Goal: Task Accomplishment & Management: Complete application form

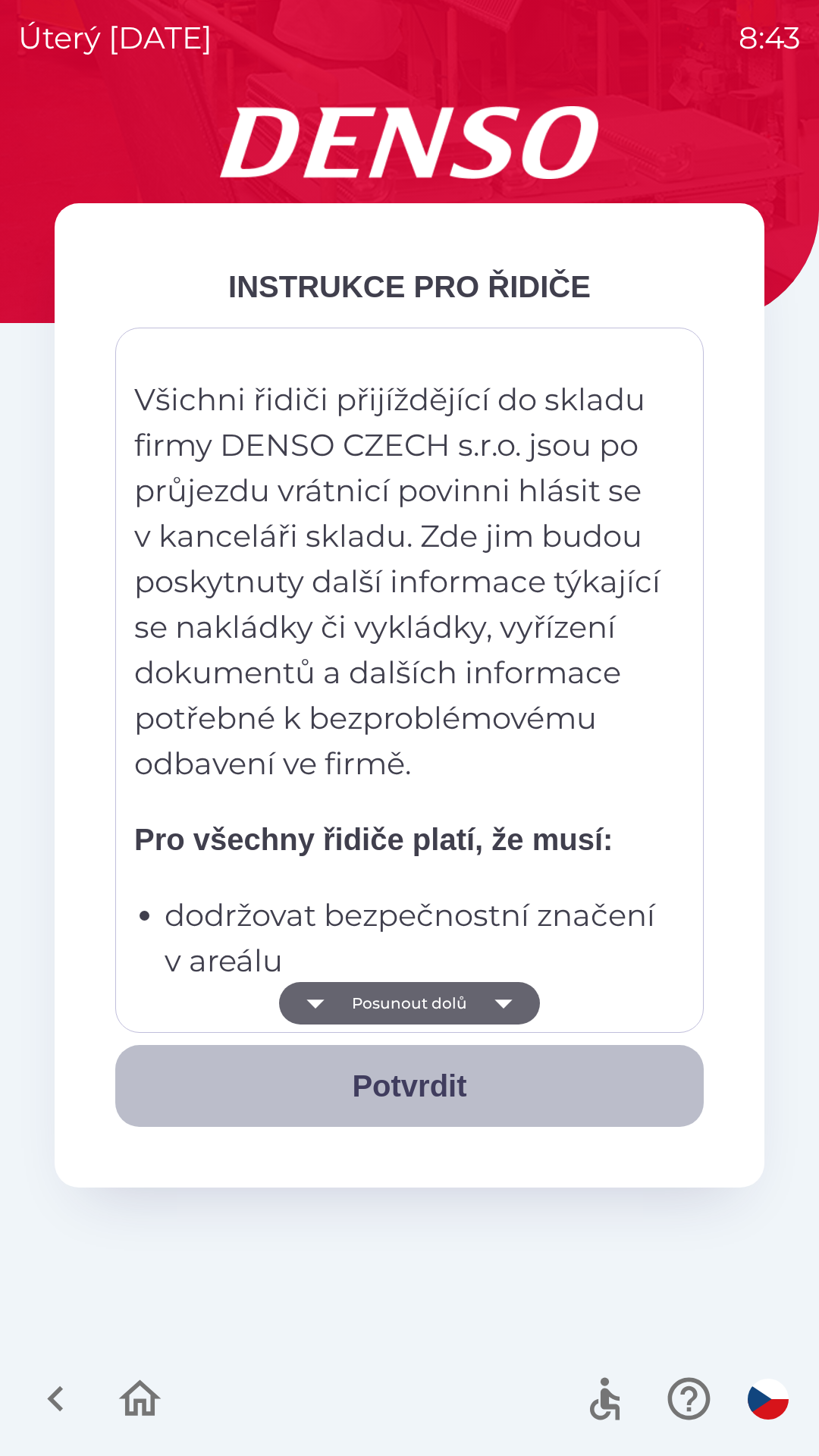
click at [424, 1081] on button "Potvrdit" at bounding box center [410, 1086] width 589 height 82
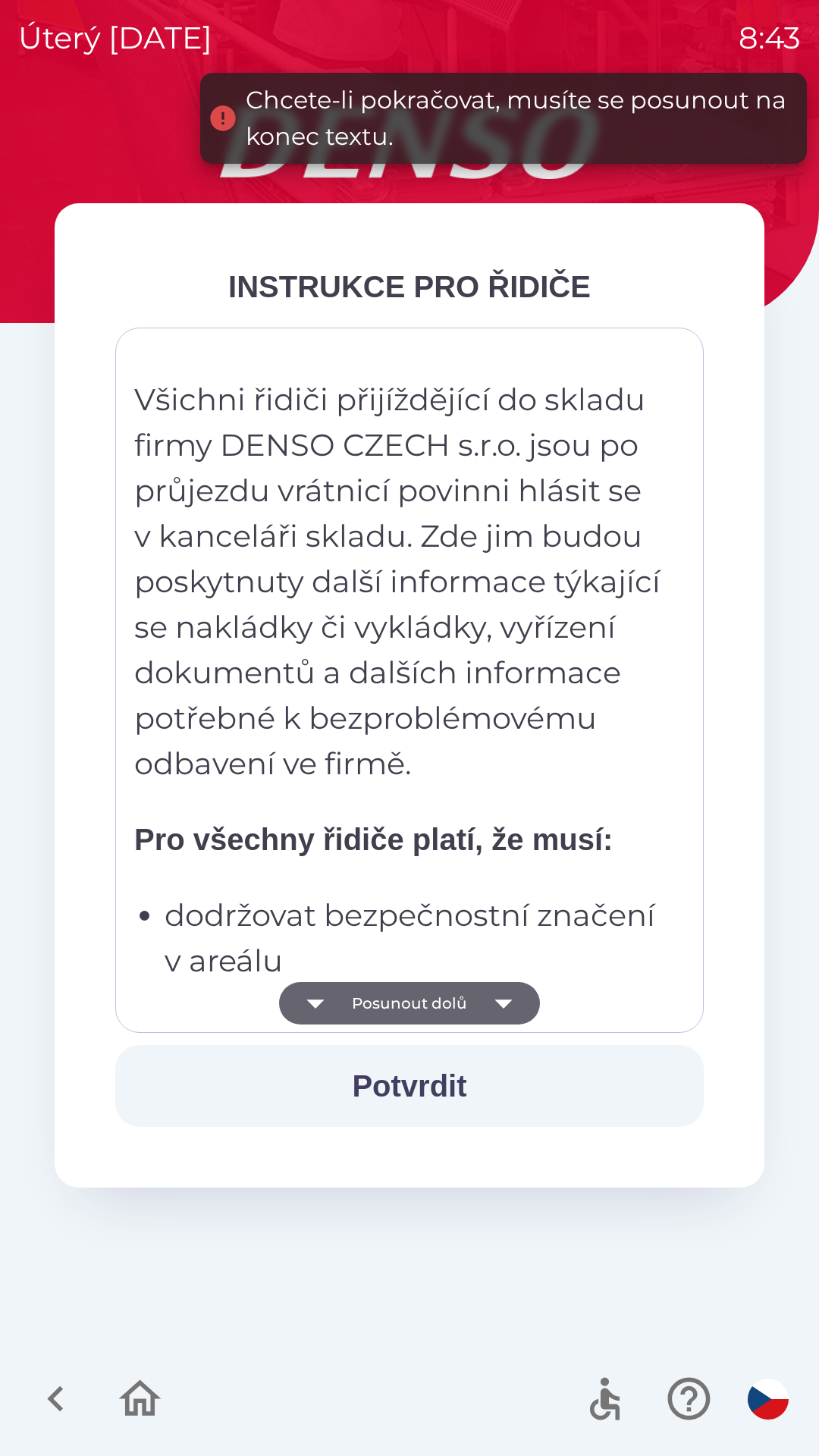
click at [446, 1004] on button "Posunout dolů" at bounding box center [410, 1003] width 261 height 43
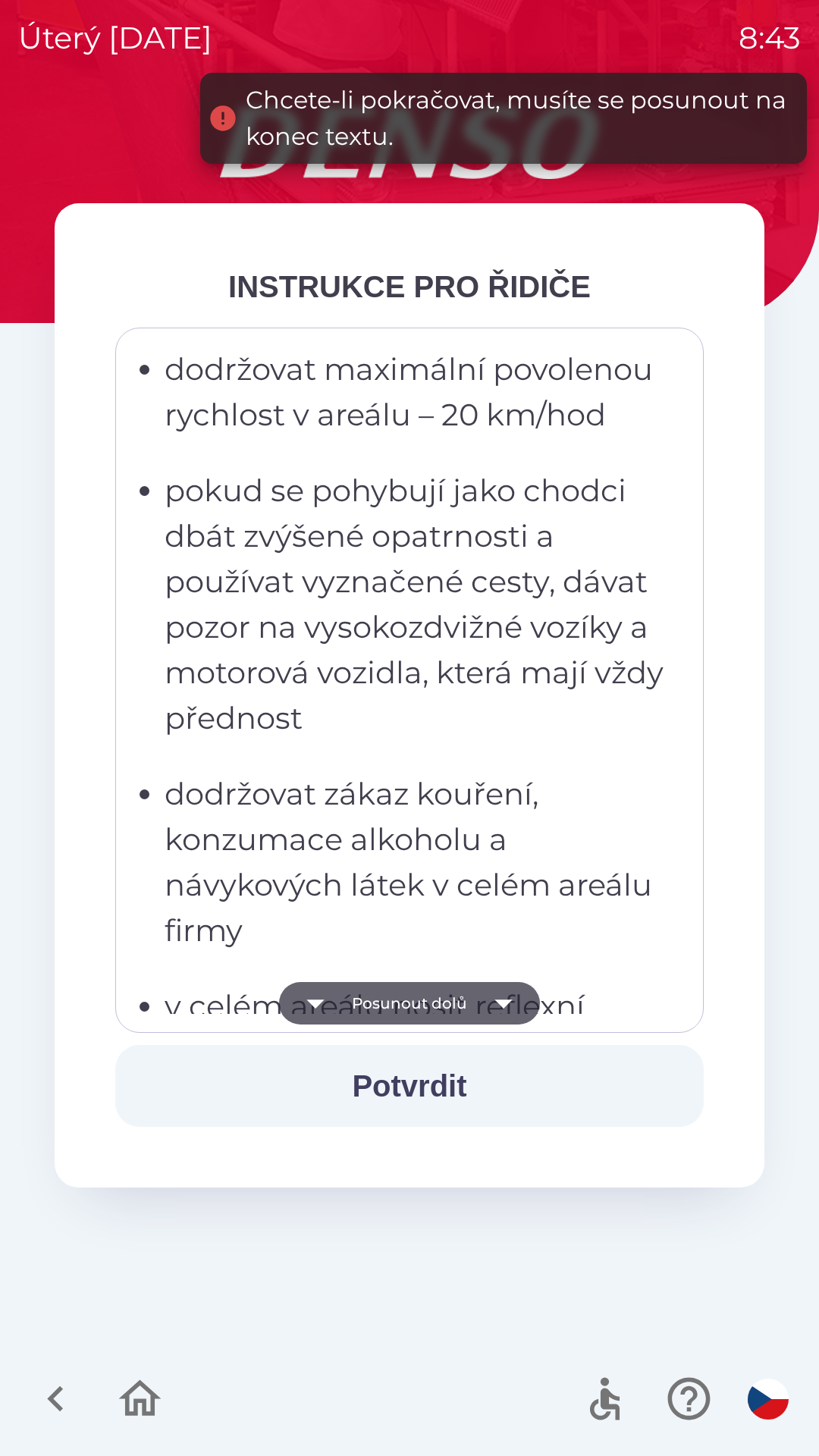
click at [457, 993] on button "Posunout dolů" at bounding box center [410, 1003] width 261 height 43
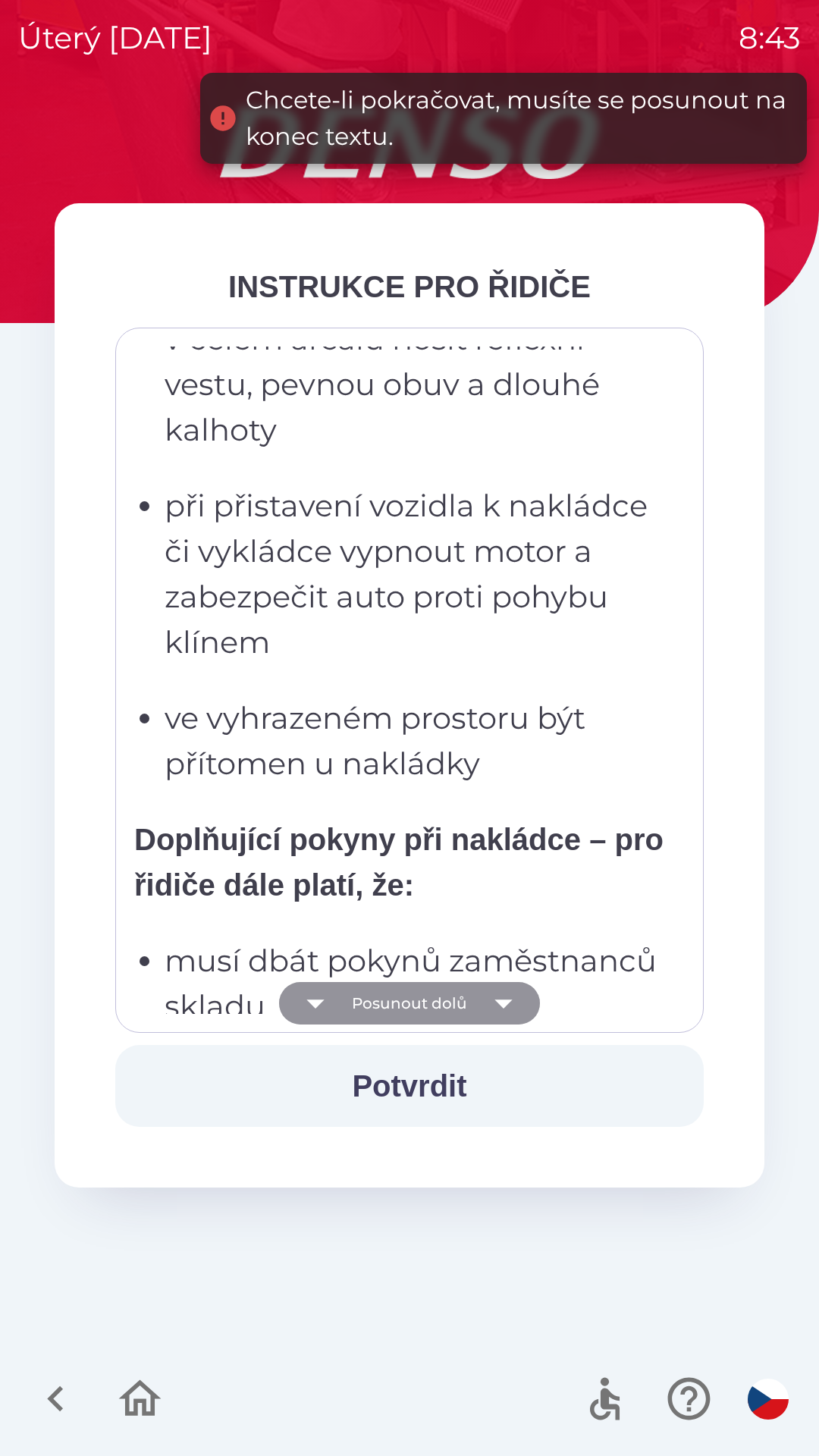
click at [455, 1001] on button "Posunout dolů" at bounding box center [410, 1003] width 261 height 43
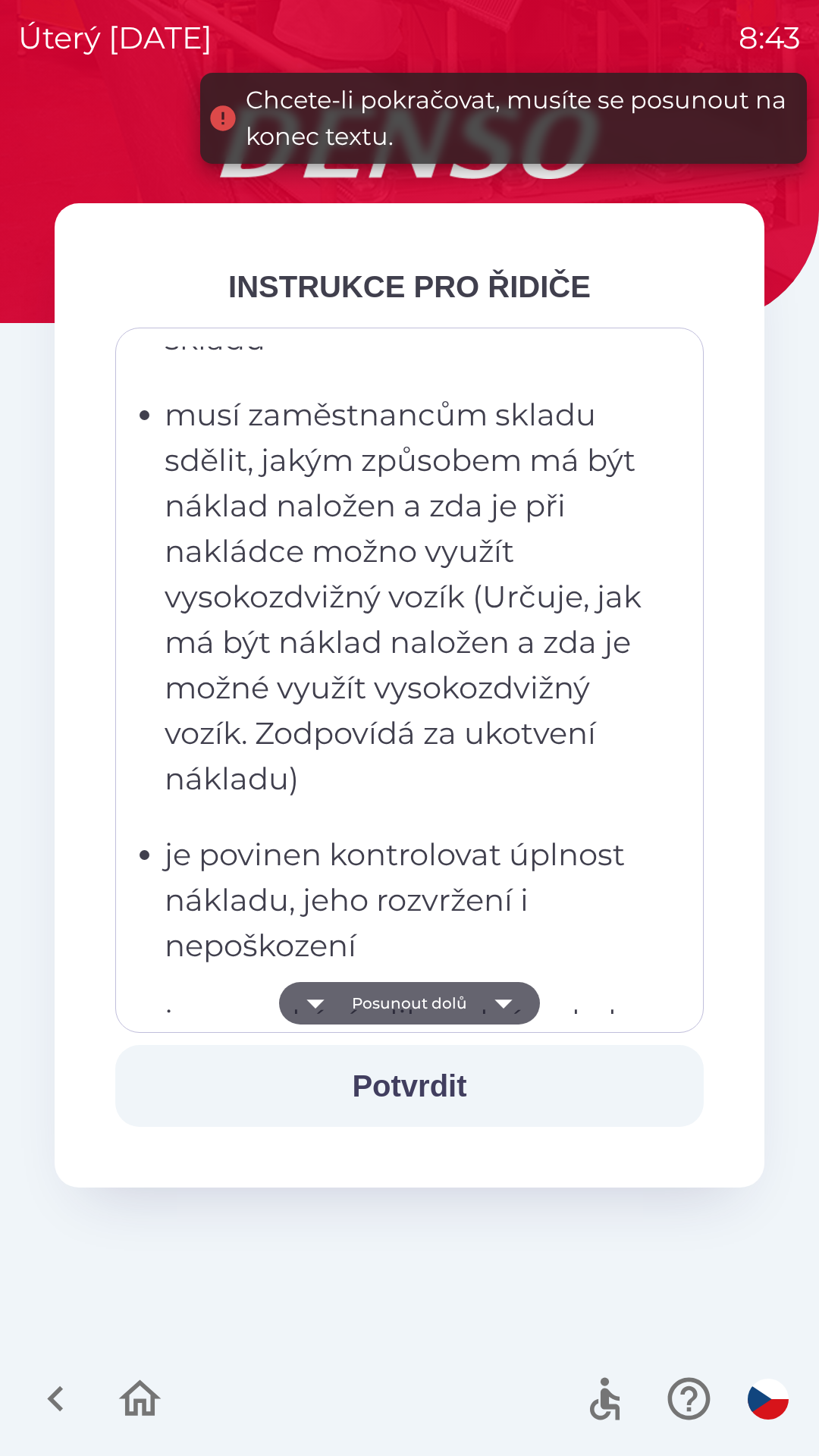
click at [451, 1001] on button "Posunout dolů" at bounding box center [410, 1003] width 261 height 43
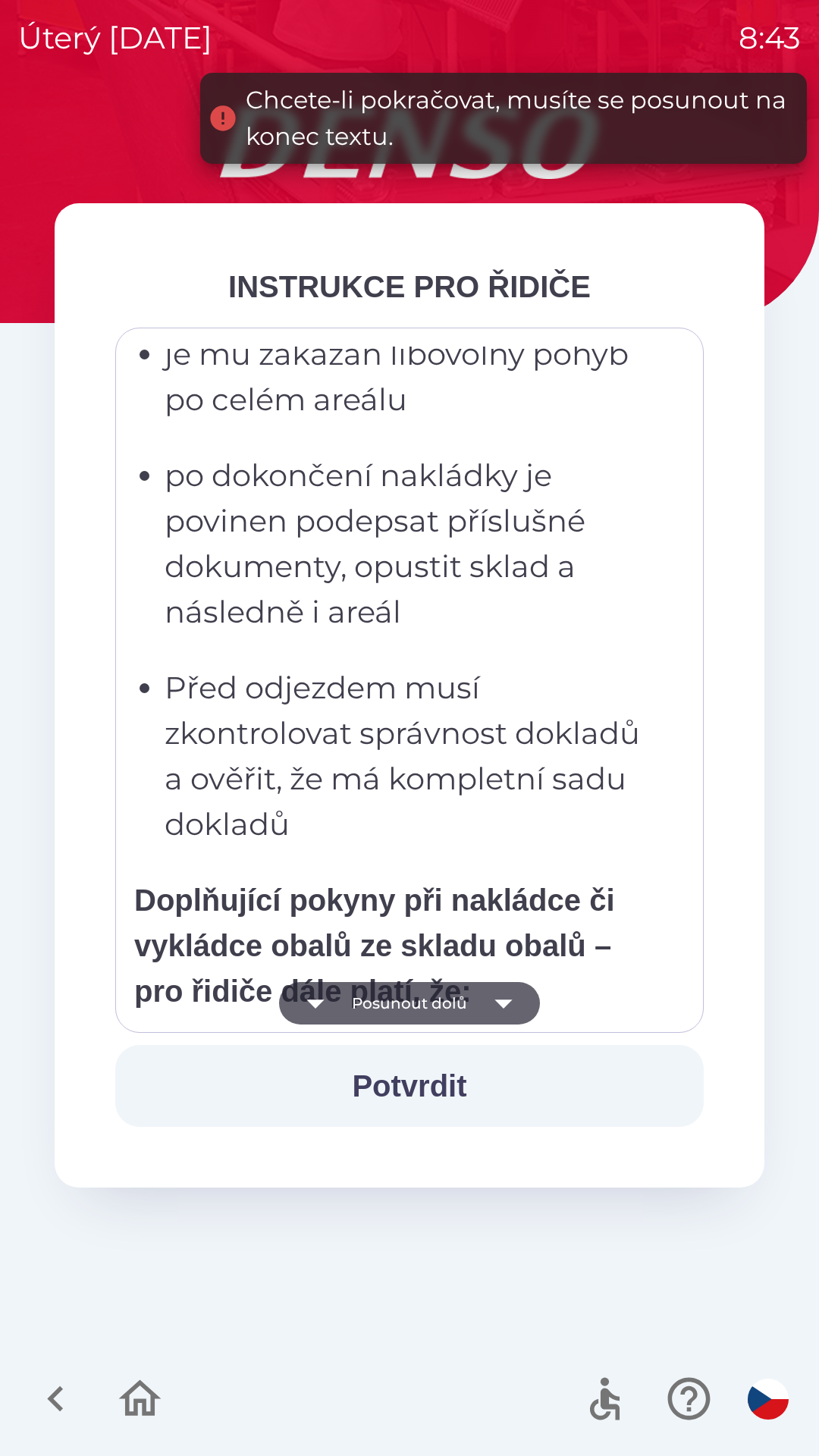
click at [444, 1009] on button "Posunout dolů" at bounding box center [410, 1003] width 261 height 43
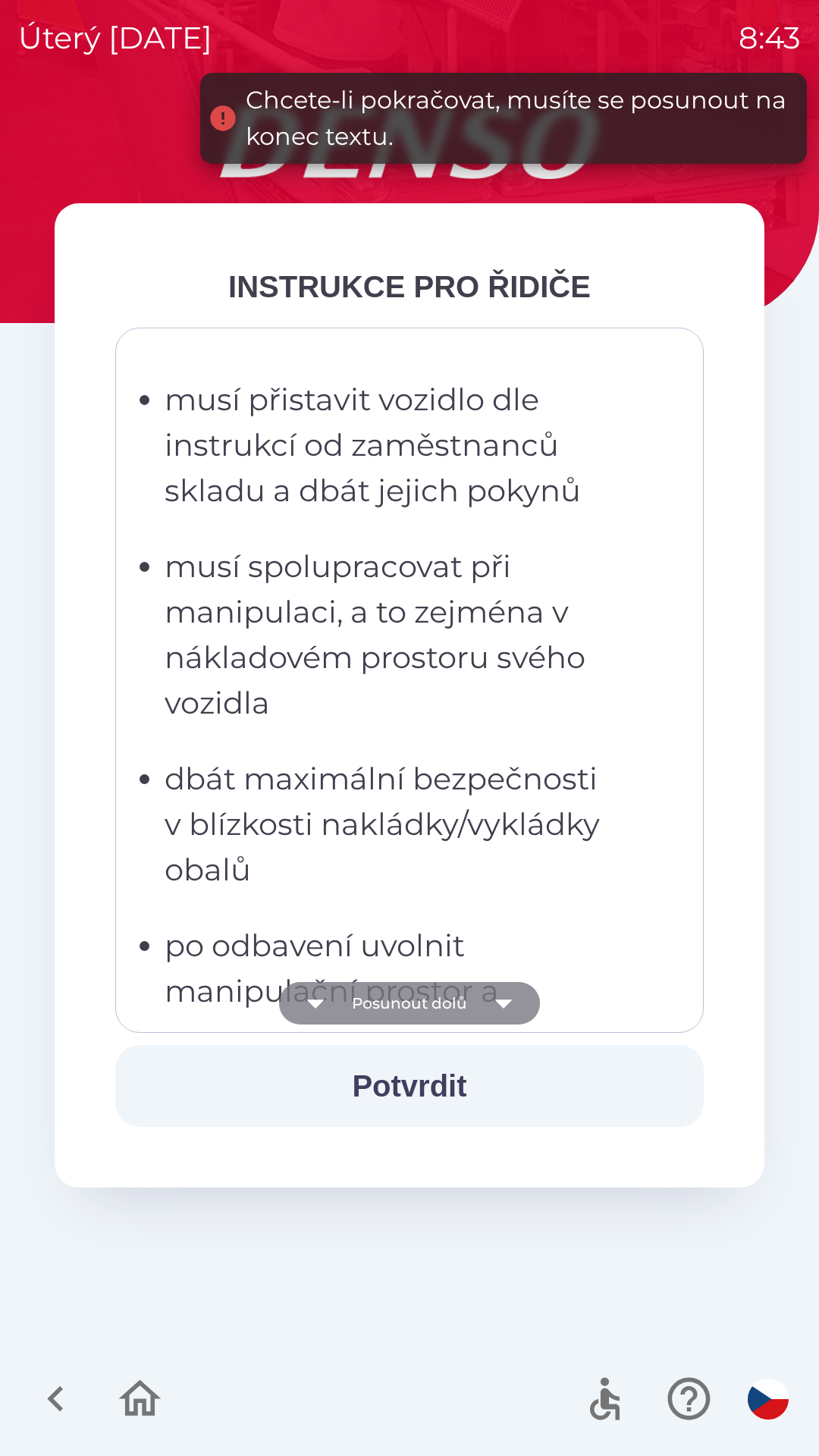
click at [441, 1001] on button "Posunout dolů" at bounding box center [410, 1003] width 261 height 43
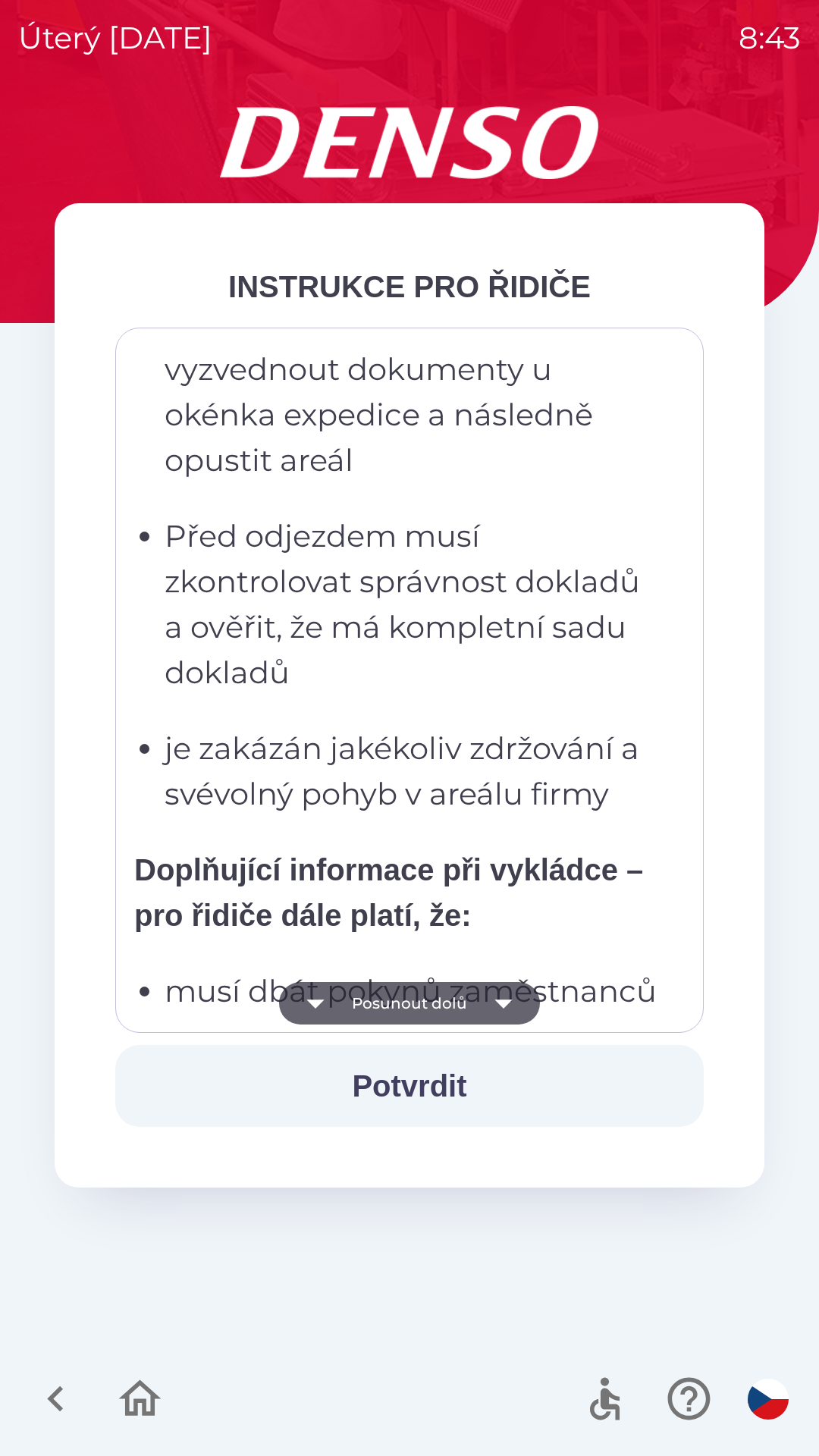
click at [444, 1001] on button "Posunout dolů" at bounding box center [410, 1003] width 261 height 43
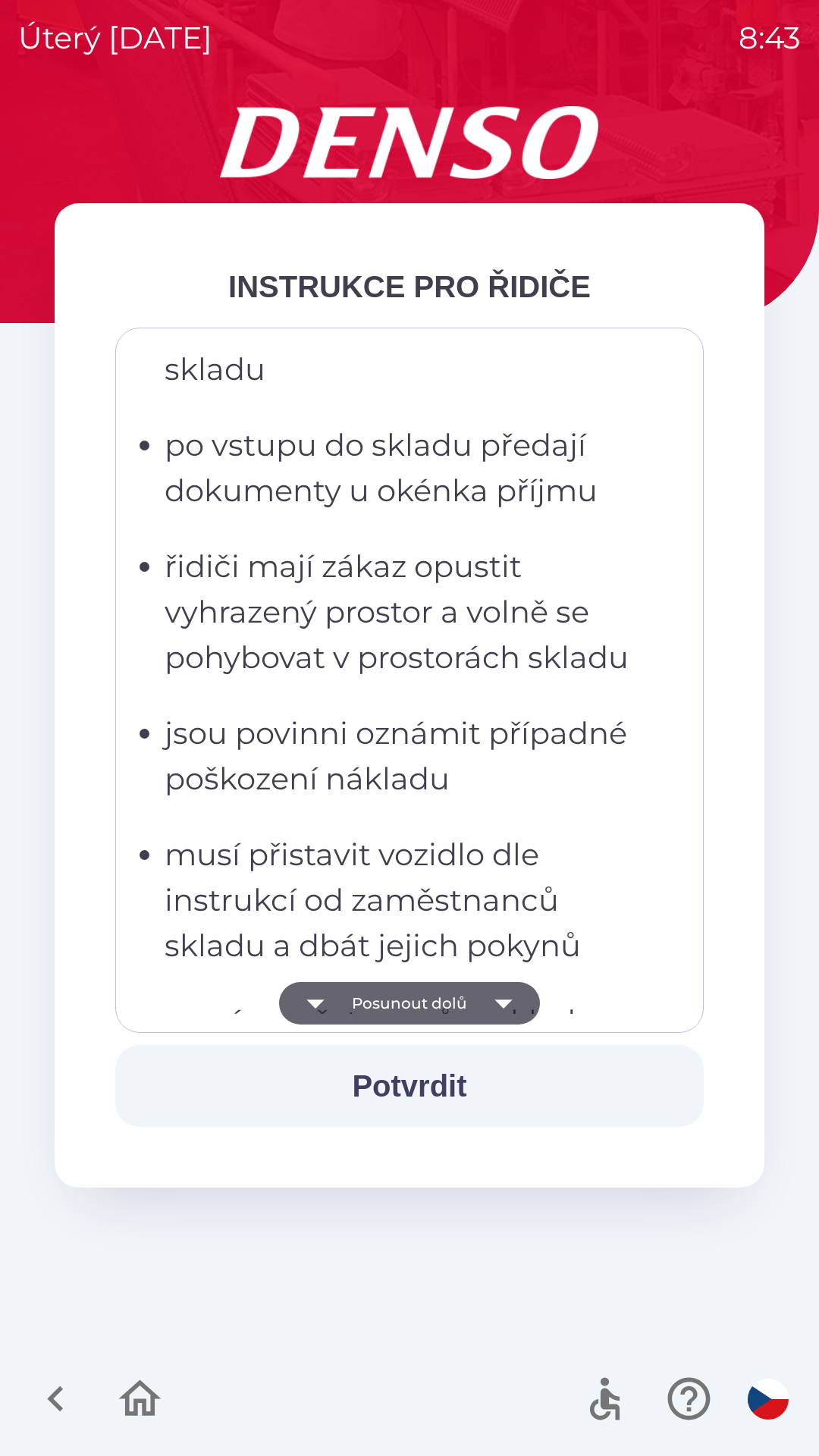
click at [443, 999] on button "Posunout dolů" at bounding box center [410, 1003] width 261 height 43
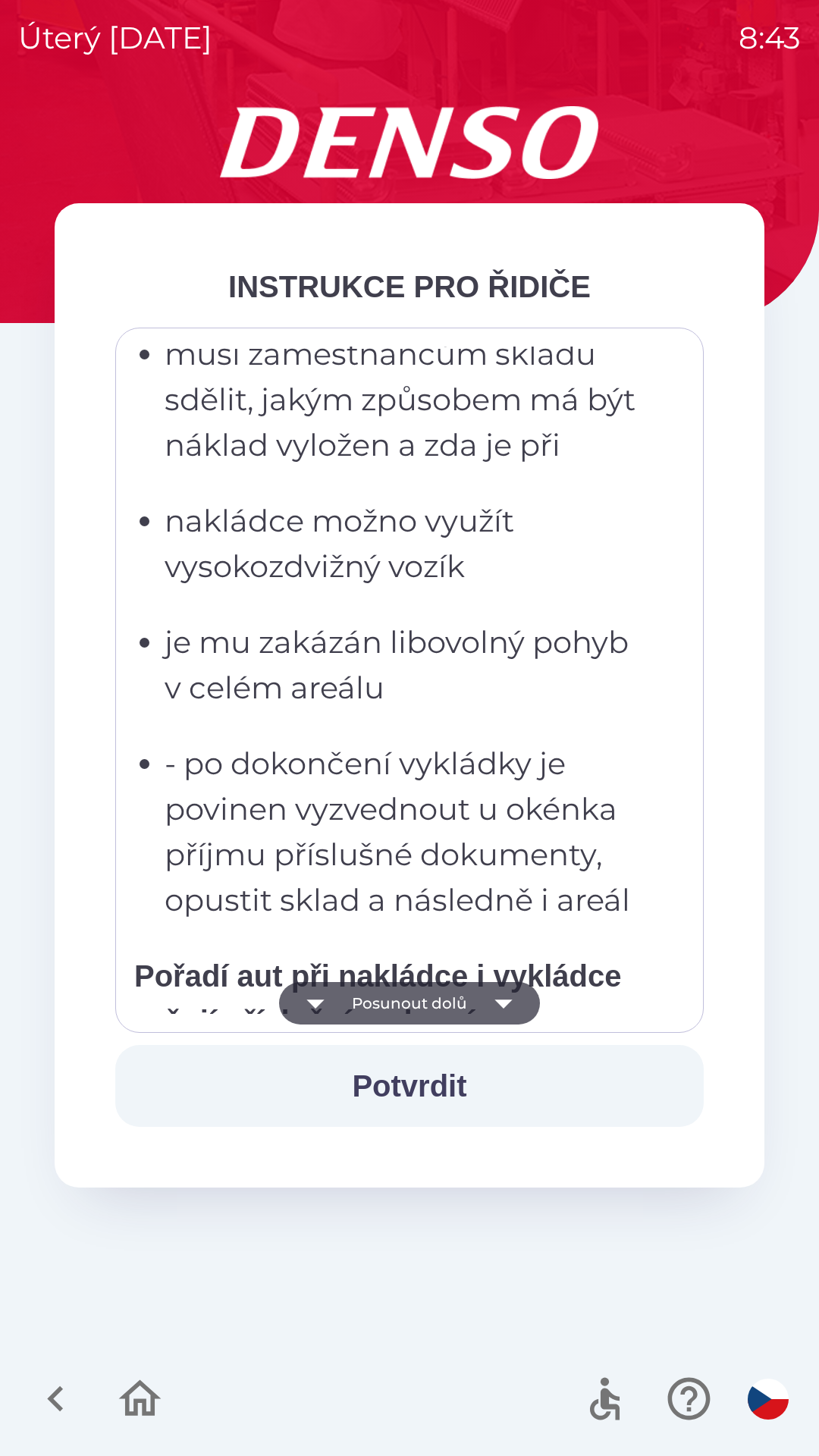
click at [446, 997] on button "Posunout dolů" at bounding box center [410, 1003] width 261 height 43
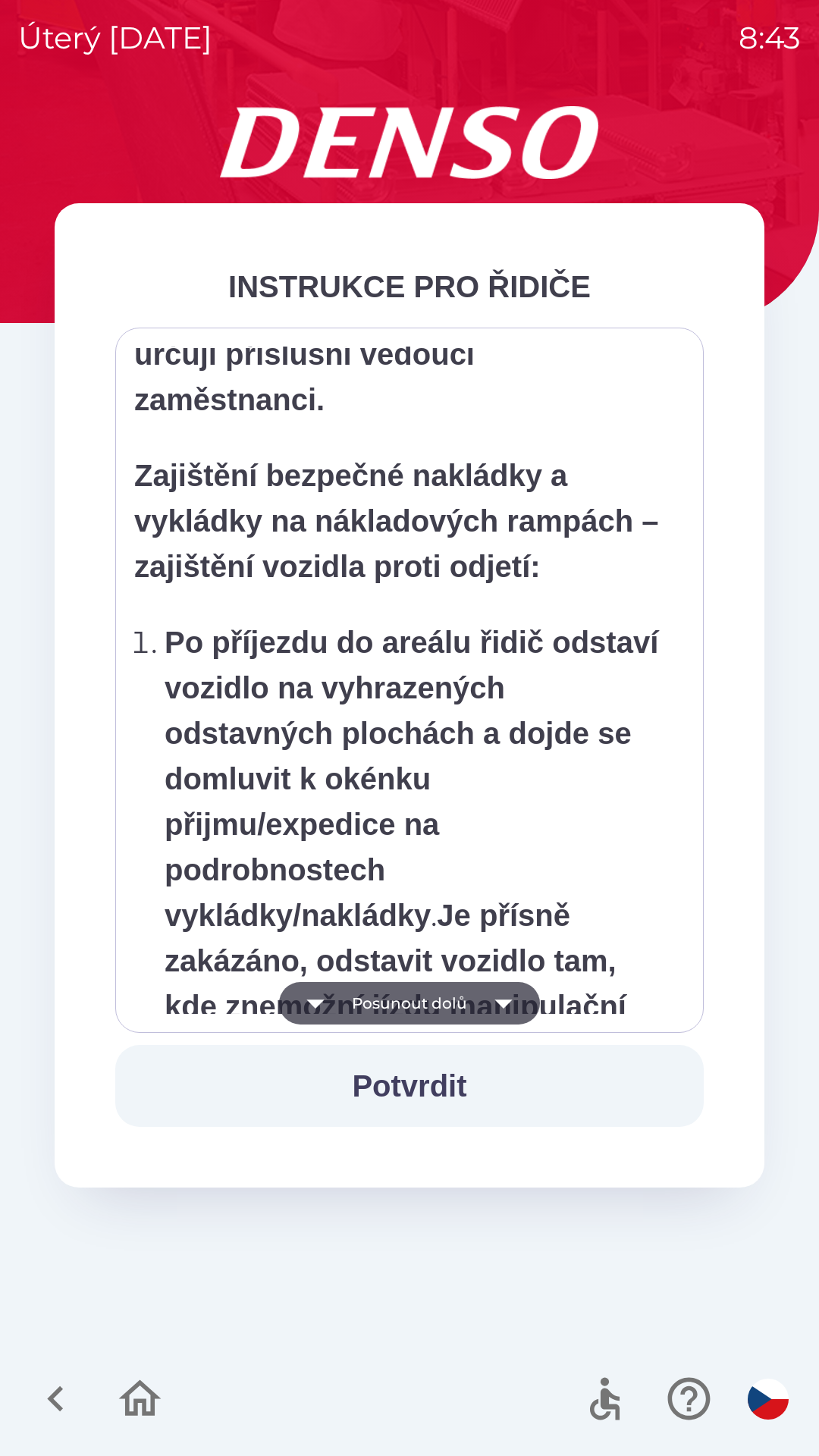
click at [443, 998] on button "Posunout dolů" at bounding box center [410, 1003] width 261 height 43
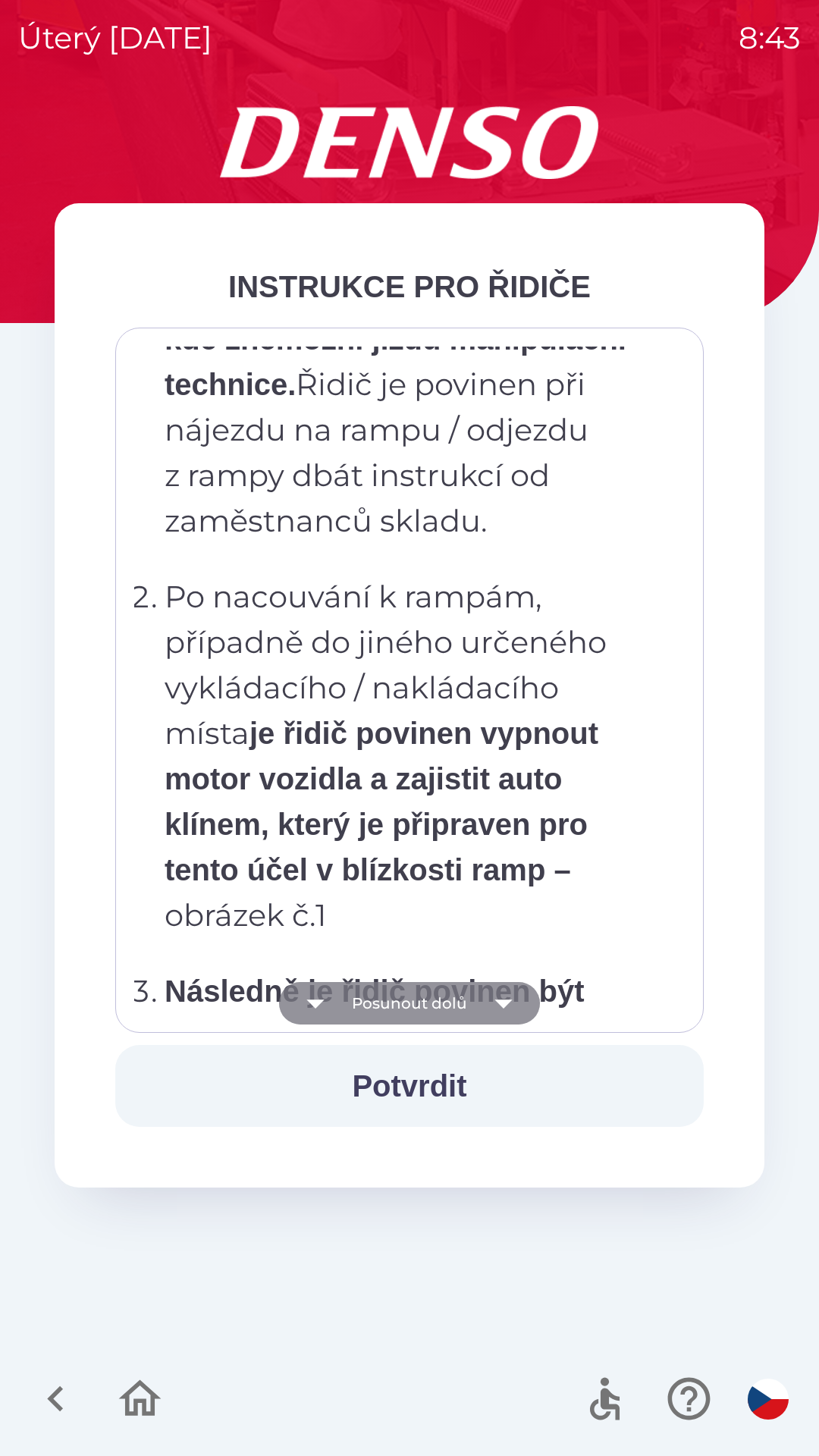
click at [447, 999] on button "Posunout dolů" at bounding box center [410, 1003] width 261 height 43
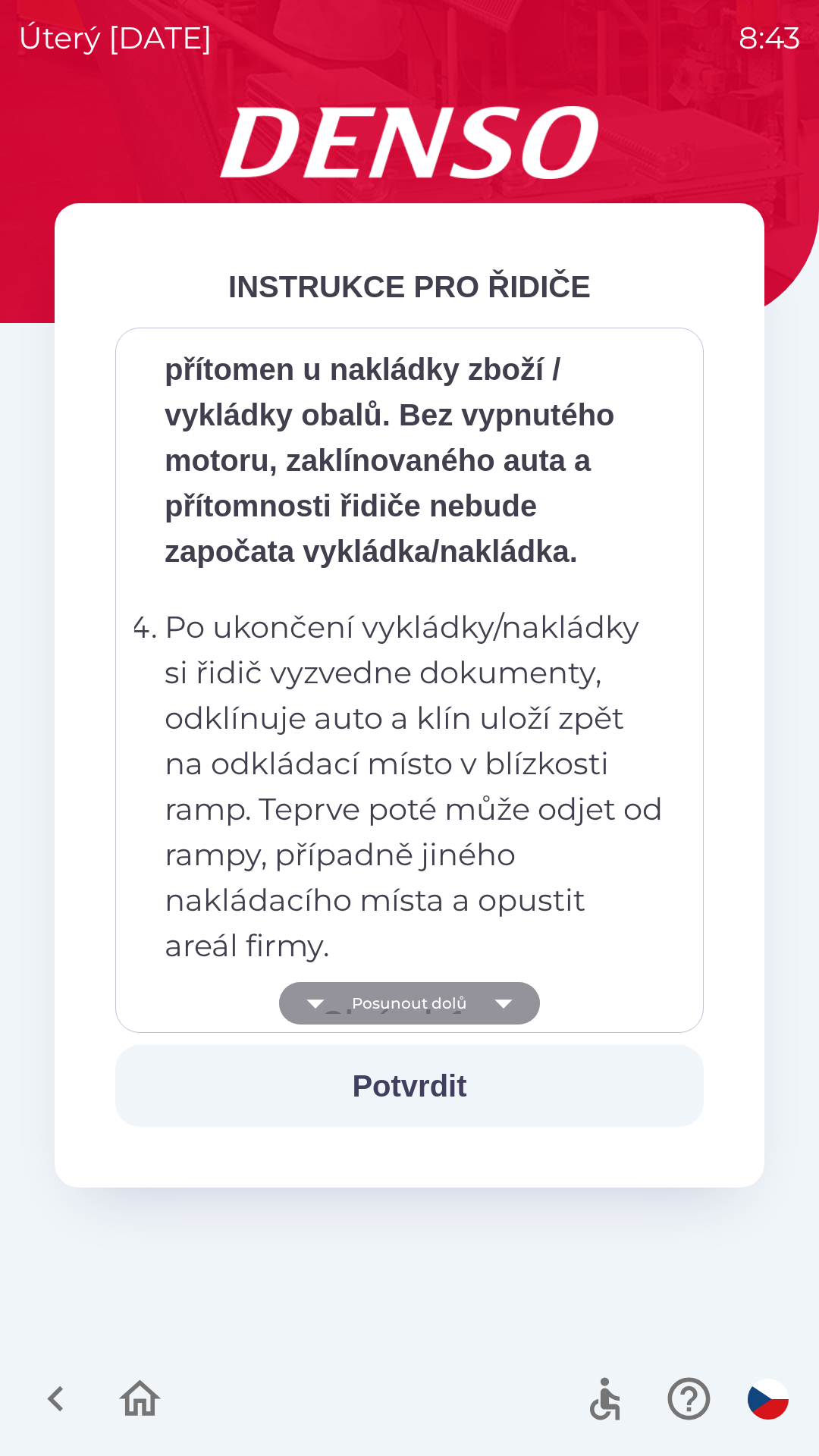
click at [441, 1001] on button "Posunout dolů" at bounding box center [410, 1003] width 261 height 43
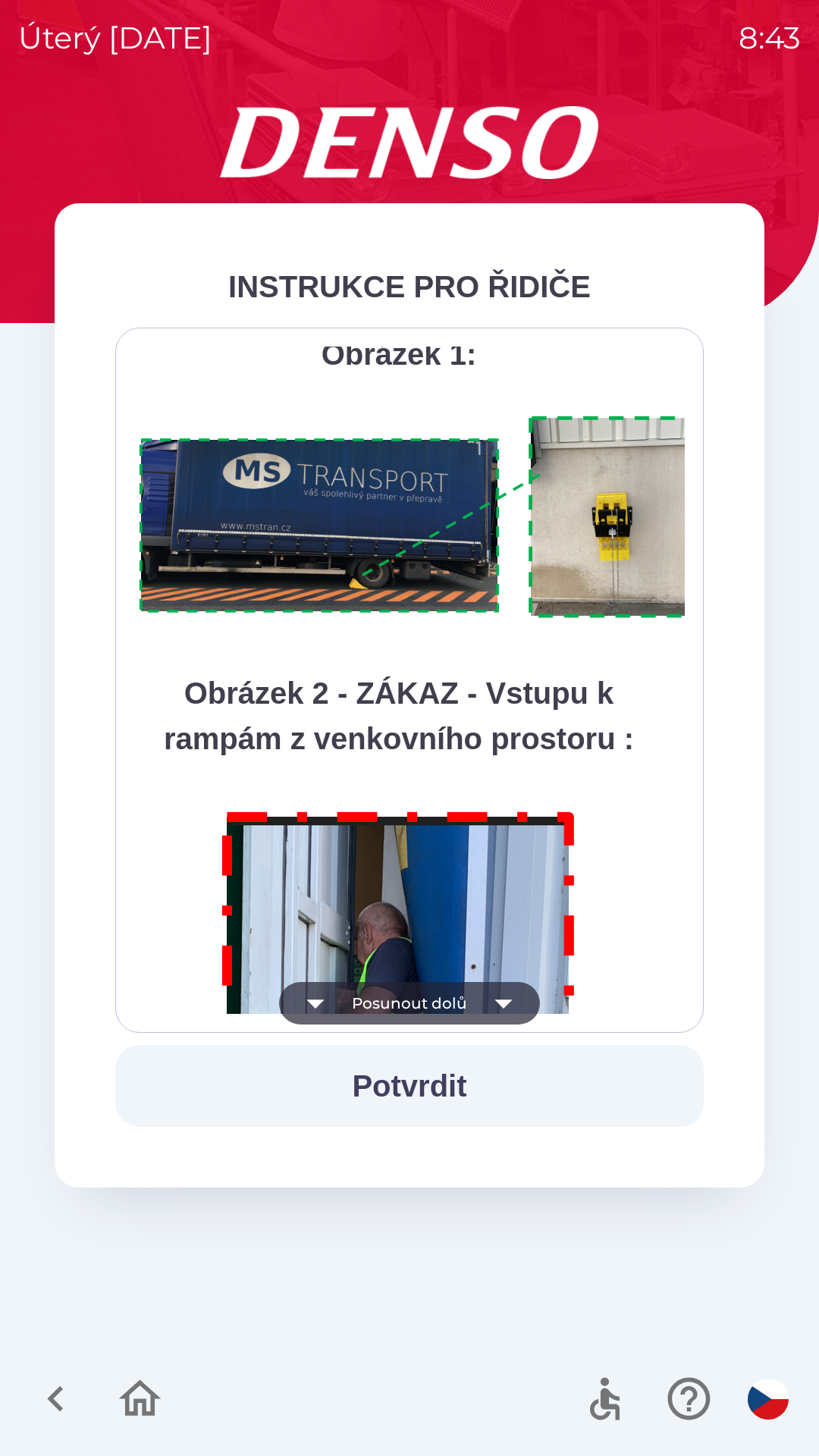
click at [441, 1002] on button "Posunout dolů" at bounding box center [410, 1003] width 261 height 43
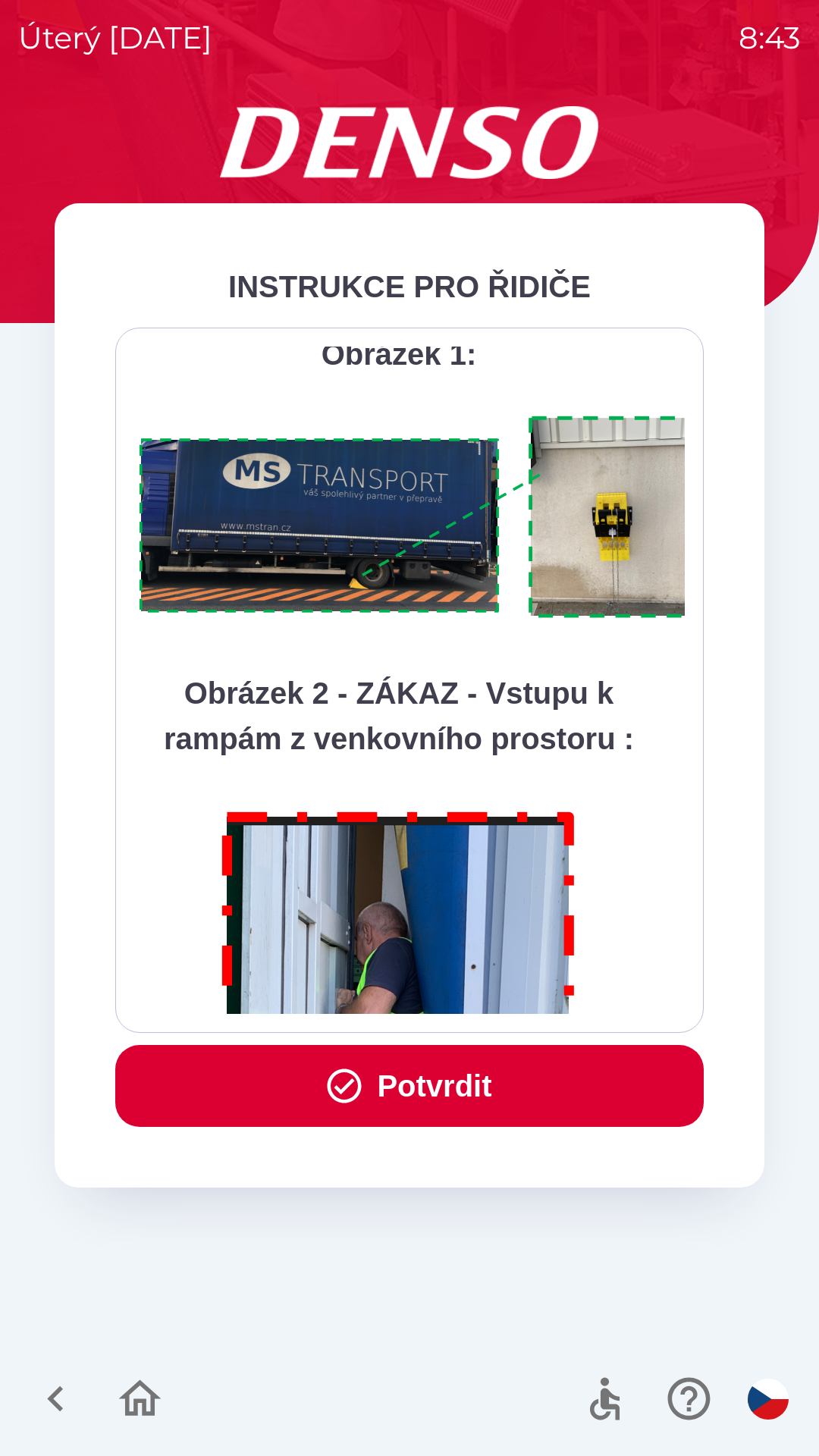
scroll to position [8521, 0]
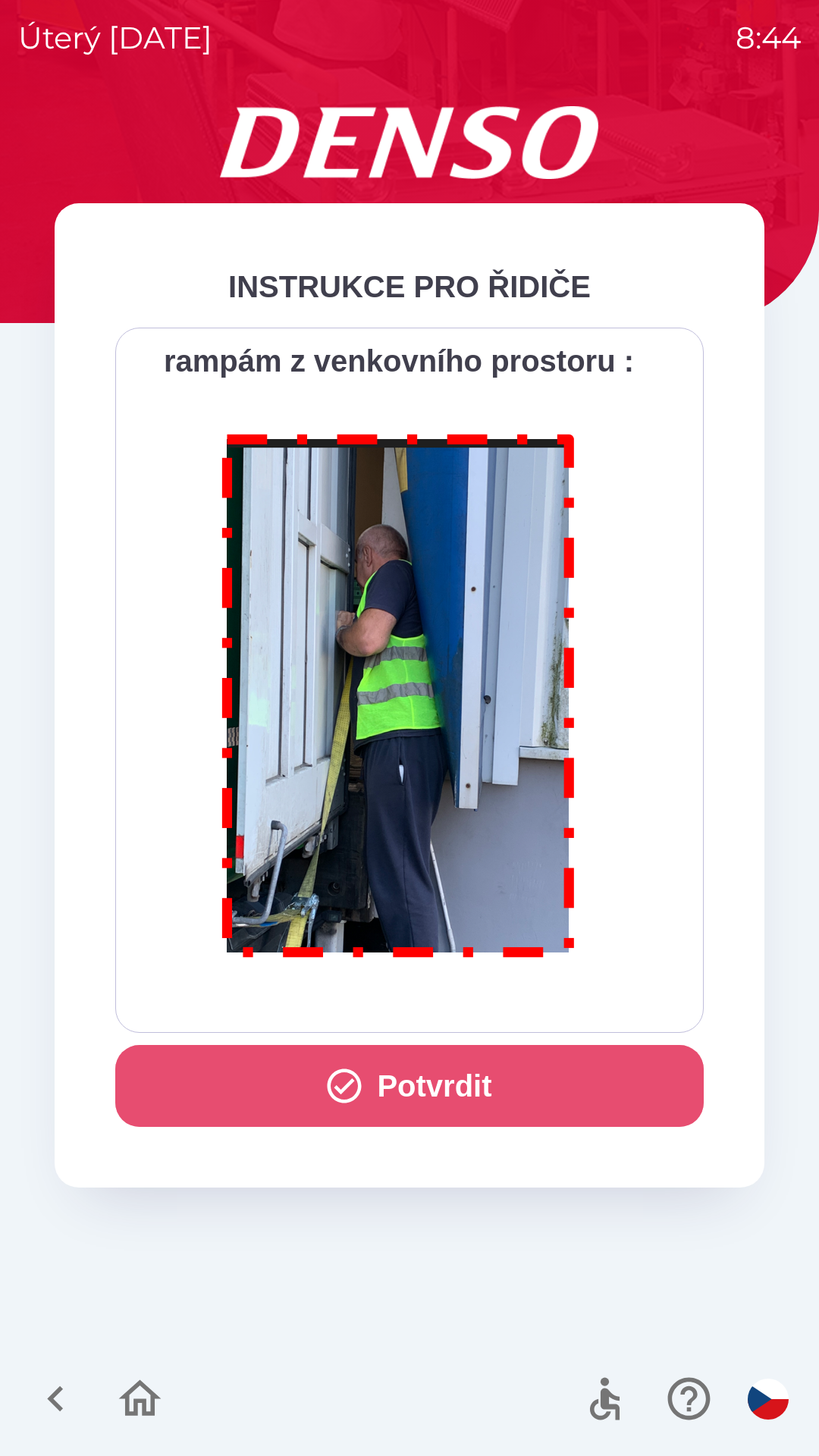
click at [434, 1078] on button "Potvrdit" at bounding box center [410, 1086] width 589 height 82
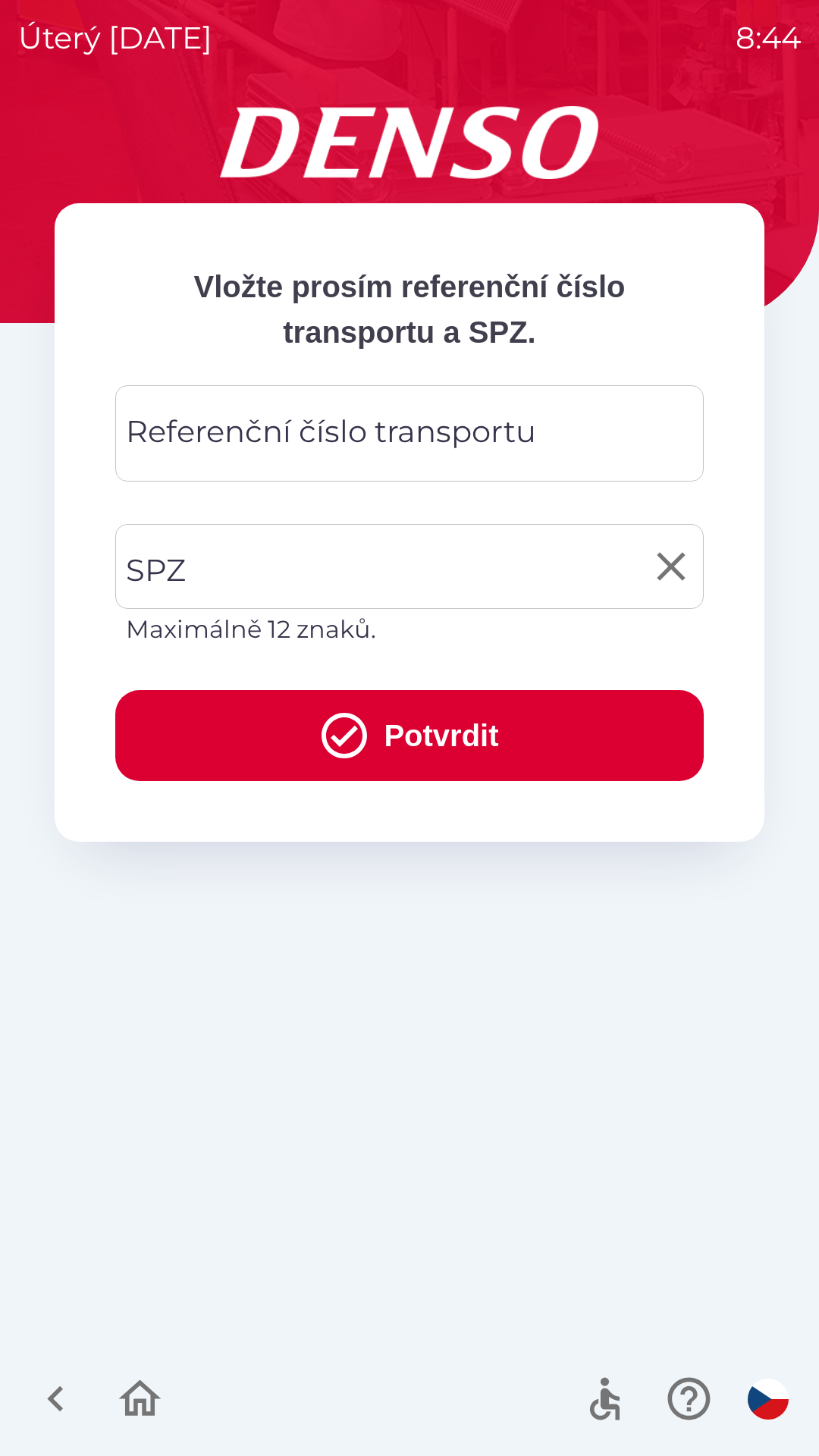
click at [255, 571] on input "SPZ" at bounding box center [398, 566] width 553 height 71
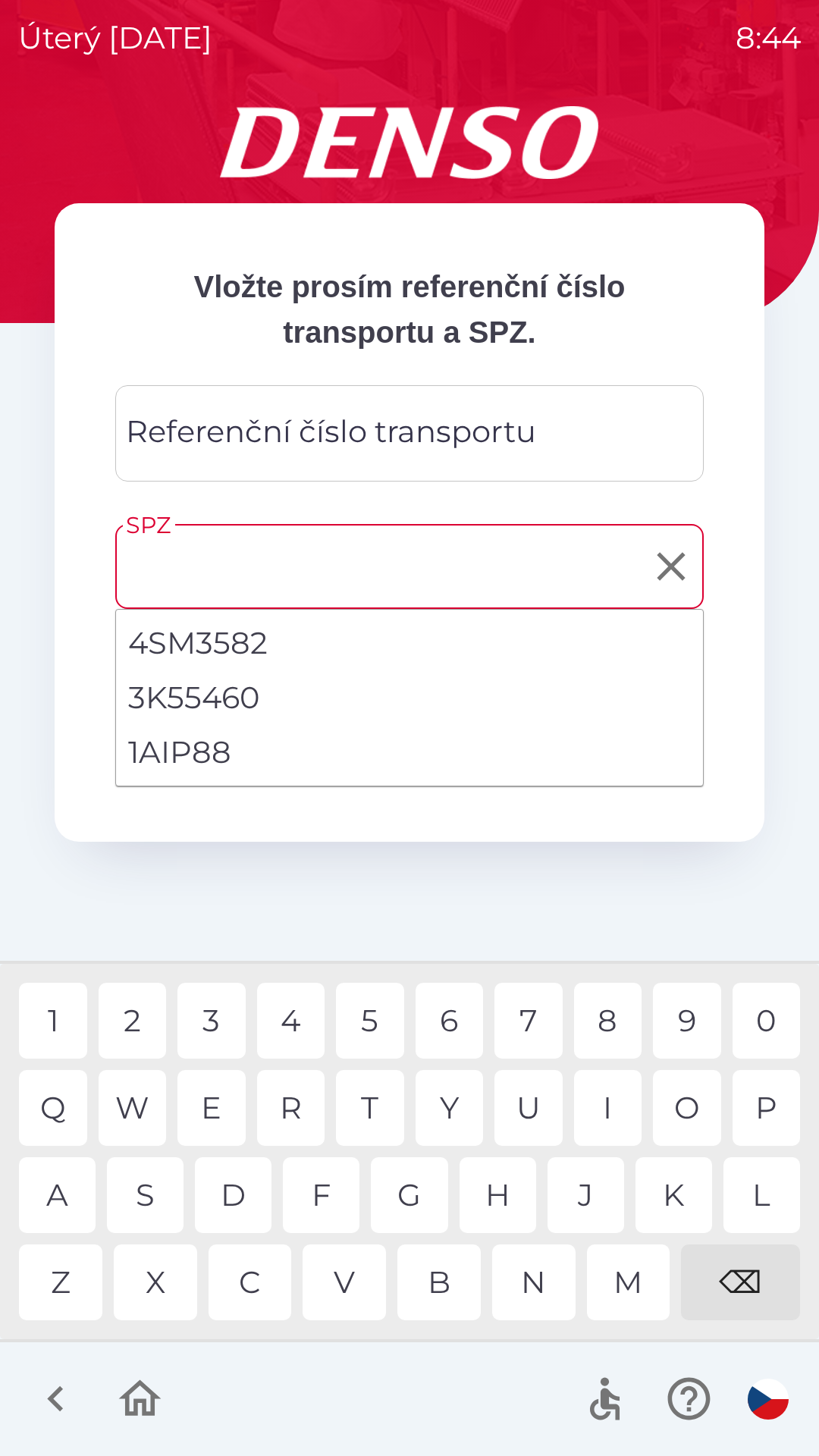
click at [244, 567] on input "SPZ" at bounding box center [398, 566] width 553 height 71
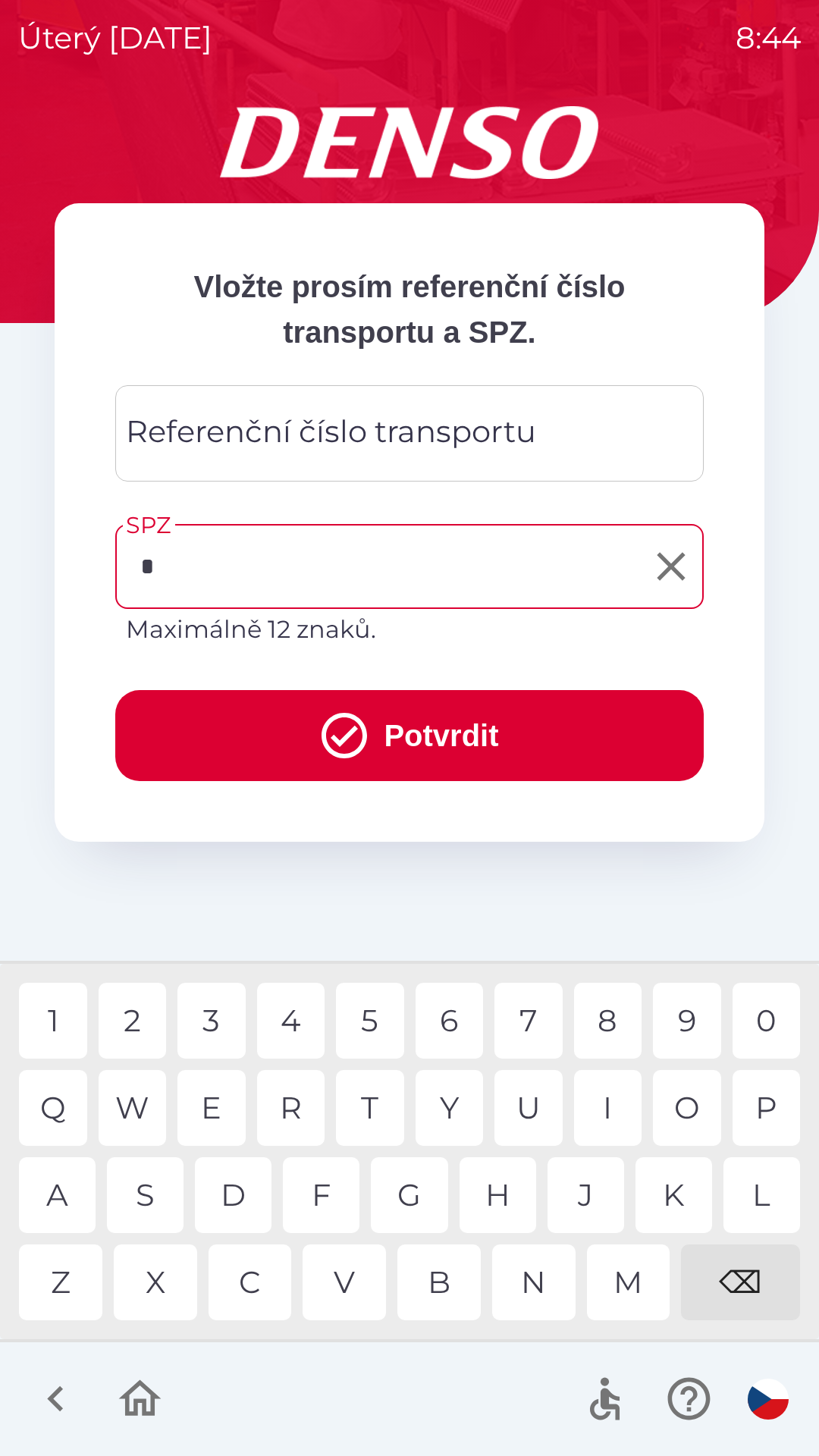
click at [535, 1017] on div "7" at bounding box center [529, 1020] width 68 height 75
click at [57, 1012] on div "1" at bounding box center [52, 1020] width 68 height 75
click at [761, 1029] on div "0" at bounding box center [767, 1020] width 68 height 75
click at [444, 1019] on div "6" at bounding box center [449, 1020] width 68 height 75
type input "*******"
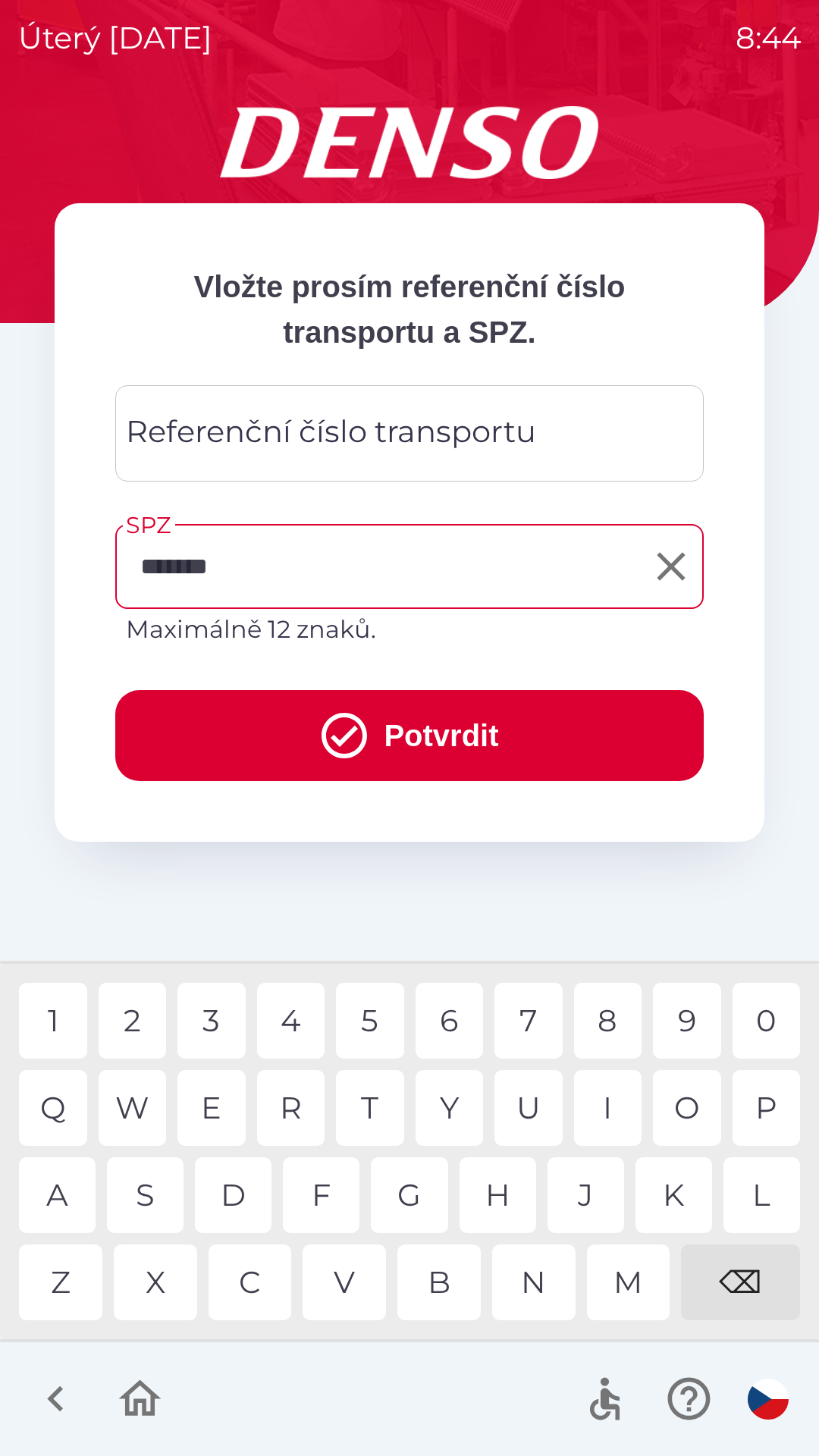
click at [452, 1011] on div "6" at bounding box center [449, 1020] width 68 height 75
click at [416, 736] on button "Potvrdit" at bounding box center [410, 735] width 589 height 91
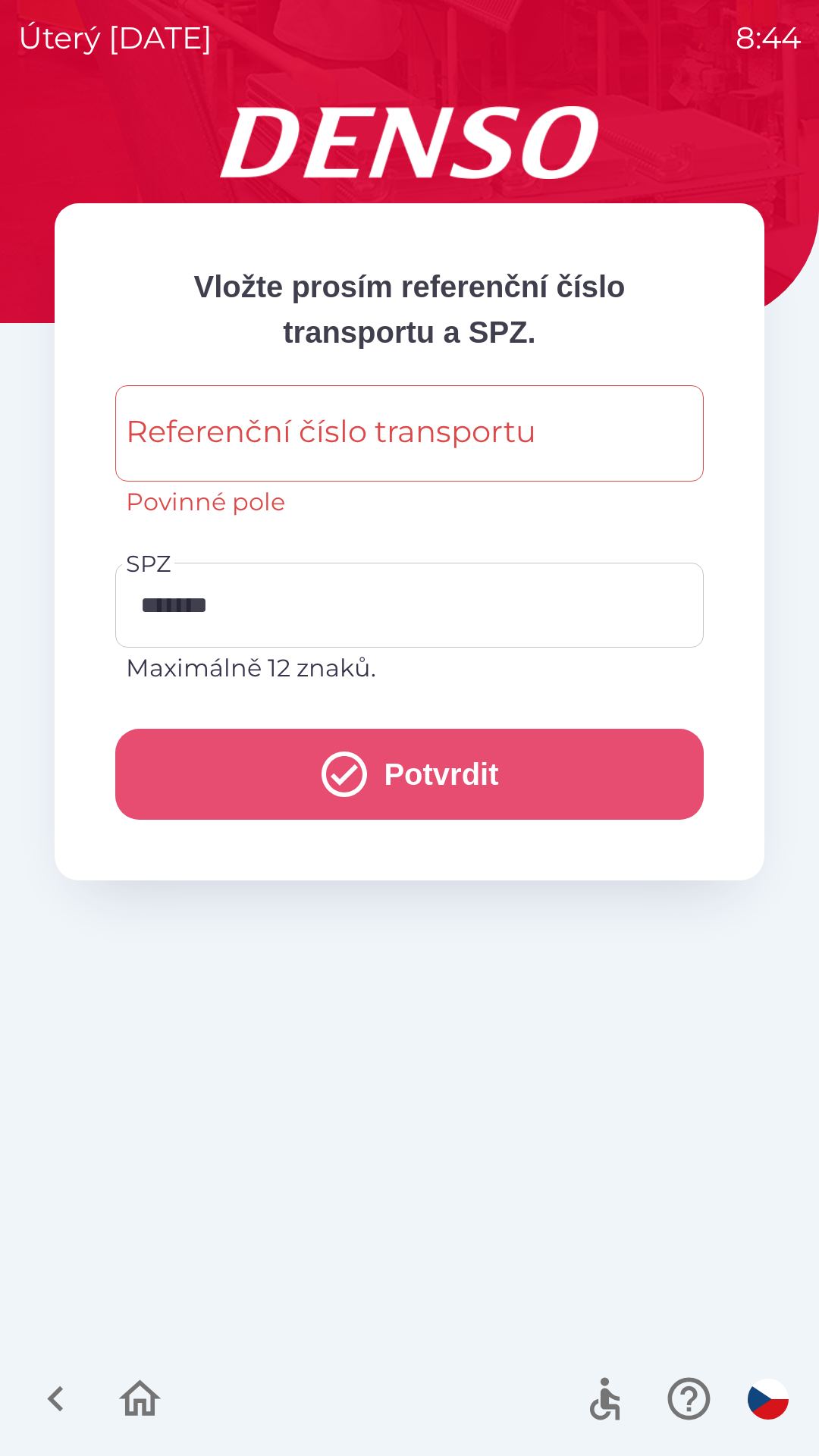
click at [416, 753] on button "Potvrdit" at bounding box center [410, 774] width 589 height 91
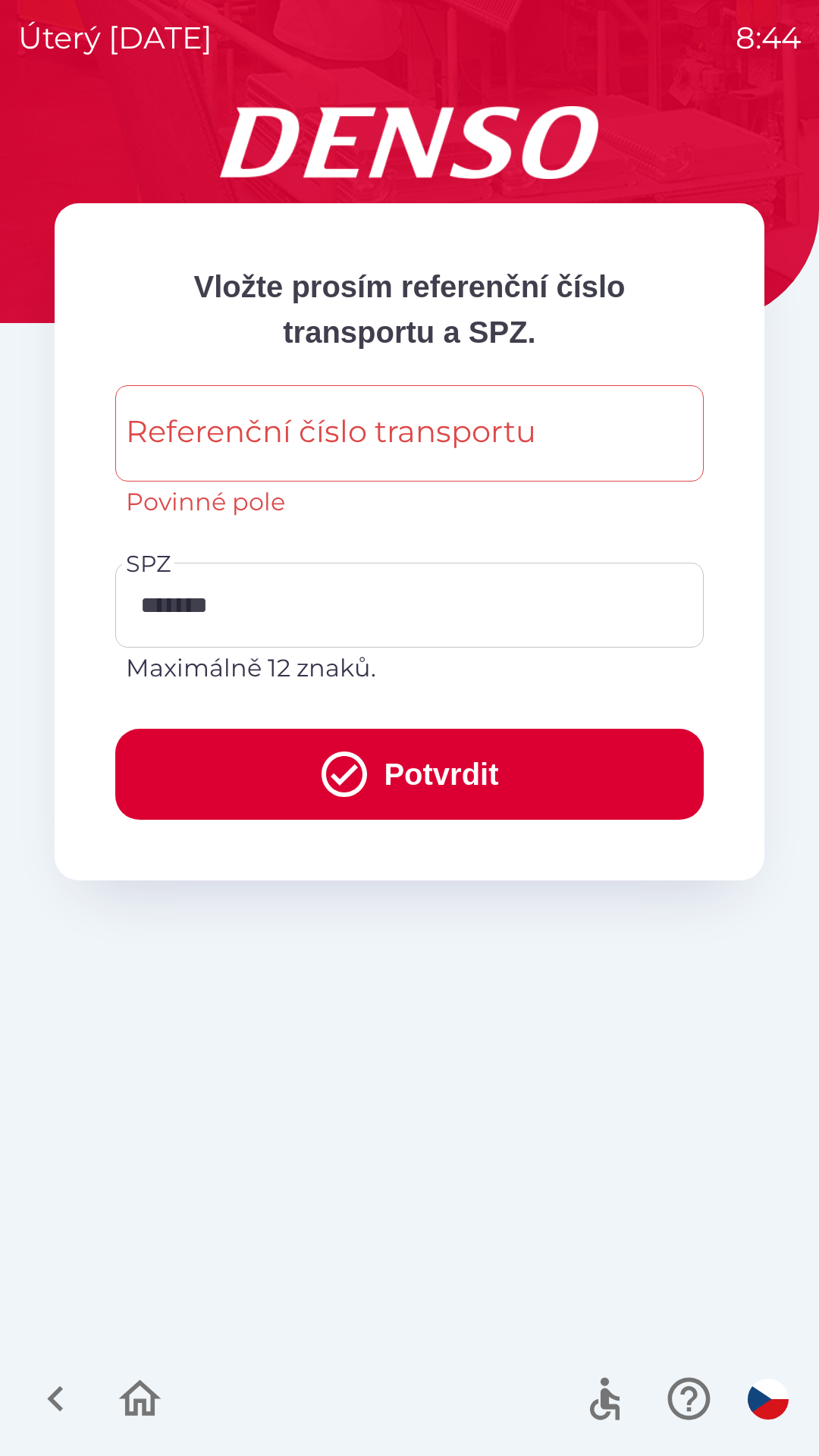
click at [347, 433] on div "Referenční číslo transportu Referenční číslo transportu Povinné pole" at bounding box center [410, 453] width 589 height 135
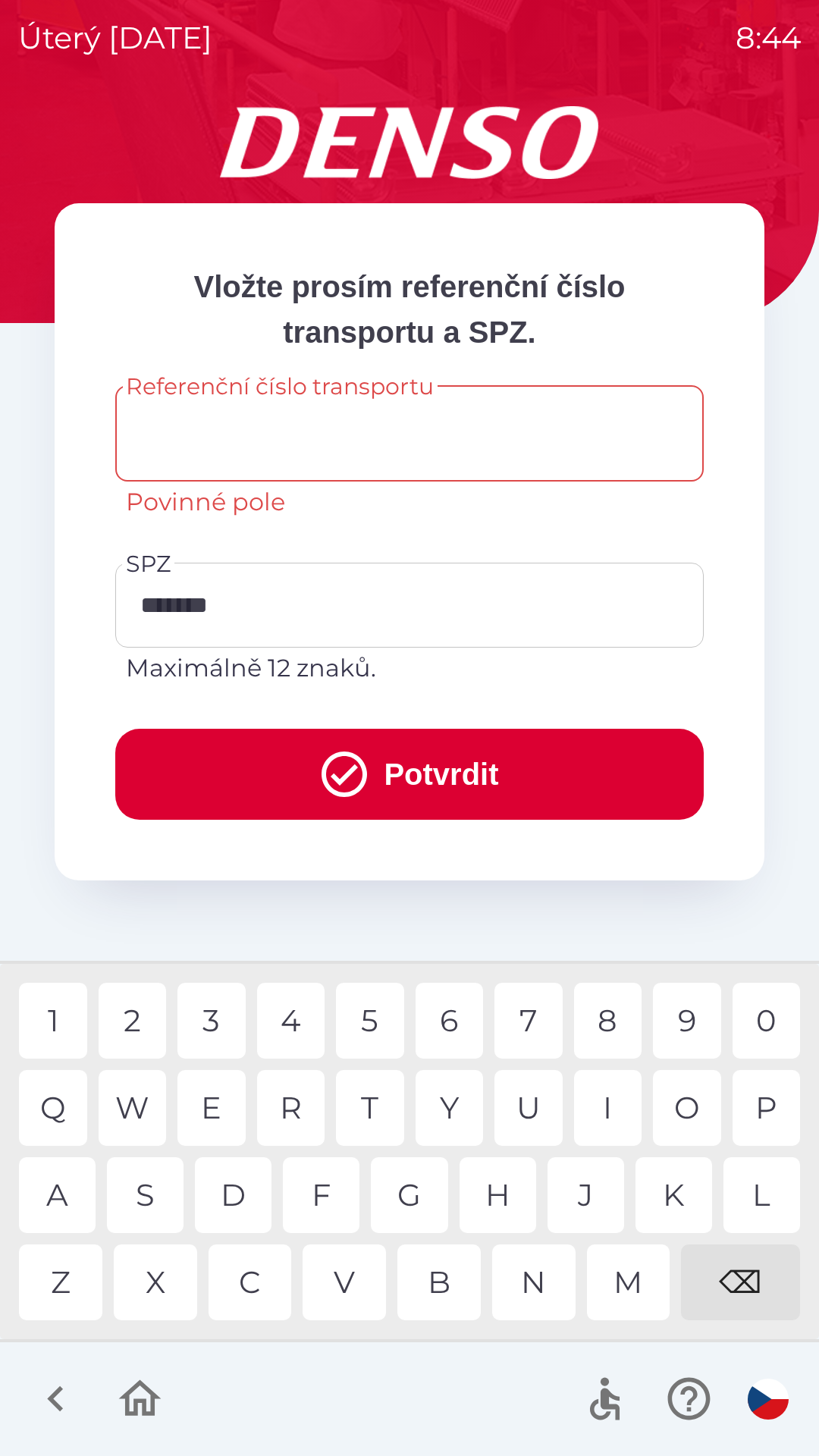
click at [367, 418] on input "Referenční číslo transportu" at bounding box center [410, 432] width 553 height 59
click at [378, 430] on input "Referenční číslo transportu" at bounding box center [410, 432] width 553 height 59
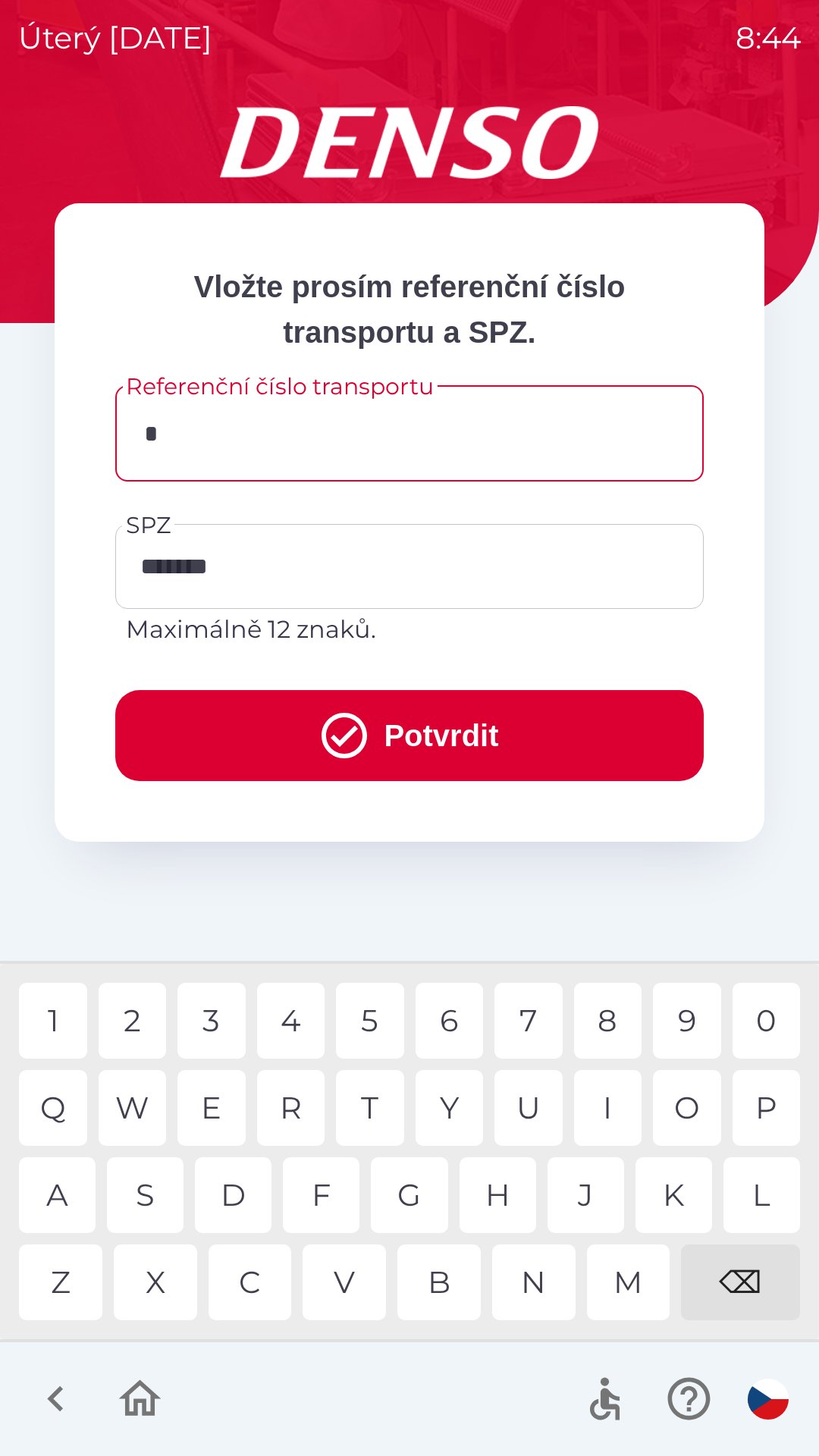
click at [239, 1016] on div "3" at bounding box center [211, 1020] width 68 height 75
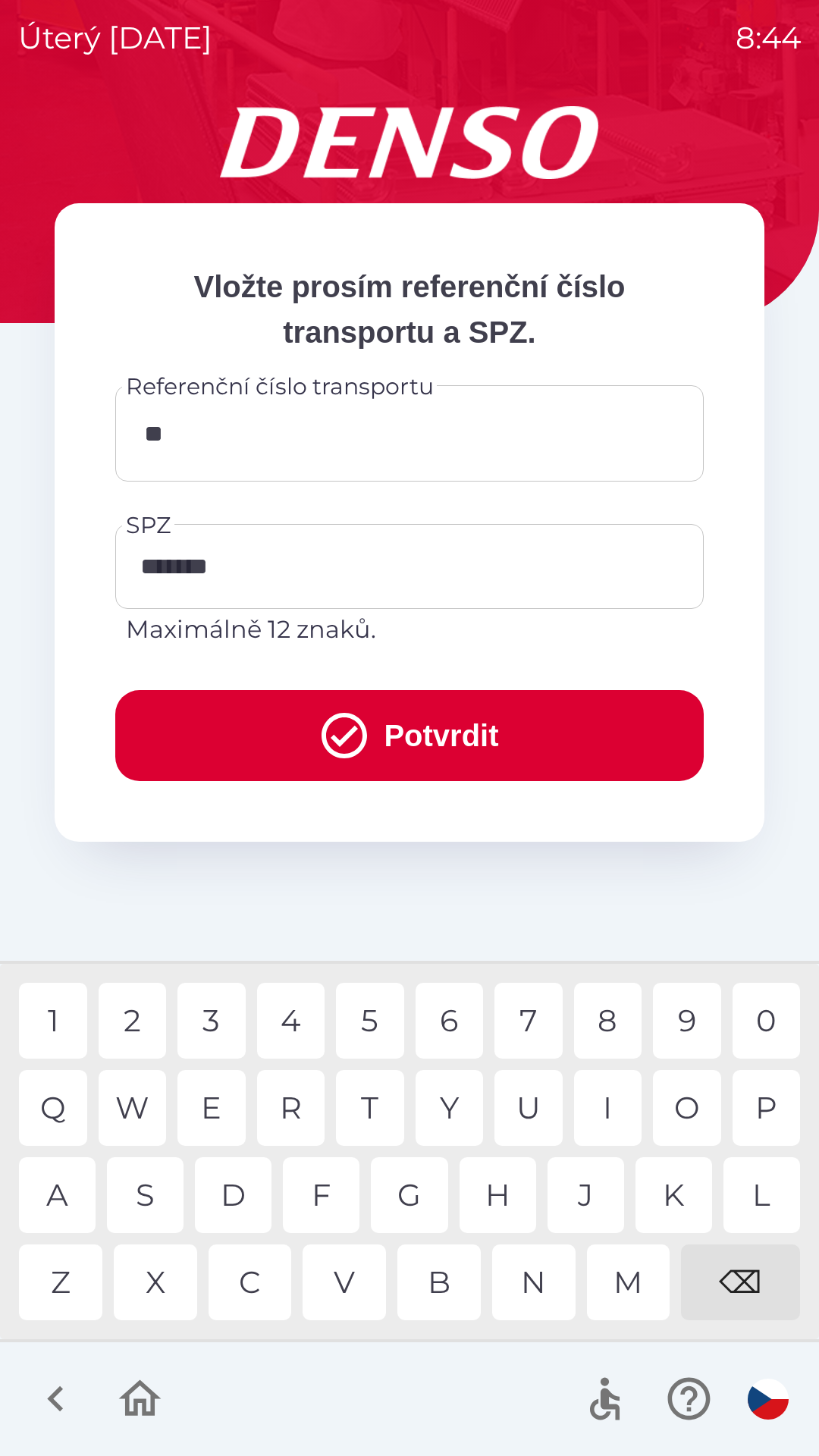
click at [292, 1005] on div "4" at bounding box center [291, 1020] width 68 height 75
click at [308, 1014] on div "4" at bounding box center [291, 1020] width 68 height 75
click at [530, 1016] on div "7" at bounding box center [529, 1020] width 68 height 75
click at [140, 1017] on div "2" at bounding box center [132, 1020] width 68 height 75
type input "******"
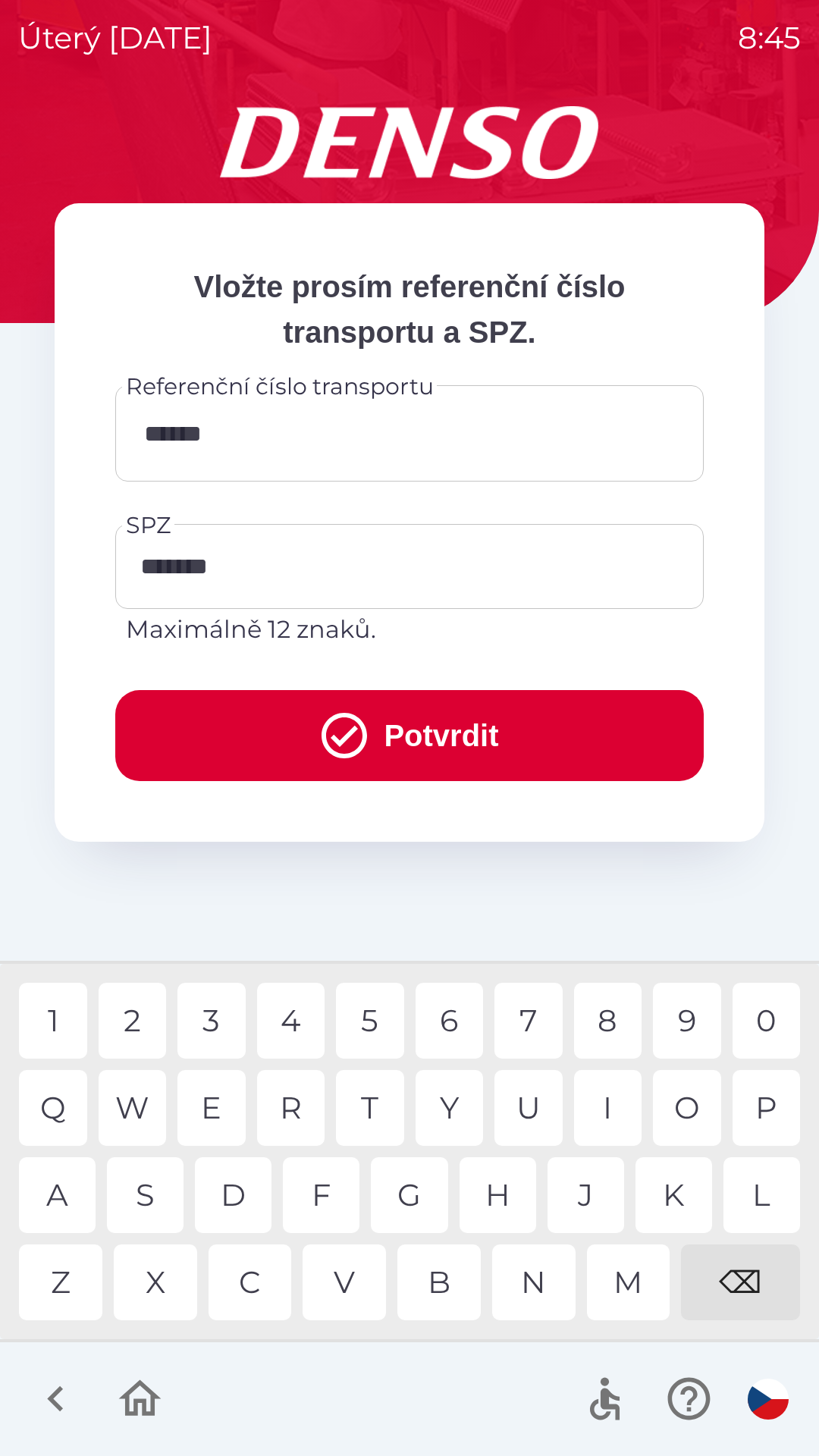
click at [615, 1017] on div "8" at bounding box center [608, 1020] width 68 height 75
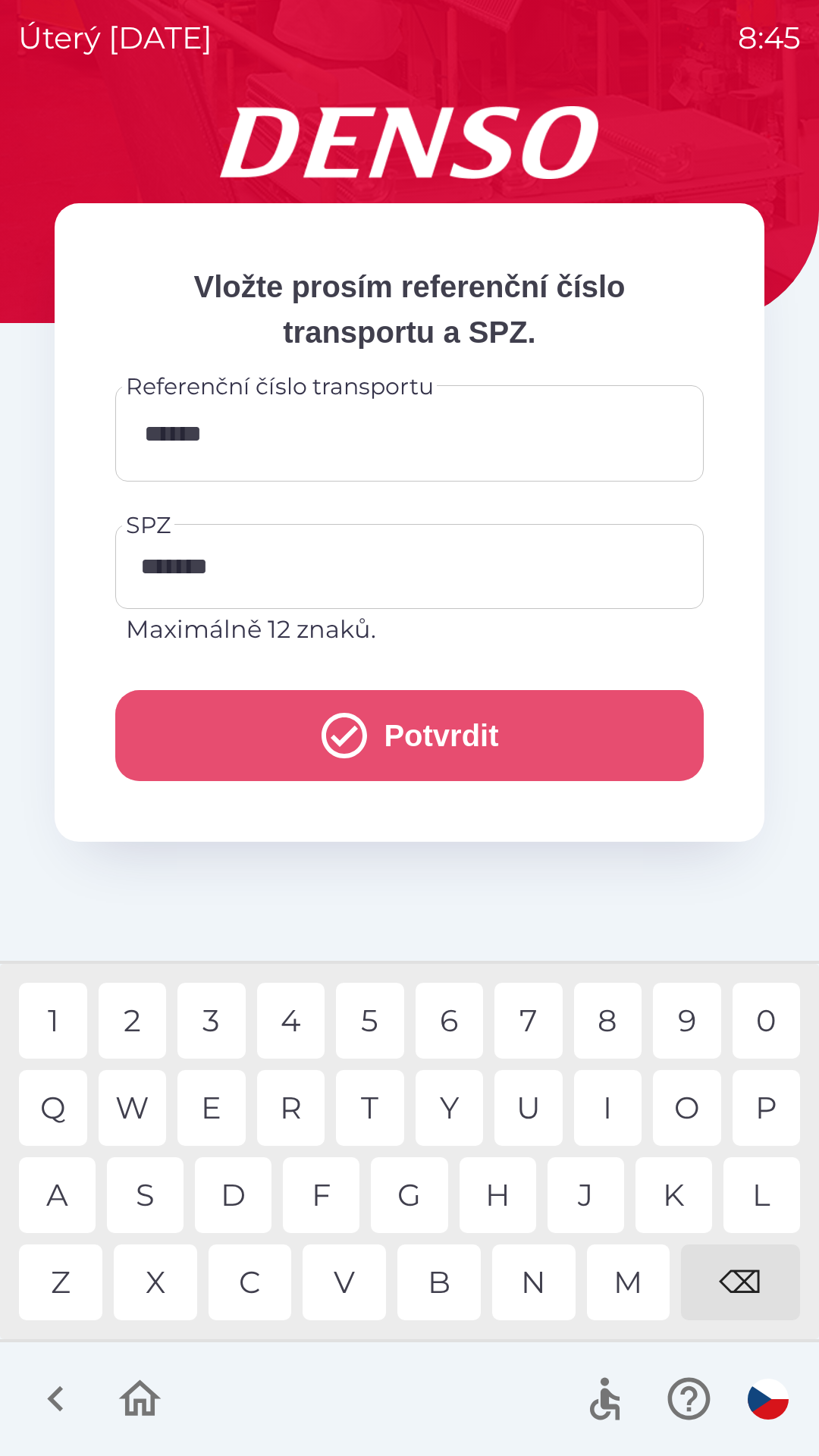
click at [418, 727] on button "Potvrdit" at bounding box center [410, 735] width 589 height 91
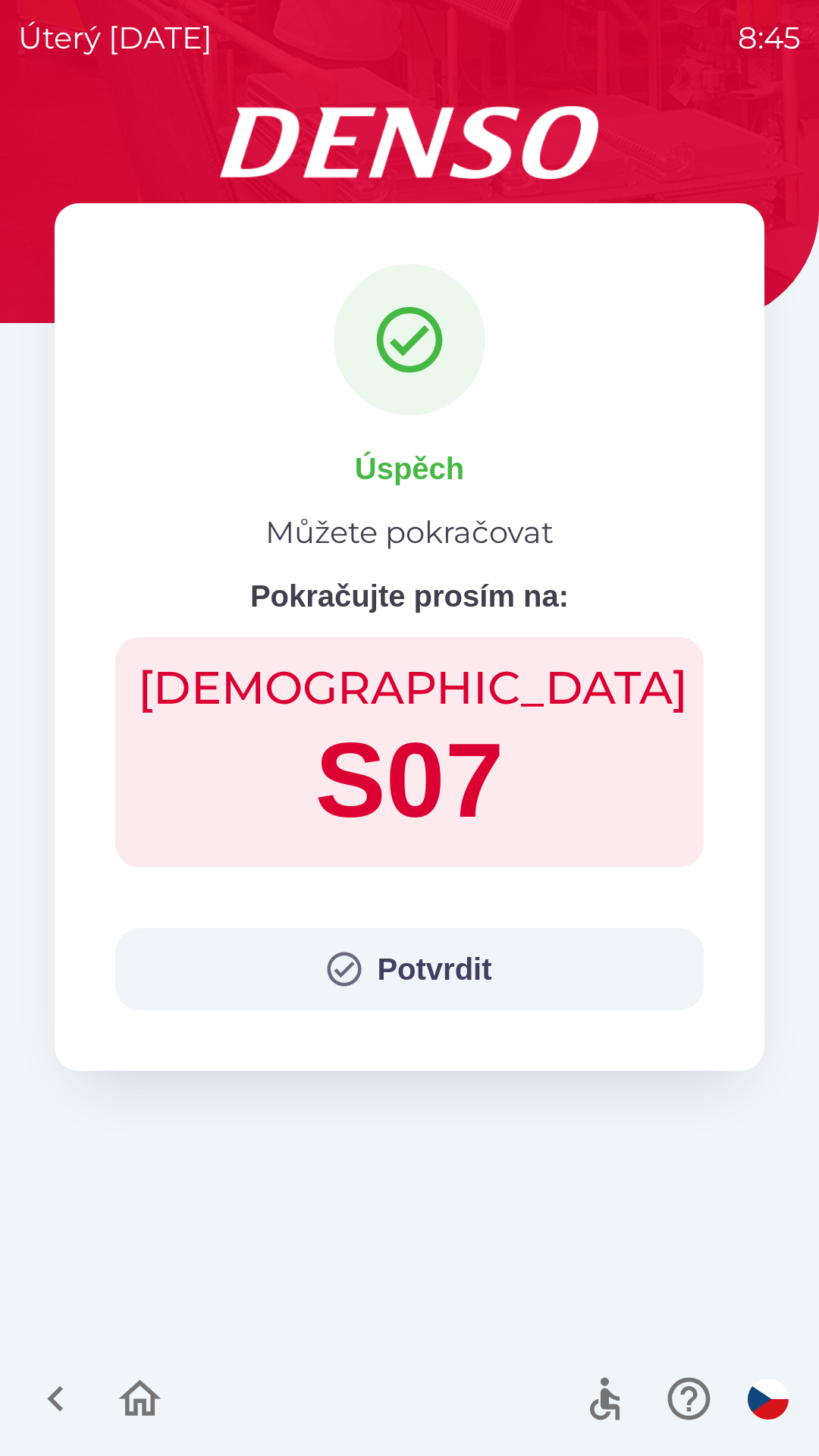
click at [416, 970] on button "Potvrdit" at bounding box center [410, 969] width 589 height 82
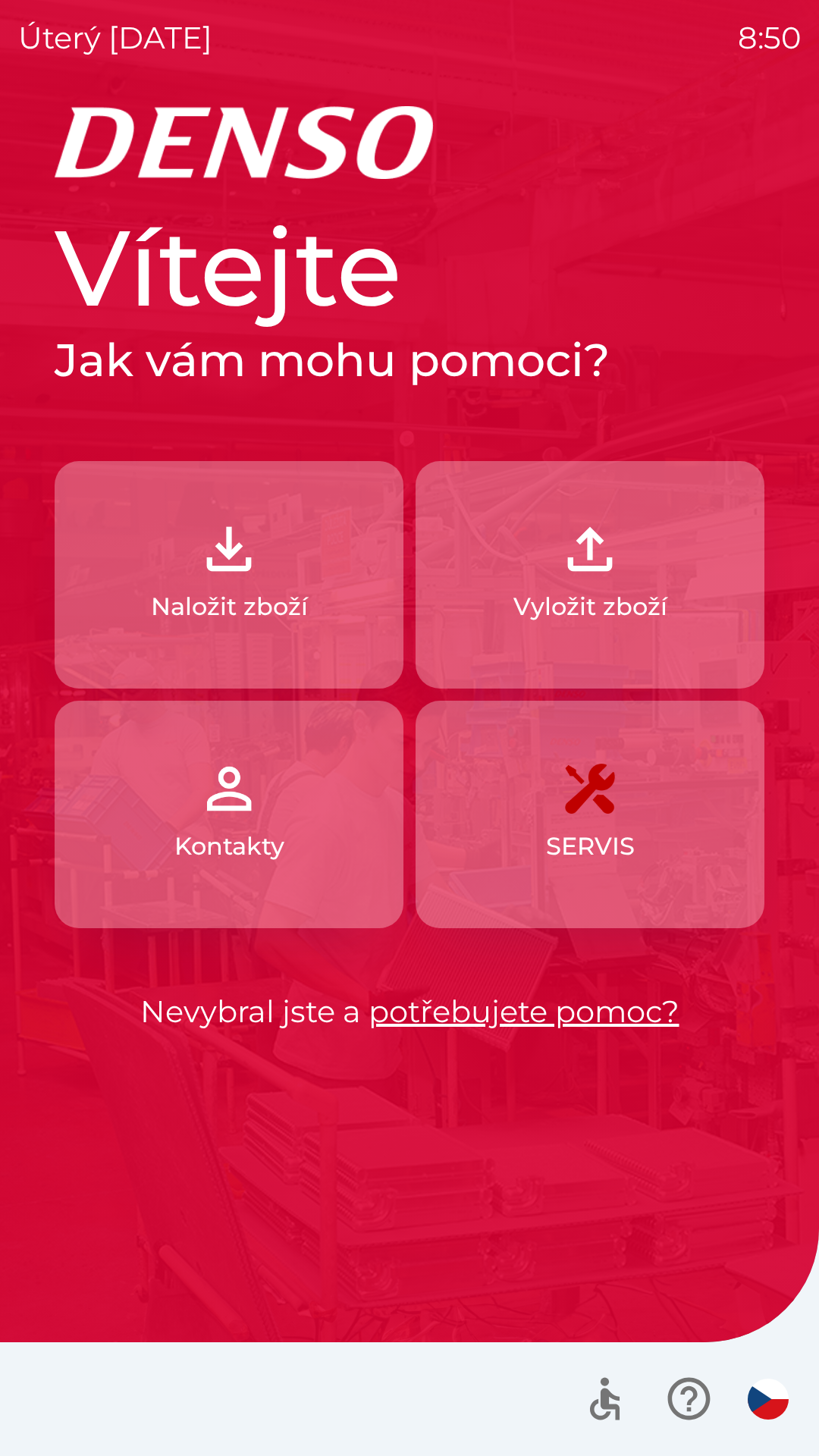
click at [249, 557] on img "button" at bounding box center [228, 549] width 67 height 67
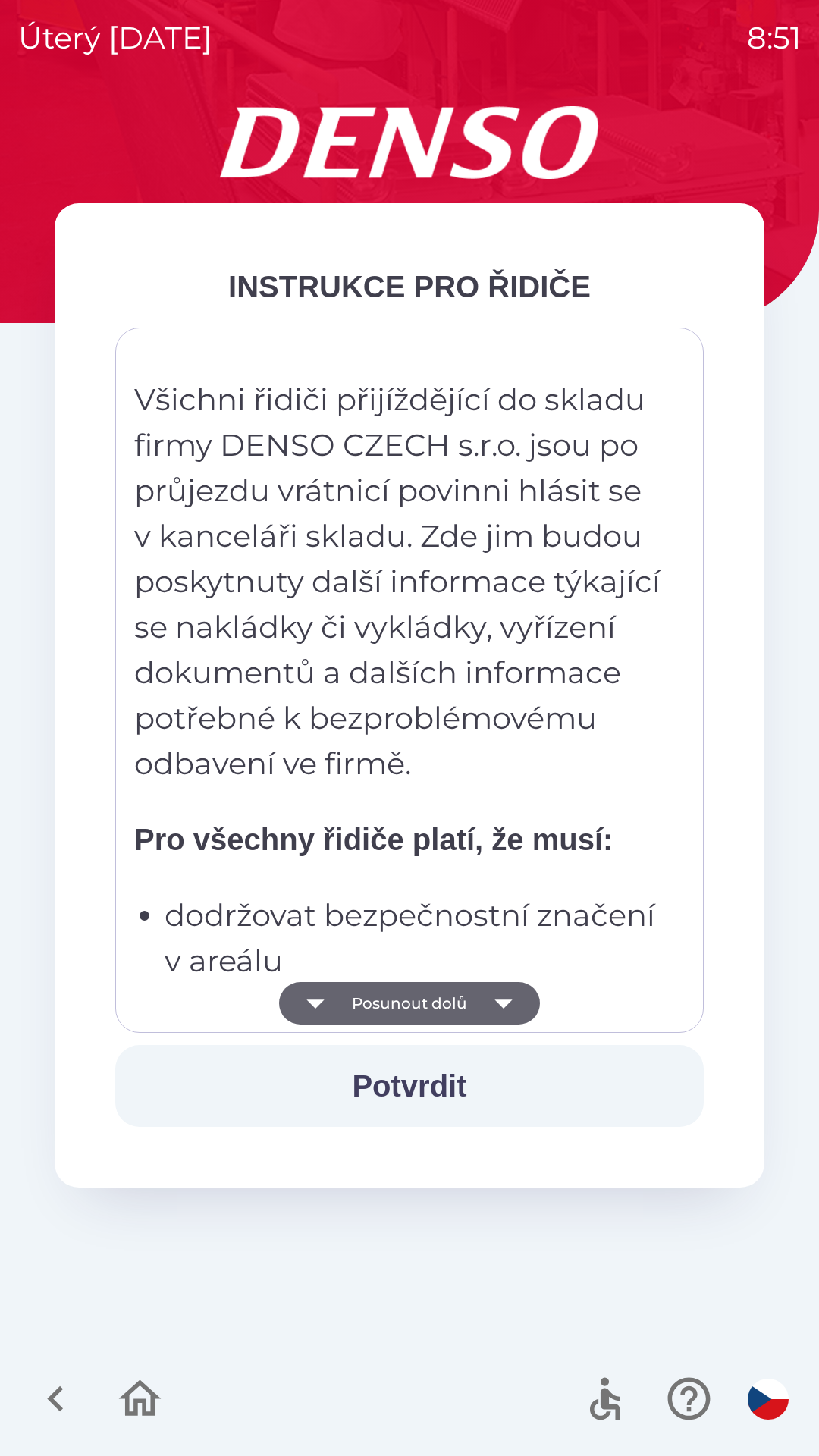
click at [409, 1080] on button "Potvrdit" at bounding box center [410, 1086] width 589 height 82
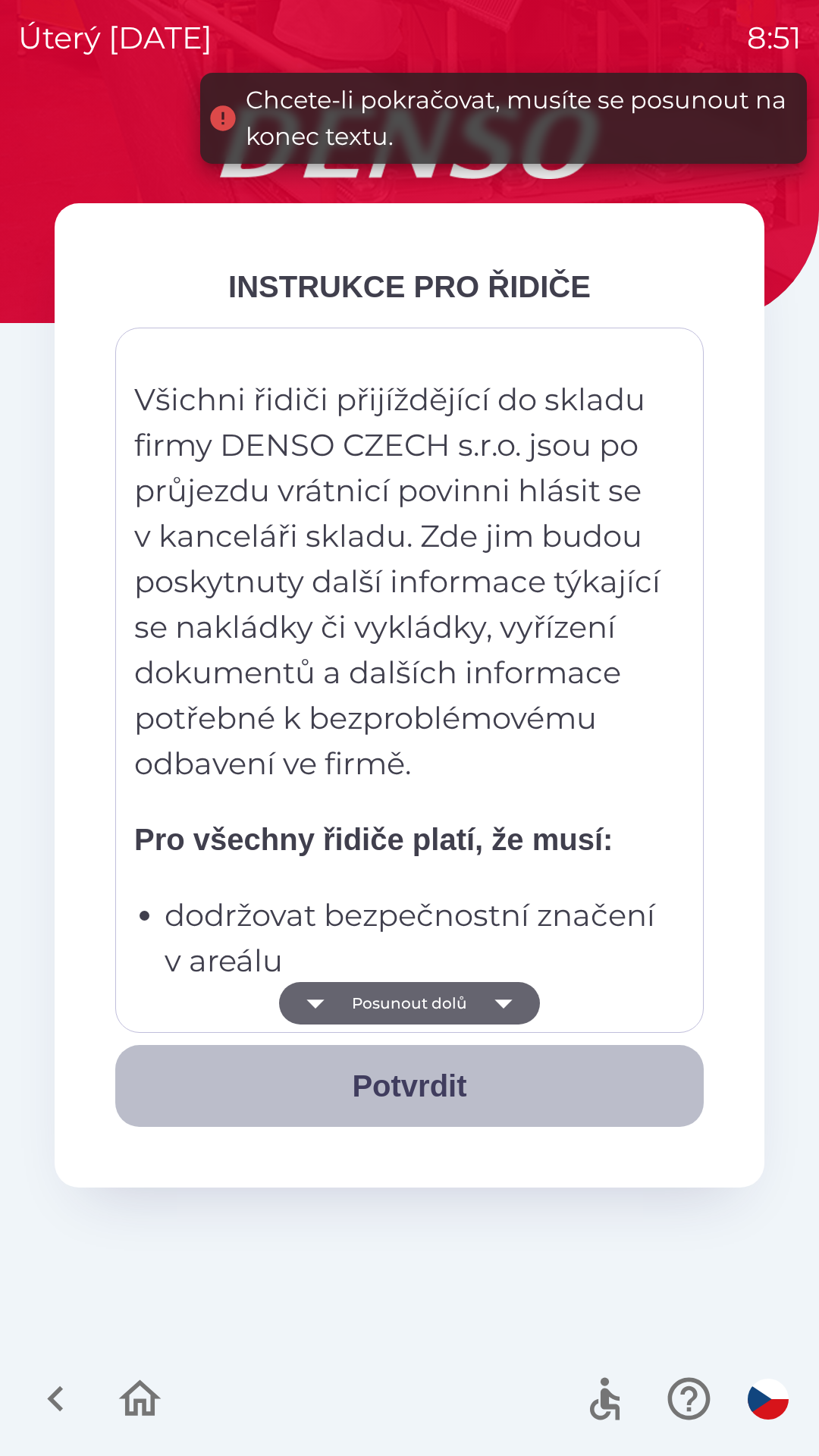
click at [406, 1088] on button "Potvrdit" at bounding box center [410, 1086] width 589 height 82
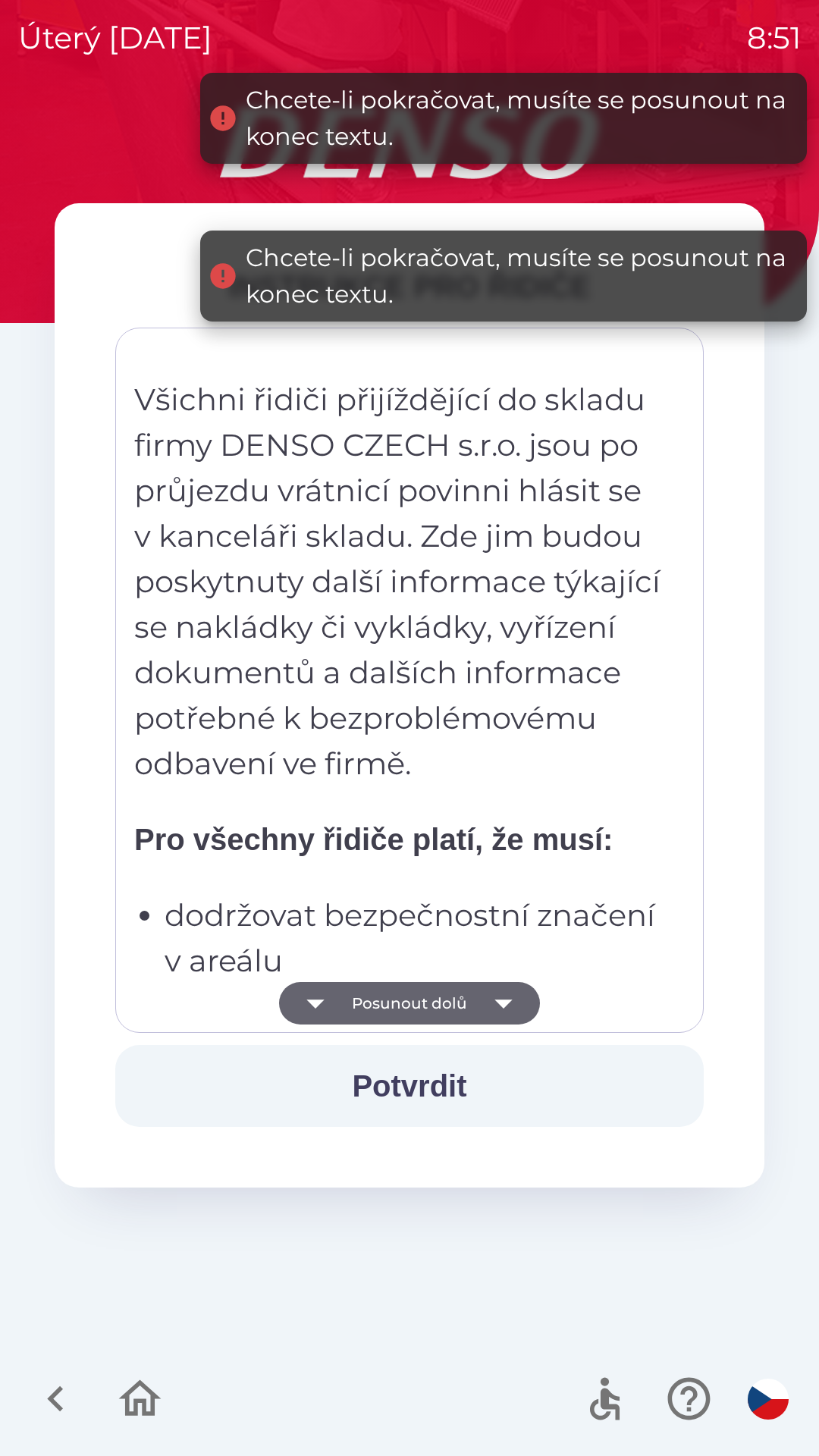
click at [433, 1018] on button "Posunout dolů" at bounding box center [410, 1003] width 261 height 43
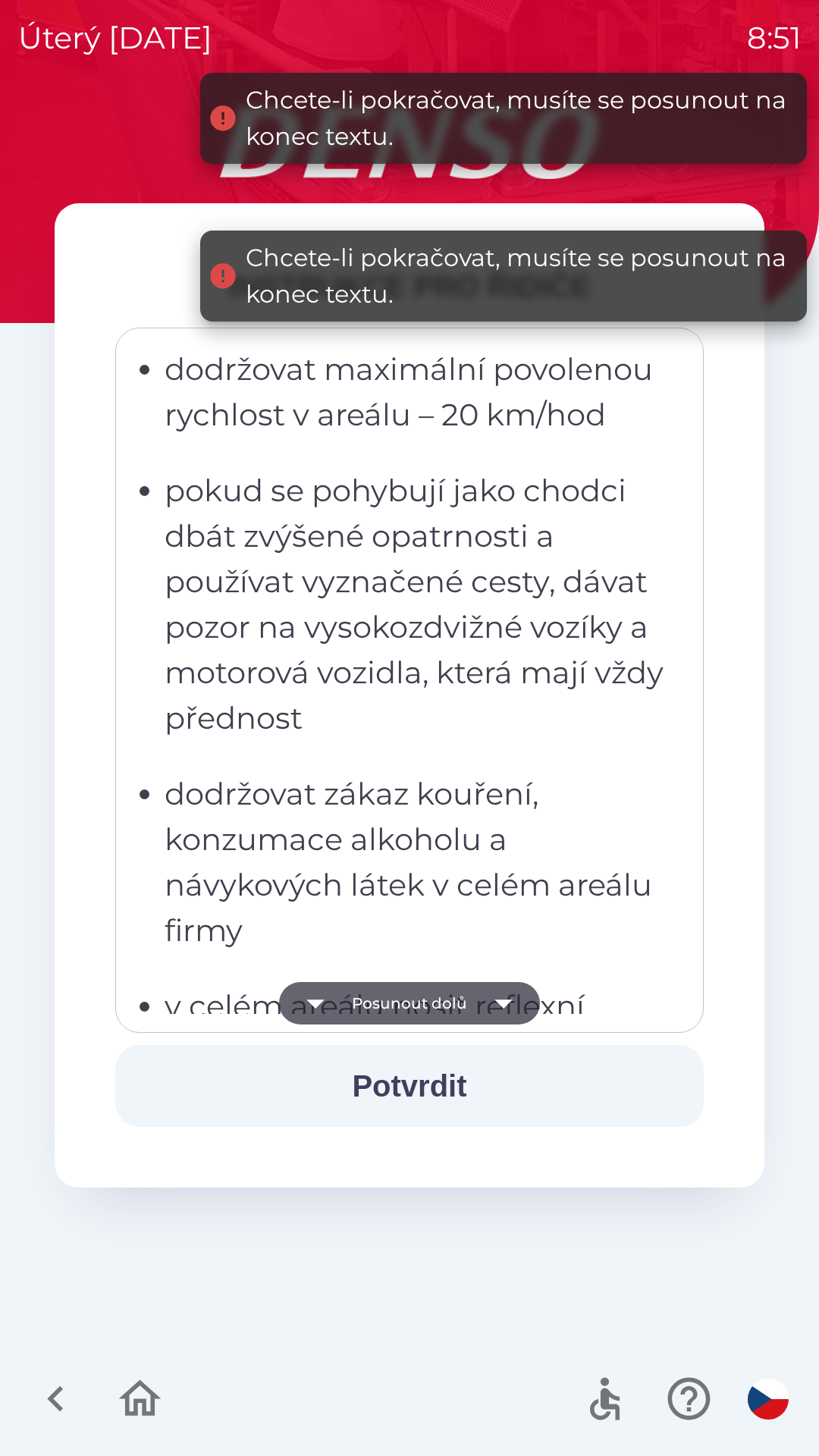
click at [416, 1001] on button "Posunout dolů" at bounding box center [410, 1003] width 261 height 43
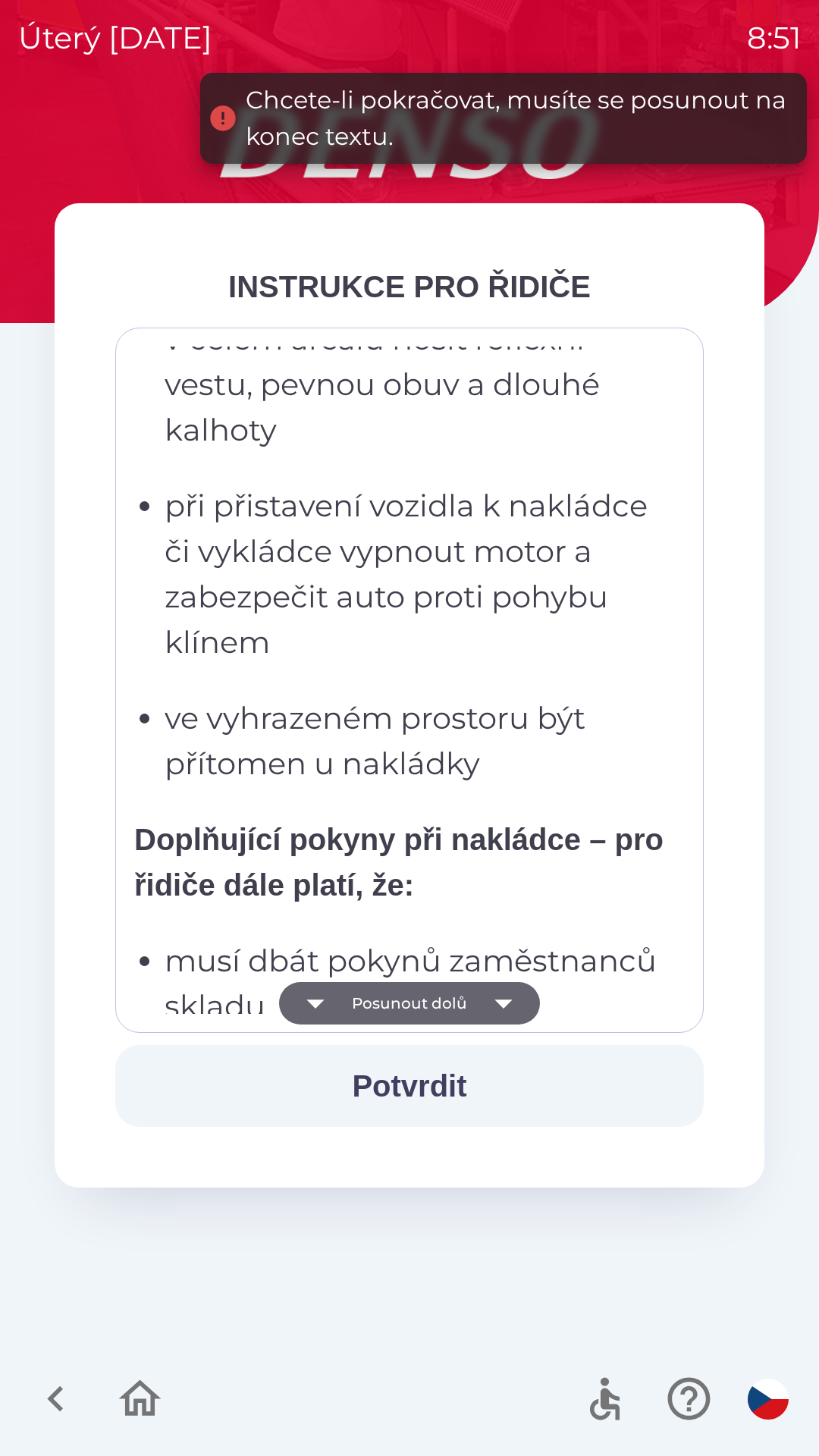
click at [425, 1005] on button "Posunout dolů" at bounding box center [410, 1003] width 261 height 43
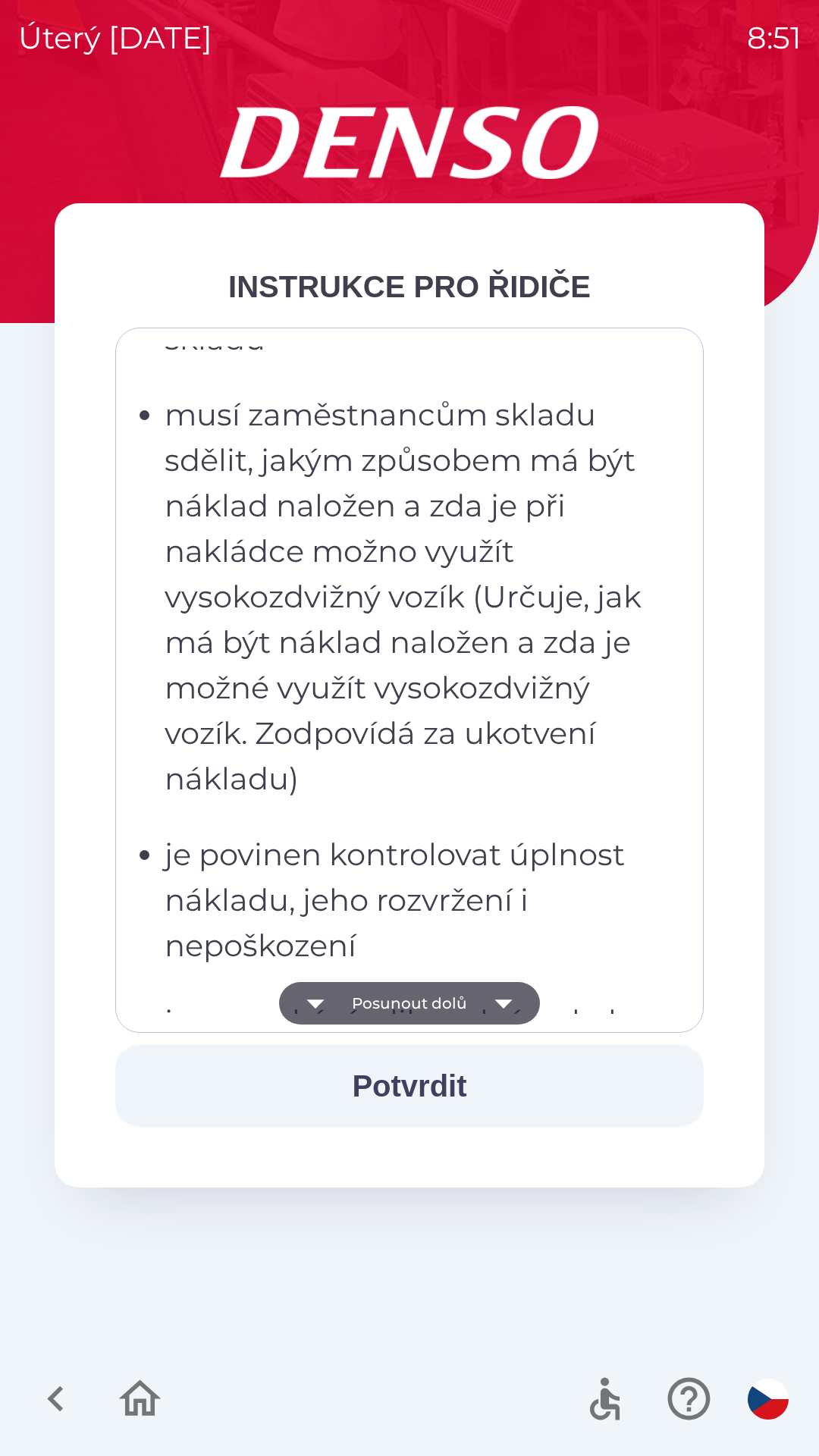
click at [412, 992] on button "Posunout dolů" at bounding box center [410, 1003] width 261 height 43
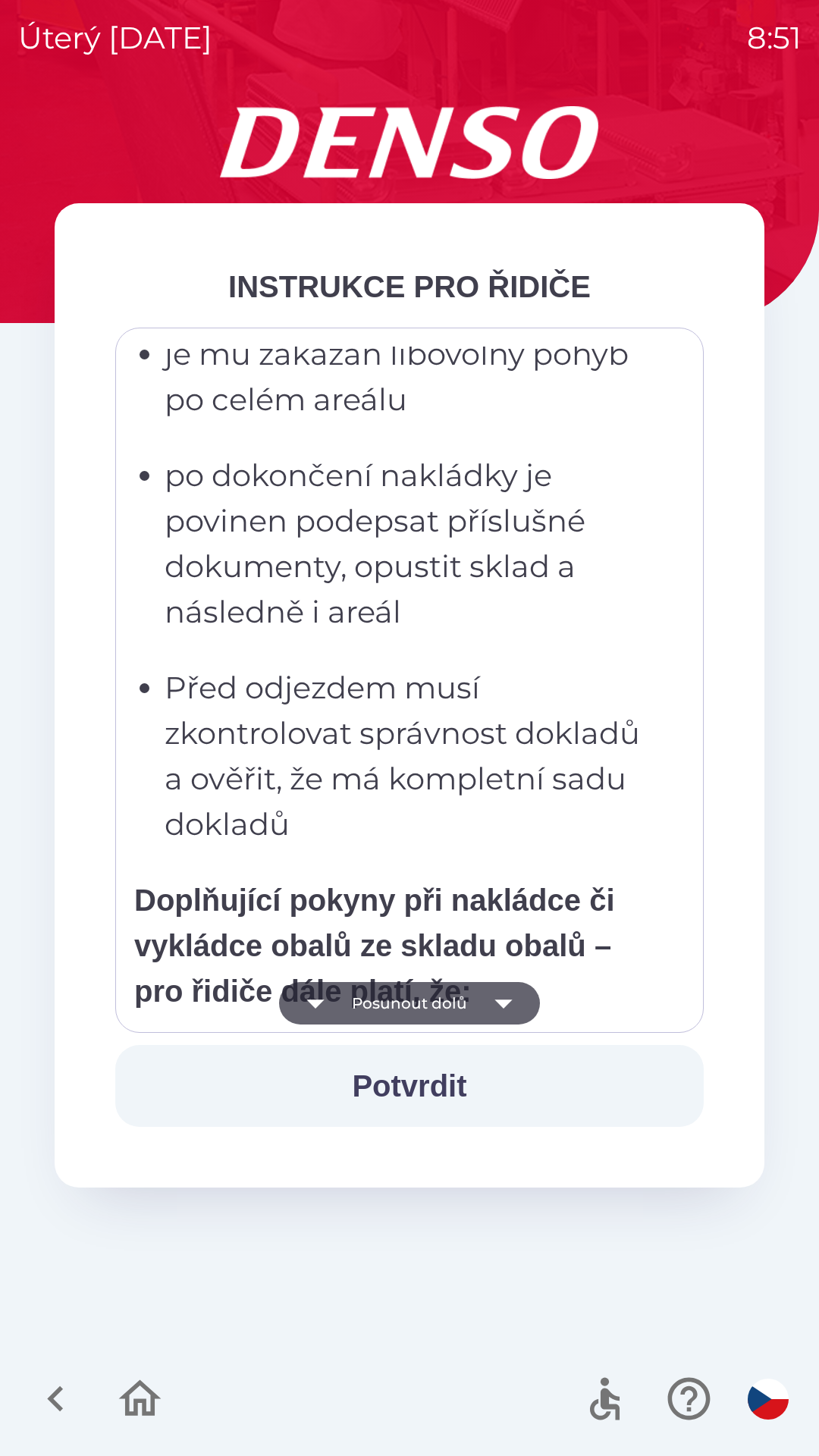
click at [389, 1001] on button "Posunout dolů" at bounding box center [410, 1003] width 261 height 43
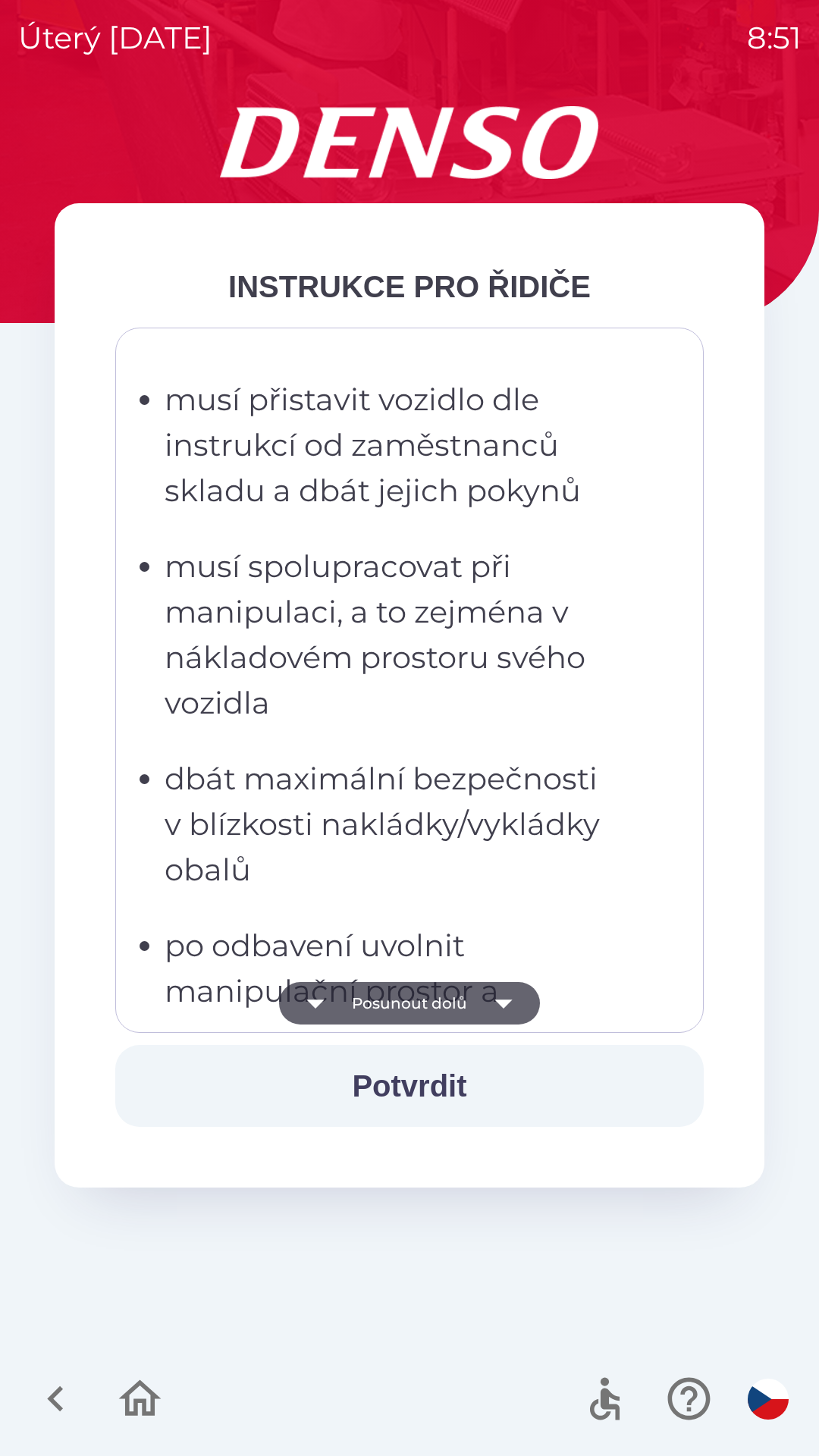
click at [414, 994] on button "Posunout dolů" at bounding box center [410, 1003] width 261 height 43
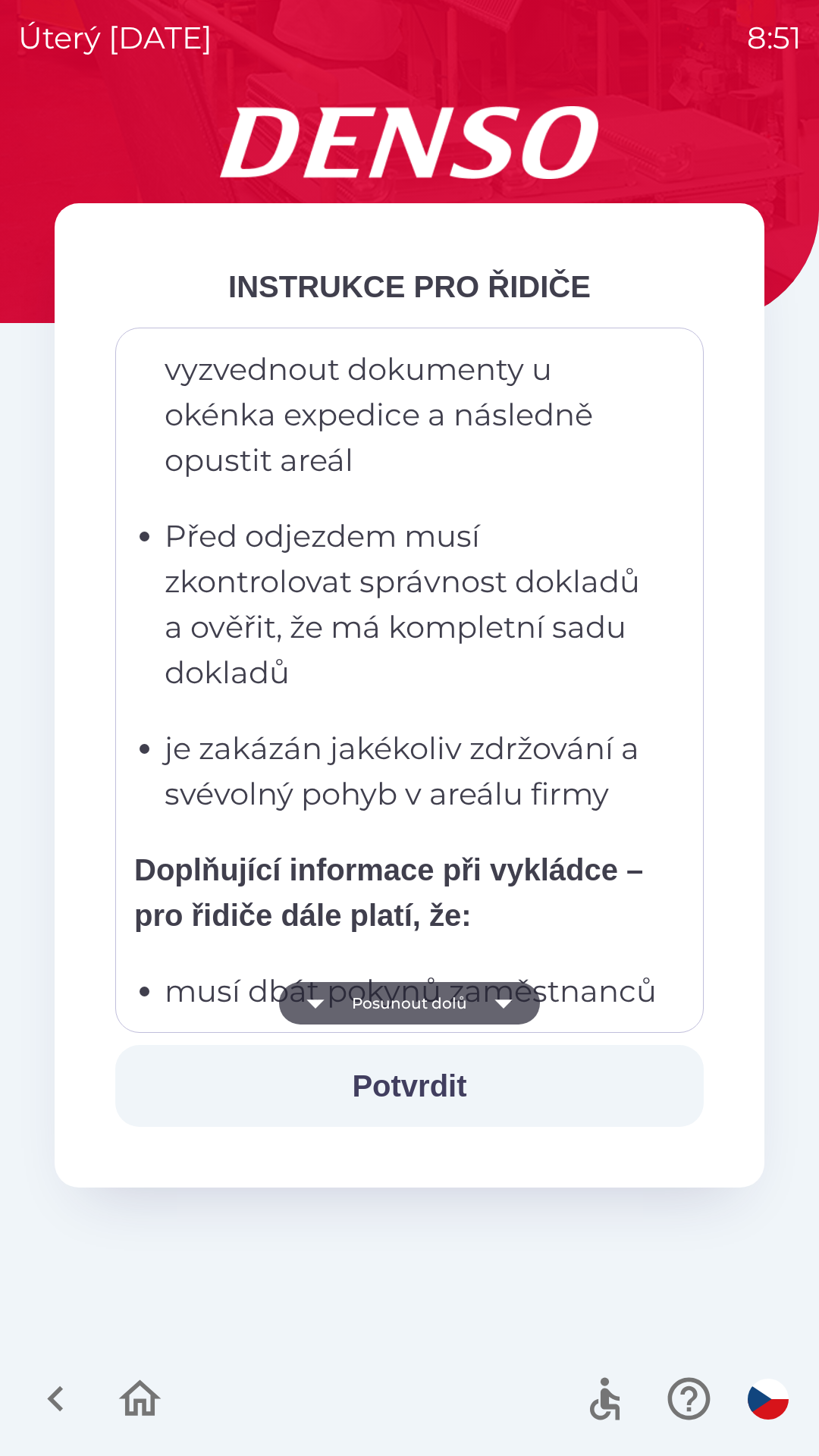
click at [409, 1072] on button "Potvrdit" at bounding box center [410, 1086] width 589 height 82
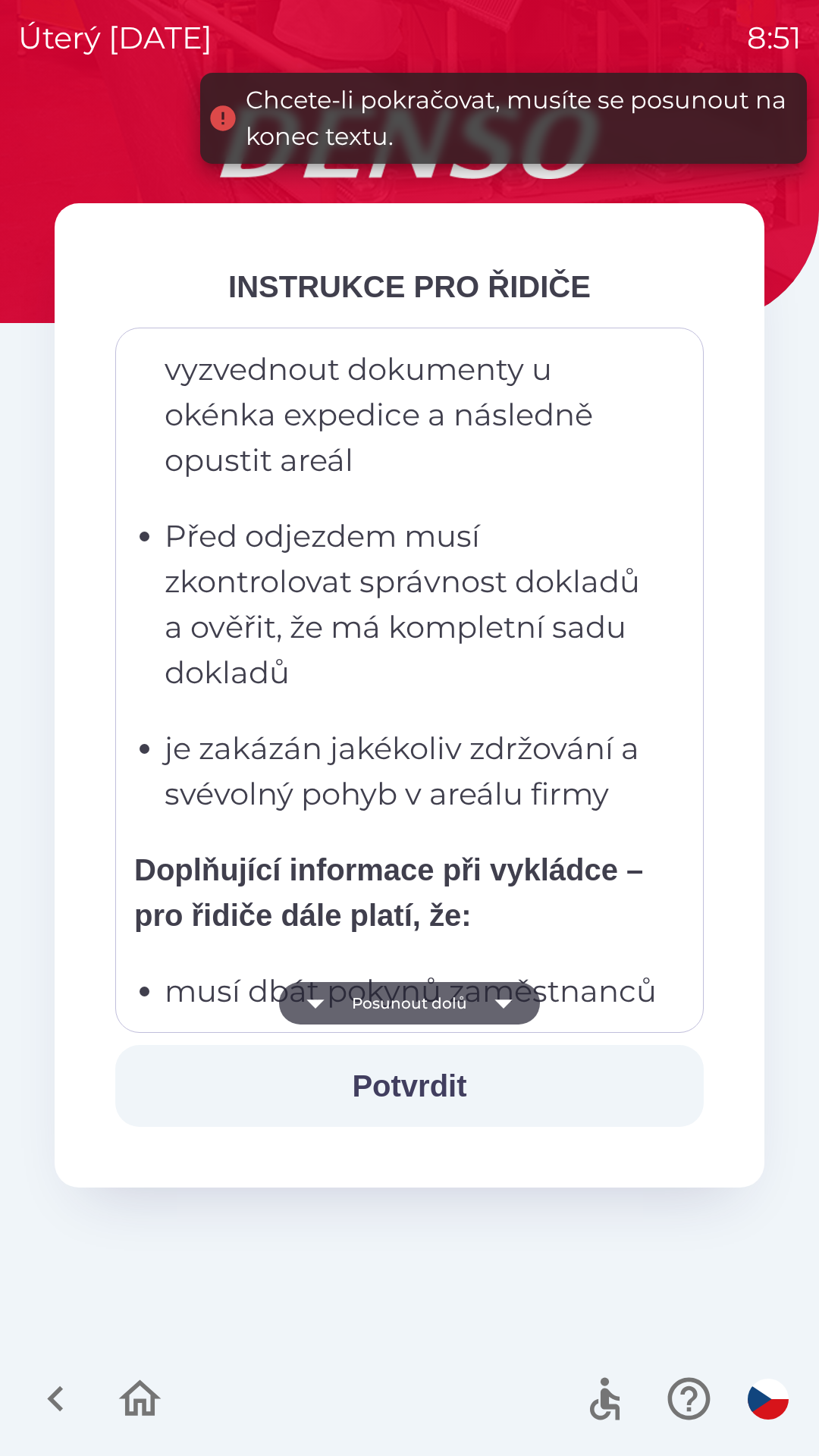
click at [408, 999] on button "Posunout dolů" at bounding box center [410, 1003] width 261 height 43
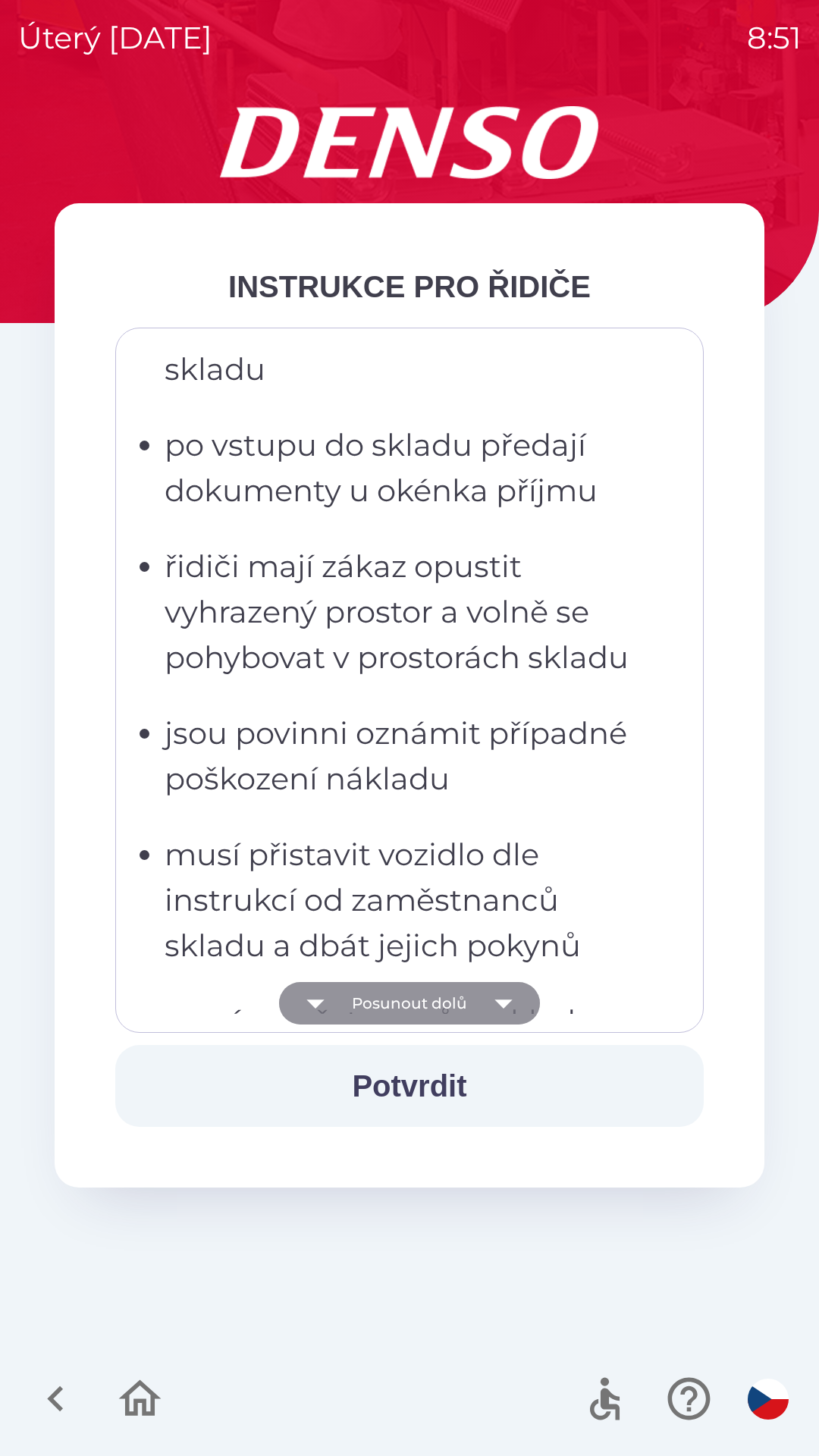
click at [413, 991] on button "Posunout dolů" at bounding box center [410, 1003] width 261 height 43
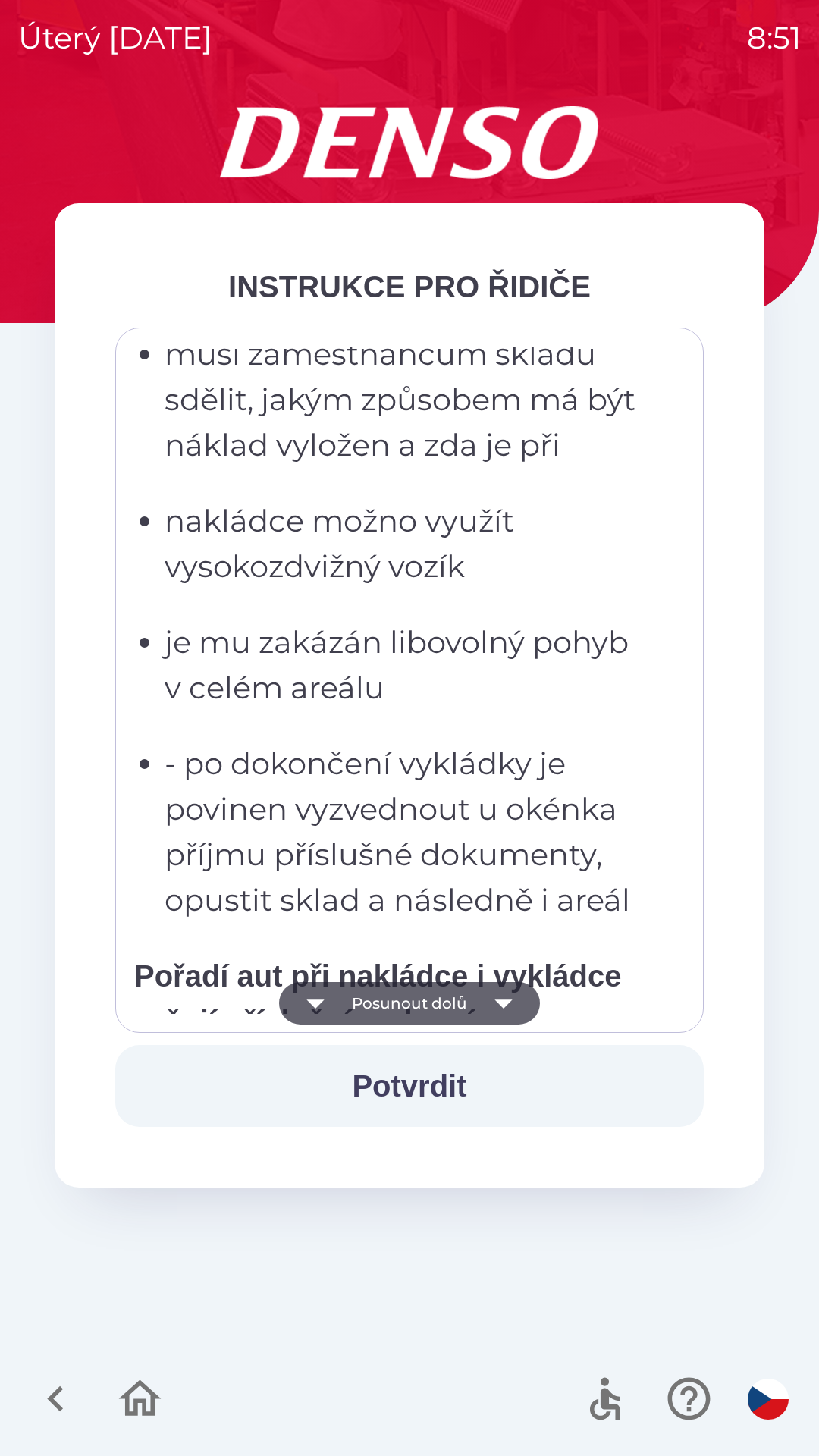
click at [410, 1003] on button "Posunout dolů" at bounding box center [410, 1003] width 261 height 43
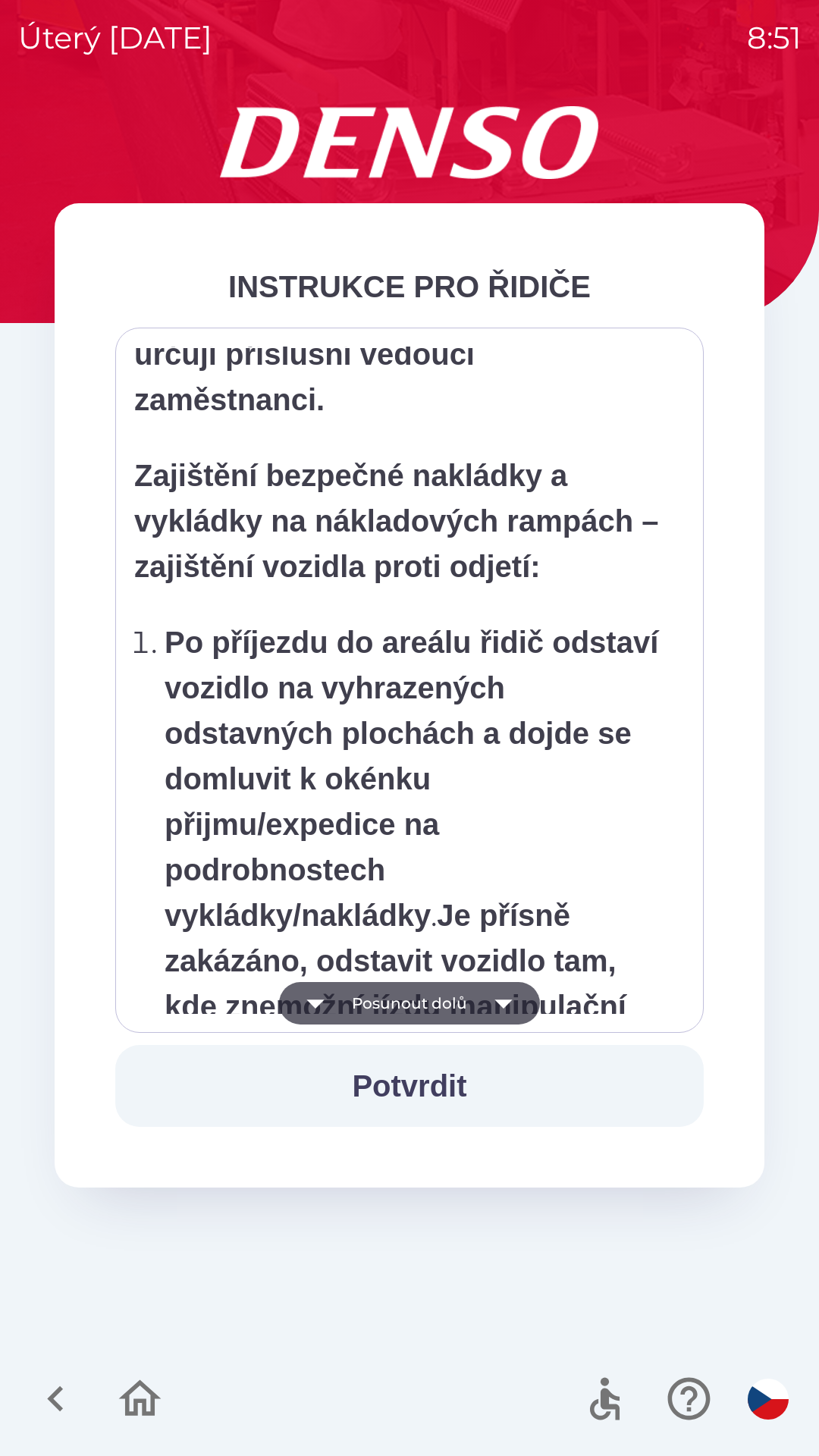
click at [401, 993] on button "Posunout dolů" at bounding box center [410, 1003] width 261 height 43
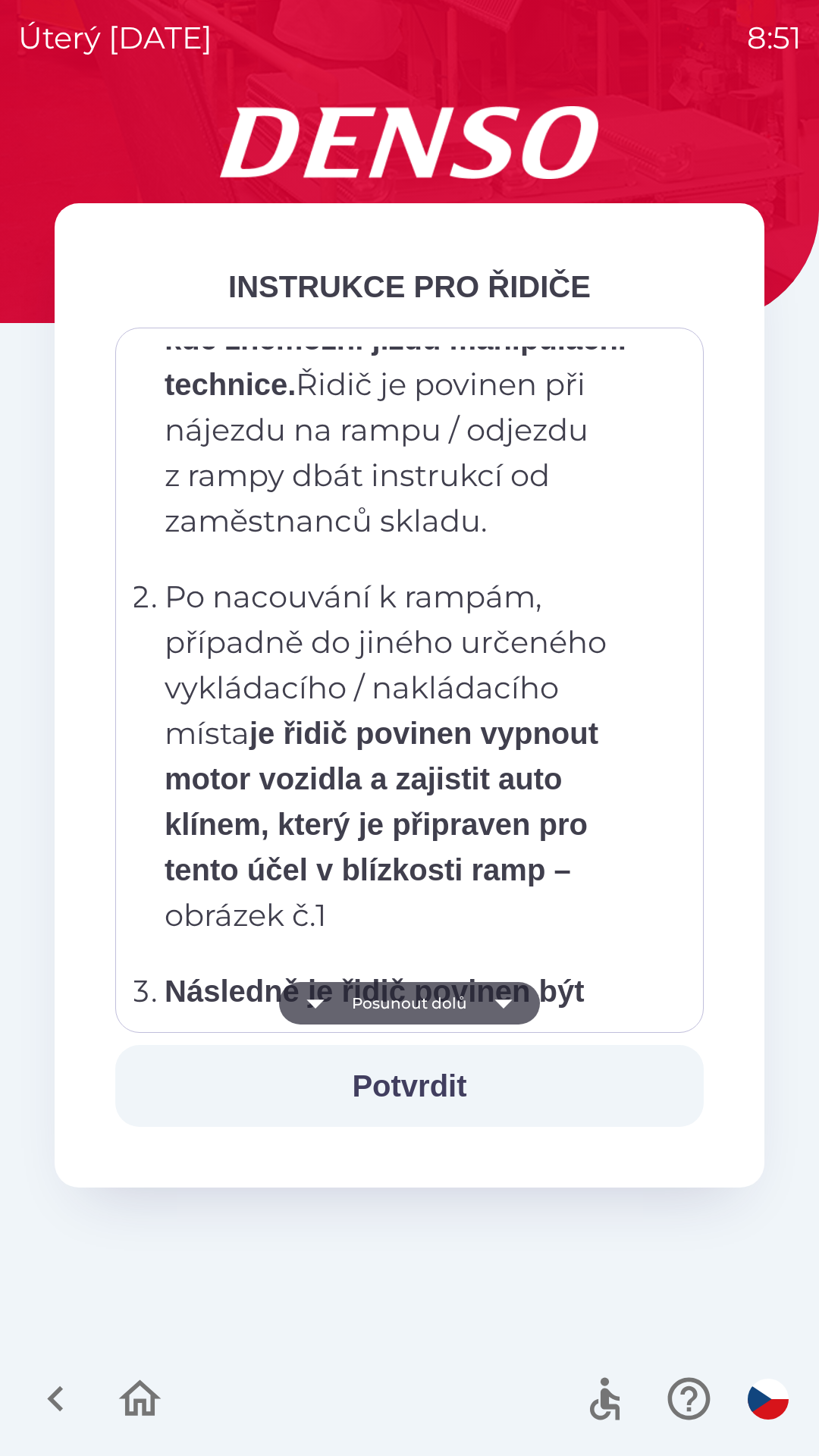
click at [385, 1000] on button "Posunout dolů" at bounding box center [410, 1003] width 261 height 43
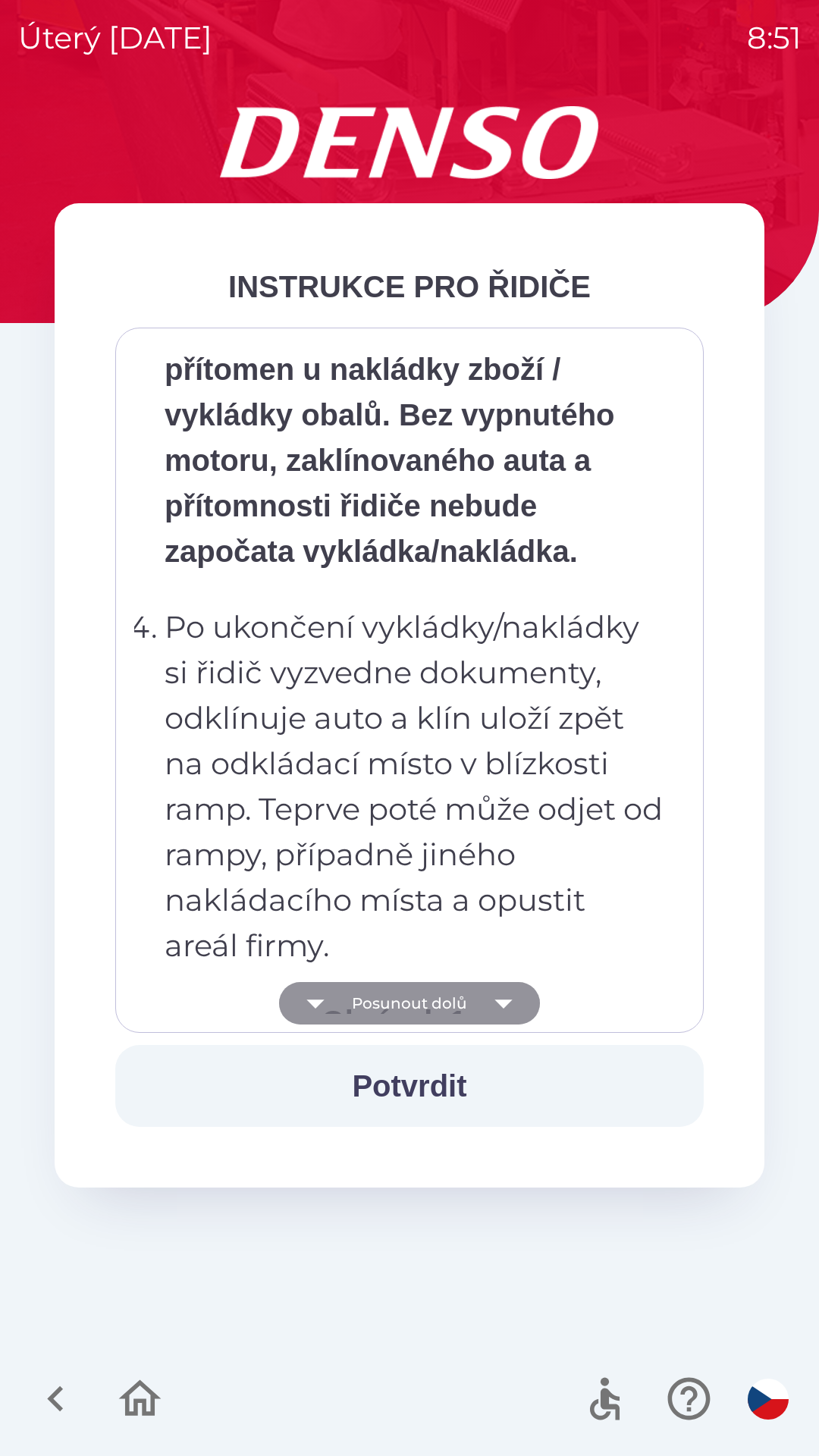
click at [382, 998] on button "Posunout dolů" at bounding box center [410, 1003] width 261 height 43
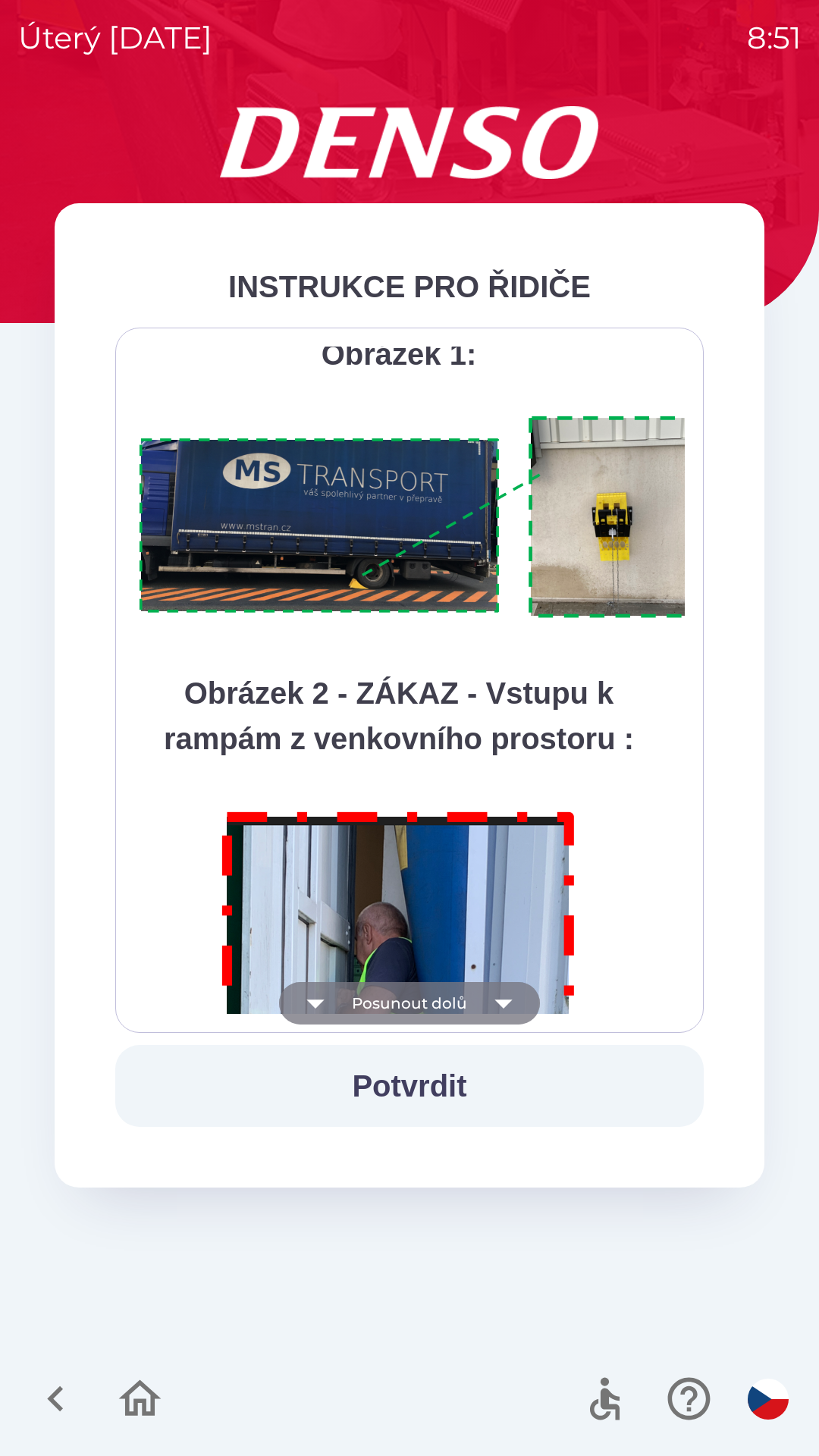
click at [411, 997] on button "Posunout dolů" at bounding box center [410, 1003] width 261 height 43
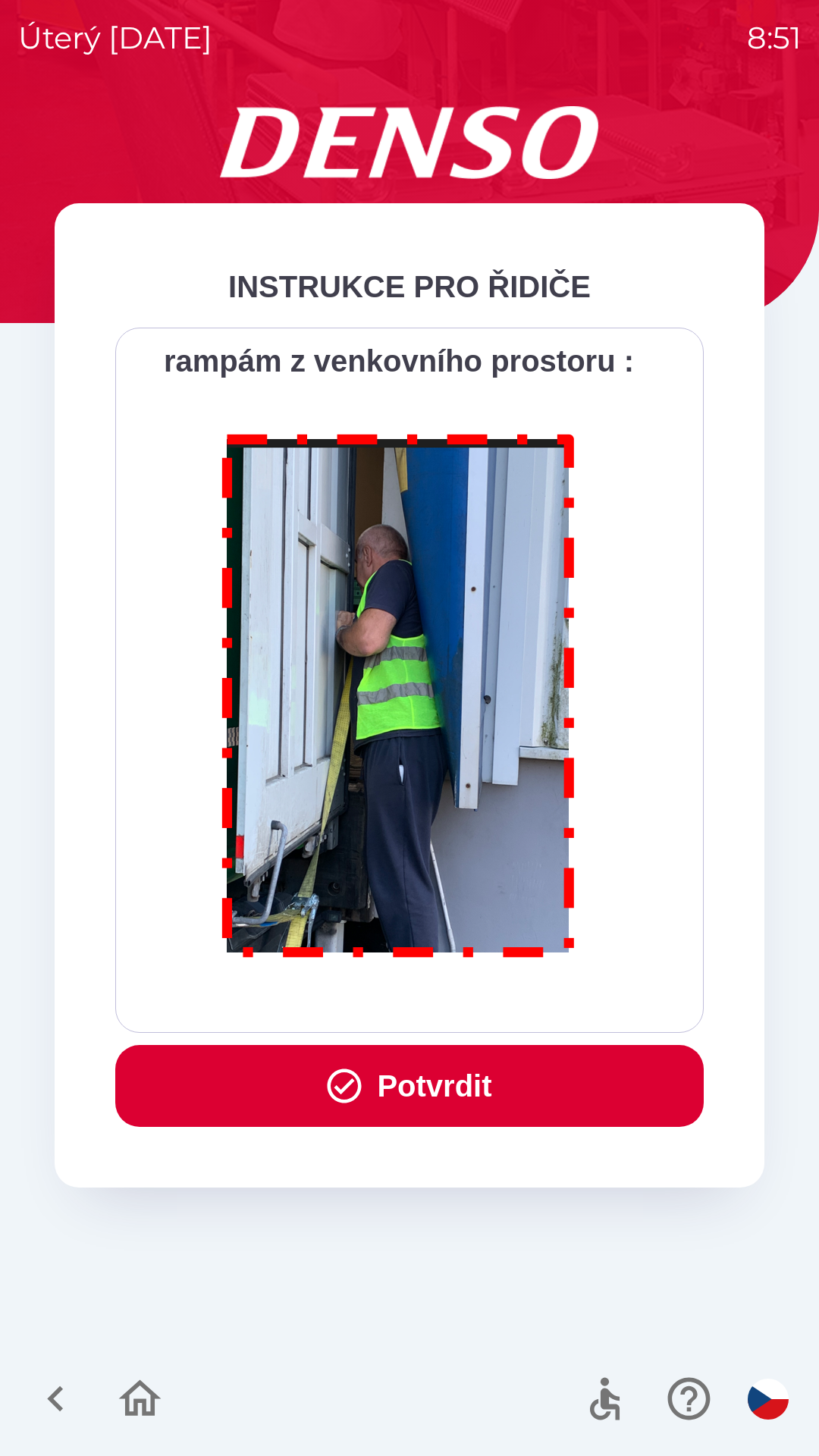
click at [440, 1073] on button "Potvrdit" at bounding box center [410, 1086] width 589 height 82
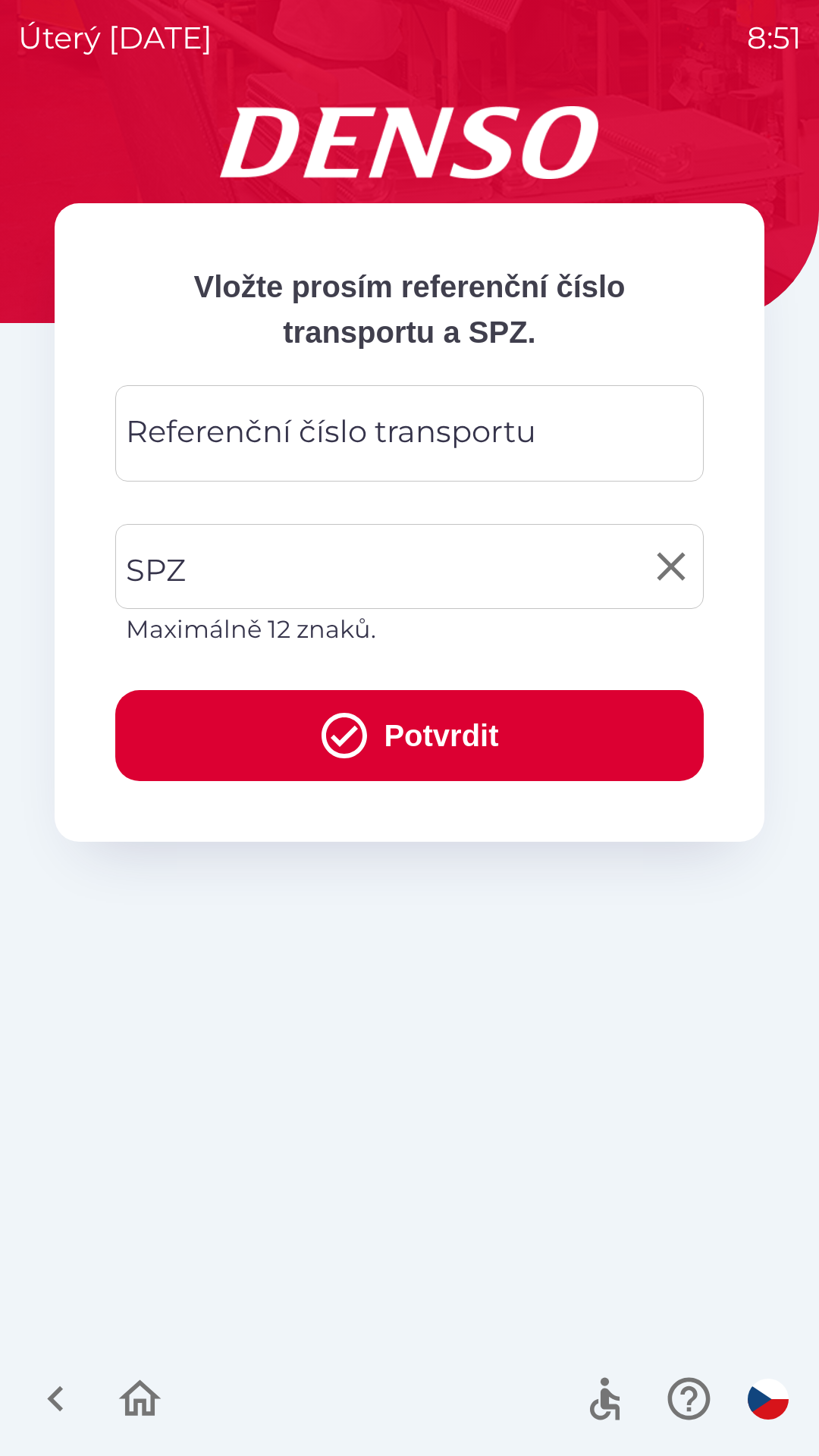
click at [248, 570] on input "SPZ" at bounding box center [398, 566] width 553 height 71
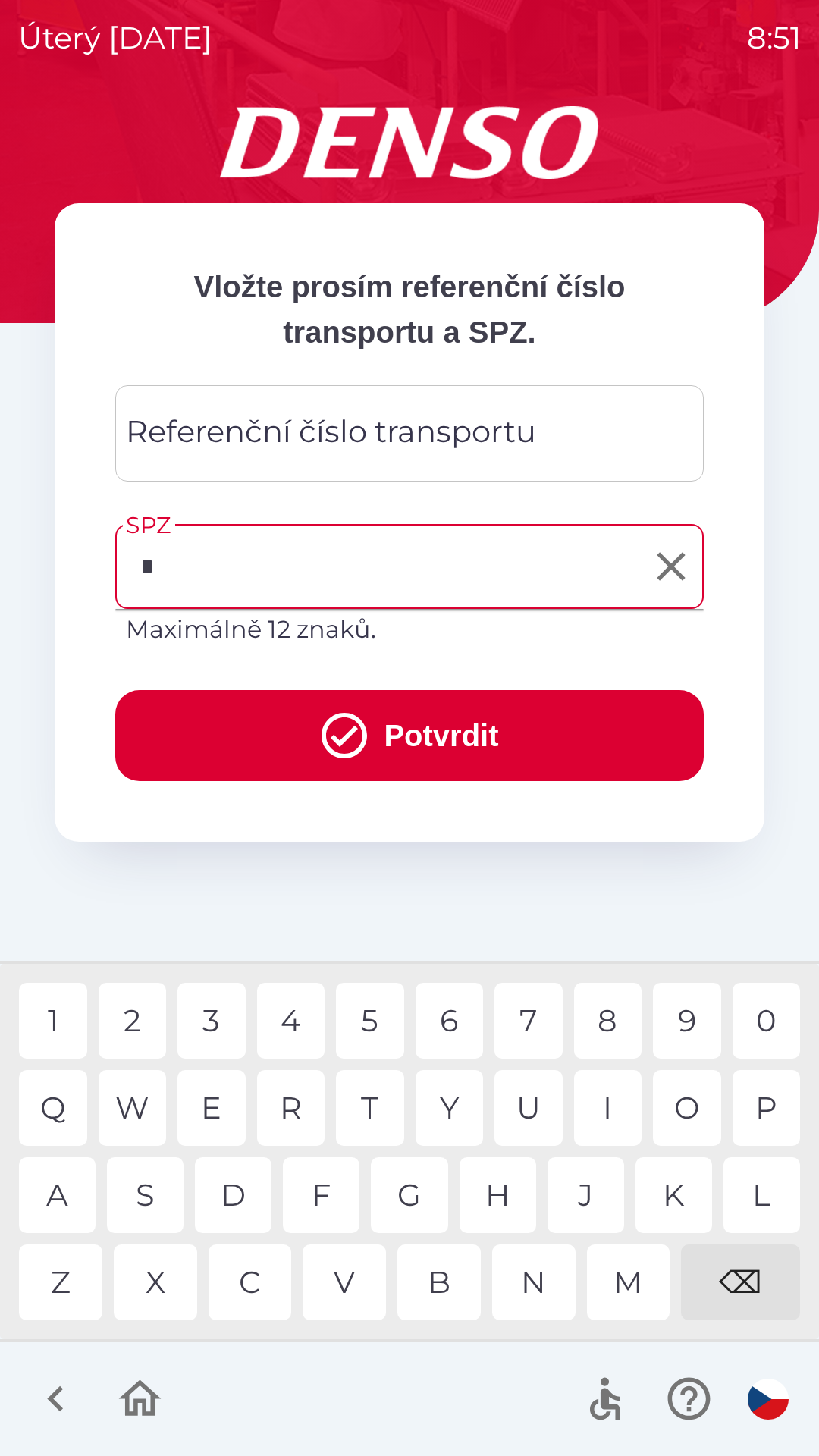
click at [378, 1104] on div "T" at bounding box center [370, 1107] width 68 height 75
click at [441, 1016] on div "6" at bounding box center [449, 1020] width 68 height 75
click at [498, 1200] on div "H" at bounding box center [498, 1194] width 76 height 75
type input "*******"
click at [505, 1176] on div "H" at bounding box center [498, 1194] width 76 height 75
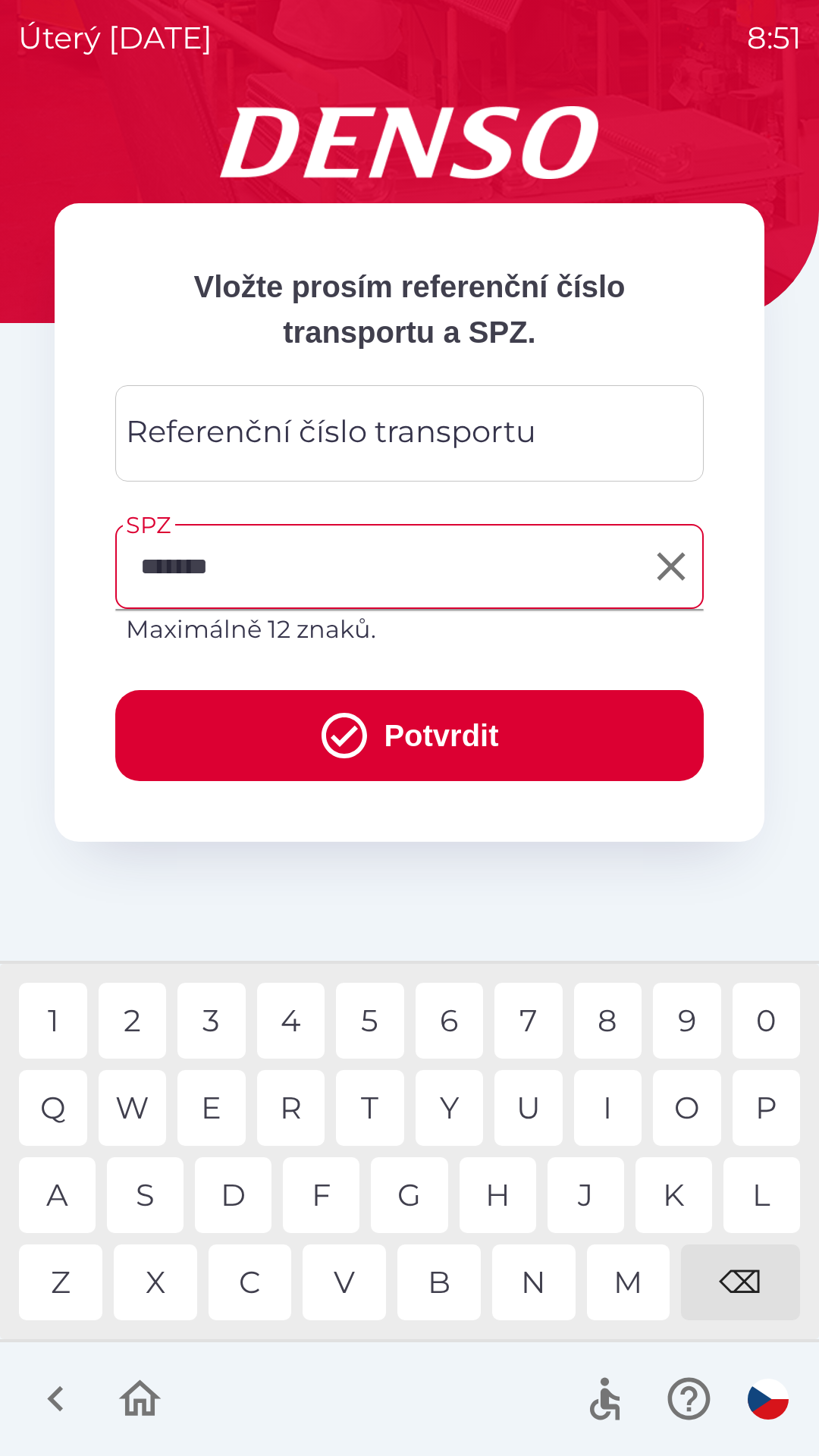
click at [166, 424] on div "Referenční číslo transportu Referenční číslo transportu" at bounding box center [410, 433] width 589 height 96
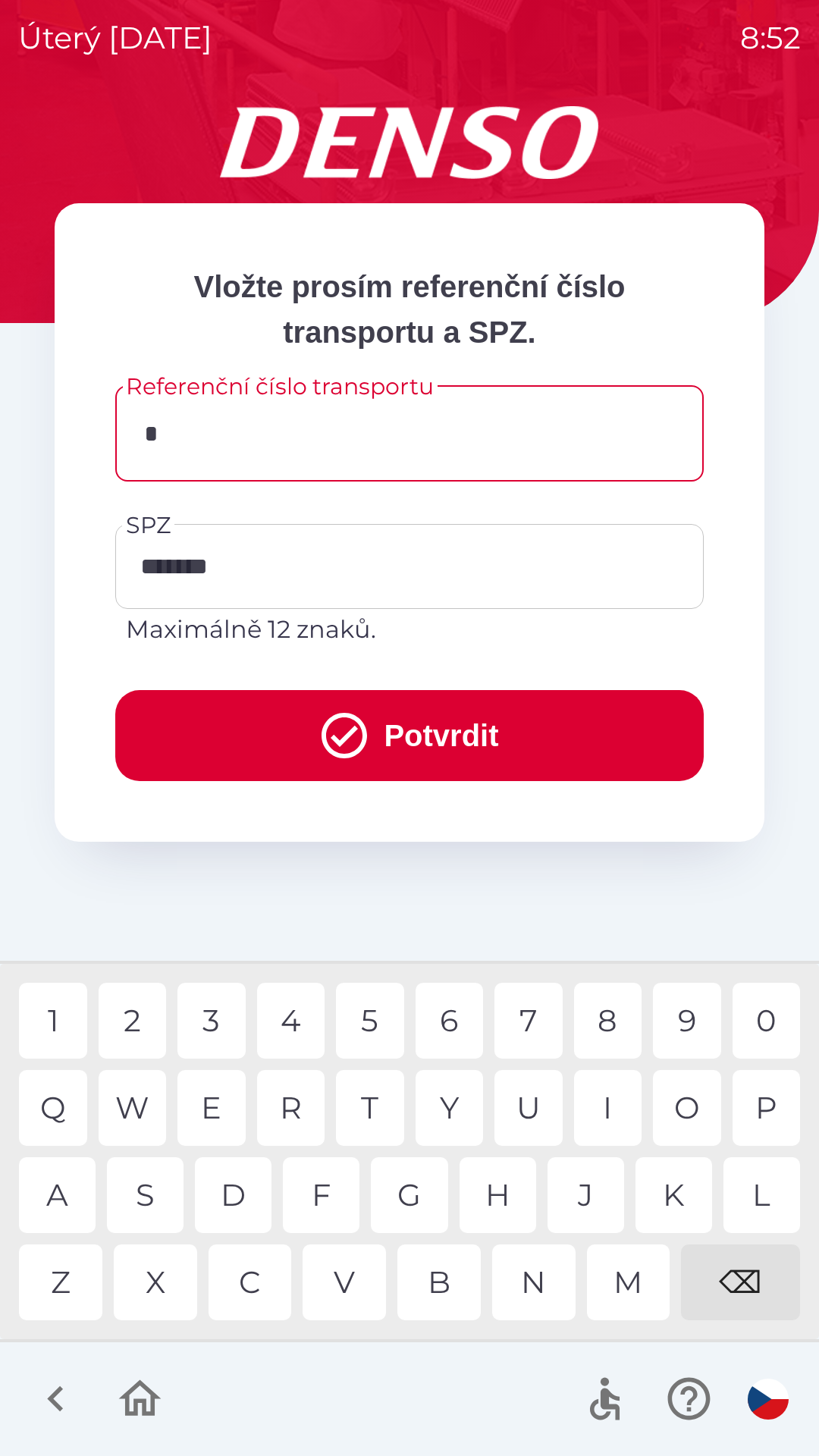
click at [767, 1016] on div "0" at bounding box center [767, 1020] width 68 height 75
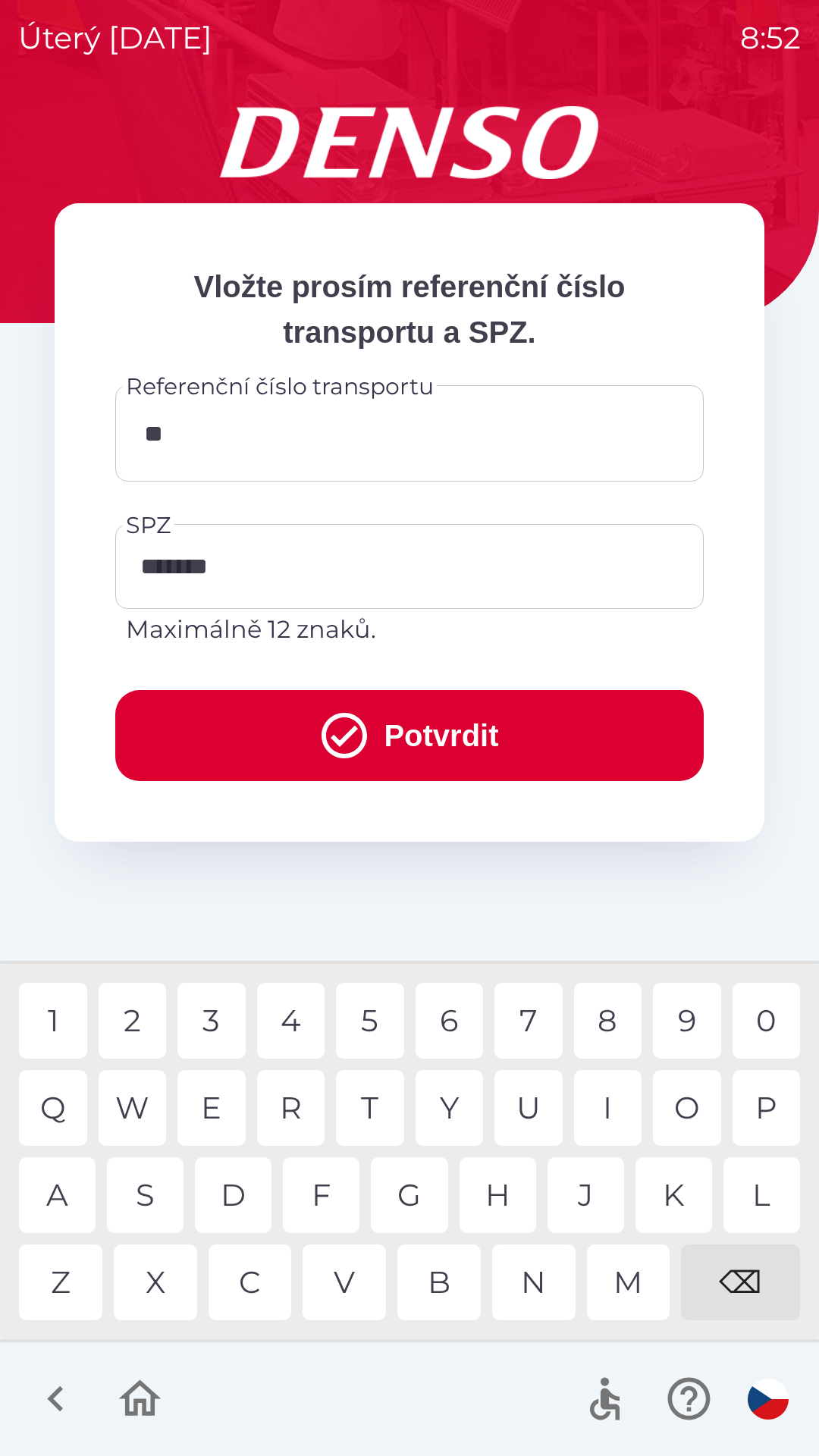
click at [64, 1023] on div "1" at bounding box center [52, 1020] width 68 height 75
click at [621, 1017] on div "8" at bounding box center [608, 1020] width 68 height 75
type input "********"
click at [761, 1017] on div "0" at bounding box center [767, 1020] width 68 height 75
click at [460, 734] on button "Potvrdit" at bounding box center [410, 735] width 589 height 91
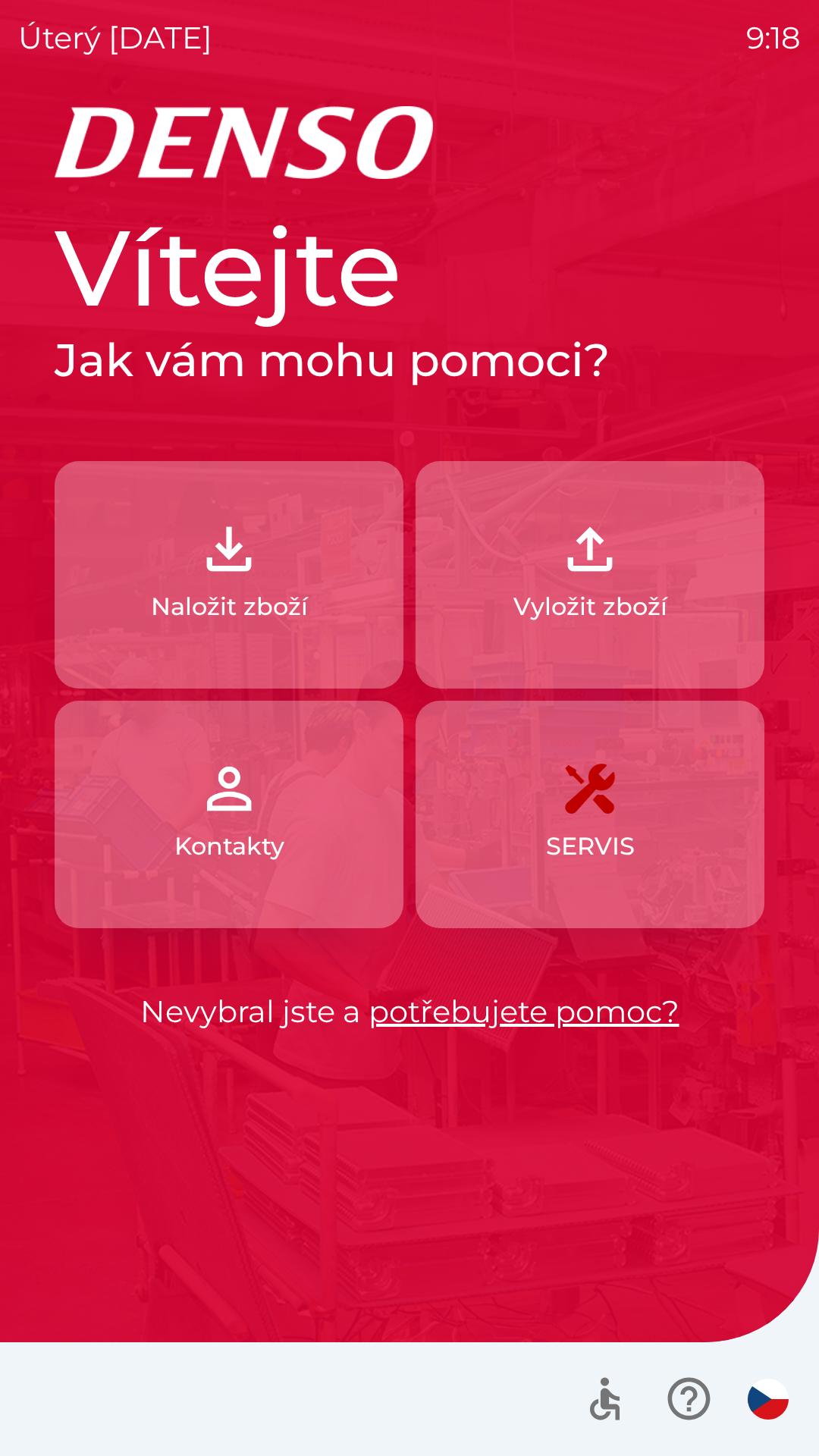
click at [253, 577] on img "button" at bounding box center [228, 549] width 67 height 67
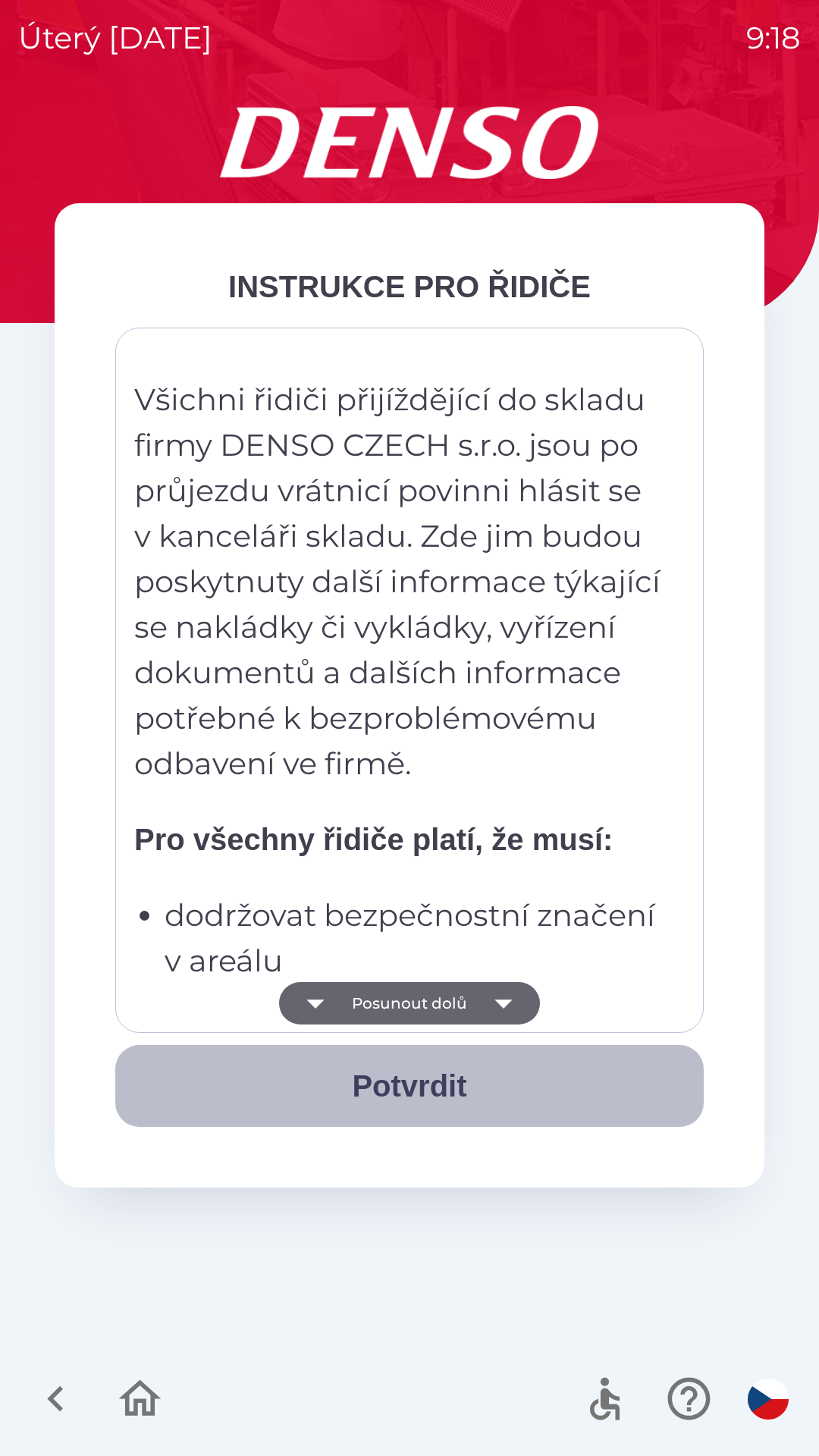
click at [410, 1088] on button "Potvrdit" at bounding box center [410, 1086] width 589 height 82
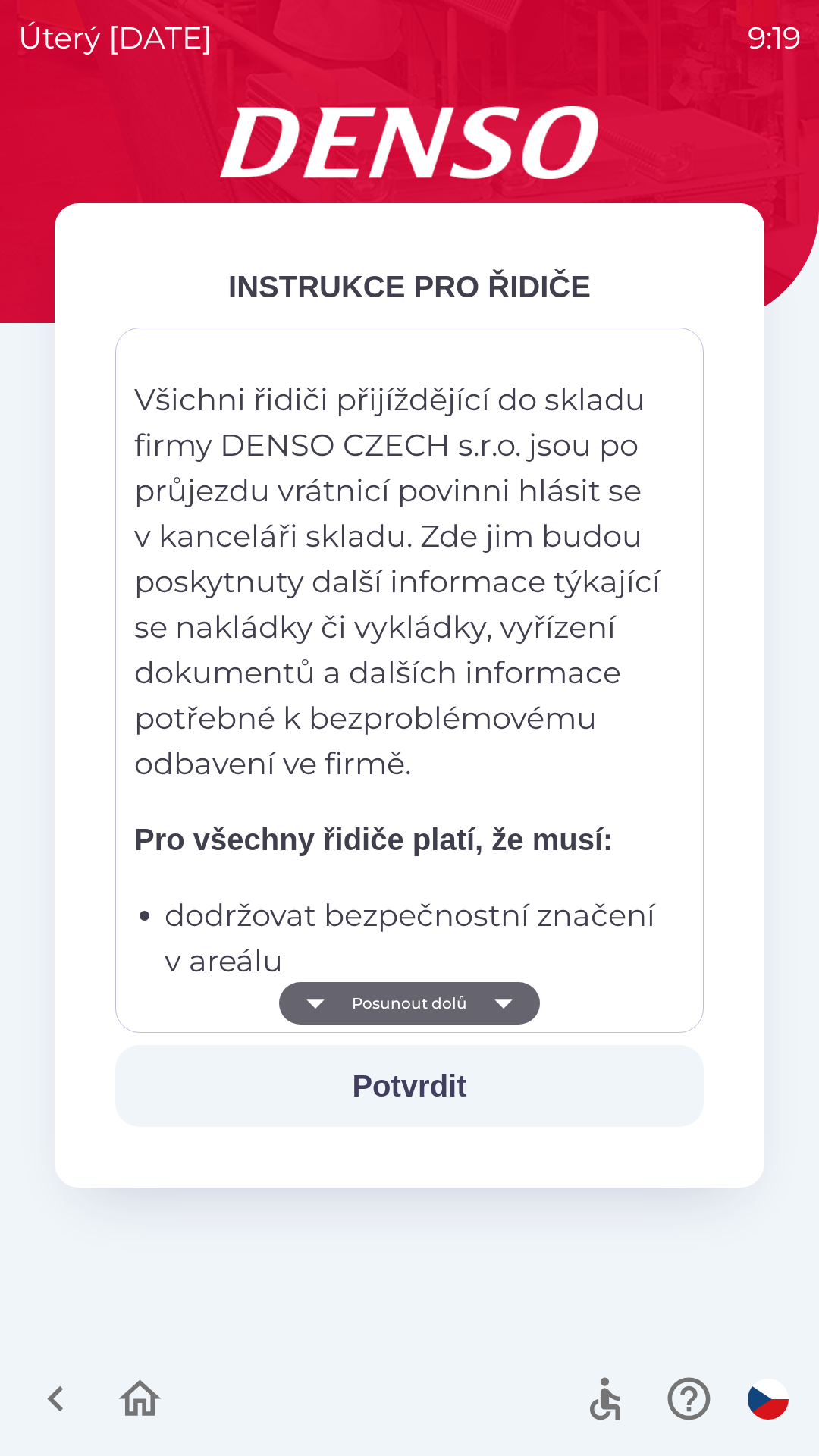
click at [495, 1010] on icon "button" at bounding box center [504, 1003] width 43 height 43
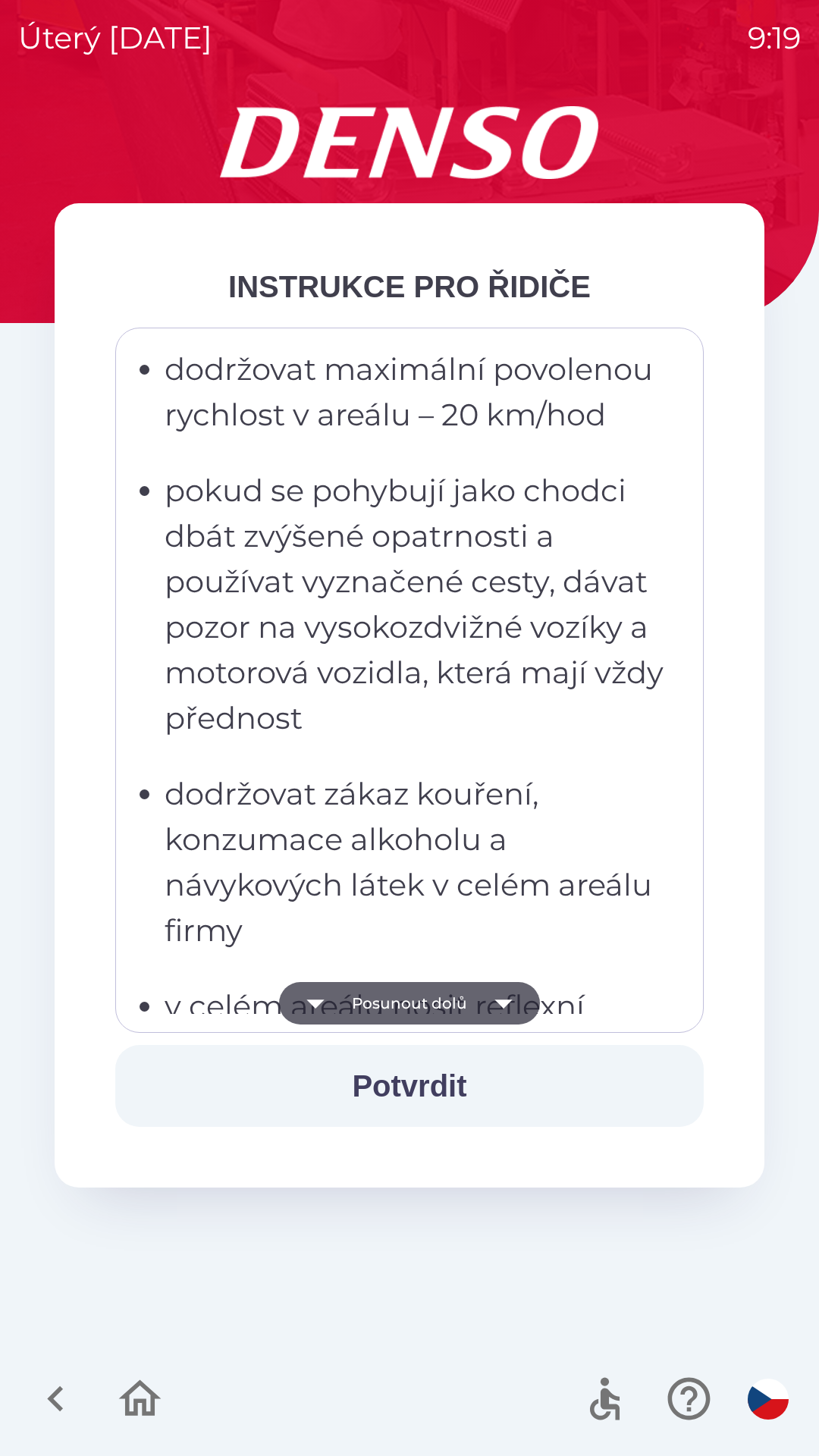
click at [477, 1002] on button "Posunout dolů" at bounding box center [410, 1003] width 261 height 43
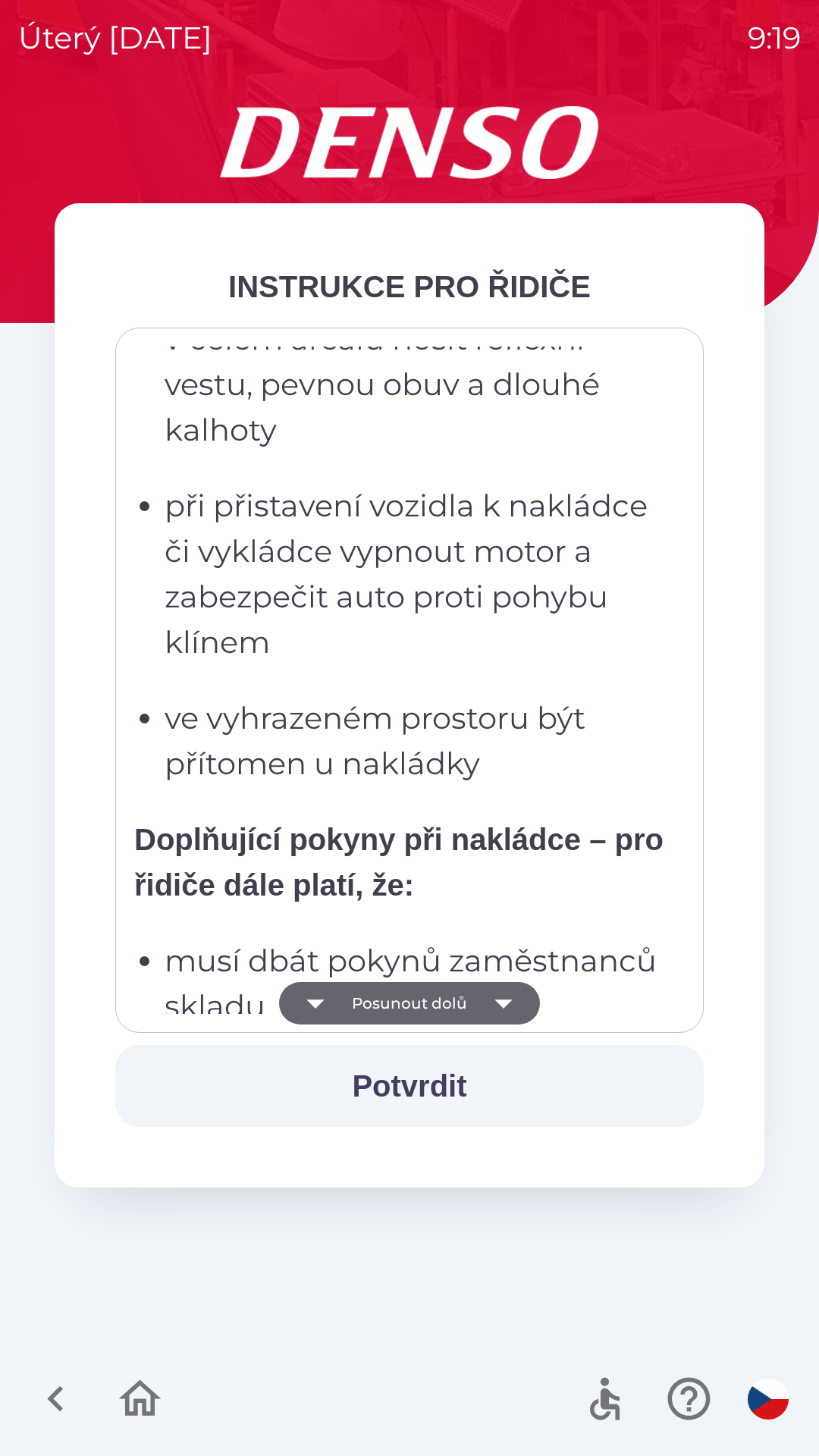
click at [497, 1000] on icon "button" at bounding box center [504, 1004] width 18 height 9
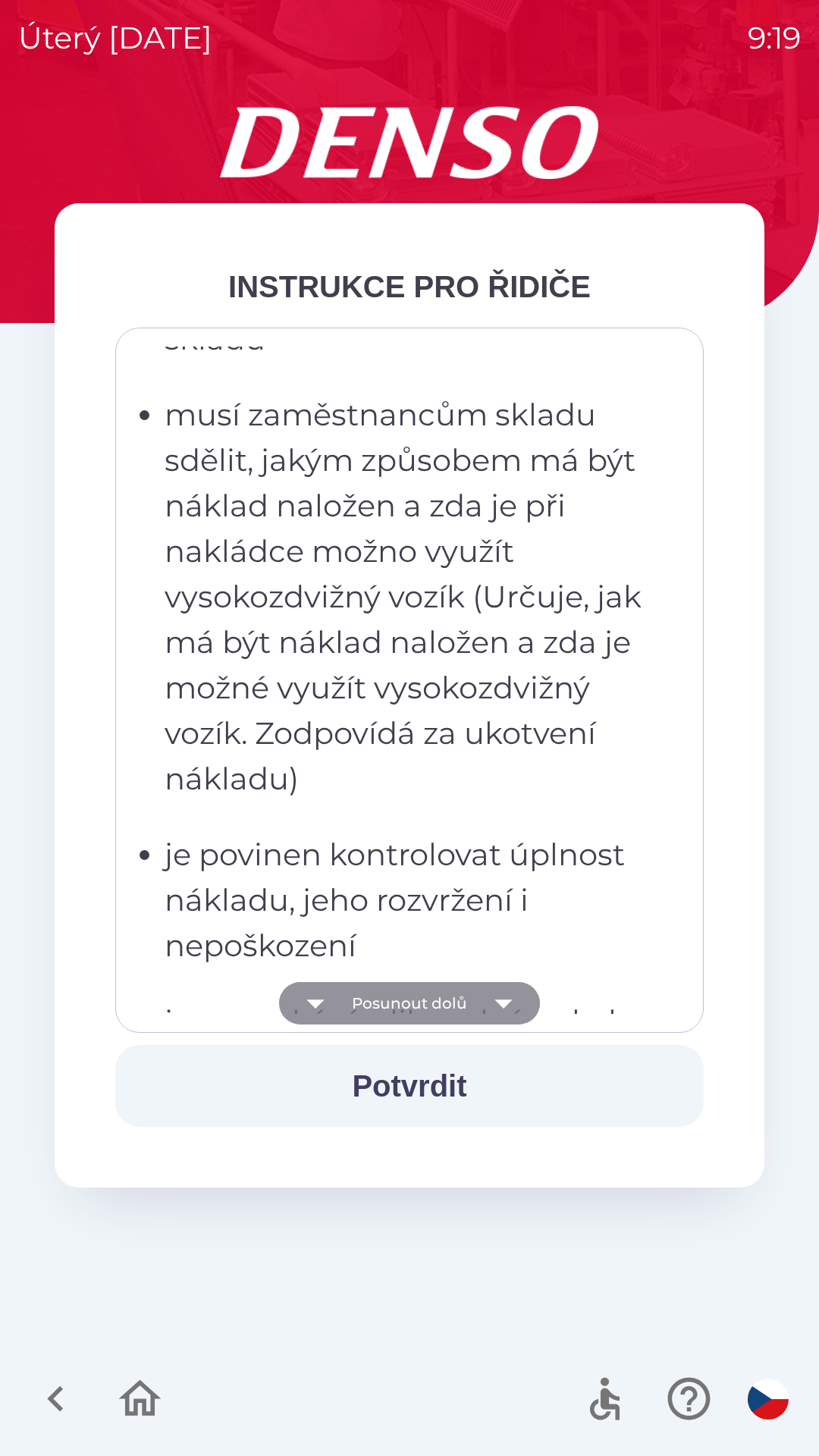
click at [500, 1000] on icon "button" at bounding box center [504, 1003] width 43 height 43
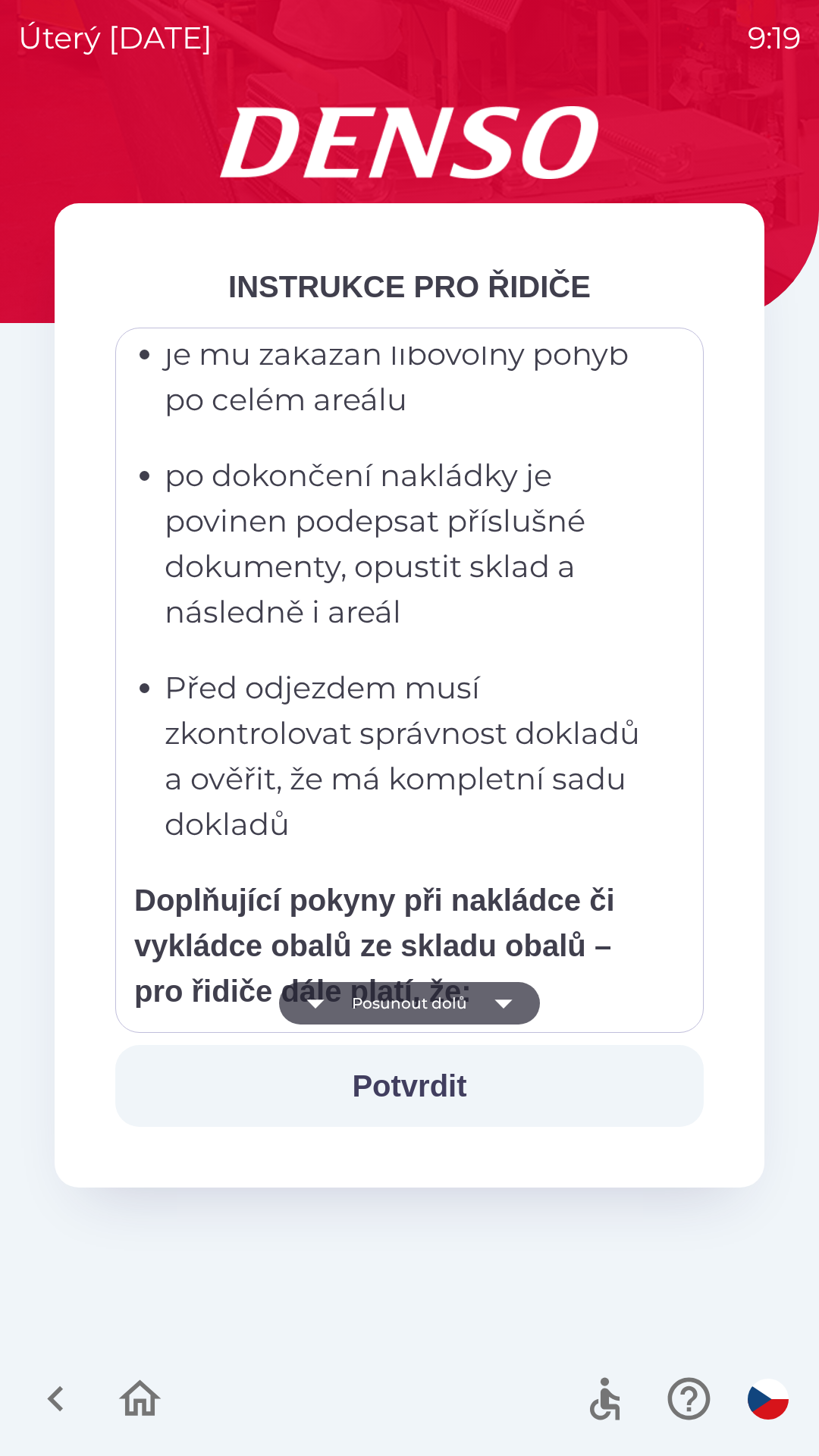
click at [500, 1000] on icon "button" at bounding box center [504, 1004] width 18 height 9
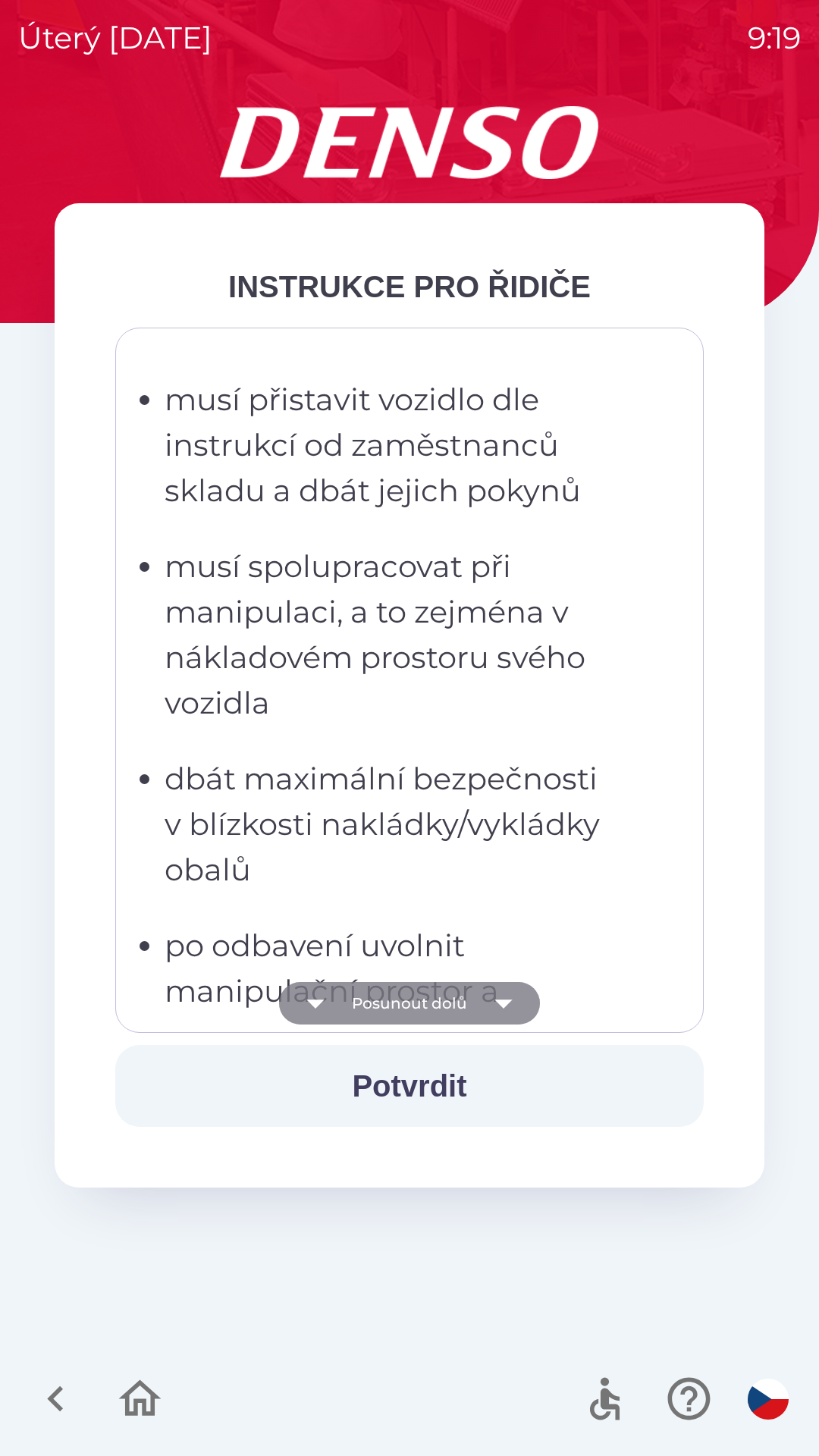
click at [505, 1005] on icon "button" at bounding box center [504, 1004] width 18 height 9
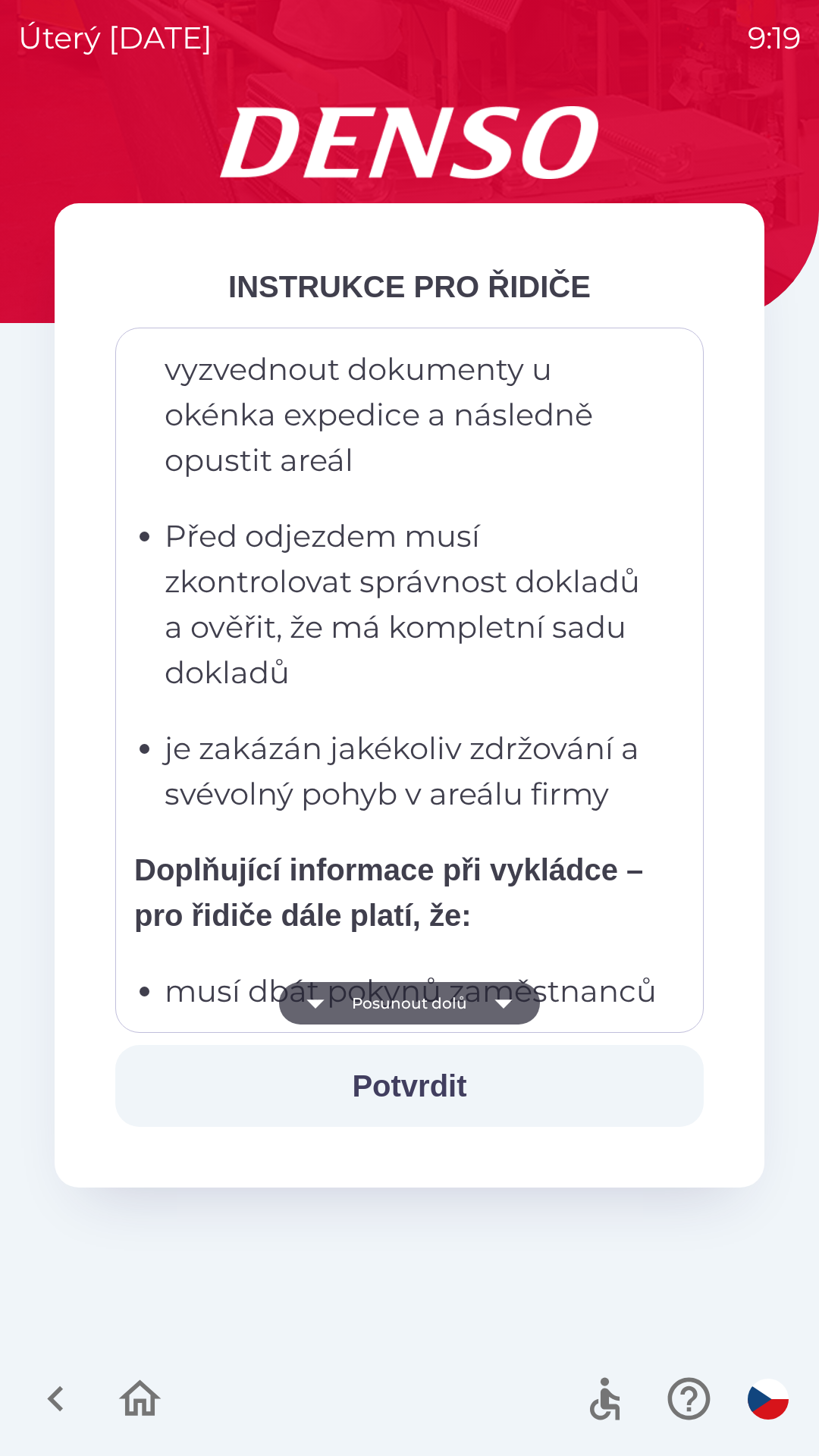
click at [502, 1003] on icon "button" at bounding box center [504, 1004] width 18 height 9
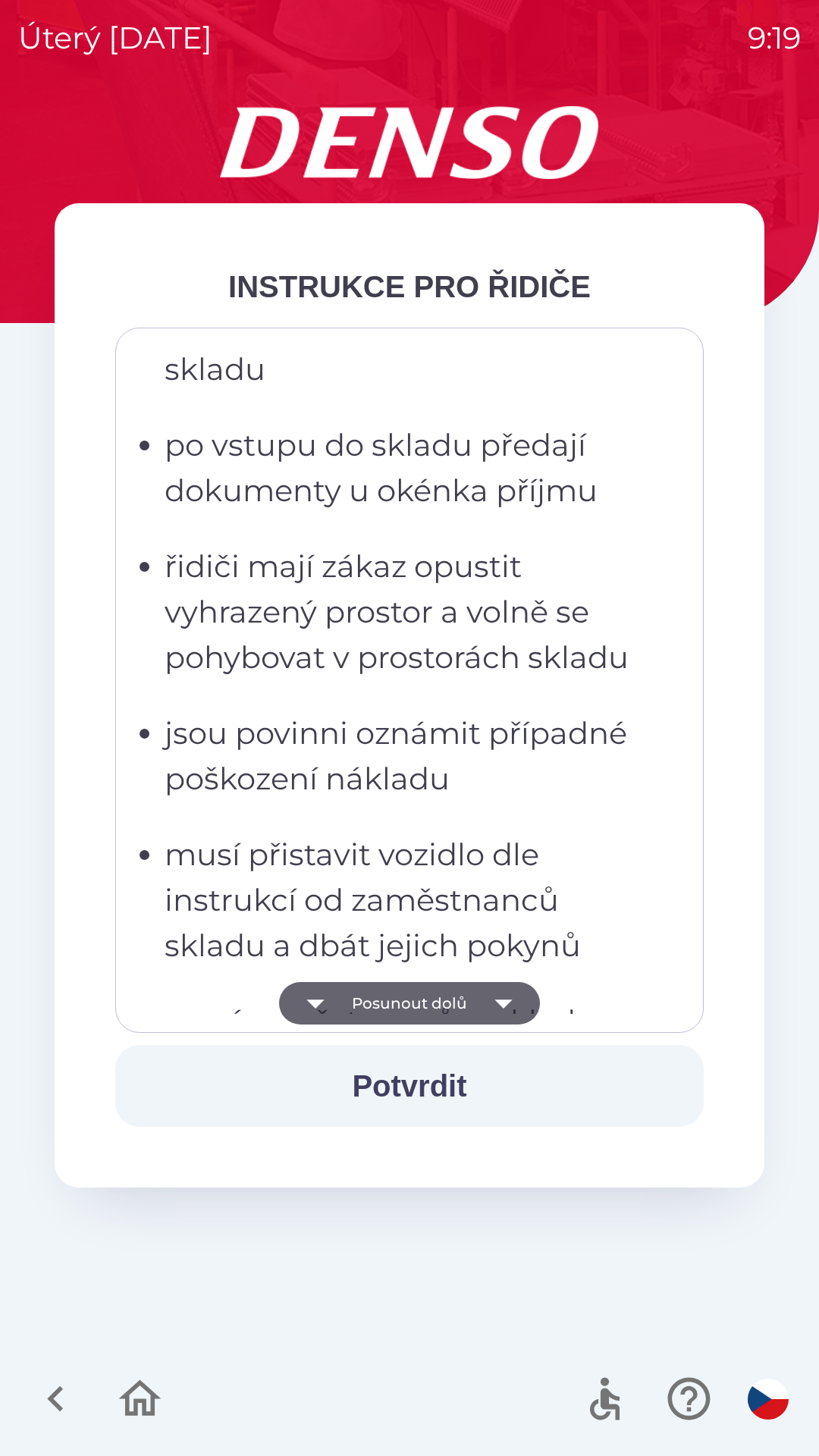
click at [505, 997] on icon "button" at bounding box center [504, 1003] width 43 height 43
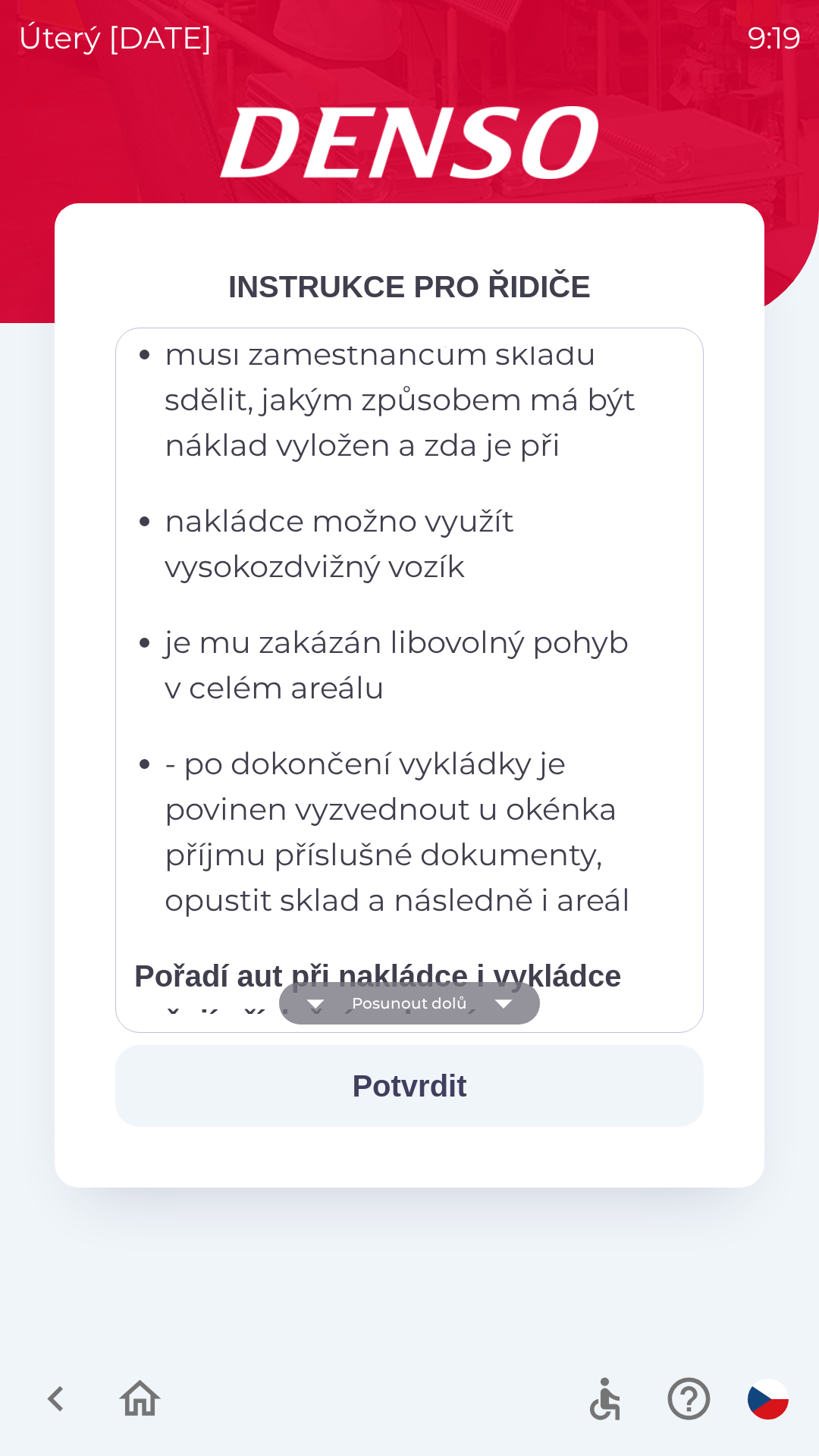
click at [505, 998] on icon "button" at bounding box center [504, 1003] width 43 height 43
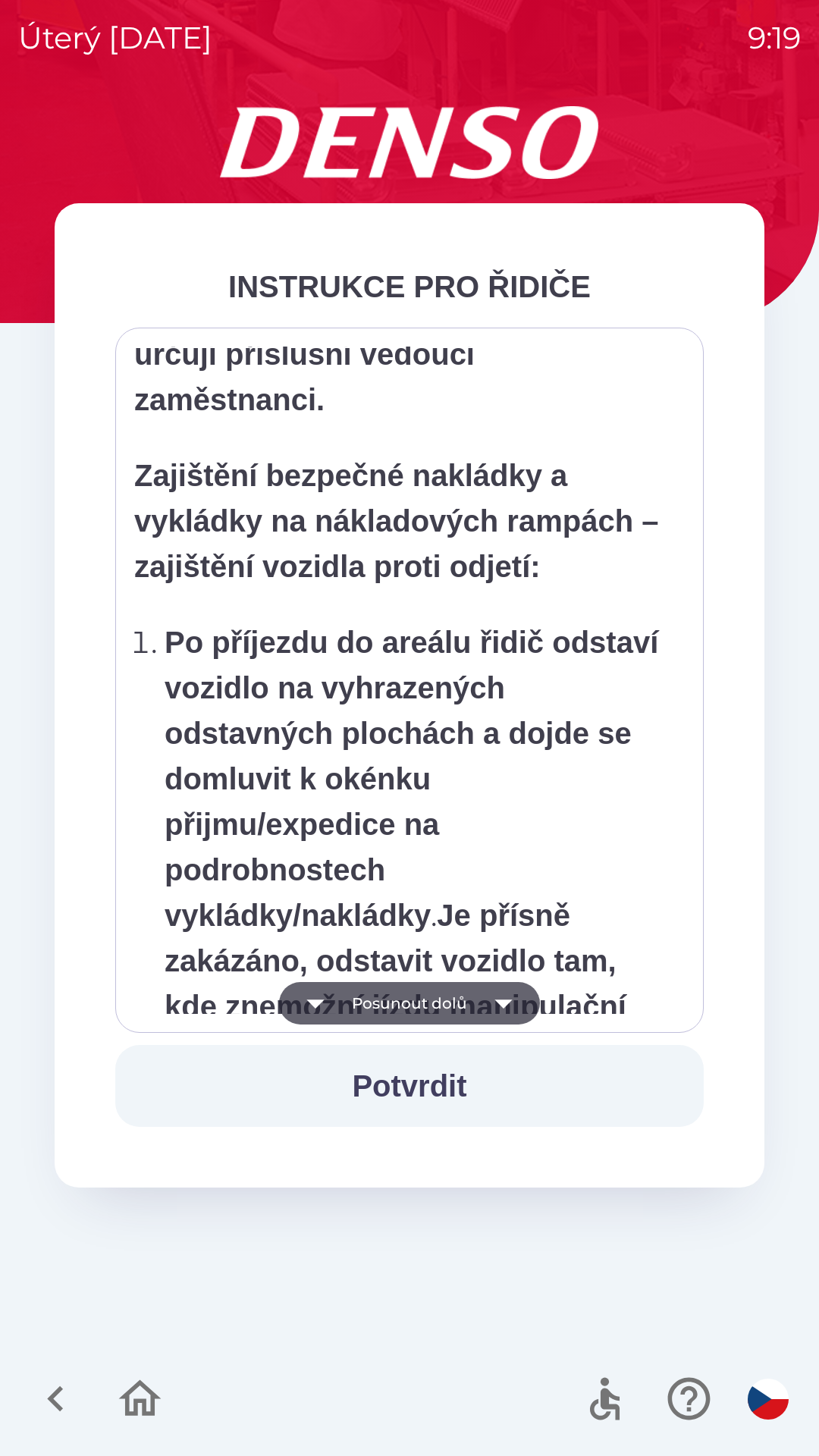
click at [505, 1009] on icon "button" at bounding box center [504, 1003] width 43 height 43
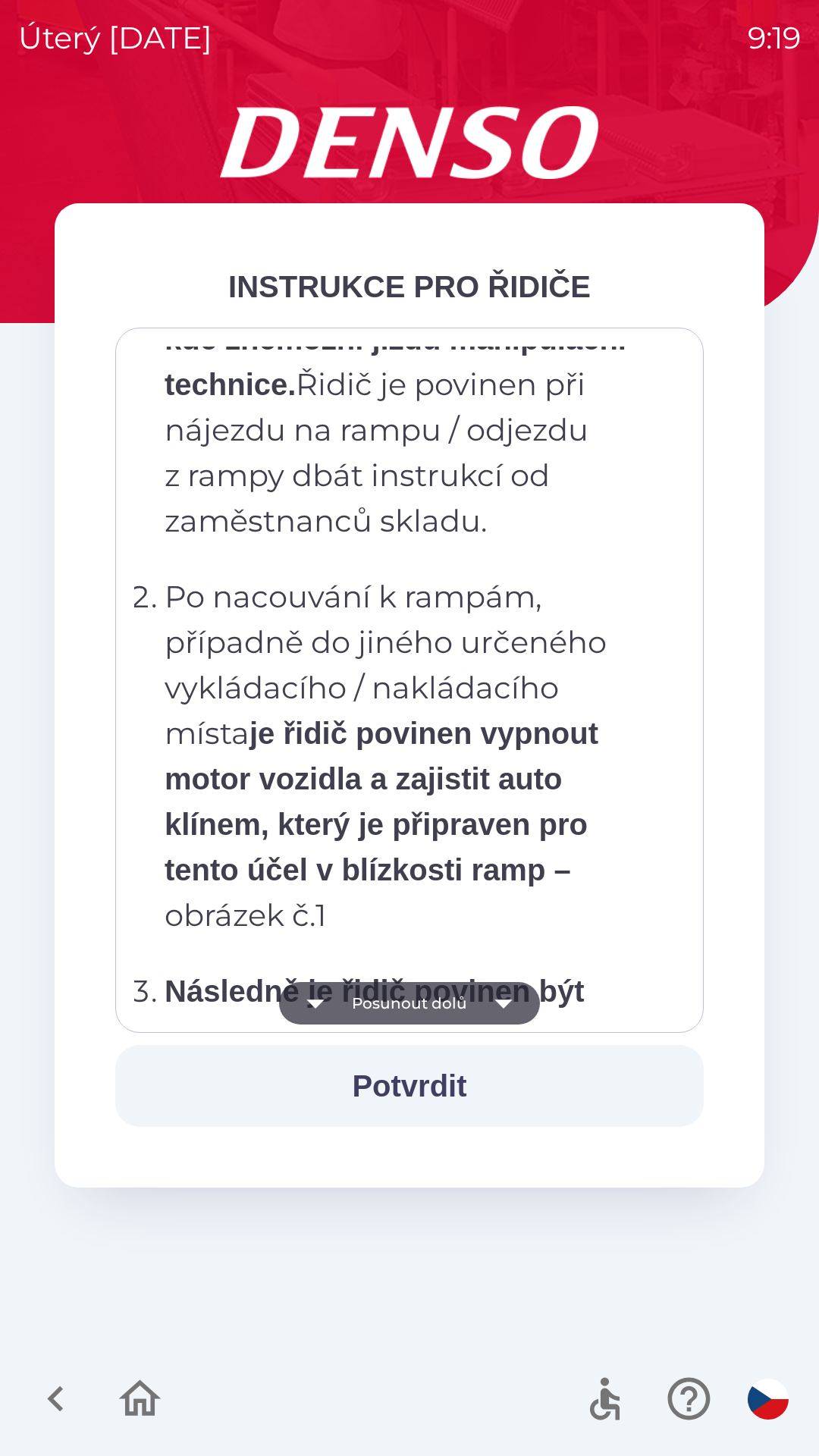
click at [501, 1005] on icon "button" at bounding box center [504, 1004] width 18 height 9
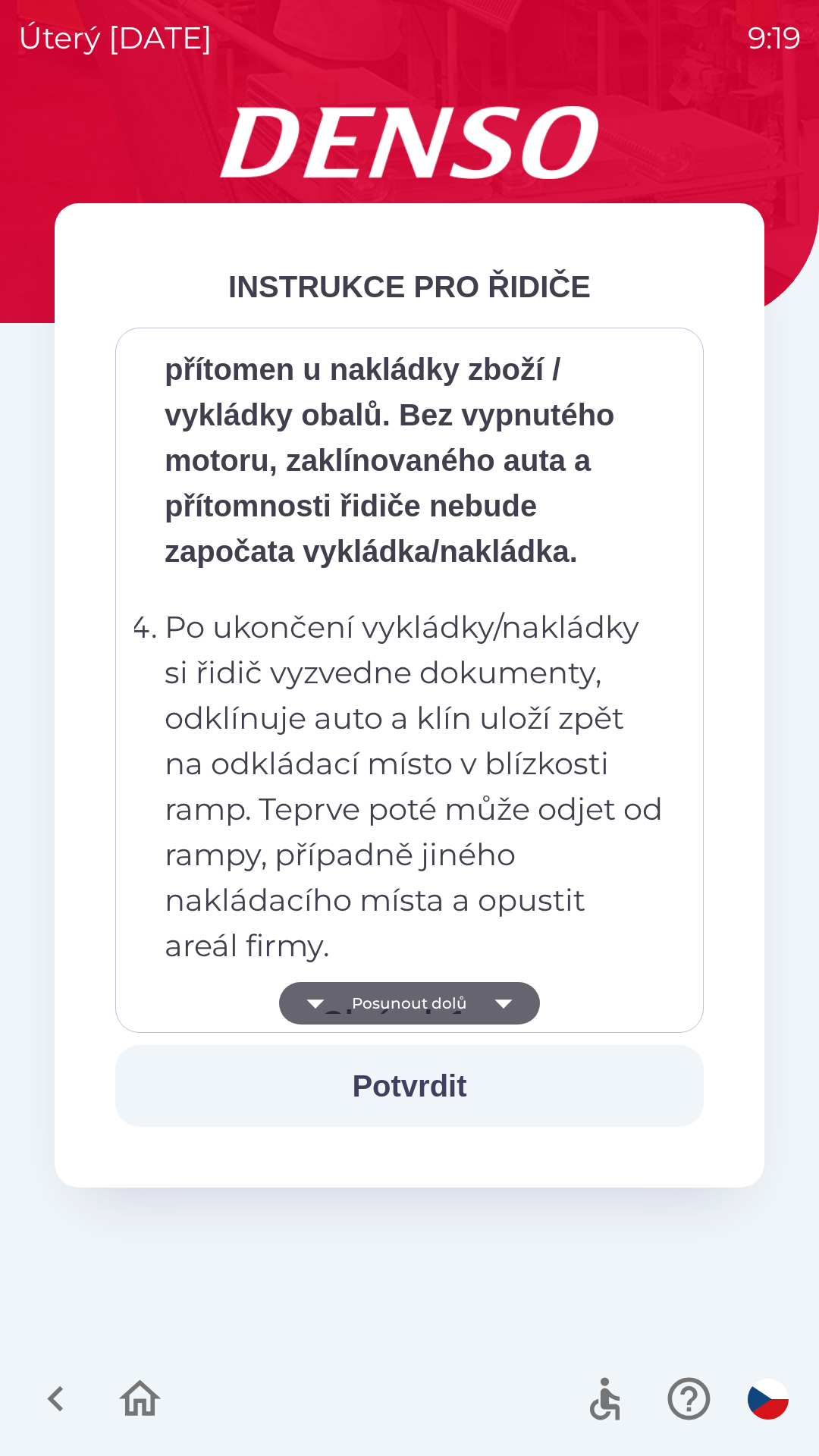
click at [508, 994] on icon "button" at bounding box center [504, 1003] width 43 height 43
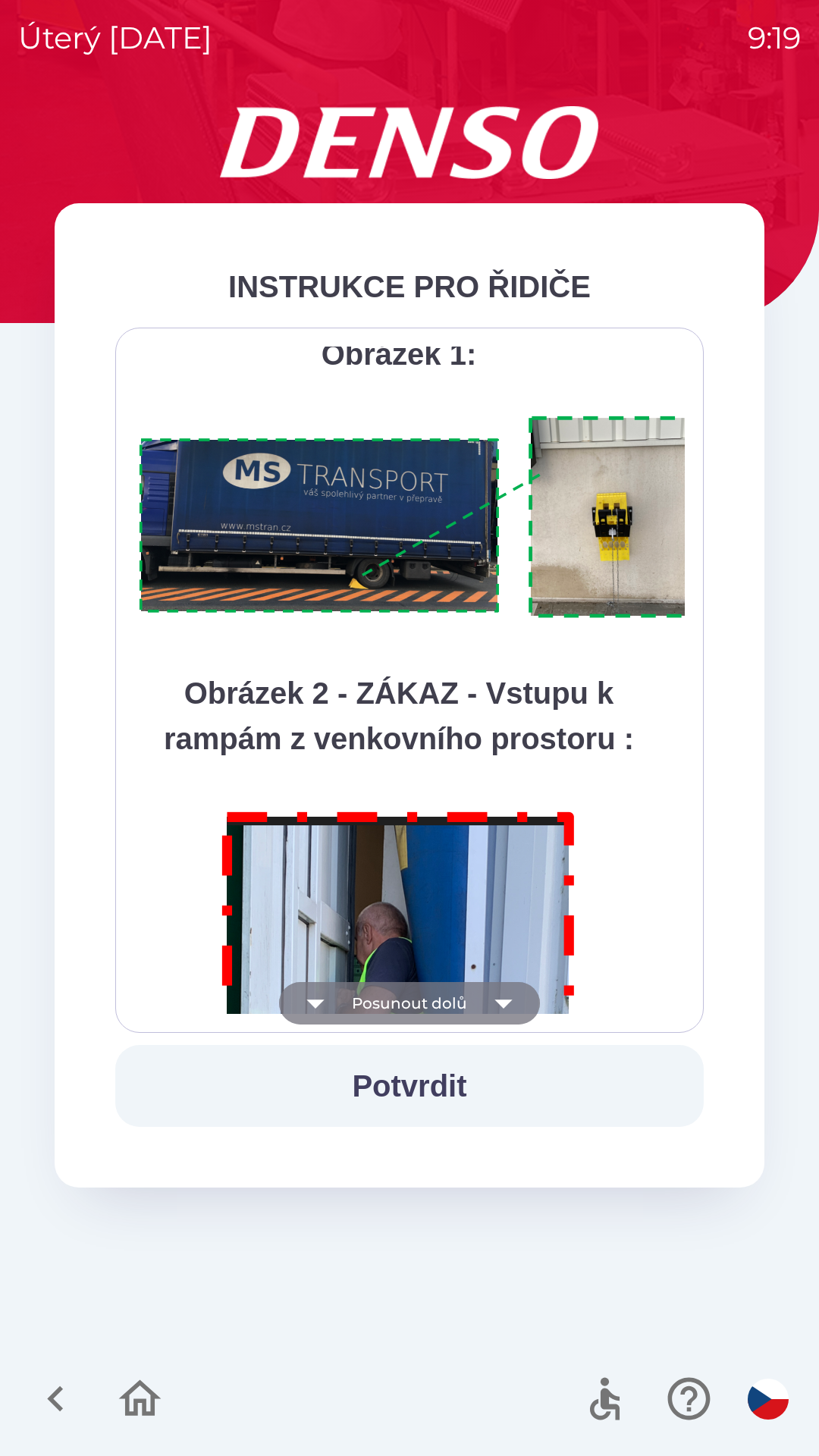
click at [501, 1000] on icon "button" at bounding box center [504, 1003] width 43 height 43
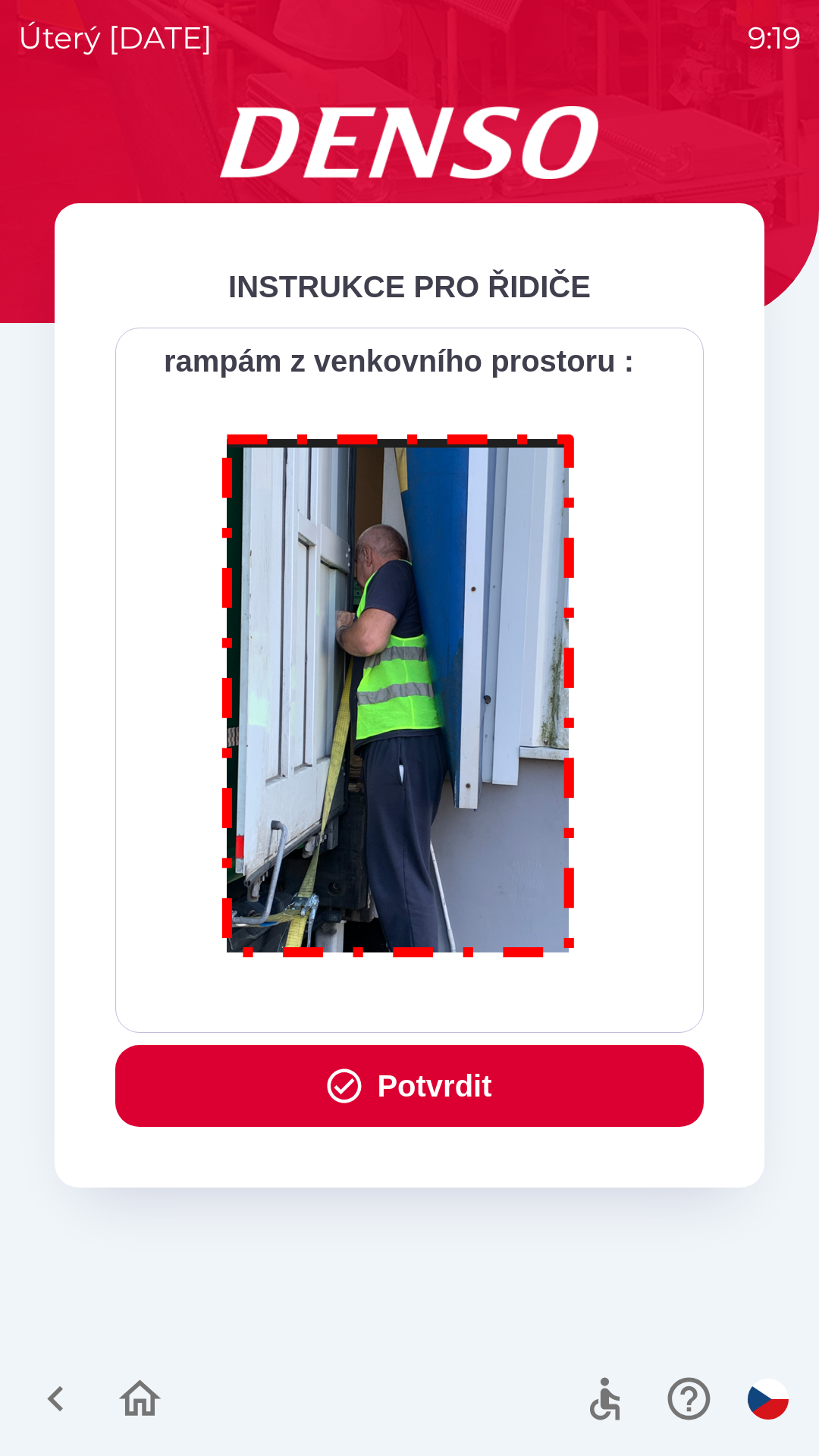
click at [443, 1080] on button "Potvrdit" at bounding box center [410, 1086] width 589 height 82
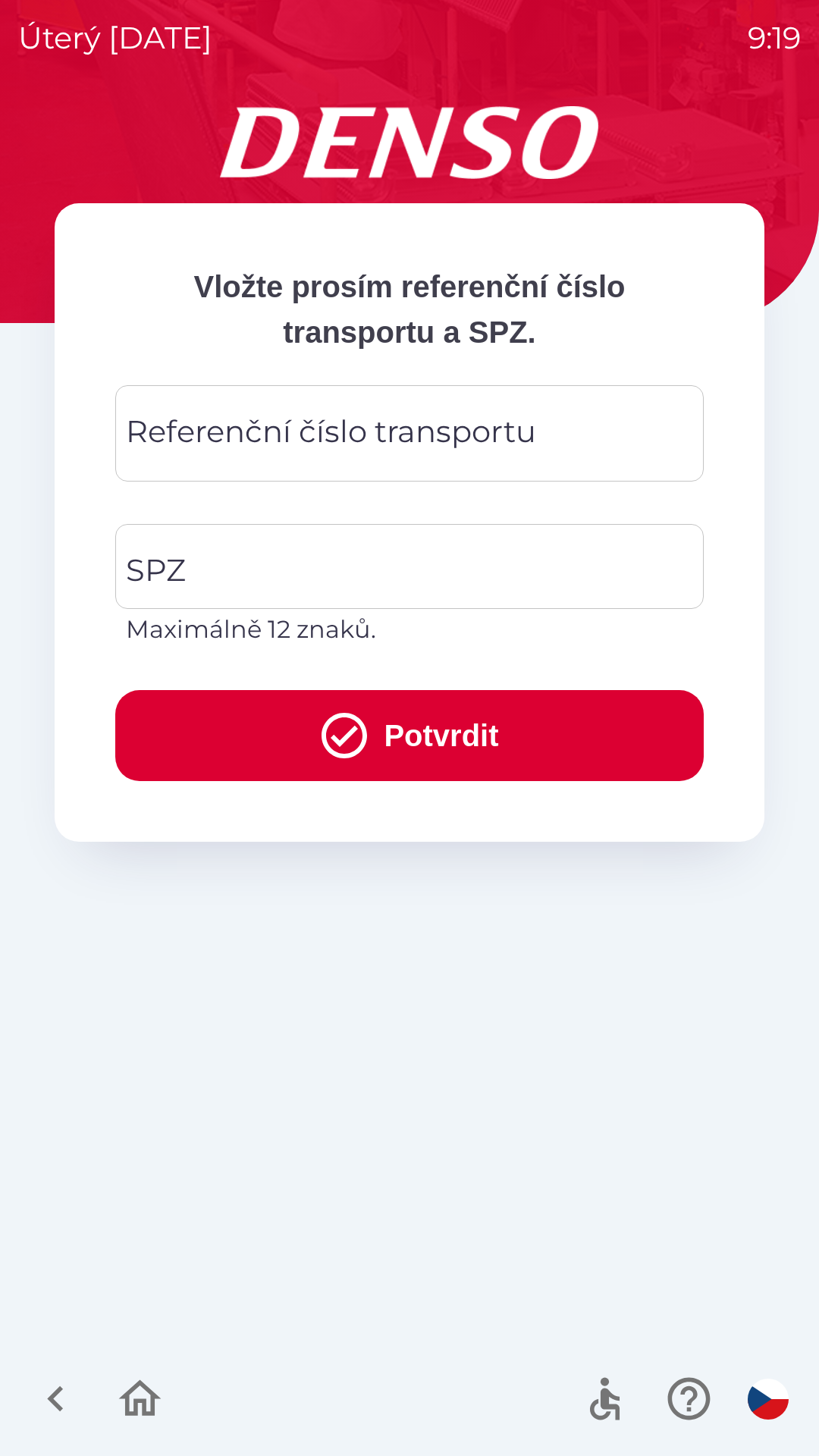
click at [362, 436] on div "Referenční číslo transportu Referenční číslo transportu" at bounding box center [410, 433] width 589 height 96
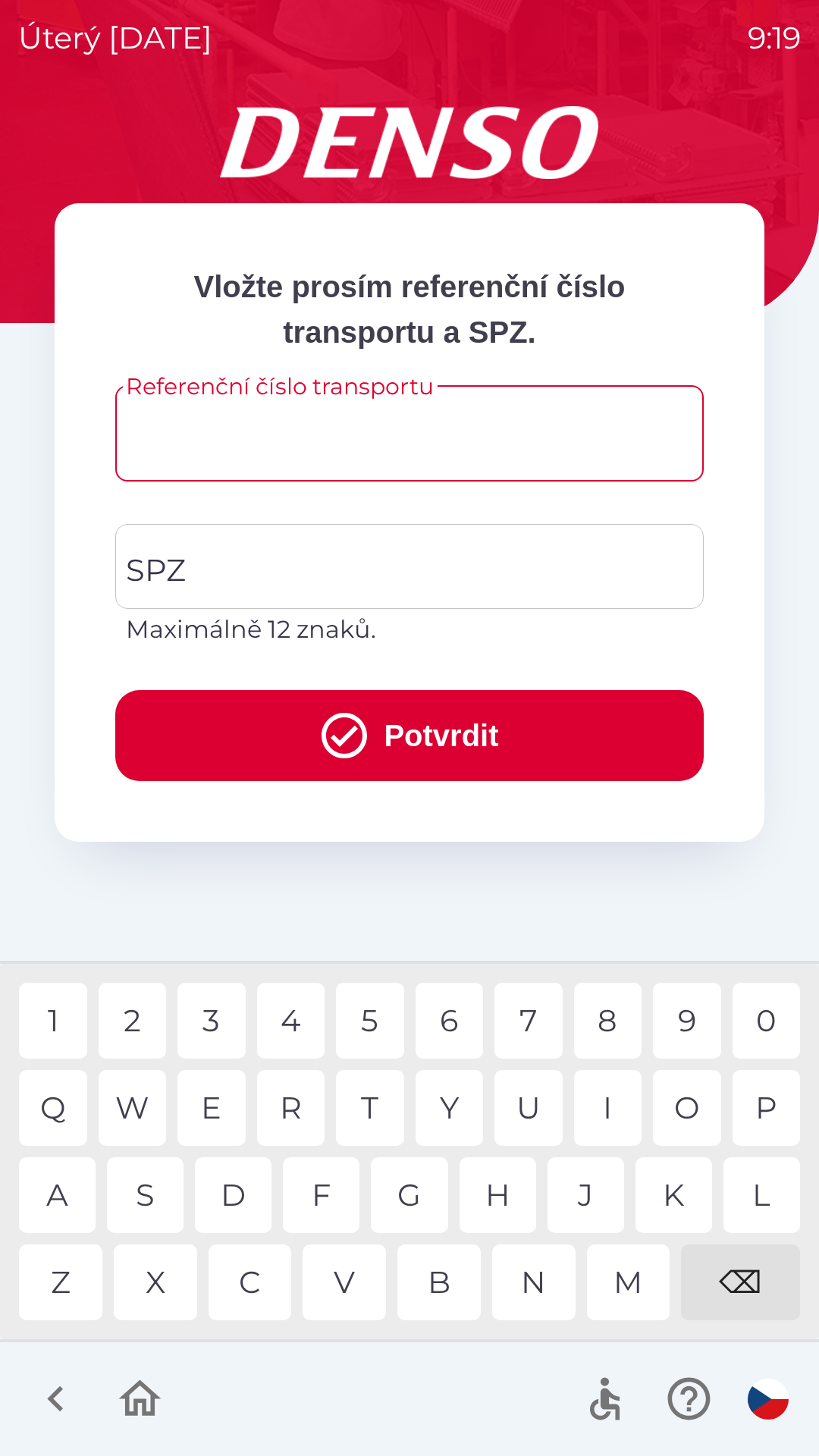
click at [340, 436] on input "Referenční číslo transportu" at bounding box center [410, 432] width 553 height 59
click at [231, 1192] on div "D" at bounding box center [233, 1194] width 76 height 75
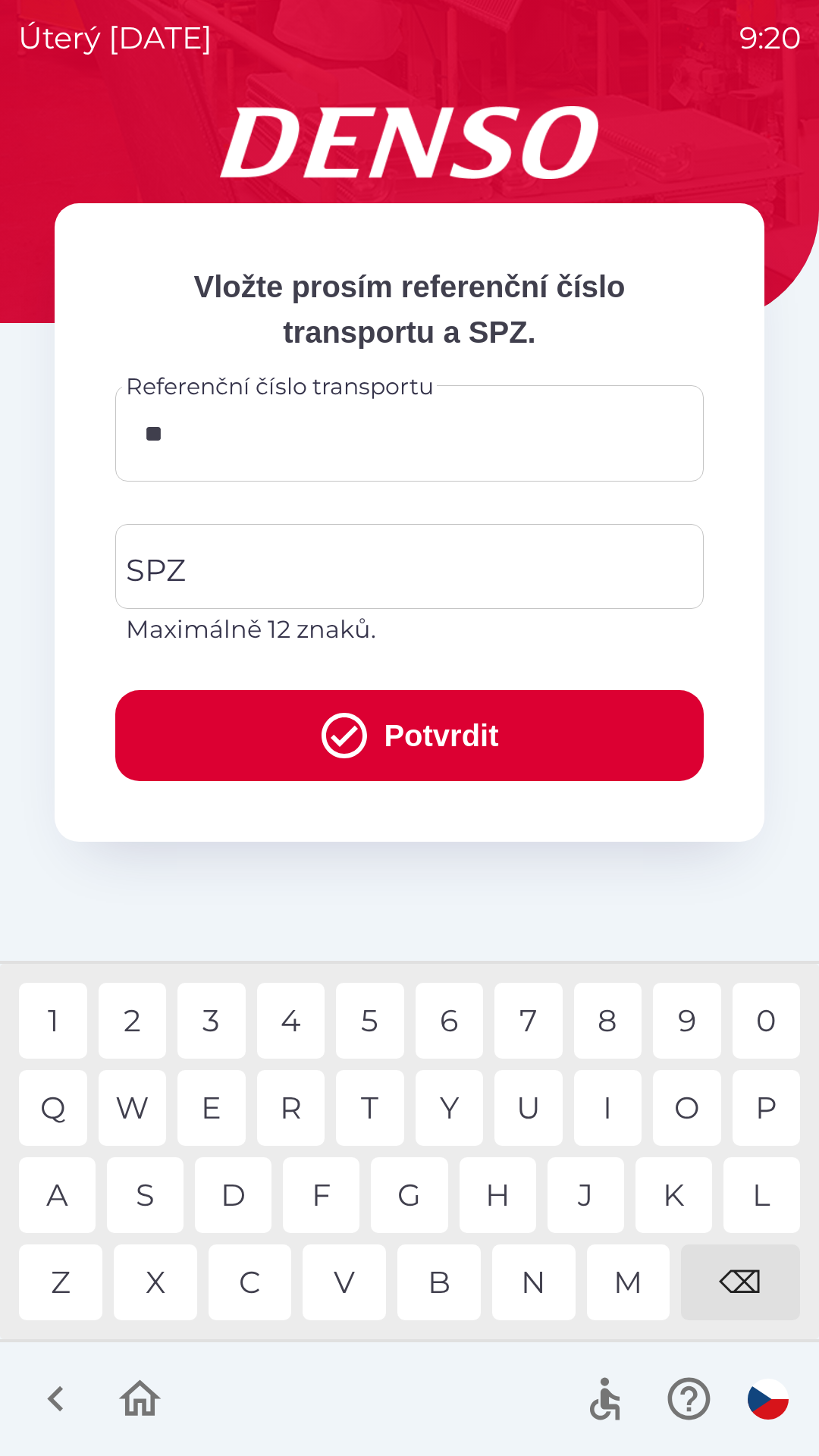
click at [538, 1278] on div "N" at bounding box center [534, 1281] width 83 height 75
click at [257, 1280] on div "C" at bounding box center [250, 1281] width 83 height 75
click at [65, 1292] on div "Z" at bounding box center [60, 1281] width 83 height 75
click at [760, 1010] on div "0" at bounding box center [767, 1020] width 68 height 75
click at [211, 1020] on div "3" at bounding box center [211, 1020] width 68 height 75
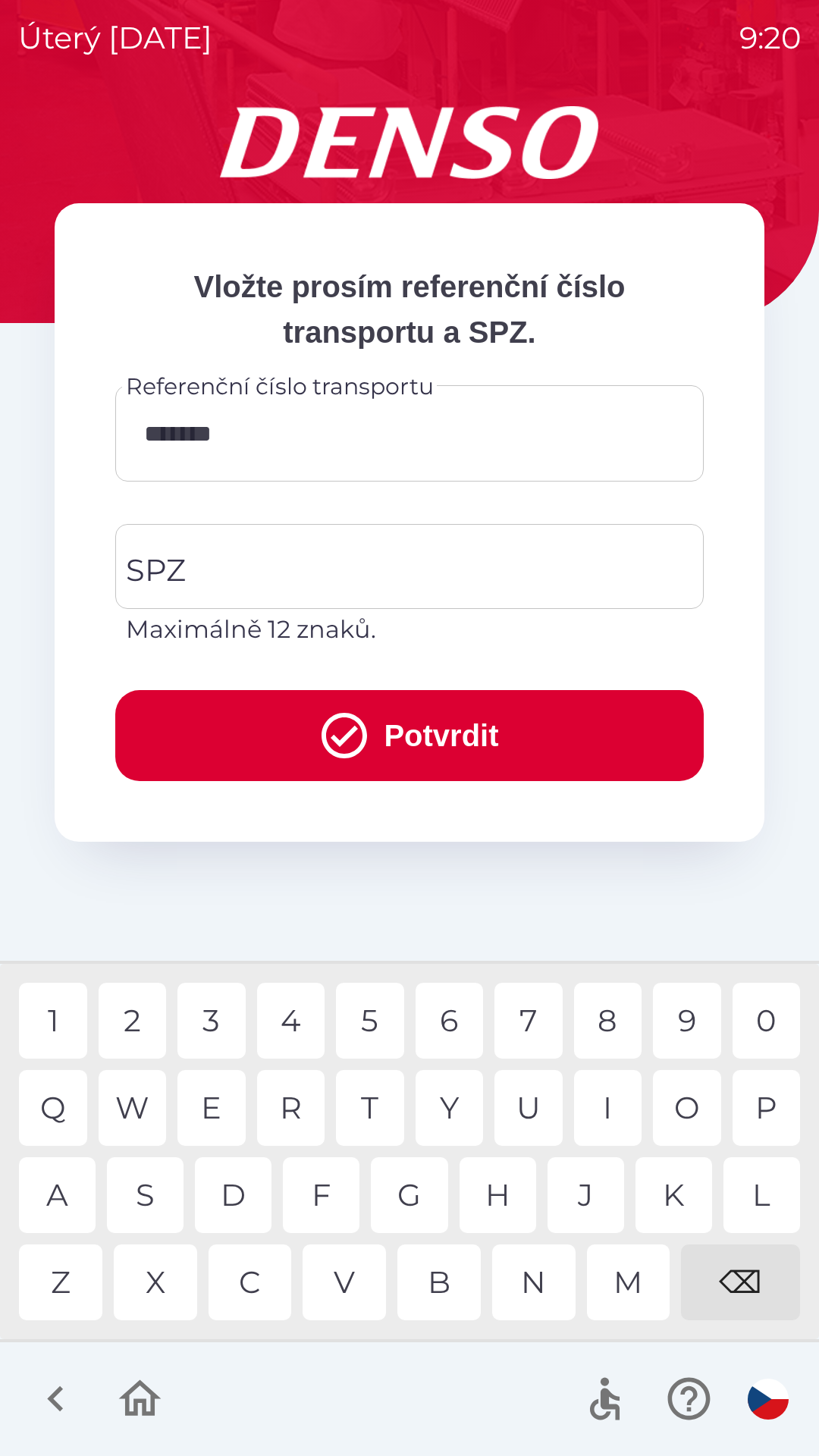
click at [765, 1013] on div "0" at bounding box center [767, 1020] width 68 height 75
click at [135, 1029] on div "2" at bounding box center [132, 1020] width 68 height 75
click at [122, 1019] on div "2" at bounding box center [132, 1020] width 68 height 75
click at [64, 1202] on div "A" at bounding box center [57, 1194] width 76 height 75
type input "**********"
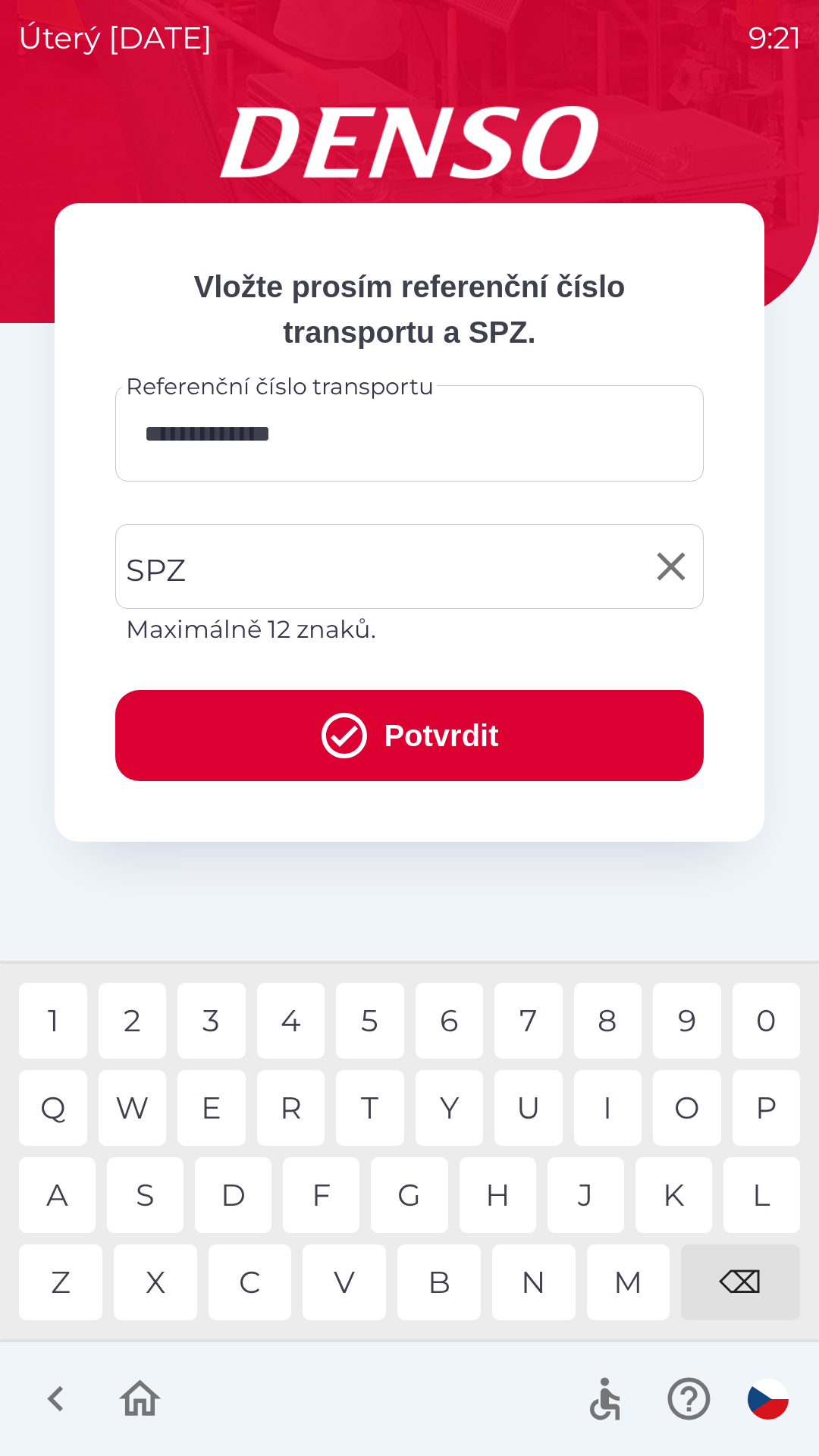
click at [341, 565] on input "SPZ" at bounding box center [398, 566] width 553 height 71
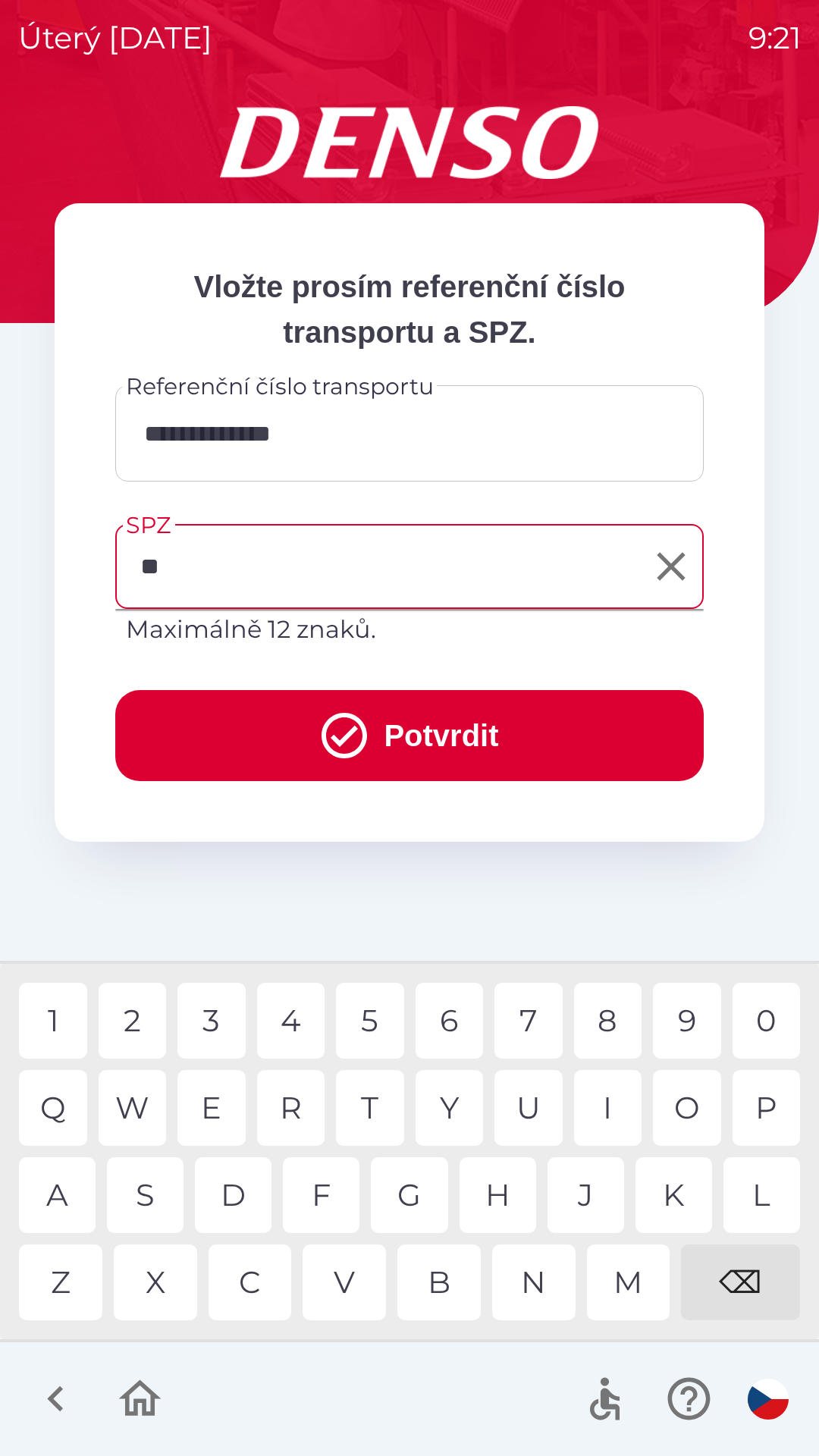
click at [758, 1192] on div "L" at bounding box center [762, 1194] width 76 height 75
click at [138, 1023] on div "2" at bounding box center [132, 1020] width 68 height 75
click at [291, 1023] on div "4" at bounding box center [291, 1020] width 68 height 75
click at [291, 1021] on div "4" at bounding box center [291, 1020] width 68 height 75
type input "*******"
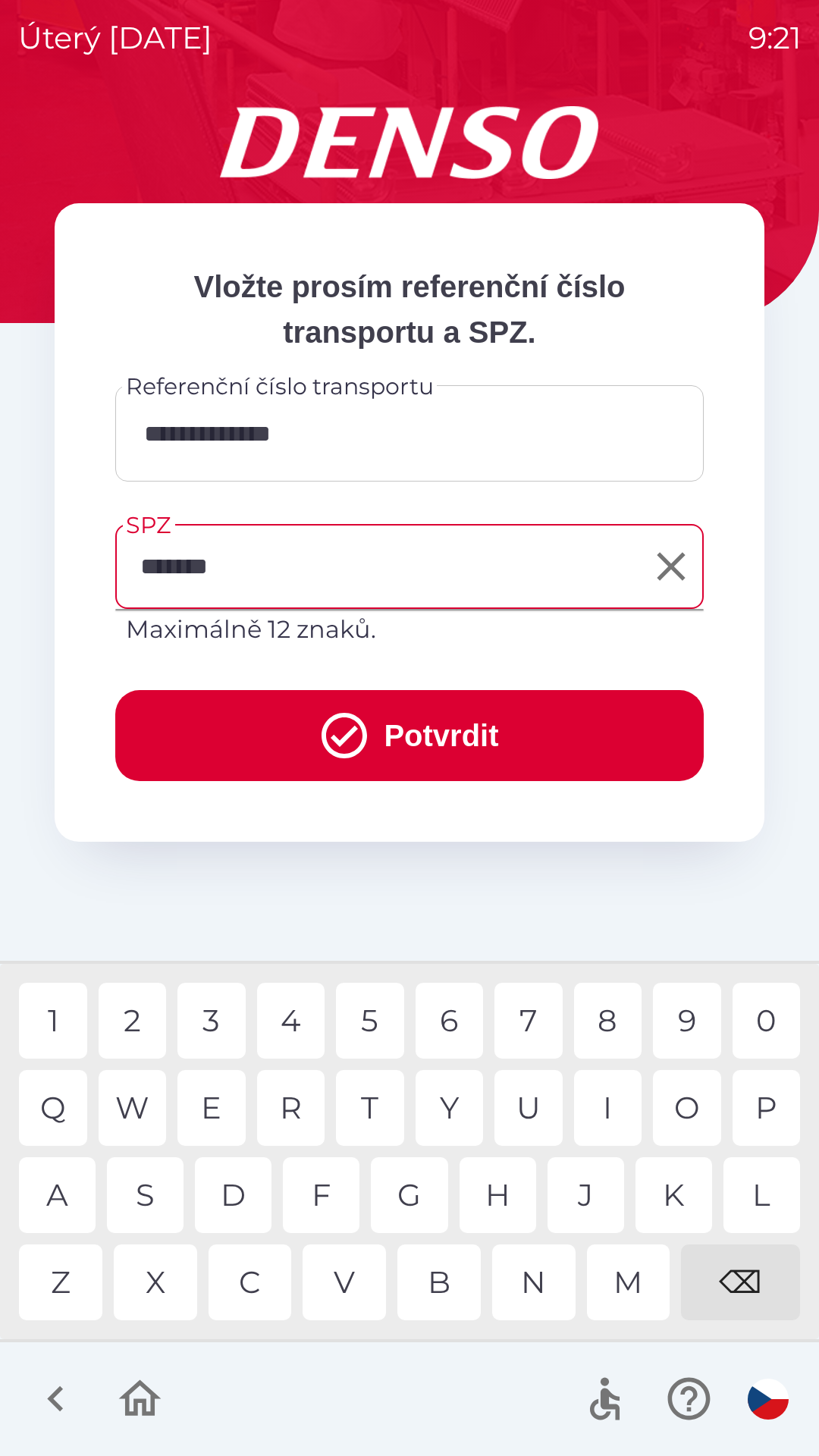
click at [406, 736] on button "Potvrdit" at bounding box center [410, 735] width 589 height 91
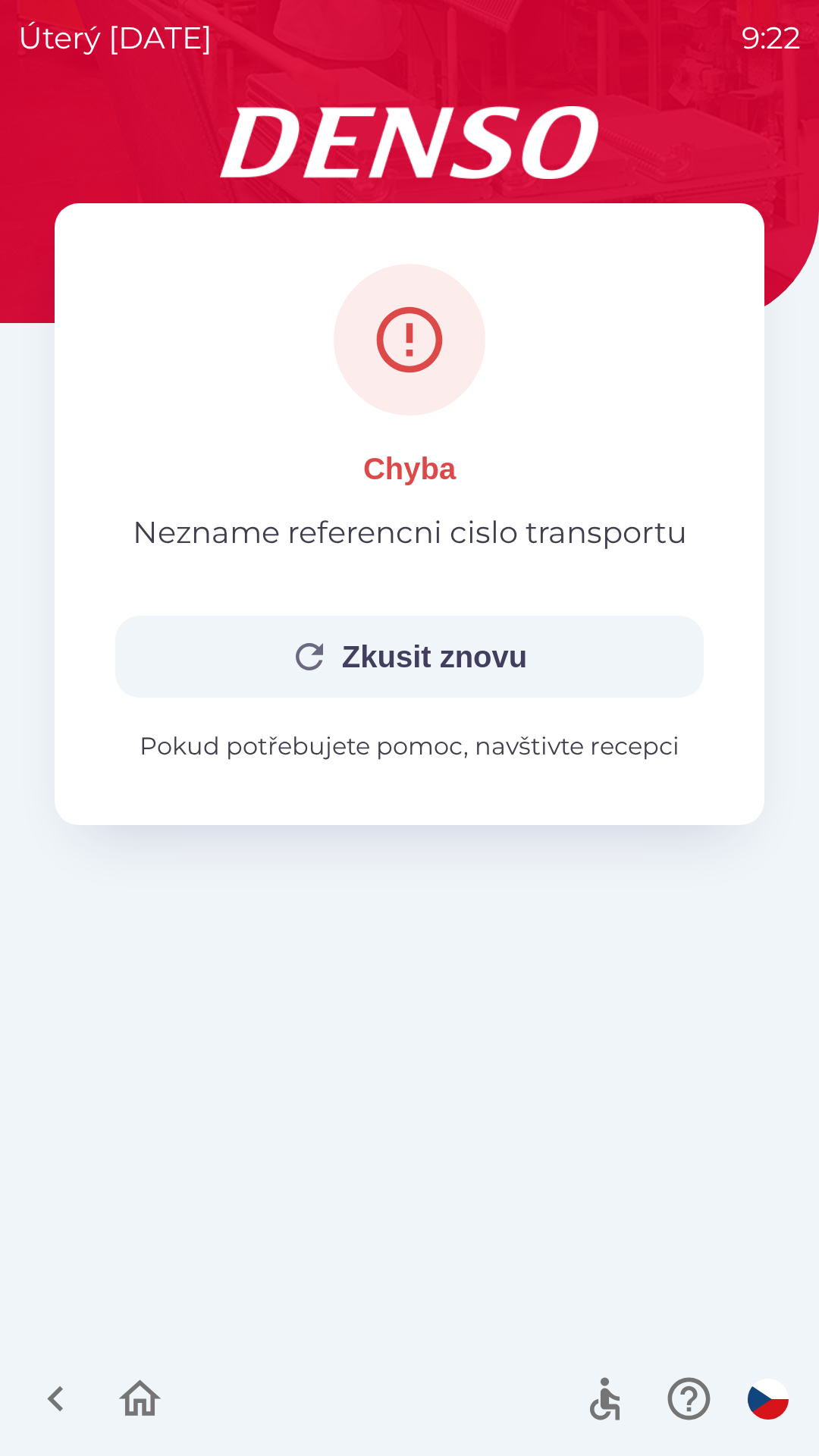
click at [434, 662] on button "Zkusit znovu" at bounding box center [410, 656] width 589 height 82
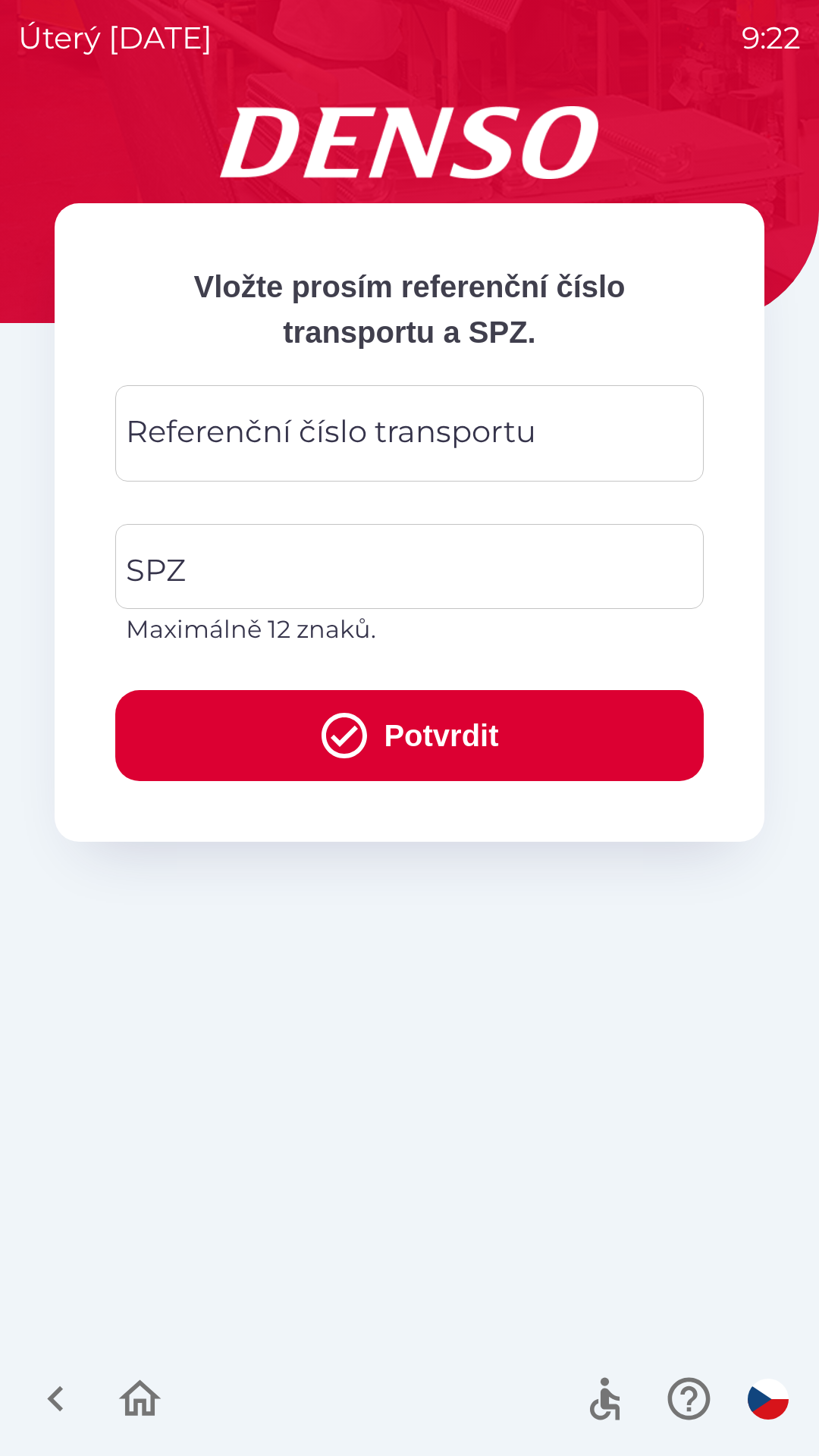
click at [402, 433] on div "Referenční číslo transportu Referenční číslo transportu" at bounding box center [410, 433] width 589 height 96
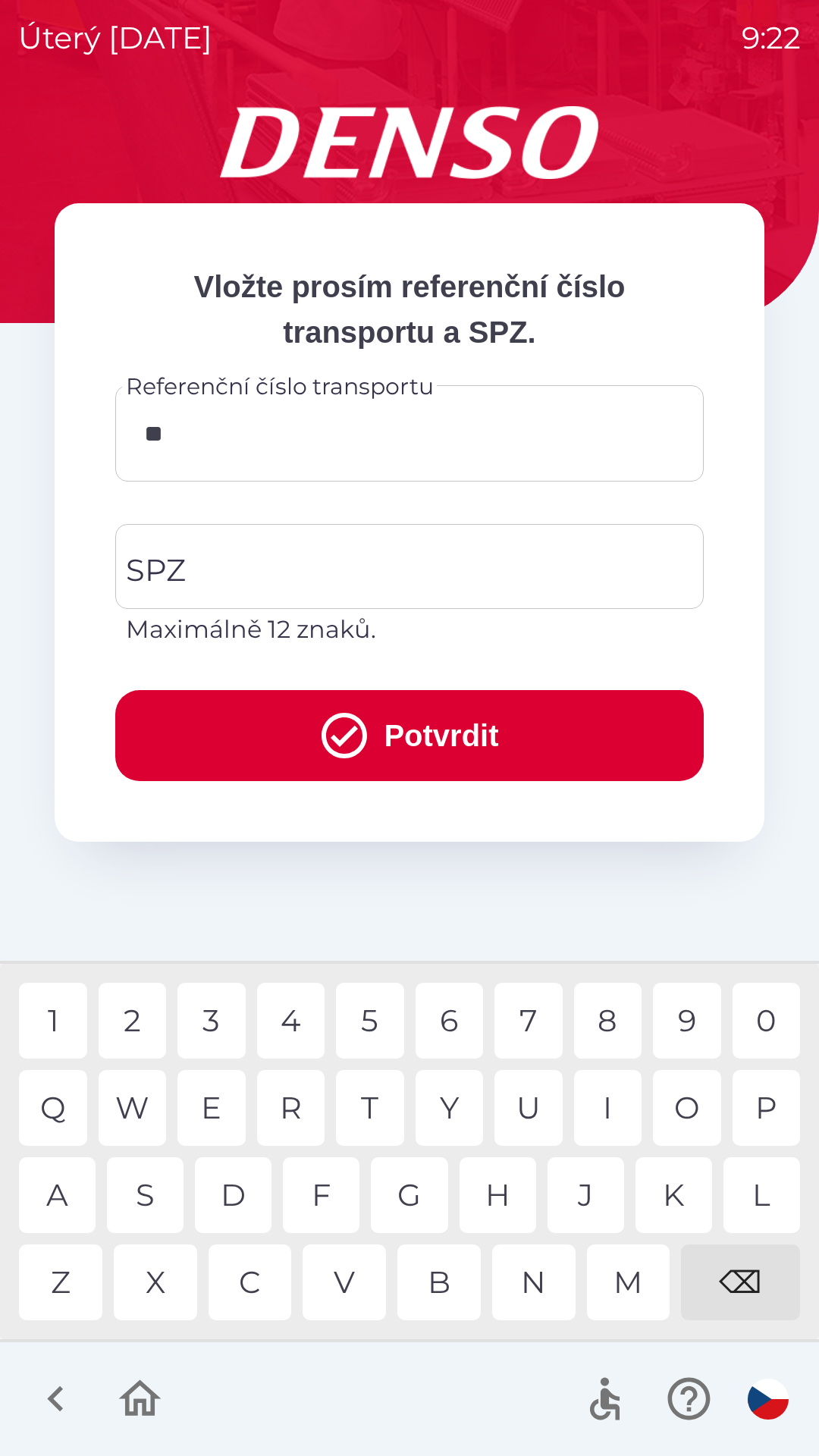
click at [598, 1101] on div "I" at bounding box center [608, 1107] width 68 height 75
click at [259, 1283] on div "C" at bounding box center [250, 1281] width 83 height 75
type input "******"
click at [366, 558] on input "SPZ" at bounding box center [398, 566] width 553 height 71
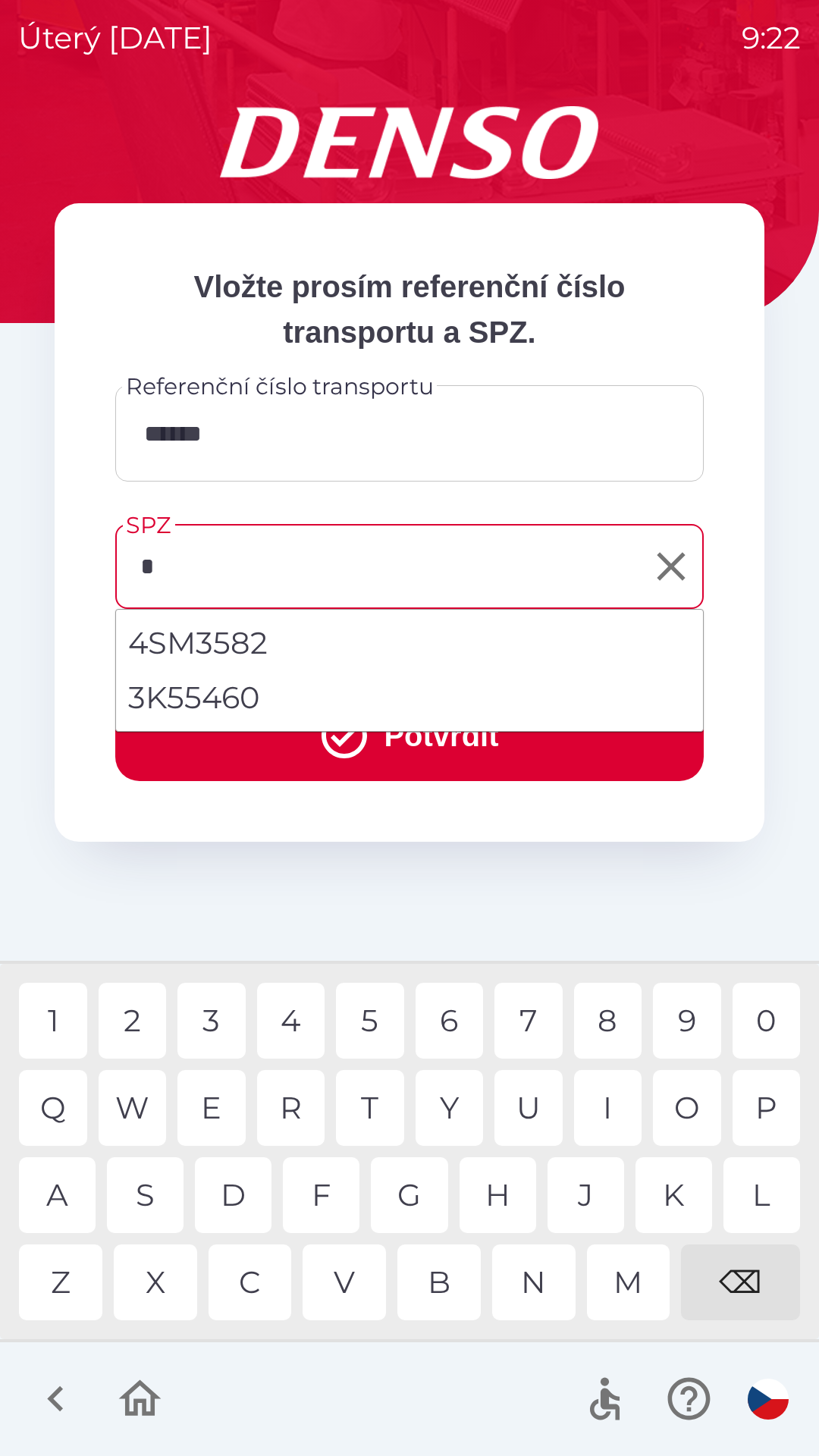
click at [211, 1010] on div "3" at bounding box center [211, 1020] width 68 height 75
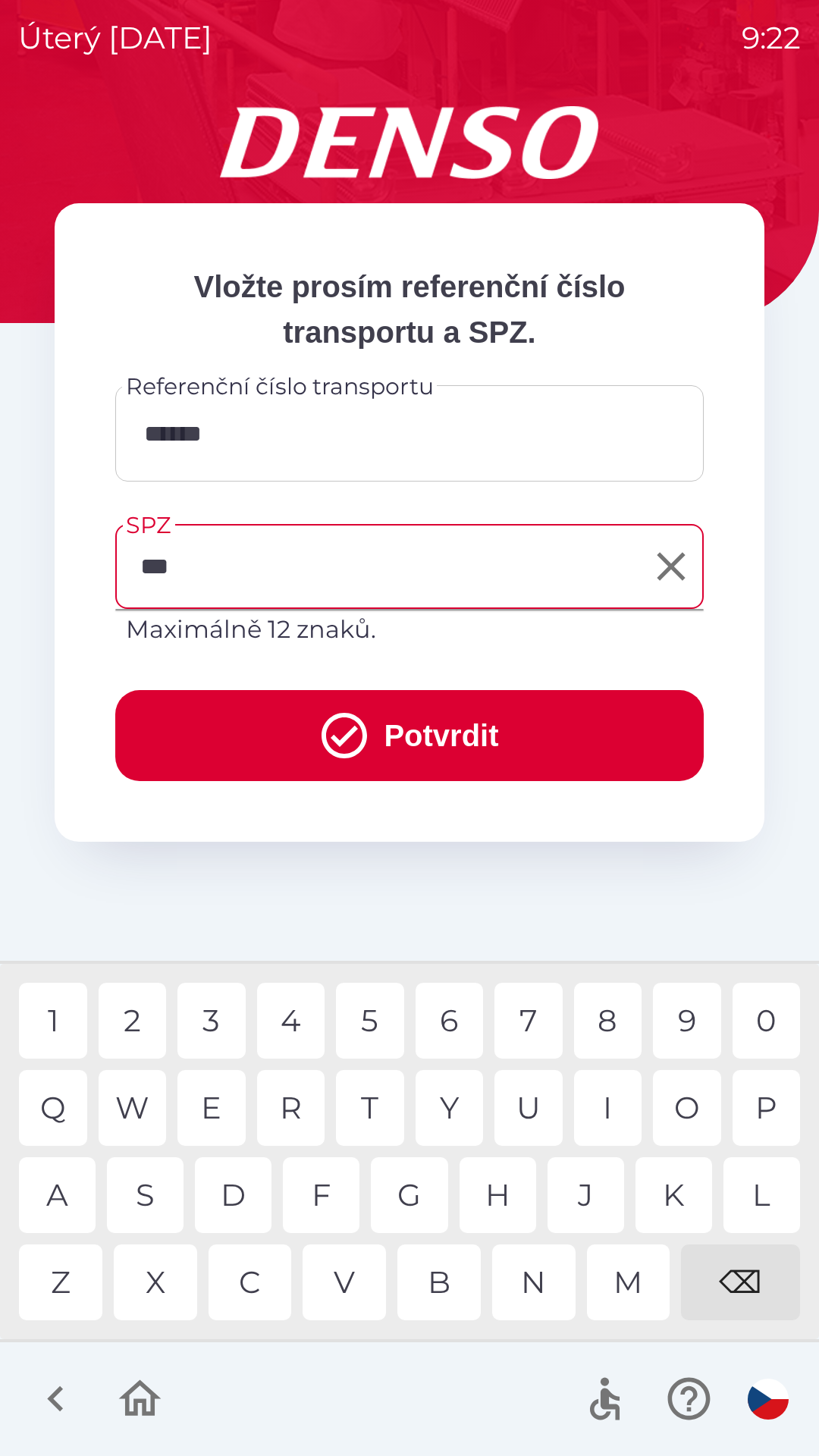
click at [413, 1375] on div at bounding box center [410, 1399] width 819 height 114
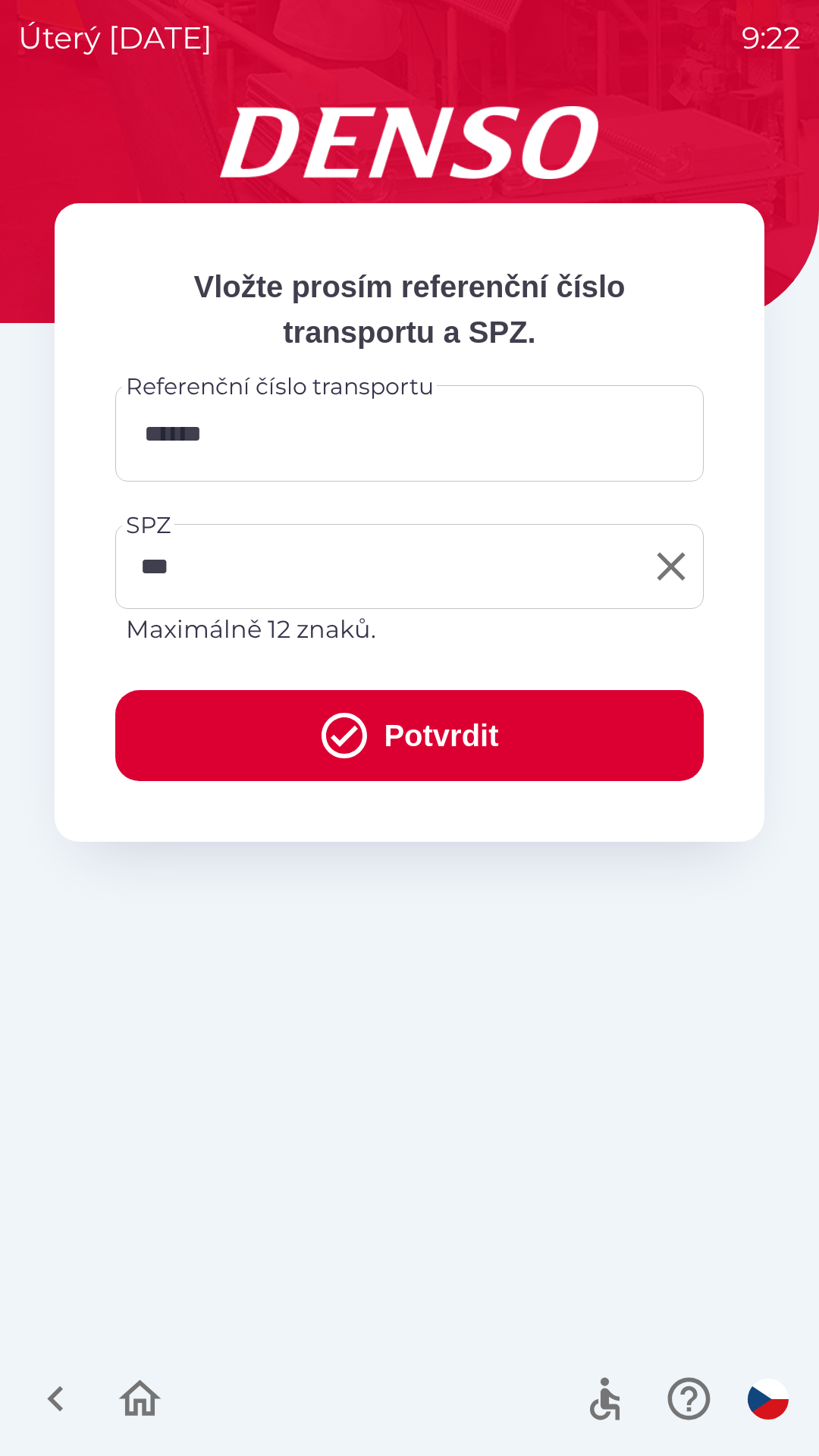
click at [350, 565] on input "***" at bounding box center [398, 566] width 553 height 71
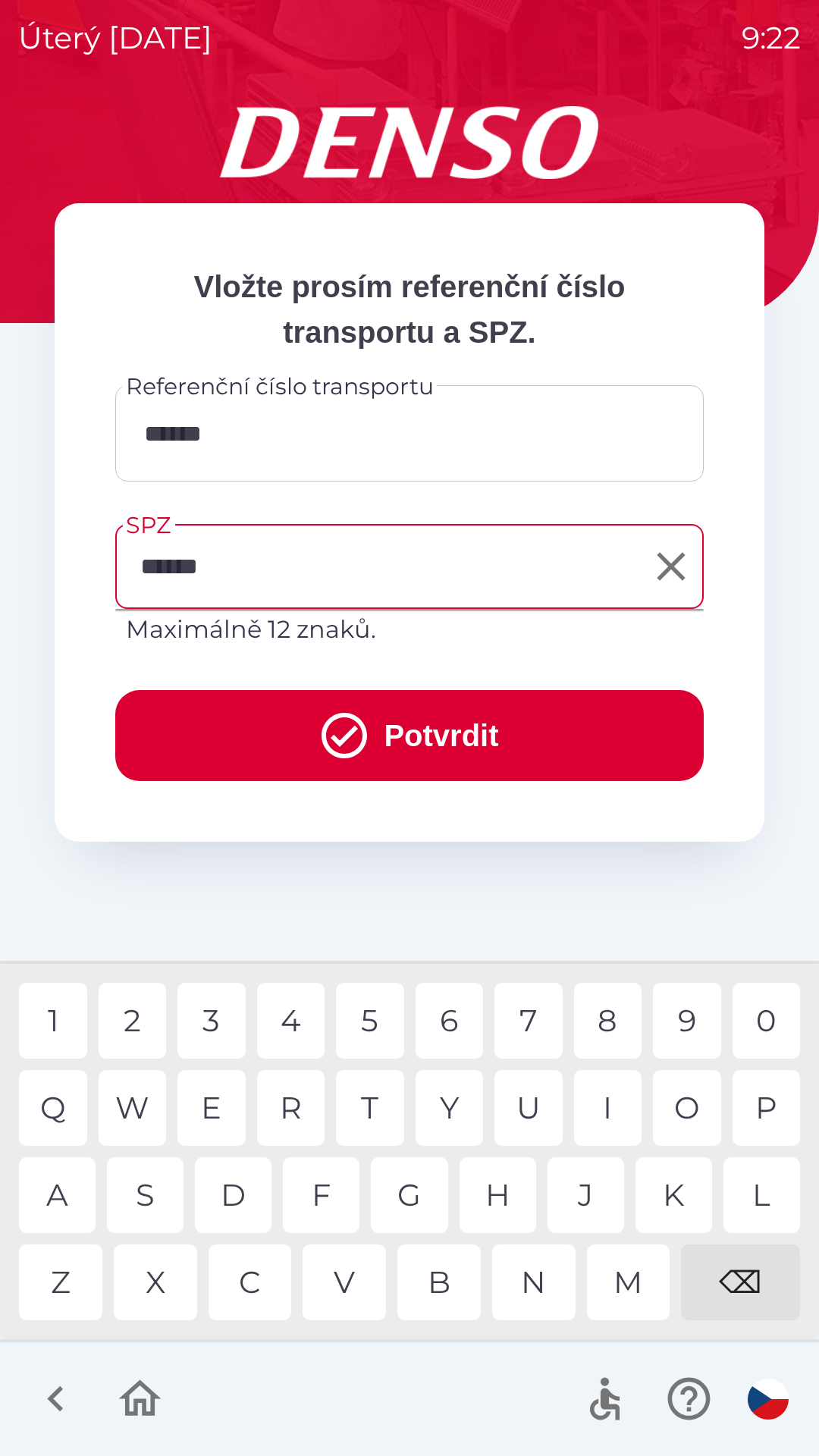
click at [294, 1014] on div "4" at bounding box center [291, 1020] width 68 height 75
type input "*******"
click at [533, 1018] on div "7" at bounding box center [529, 1020] width 68 height 75
click at [428, 724] on button "Potvrdit" at bounding box center [410, 735] width 589 height 91
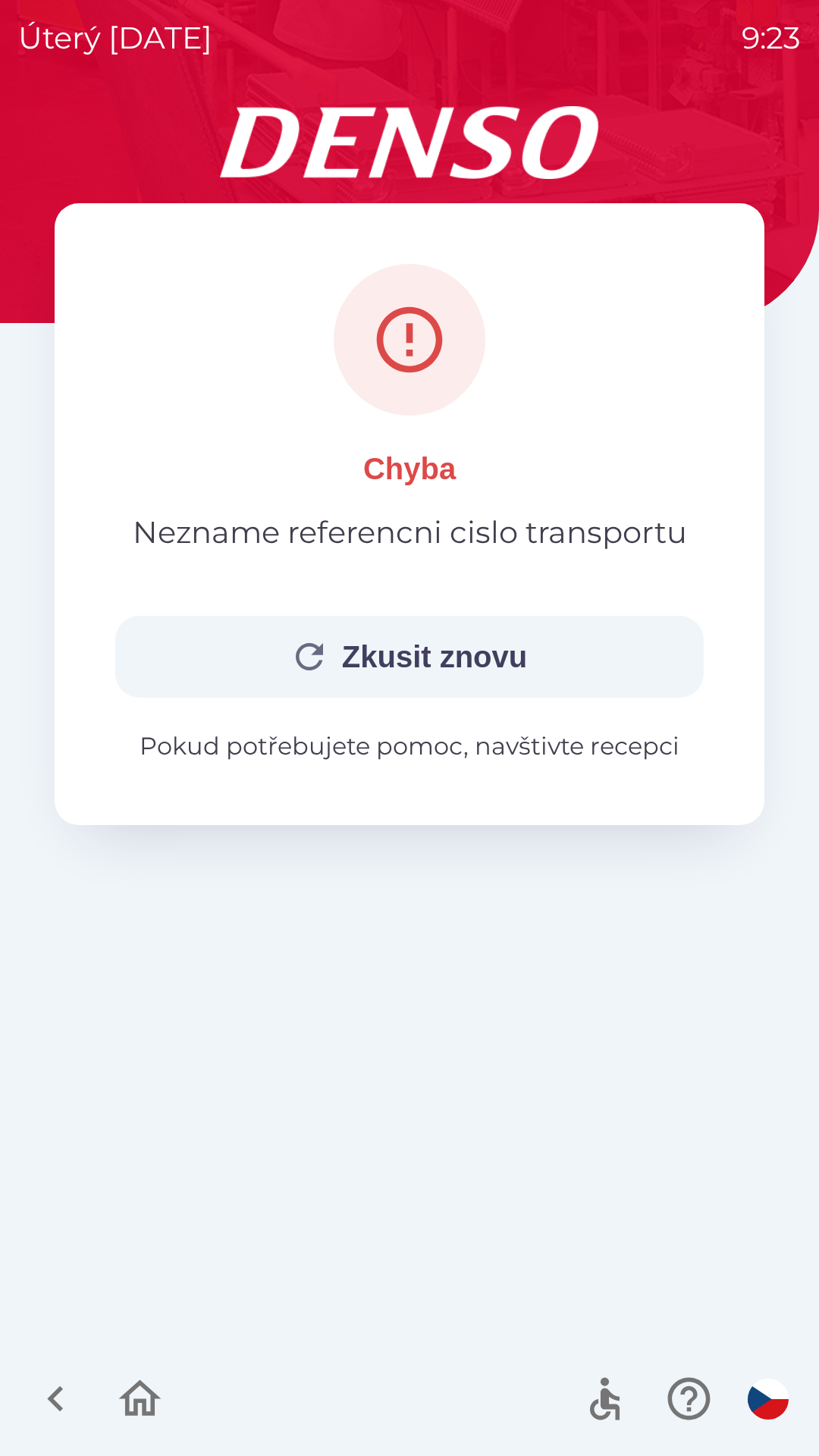
click at [542, 750] on p "Pokud potřebujete pomoc, navštivte recepci" at bounding box center [410, 746] width 589 height 36
click at [473, 653] on button "Zkusit znovu" at bounding box center [410, 656] width 589 height 82
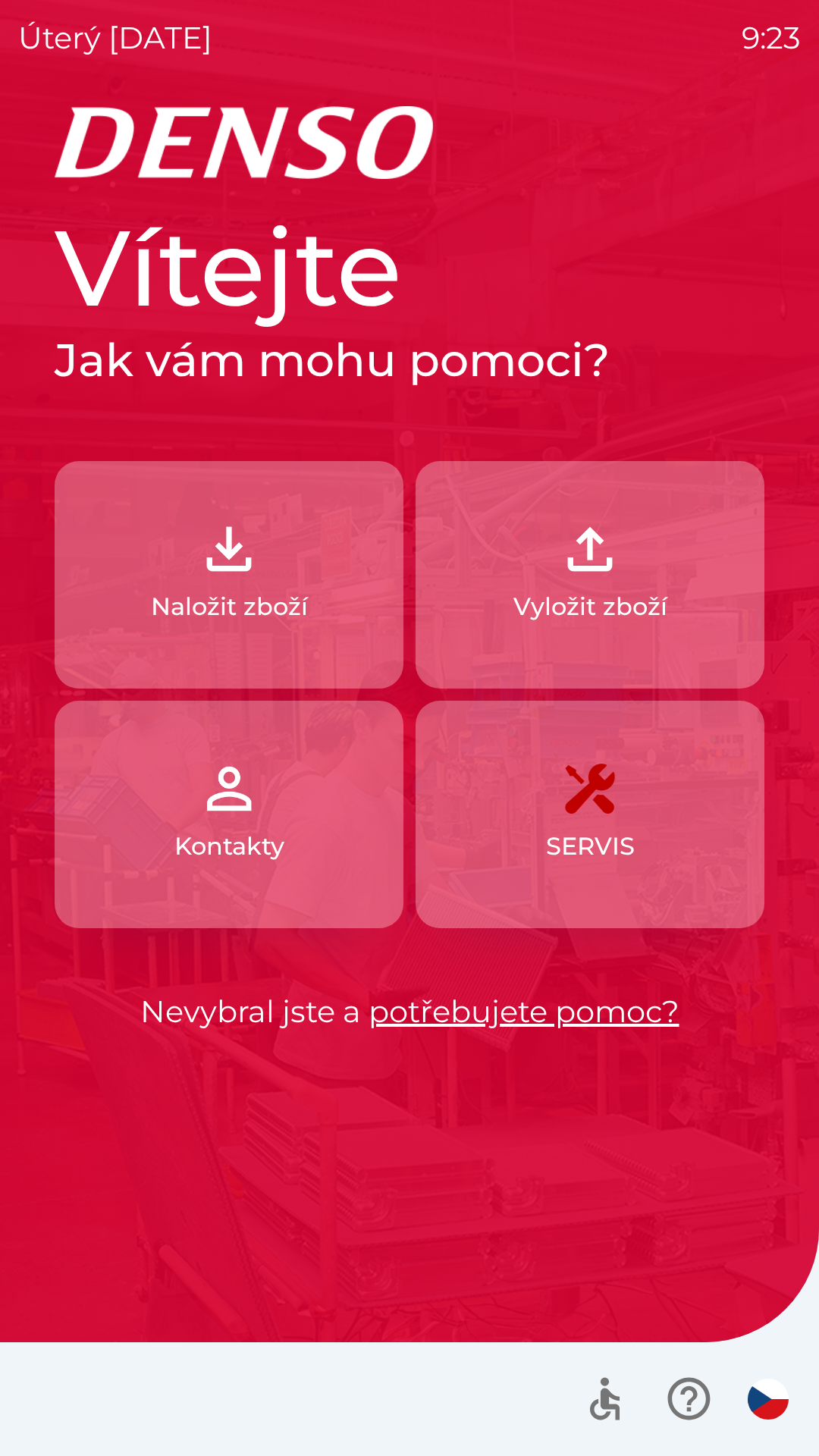
click at [224, 574] on img "button" at bounding box center [228, 549] width 67 height 67
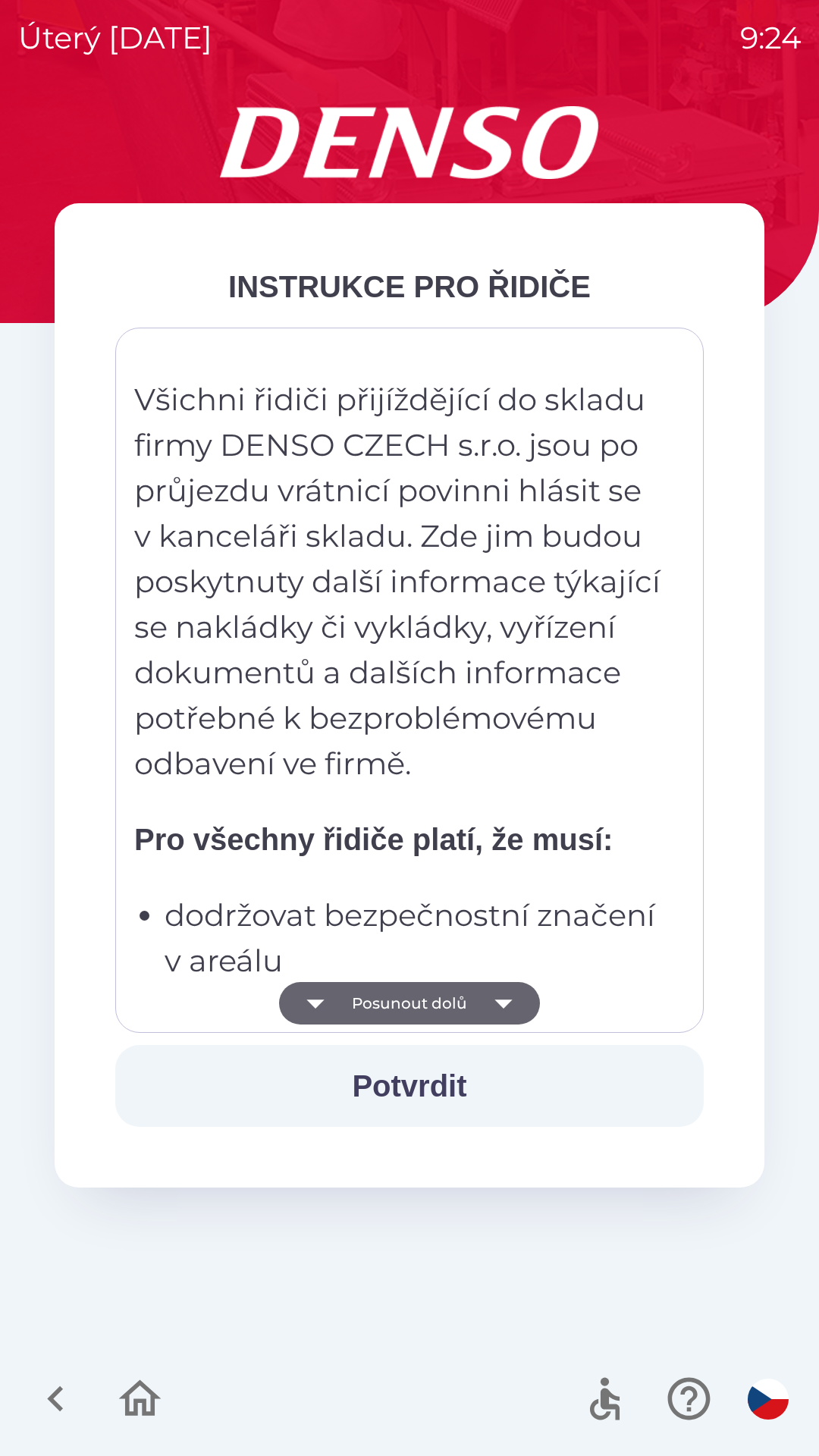
click at [379, 1003] on button "Posunout dolů" at bounding box center [410, 1003] width 261 height 43
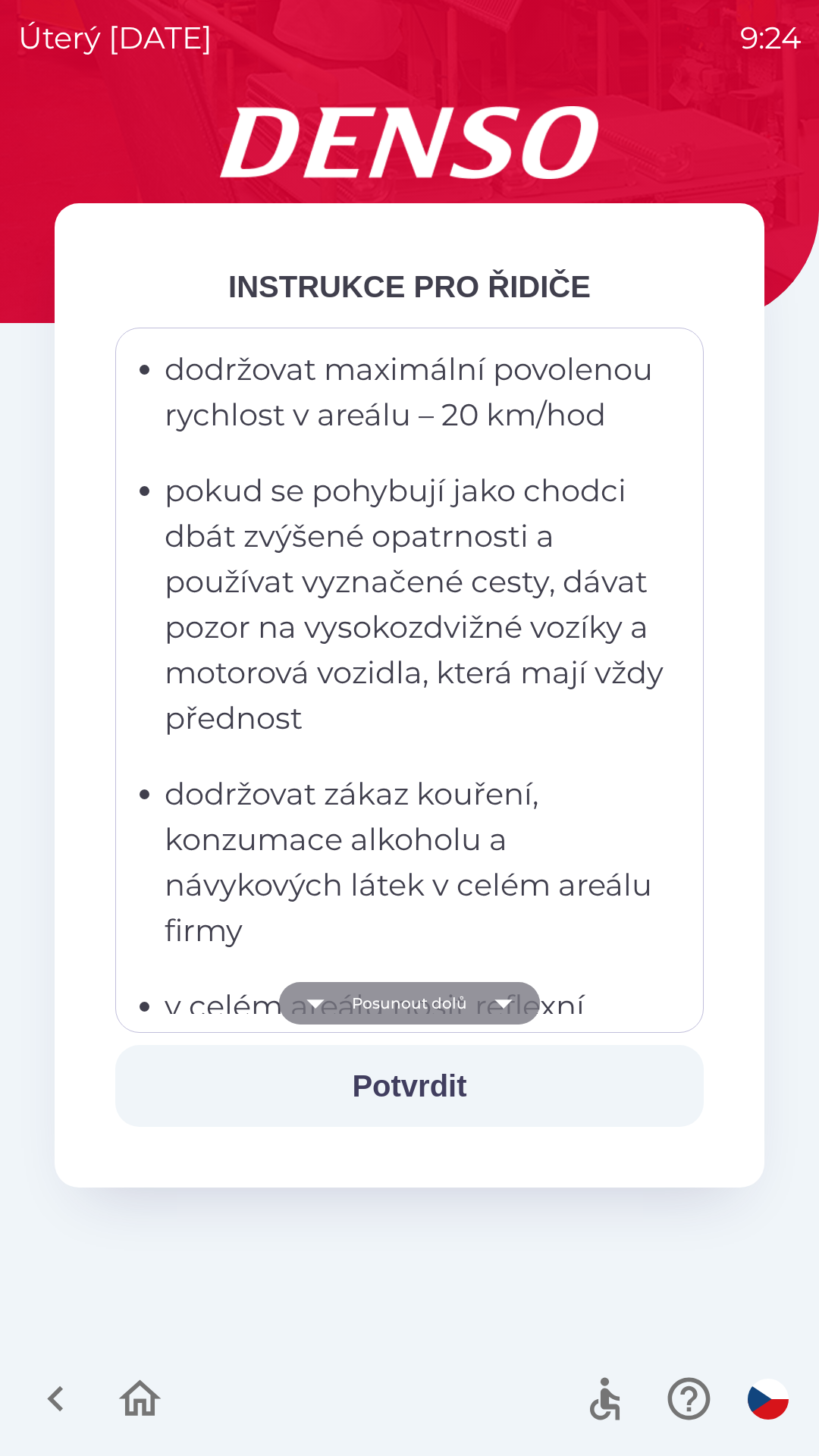
click at [347, 1015] on button "Posunout dolů" at bounding box center [410, 1003] width 261 height 43
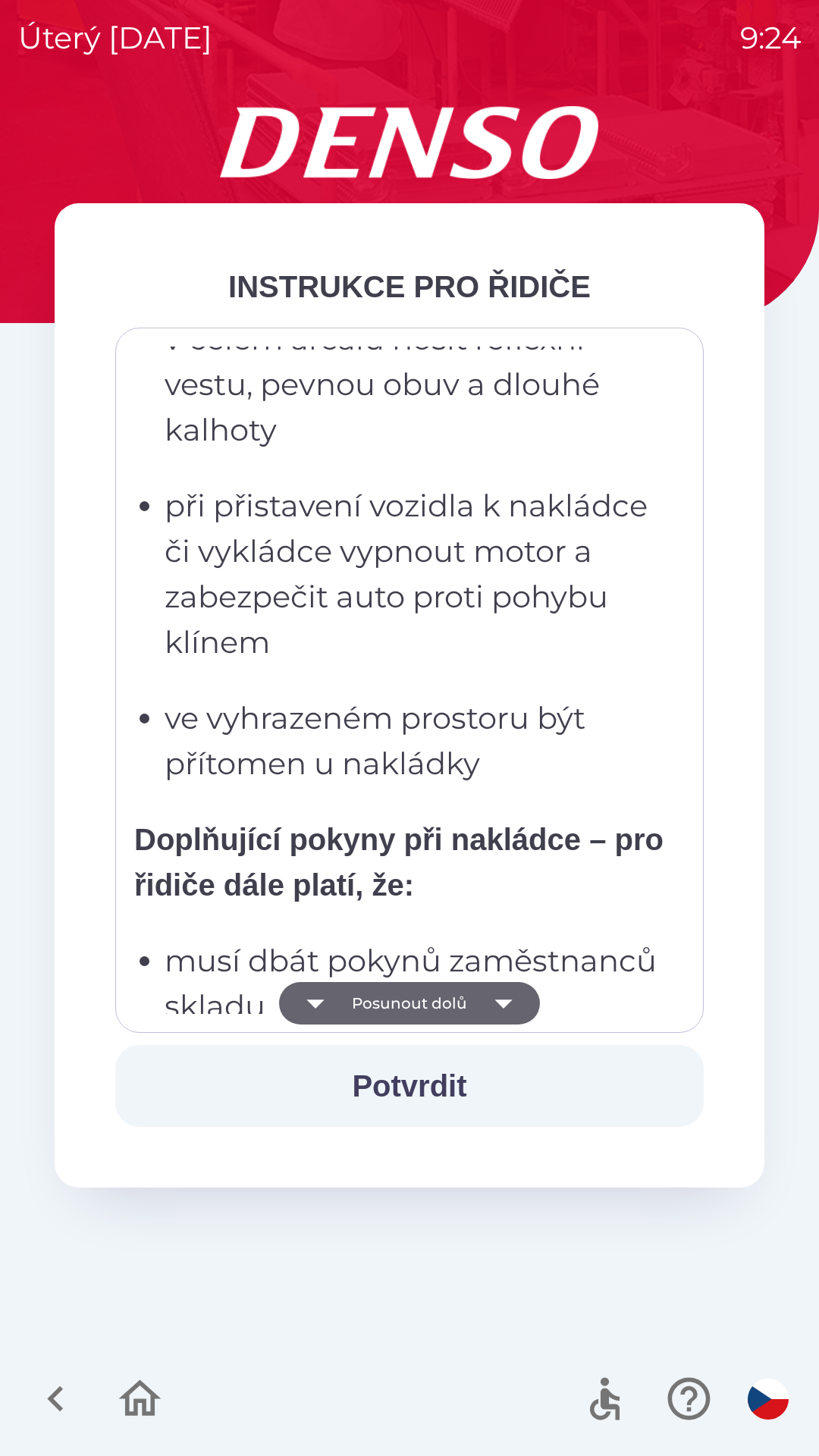
click at [330, 996] on icon "button" at bounding box center [315, 1003] width 43 height 43
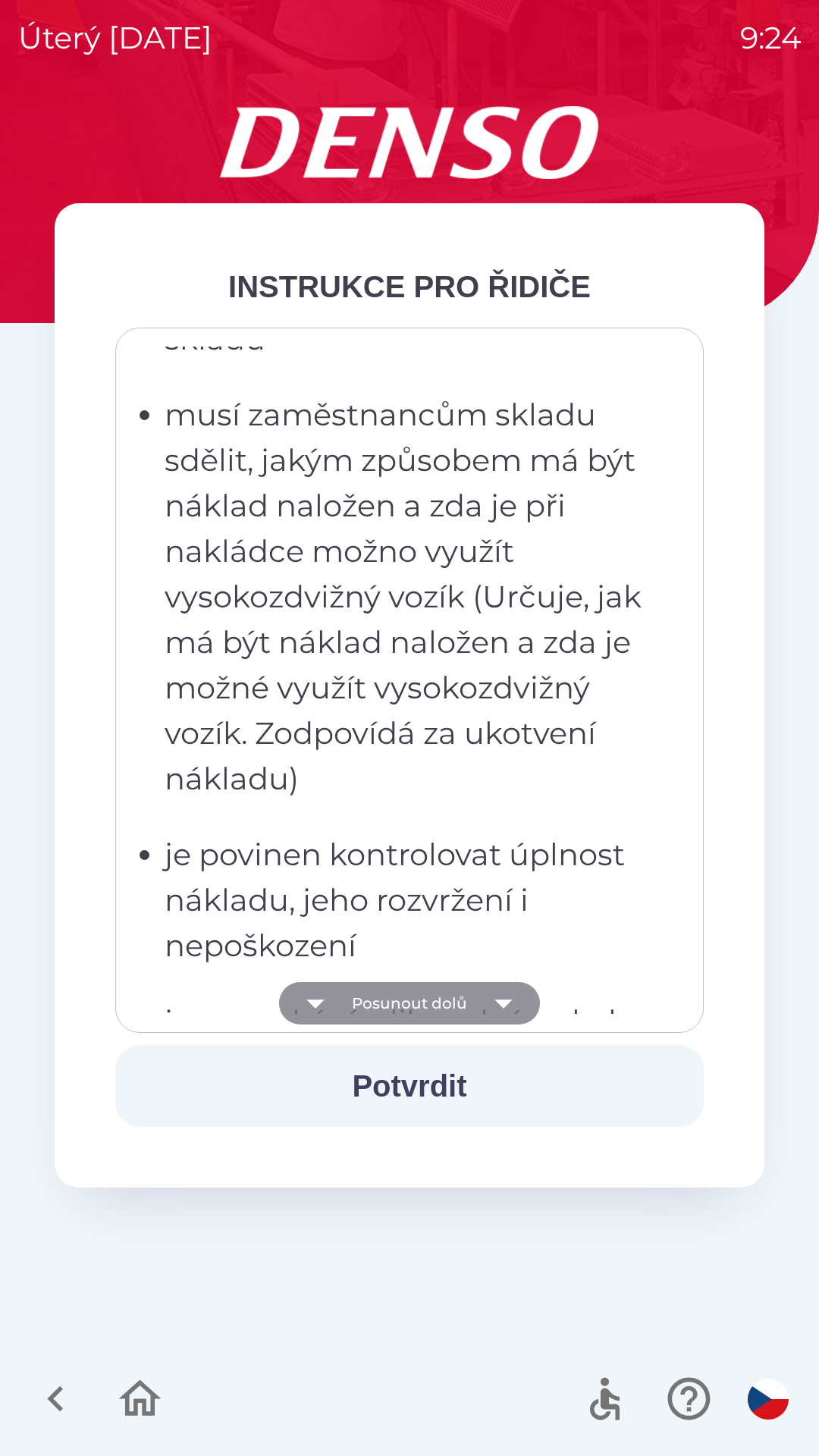
click at [324, 1005] on icon "button" at bounding box center [315, 1003] width 43 height 43
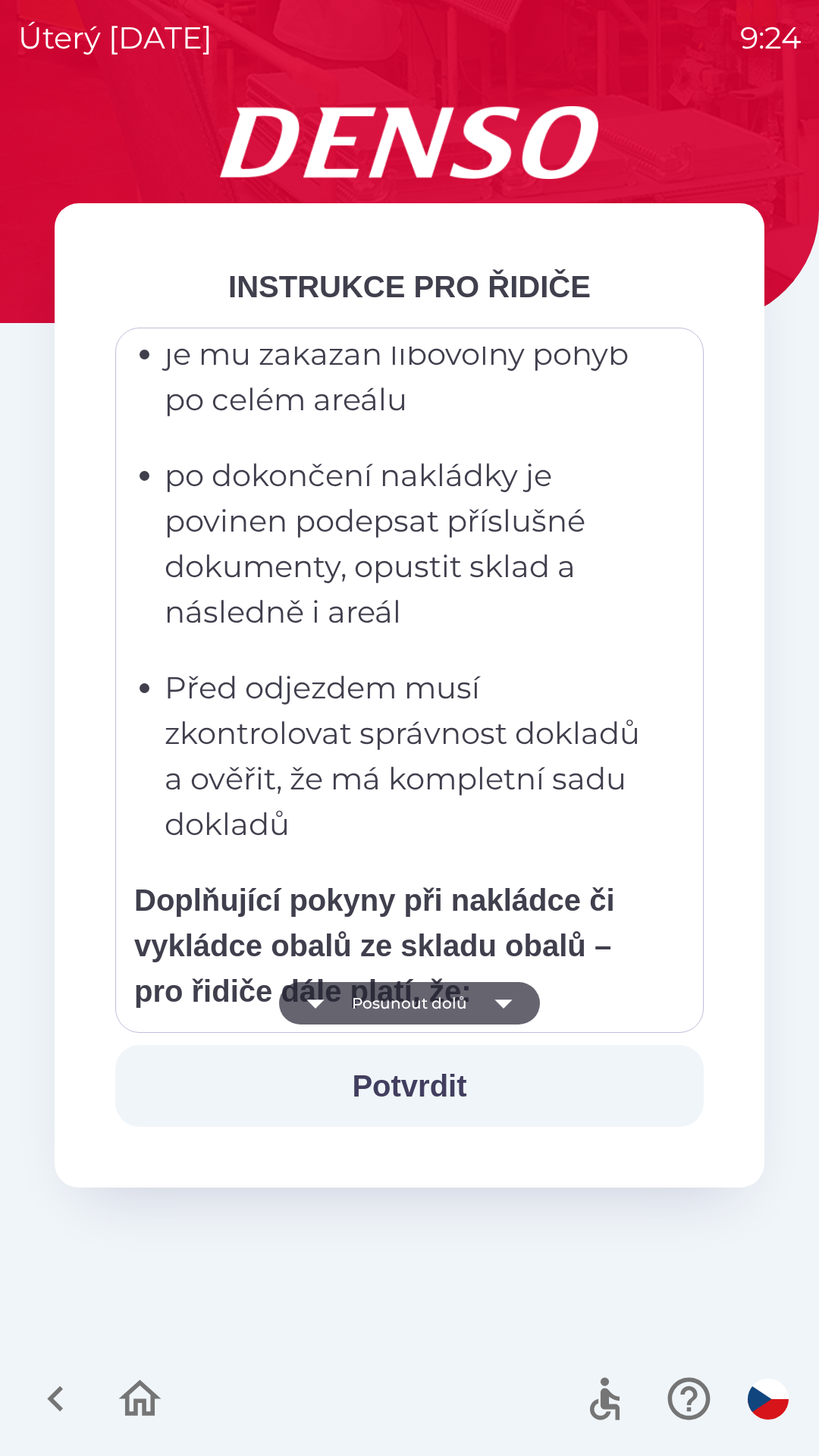
click at [323, 1000] on icon "button" at bounding box center [315, 1004] width 18 height 9
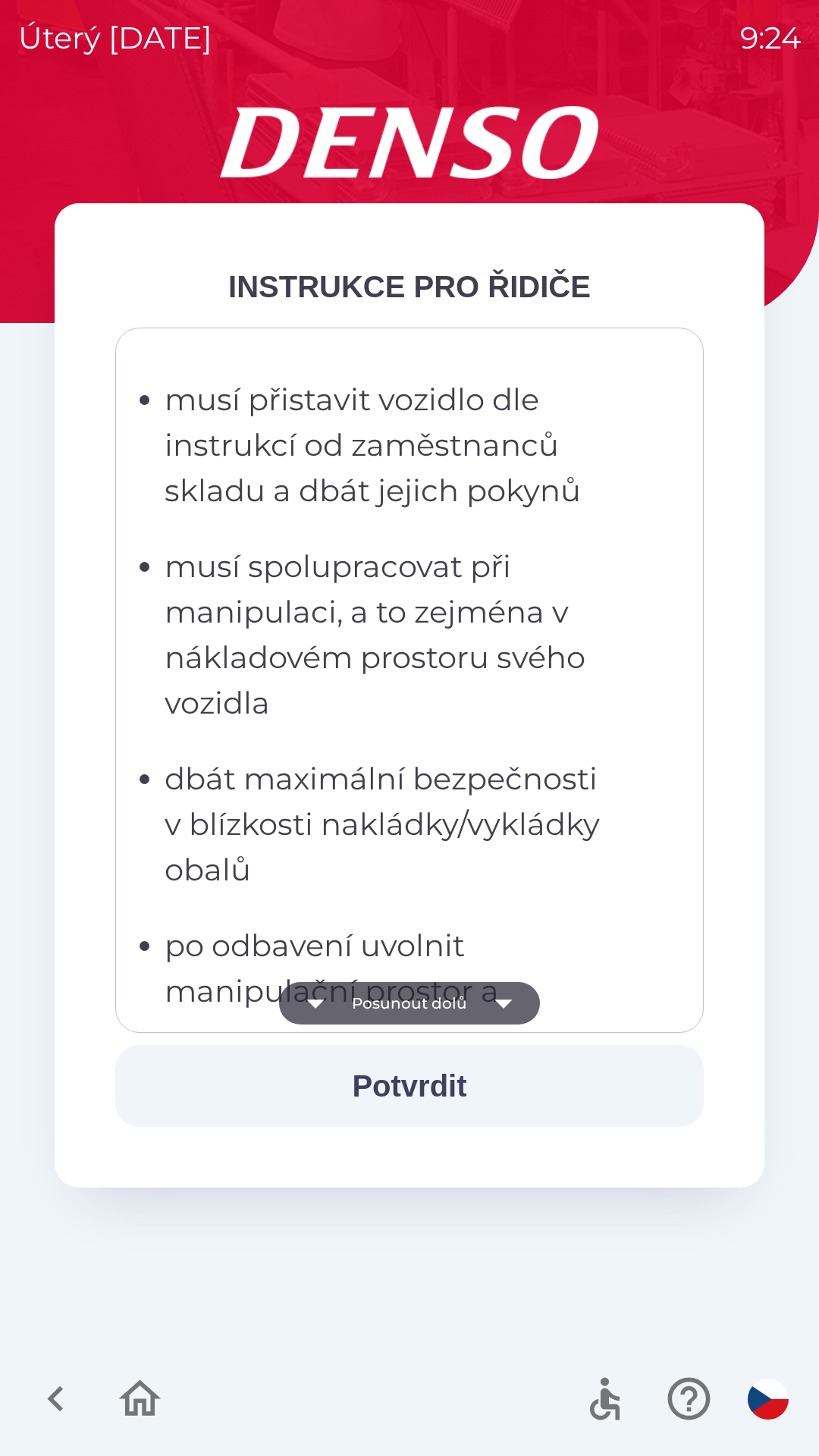
click at [324, 1001] on icon "button" at bounding box center [315, 1003] width 43 height 43
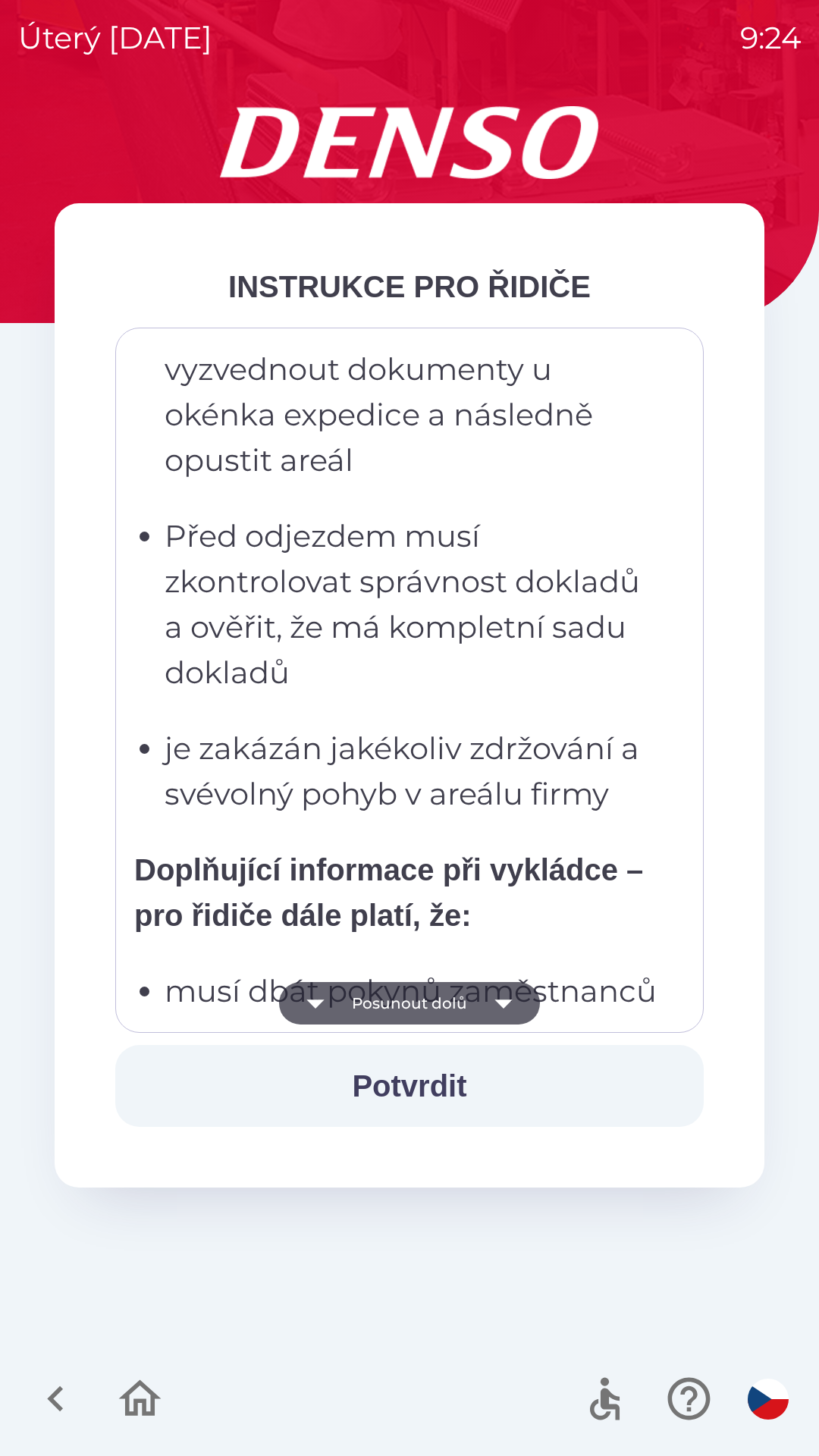
click at [322, 1005] on icon "button" at bounding box center [315, 1003] width 43 height 43
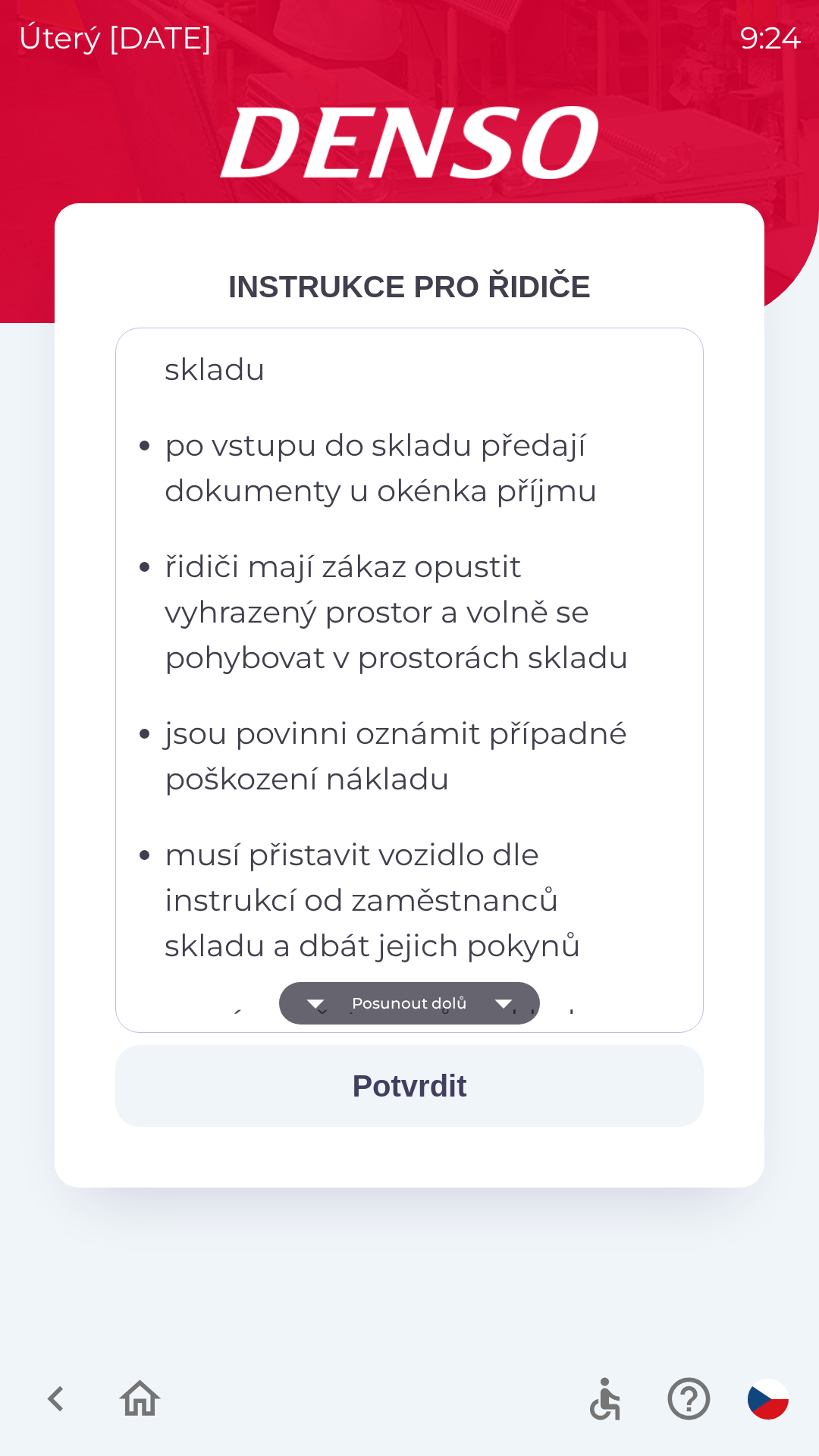
click at [316, 1007] on icon "button" at bounding box center [315, 1004] width 18 height 9
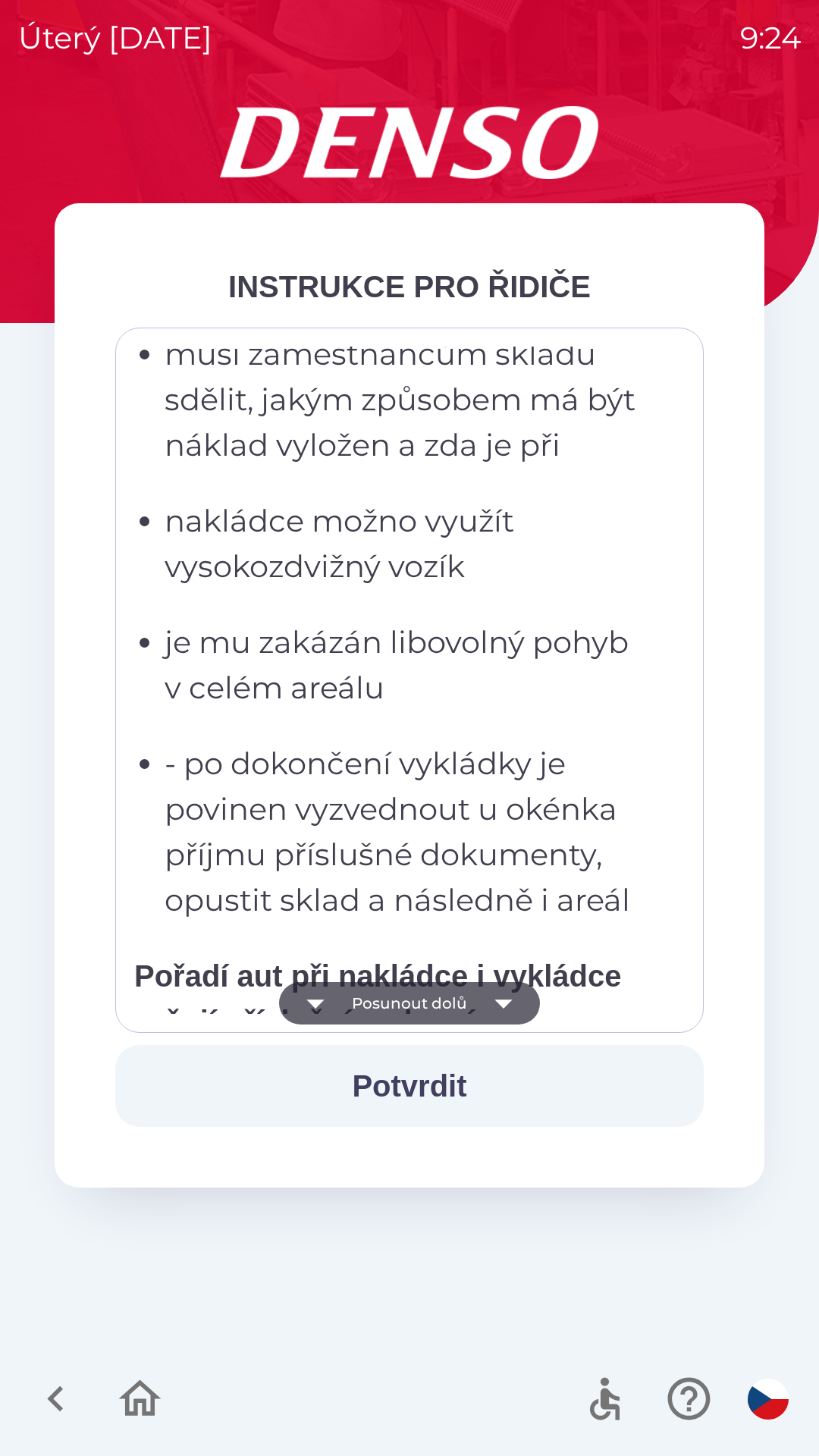
click at [315, 1006] on icon "button" at bounding box center [315, 1004] width 18 height 9
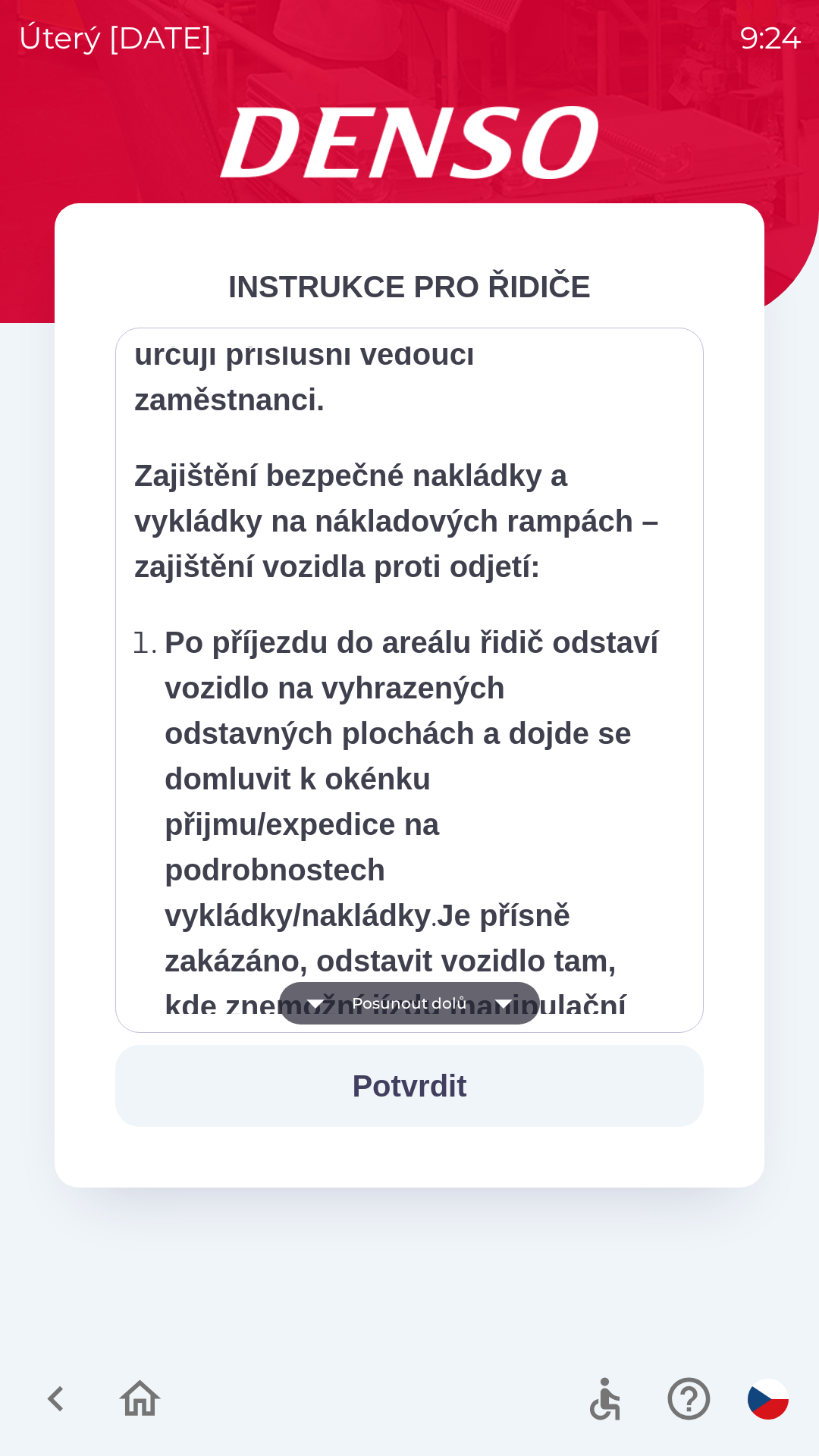
click at [319, 1012] on icon "button" at bounding box center [315, 1003] width 43 height 43
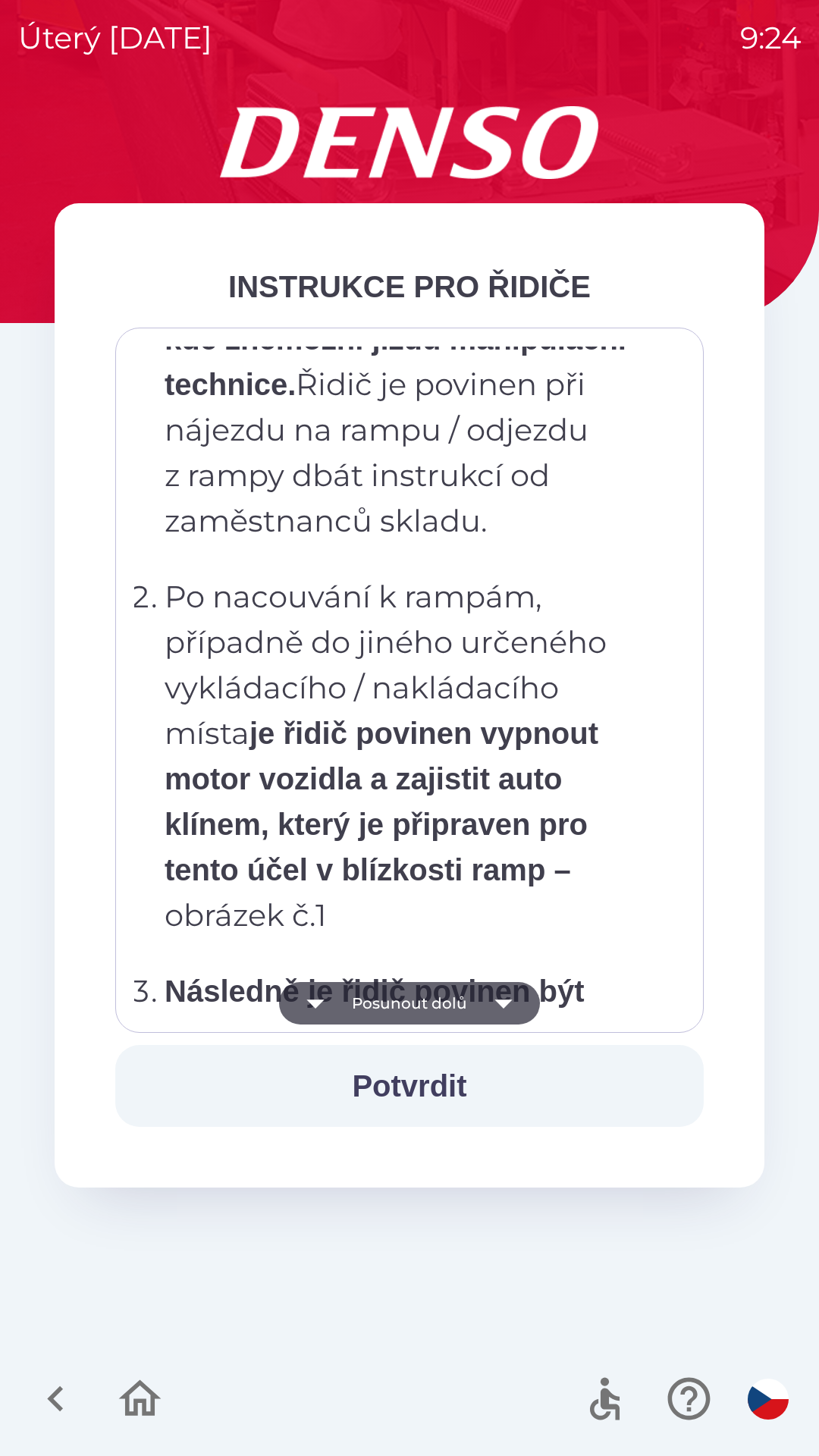
click at [320, 1005] on icon "button" at bounding box center [315, 1003] width 43 height 43
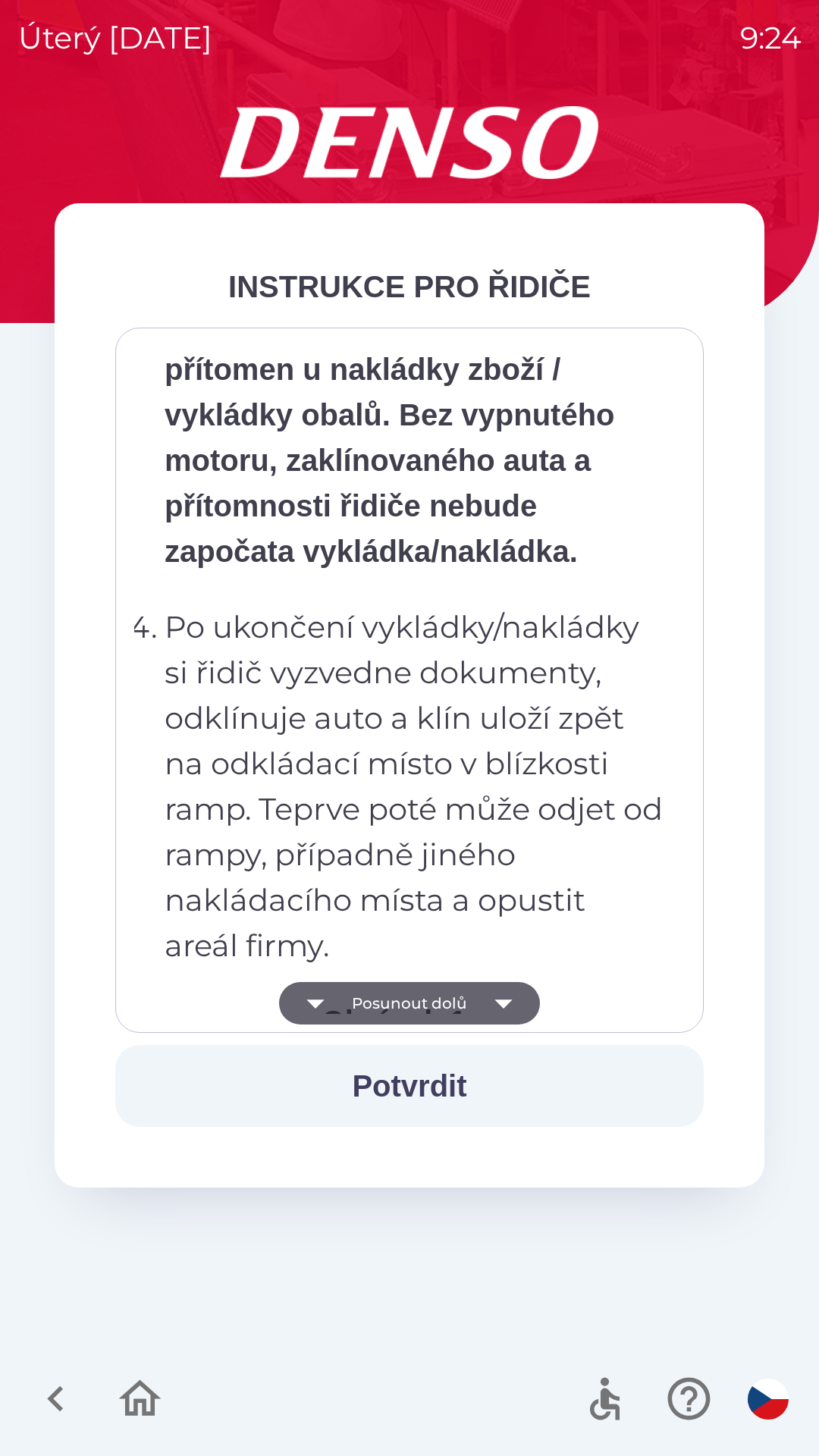
click at [322, 1011] on icon "button" at bounding box center [315, 1003] width 43 height 43
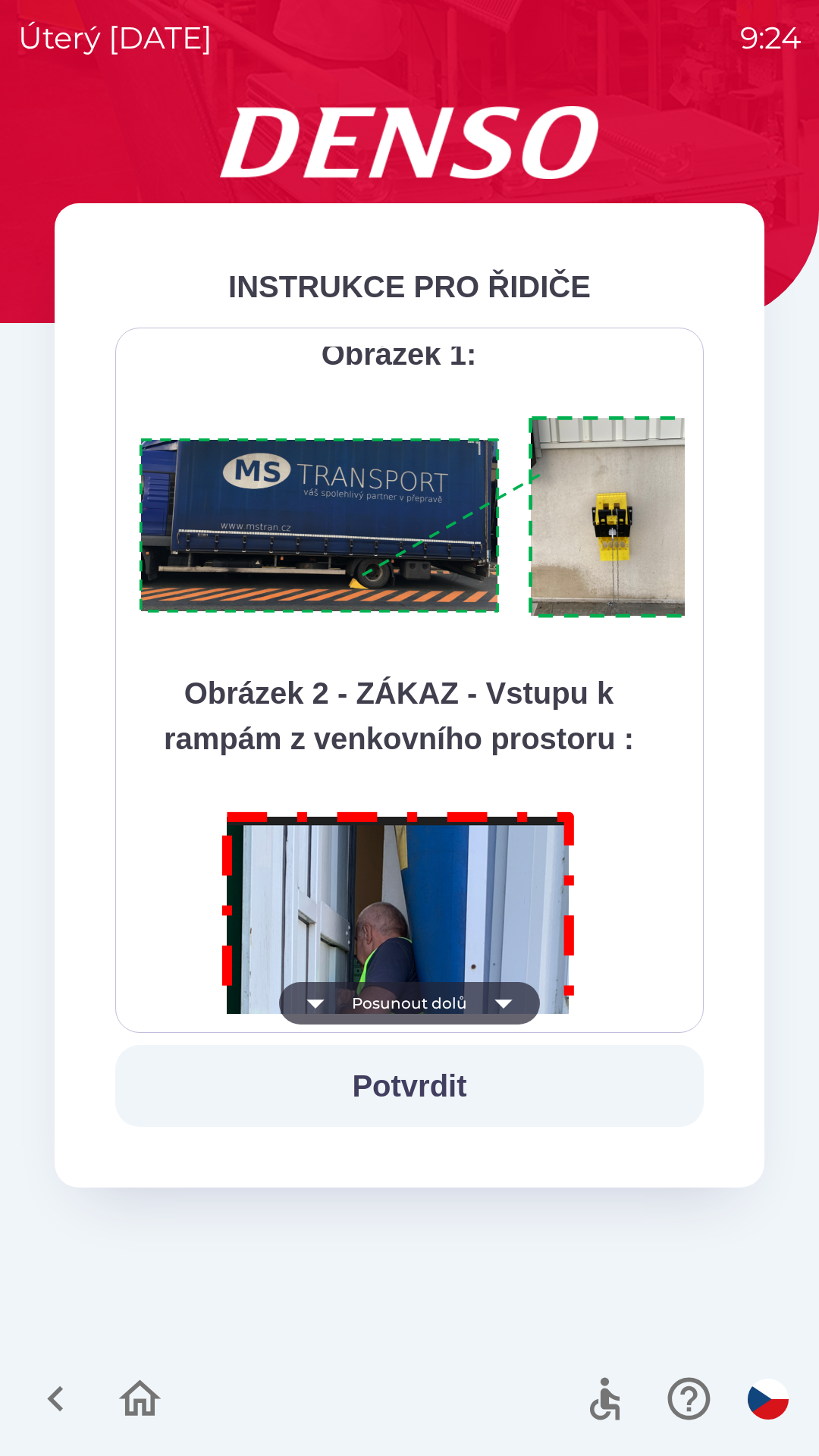
click at [323, 1006] on icon "button" at bounding box center [315, 1003] width 43 height 43
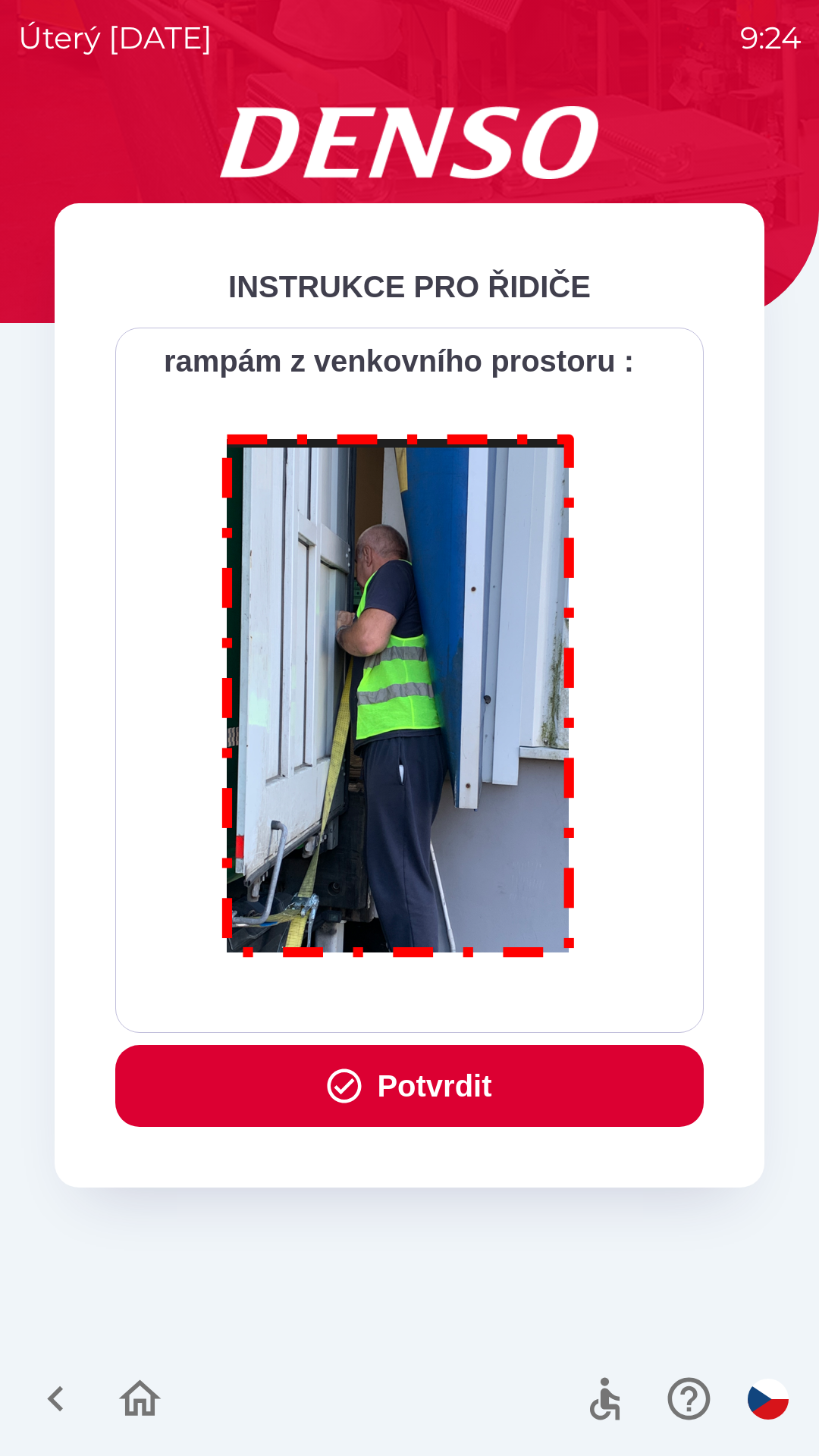
click at [322, 1003] on div "Všichni řidiči přijíždějící do skladu firmy DENSO CZECH s.r.o. jsou po průjezdu…" at bounding box center [410, 680] width 551 height 668
click at [414, 1093] on button "Potvrdit" at bounding box center [410, 1086] width 589 height 82
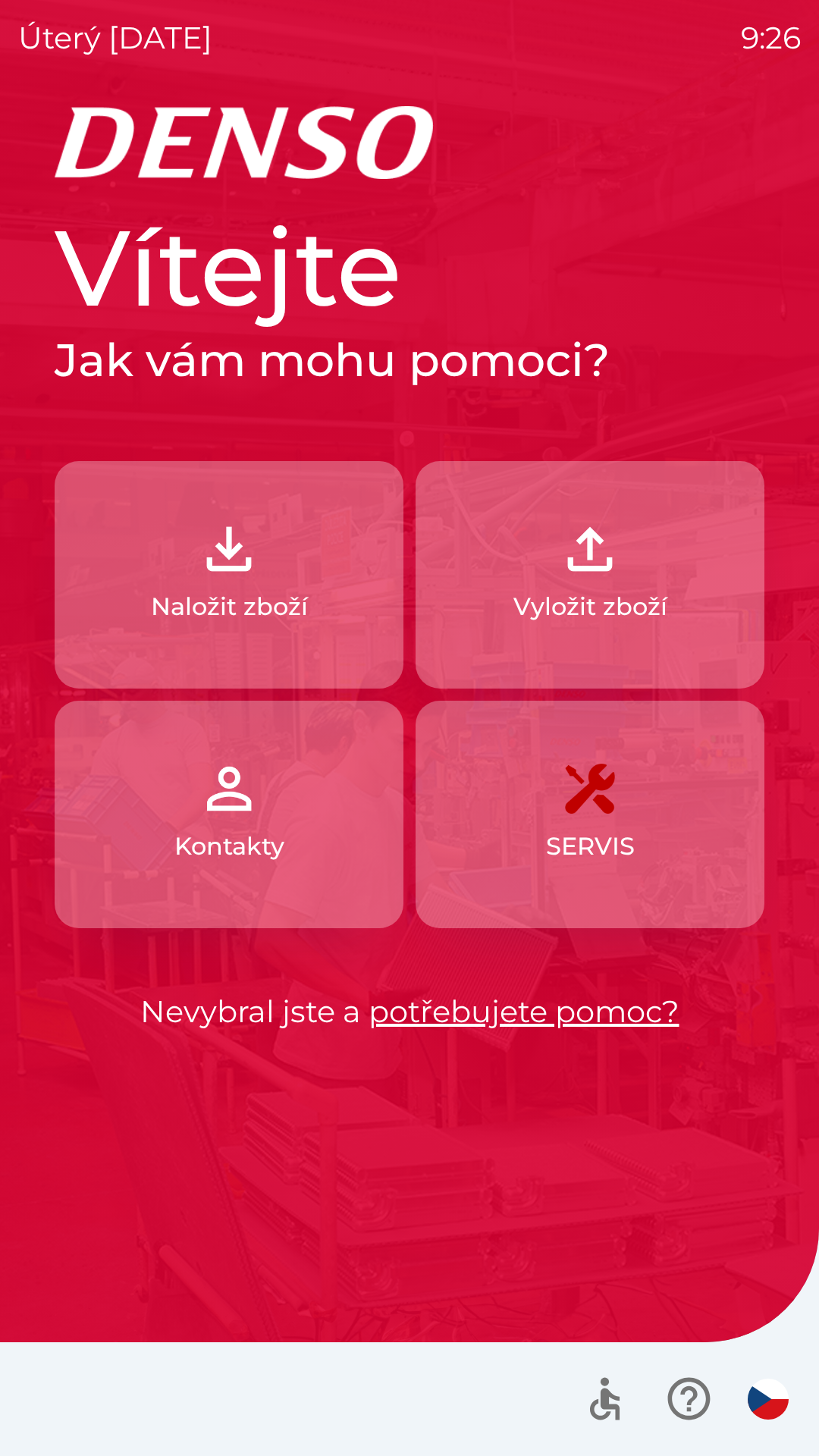
click at [484, 1008] on link "potřebujete pomoc?" at bounding box center [524, 1011] width 311 height 37
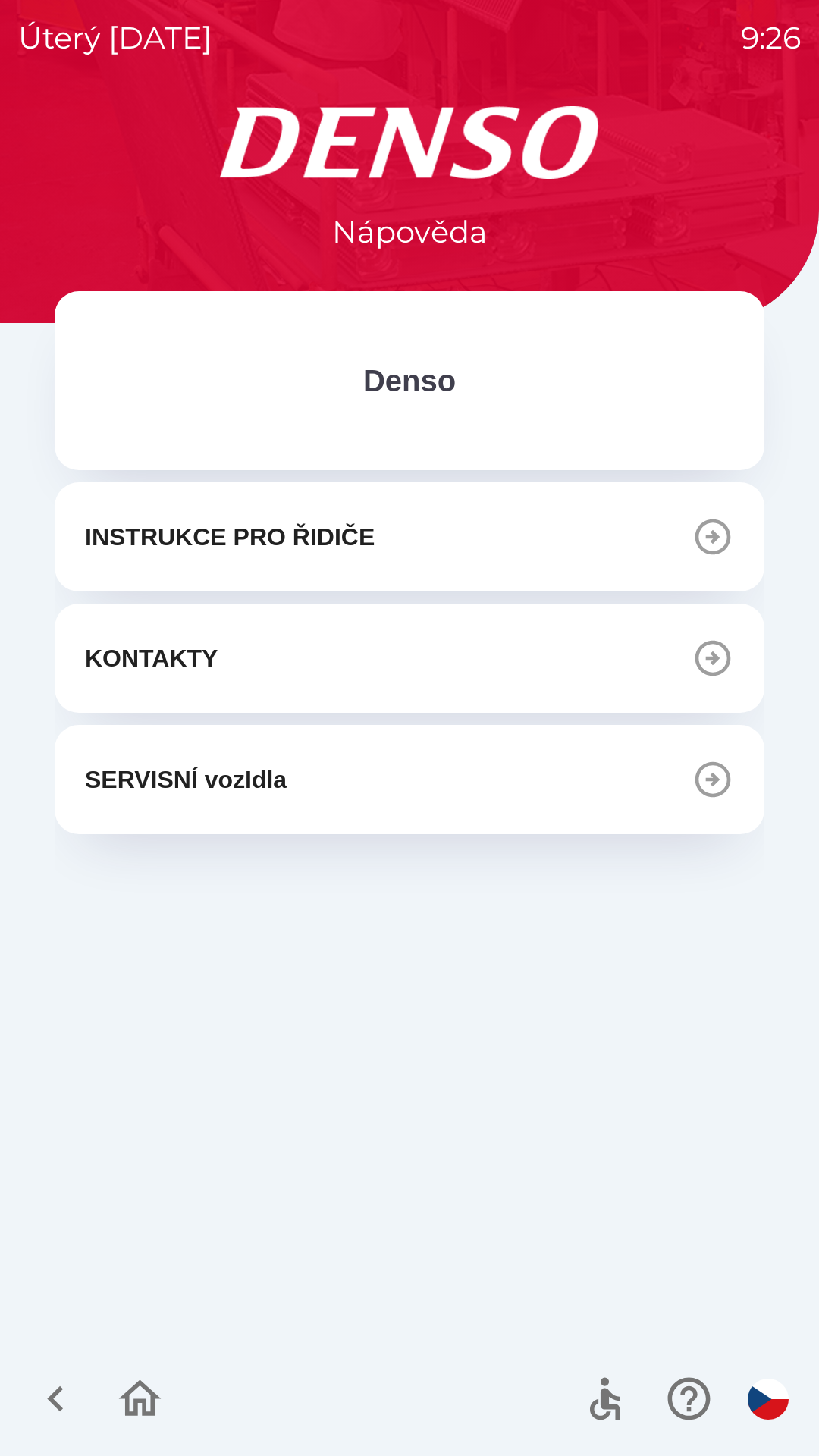
click at [309, 540] on p "INSTRUKCE PRO ŘIDIČE" at bounding box center [230, 536] width 290 height 36
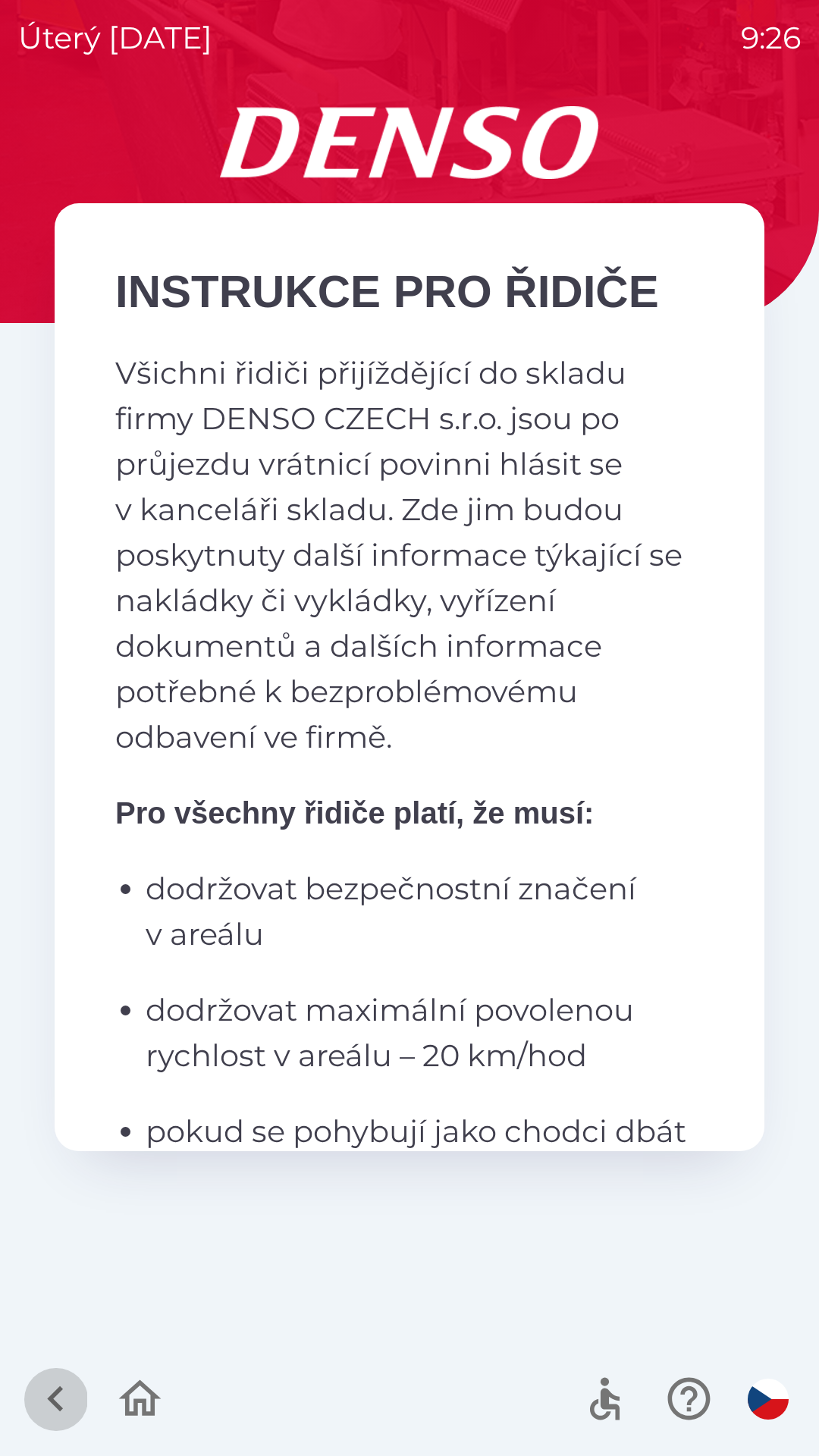
click at [52, 1396] on icon "button" at bounding box center [55, 1398] width 16 height 26
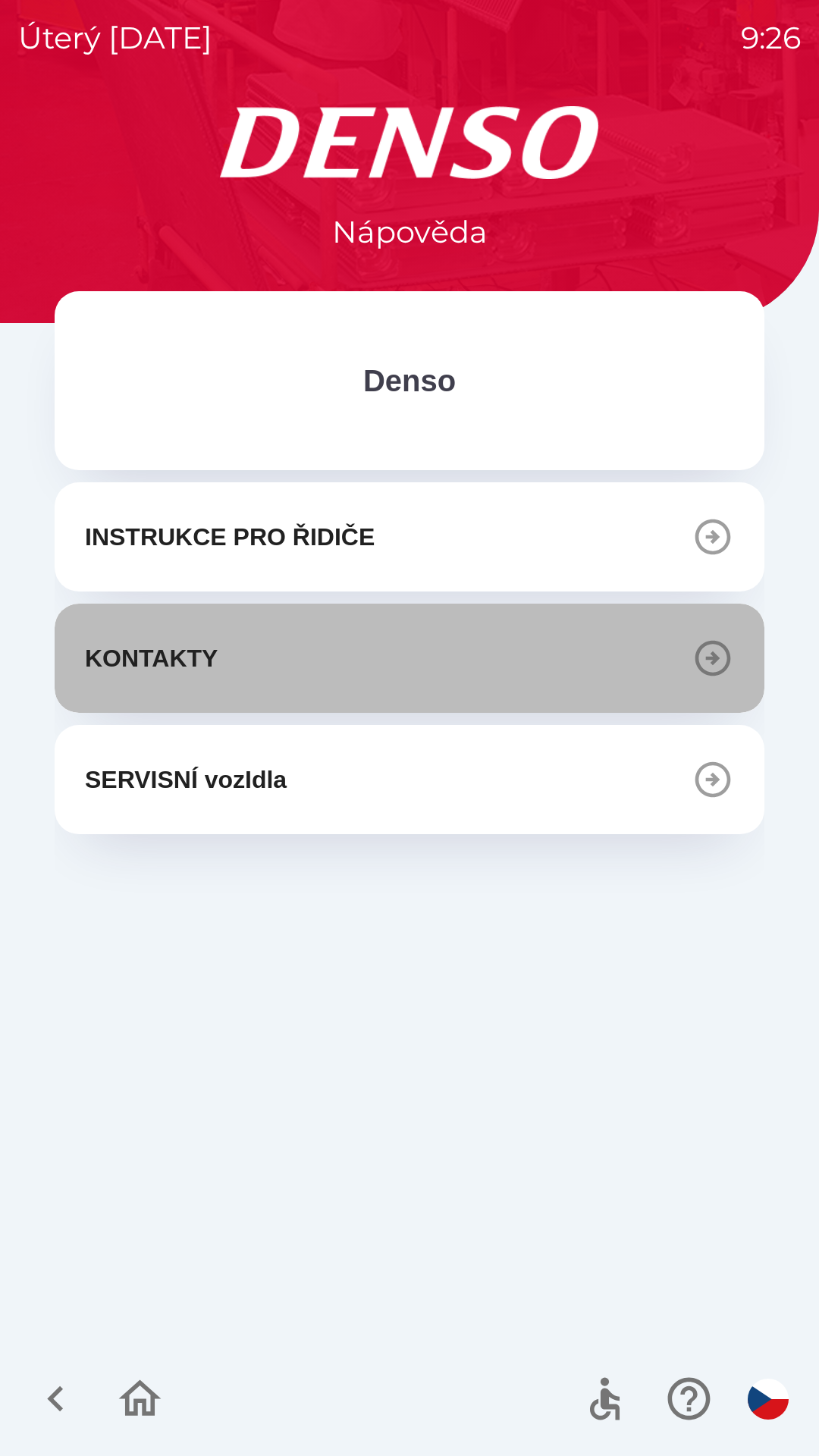
click at [714, 661] on icon "button" at bounding box center [713, 659] width 36 height 36
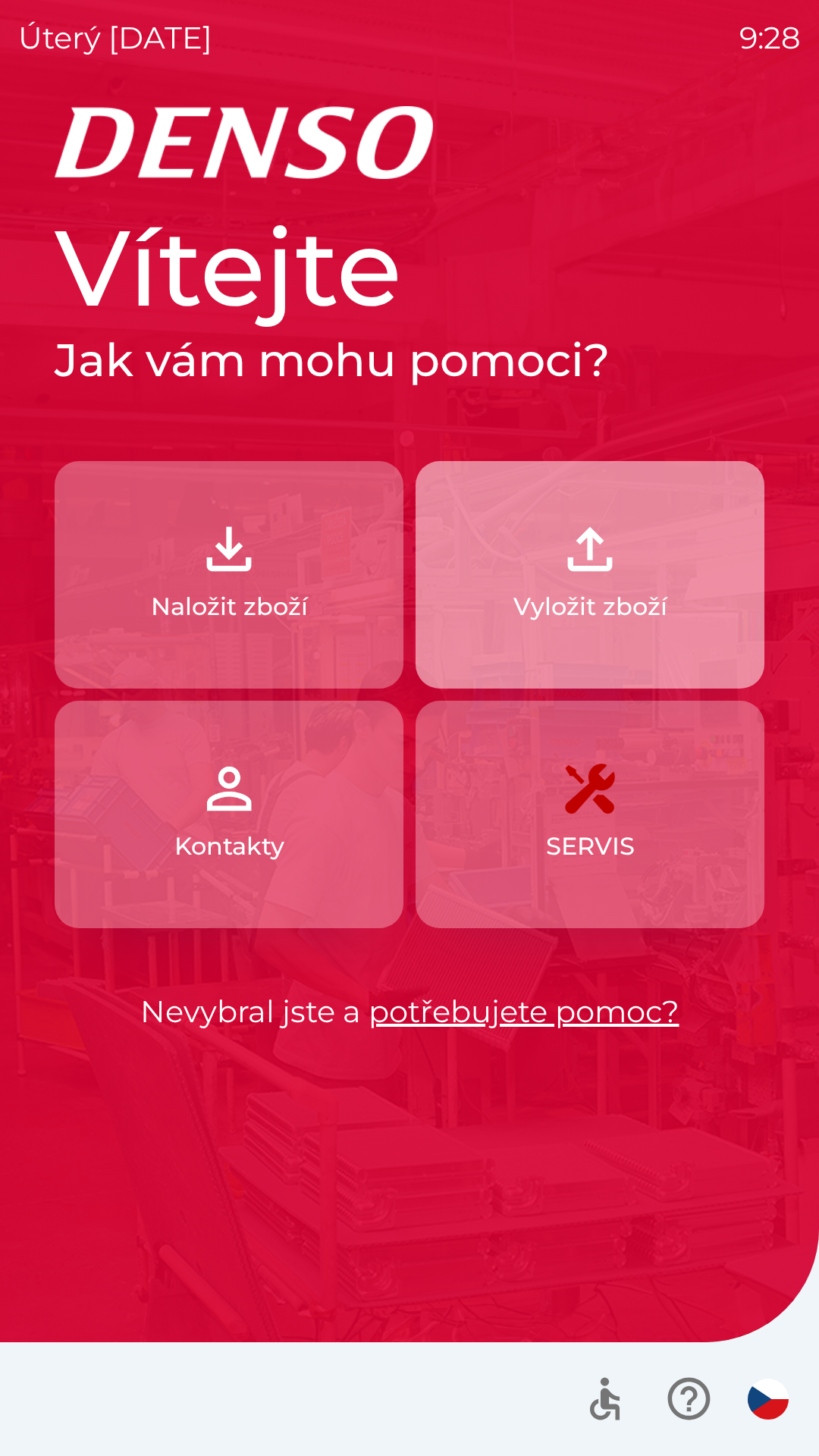
click at [633, 597] on p "Vyložit zboží" at bounding box center [590, 606] width 154 height 36
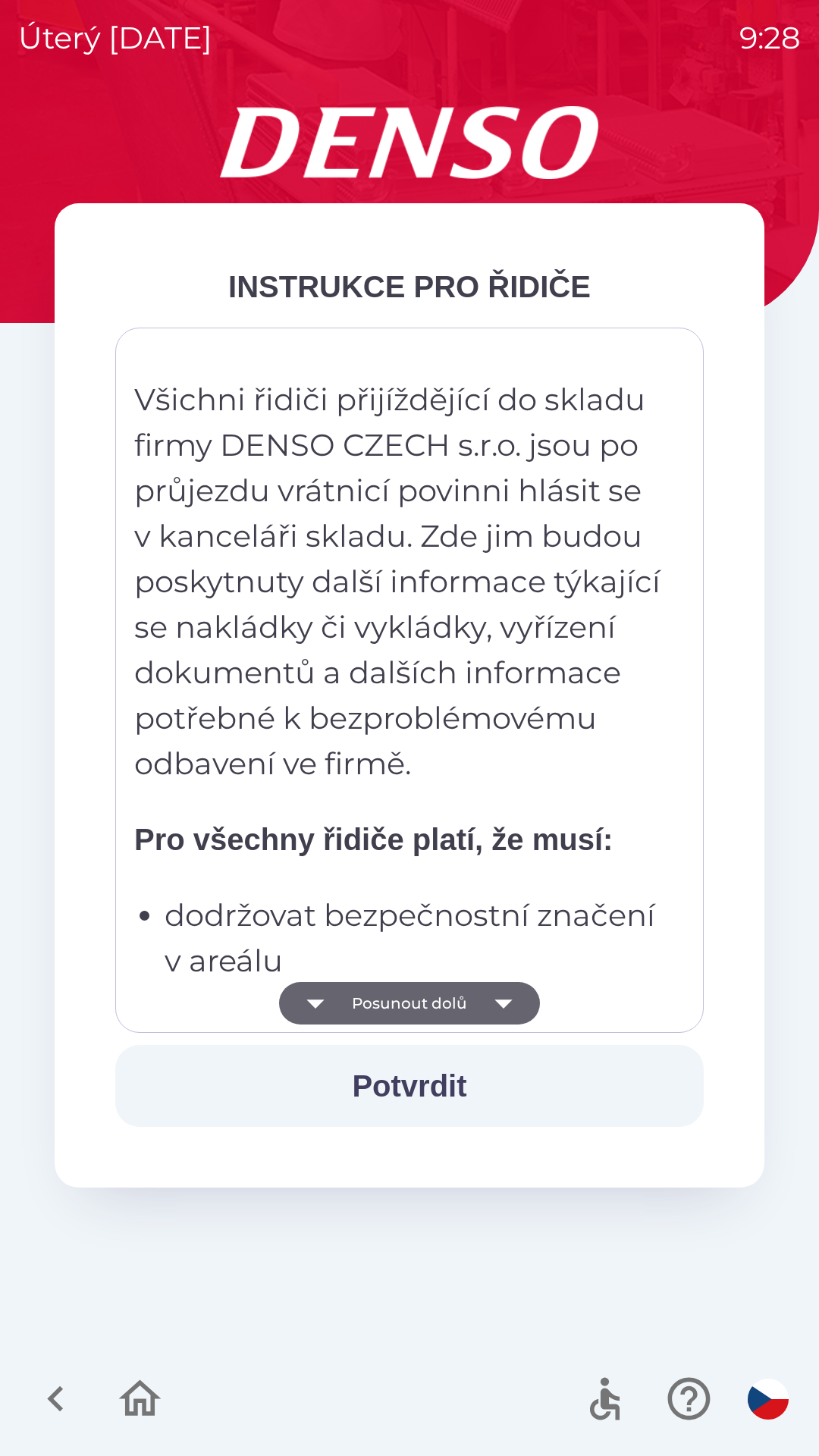
click at [424, 1088] on button "Potvrdit" at bounding box center [410, 1086] width 589 height 82
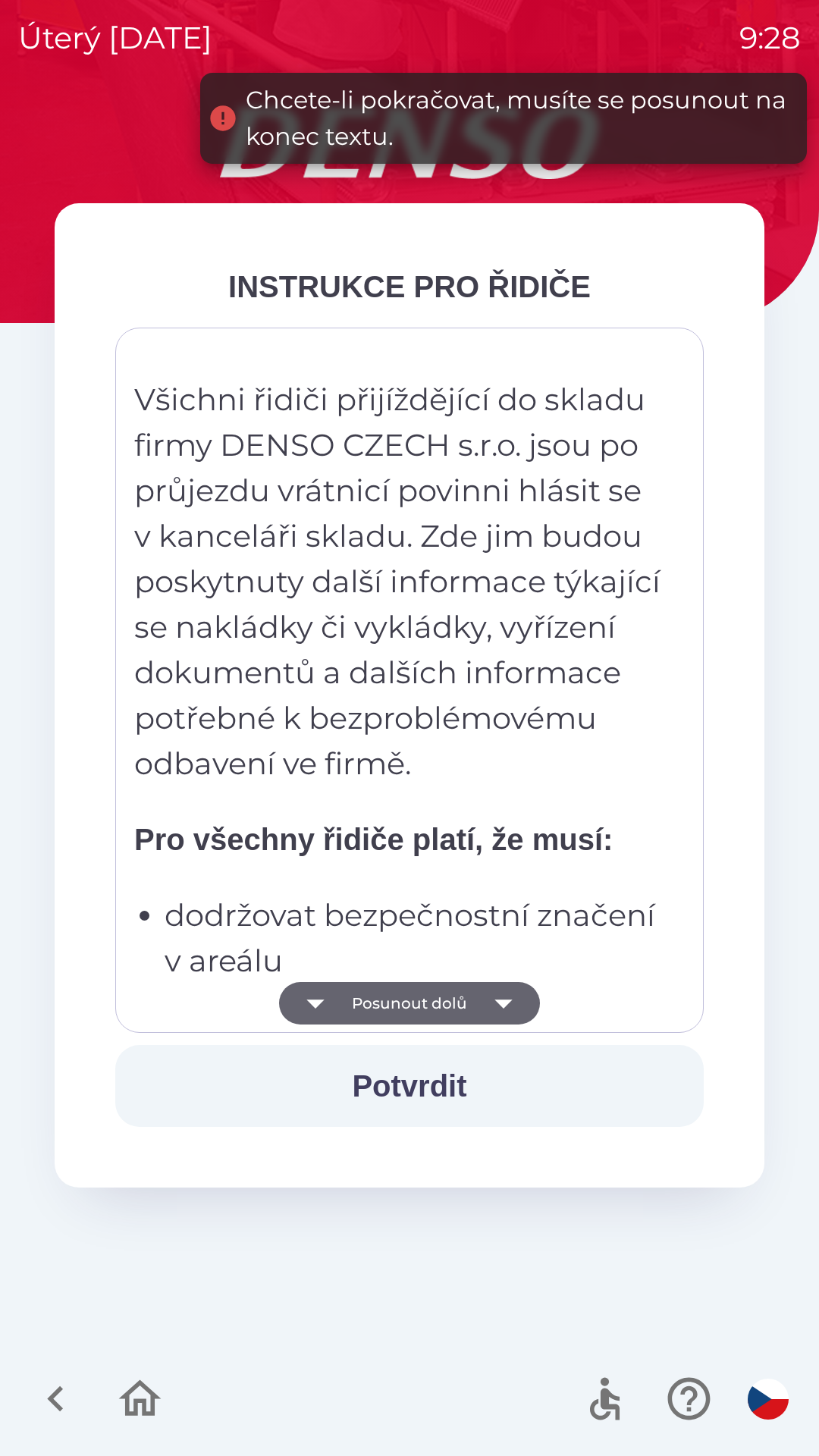
click at [512, 994] on icon "button" at bounding box center [504, 1003] width 43 height 43
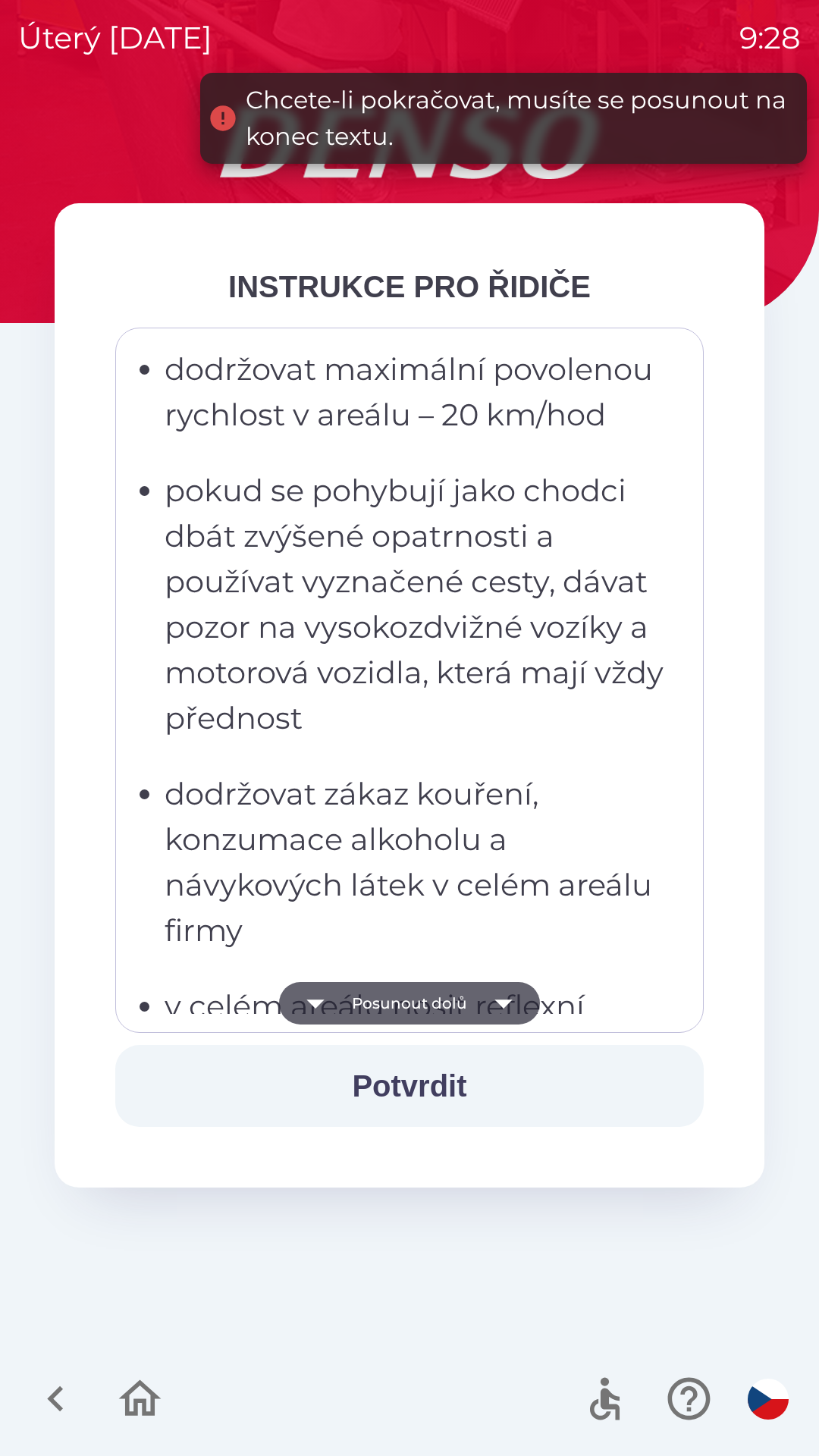
click at [512, 994] on icon "button" at bounding box center [504, 1003] width 43 height 43
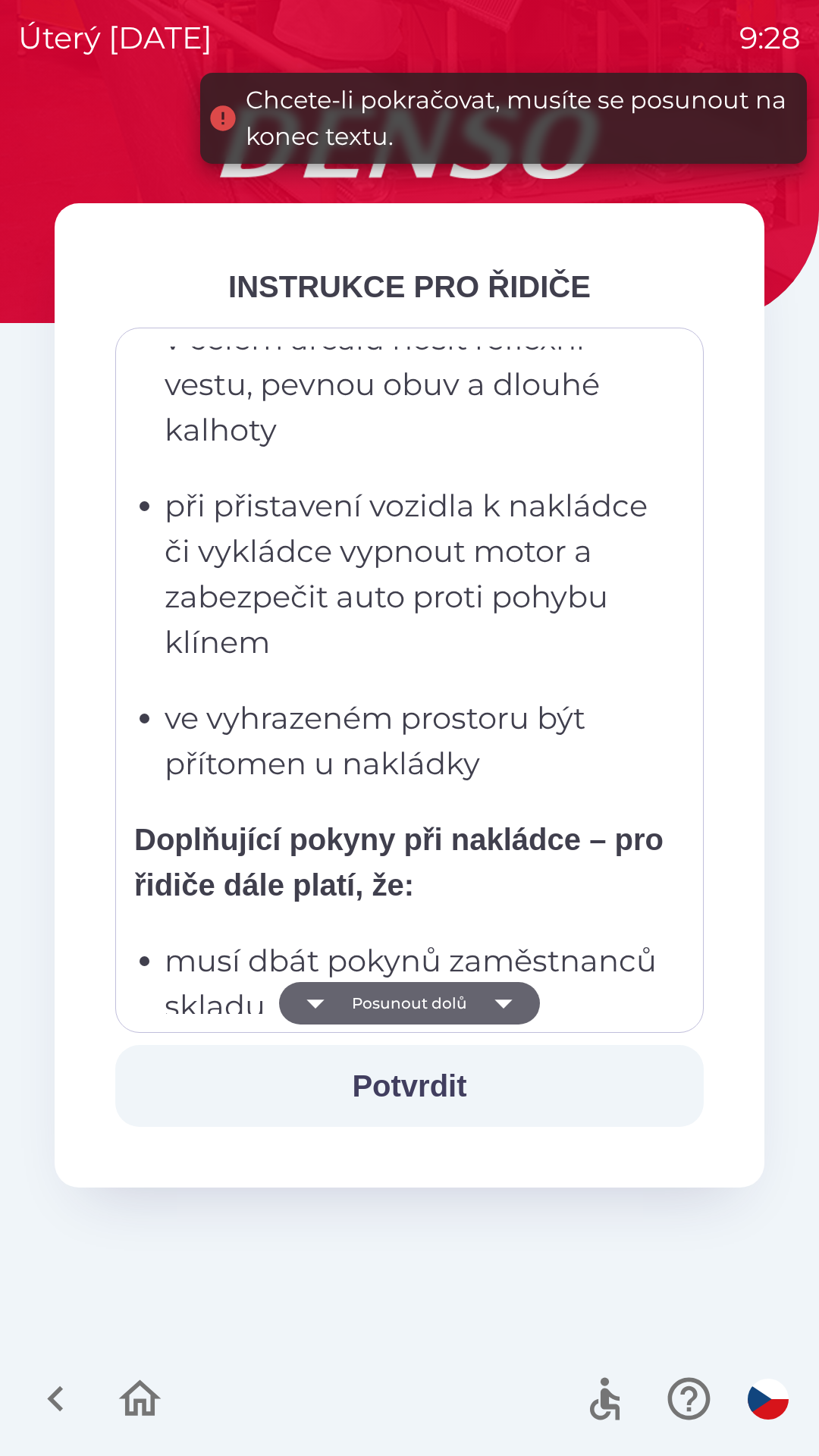
click at [516, 994] on icon "button" at bounding box center [504, 1003] width 43 height 43
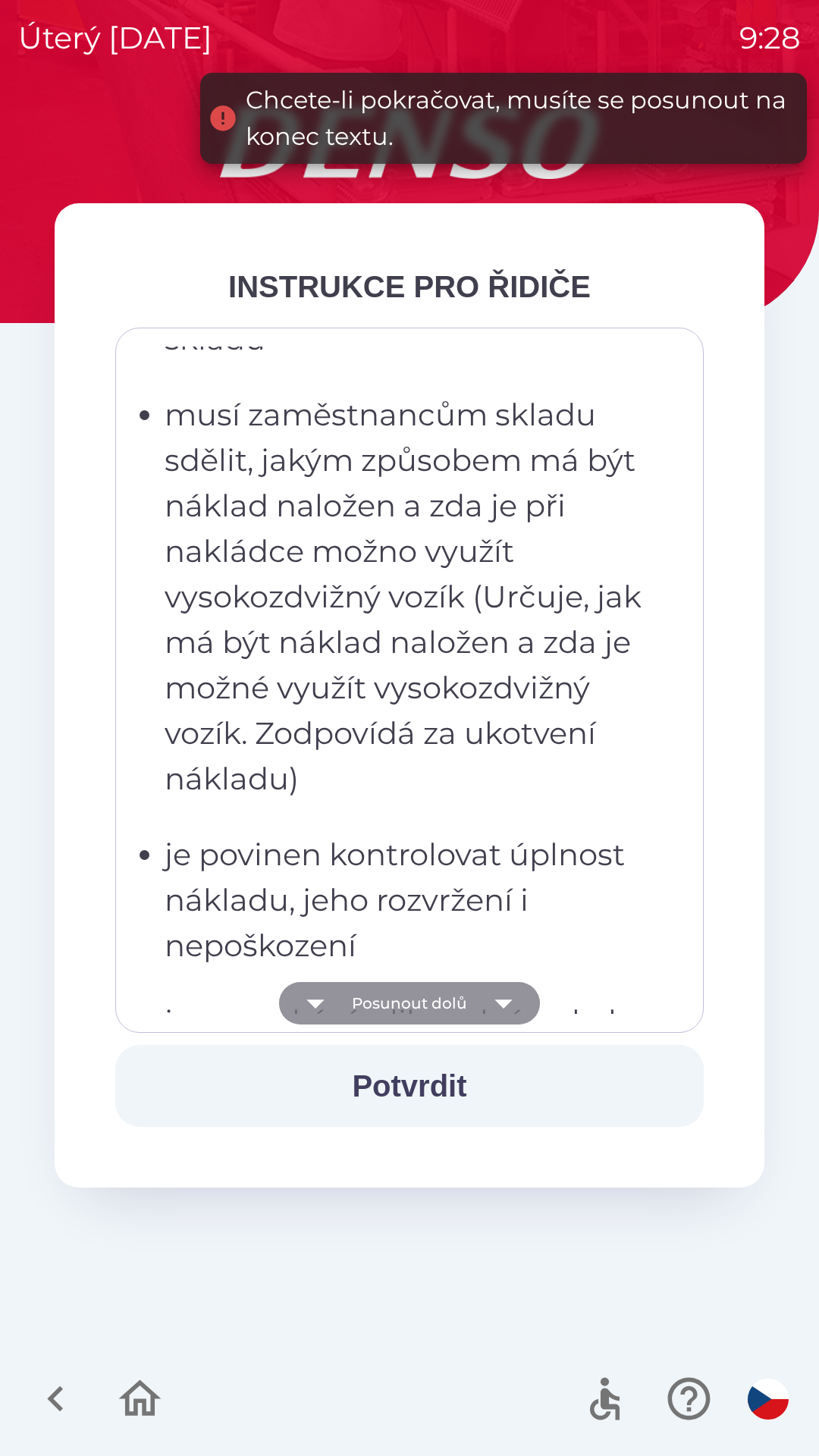
click at [515, 994] on icon "button" at bounding box center [504, 1003] width 43 height 43
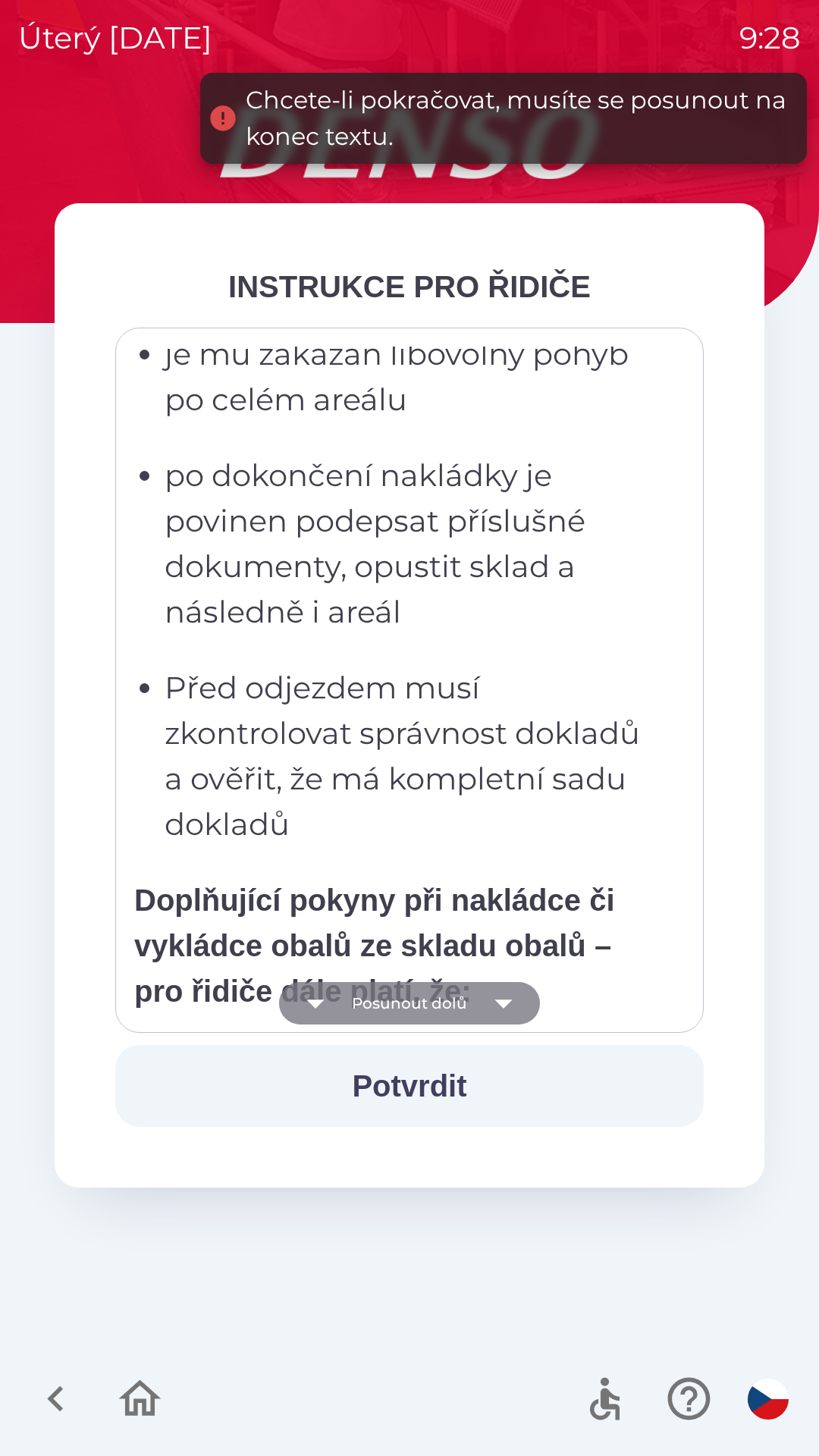
click at [517, 993] on icon "button" at bounding box center [504, 1003] width 43 height 43
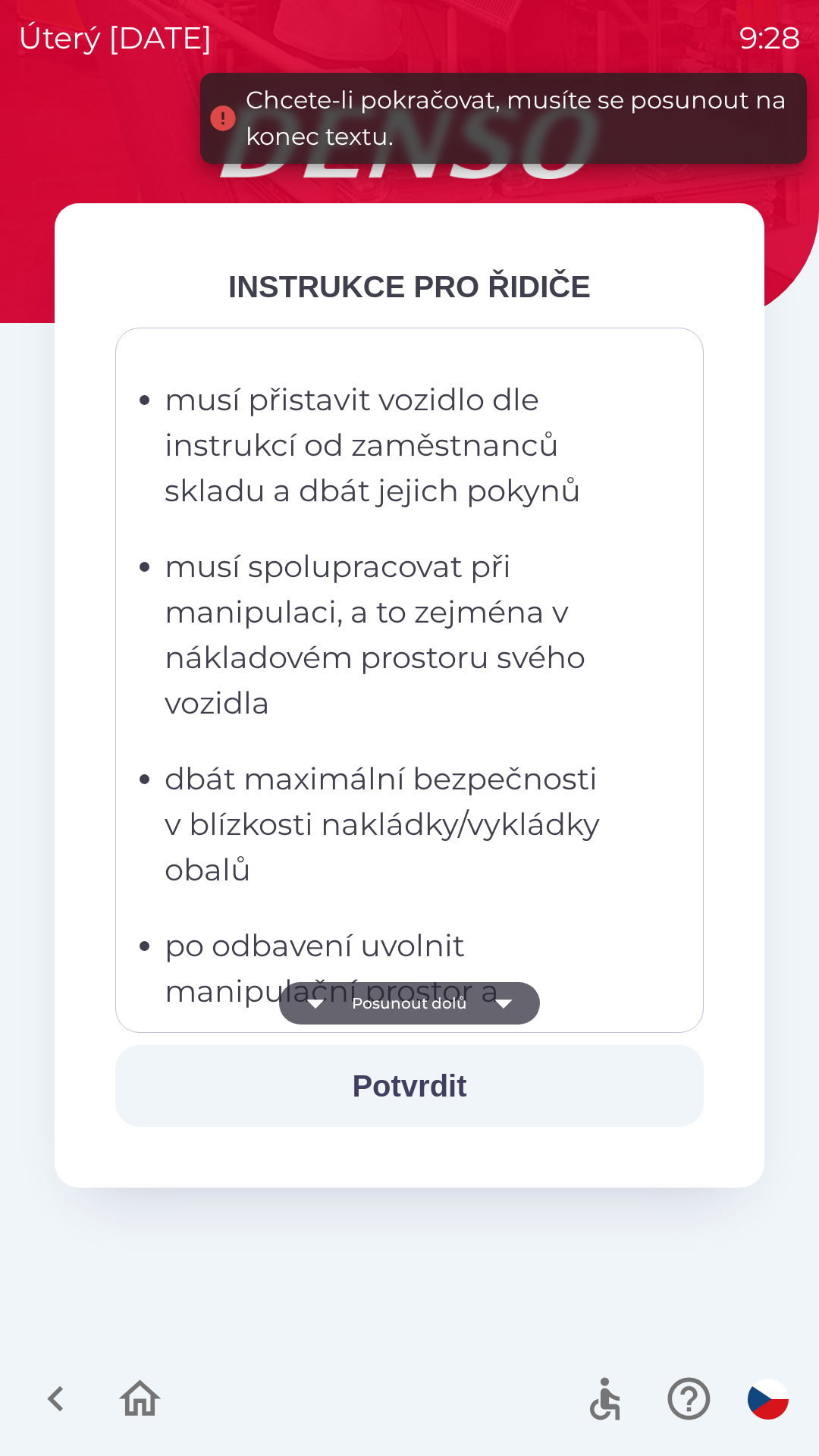
click at [513, 1002] on icon "button" at bounding box center [504, 1003] width 43 height 43
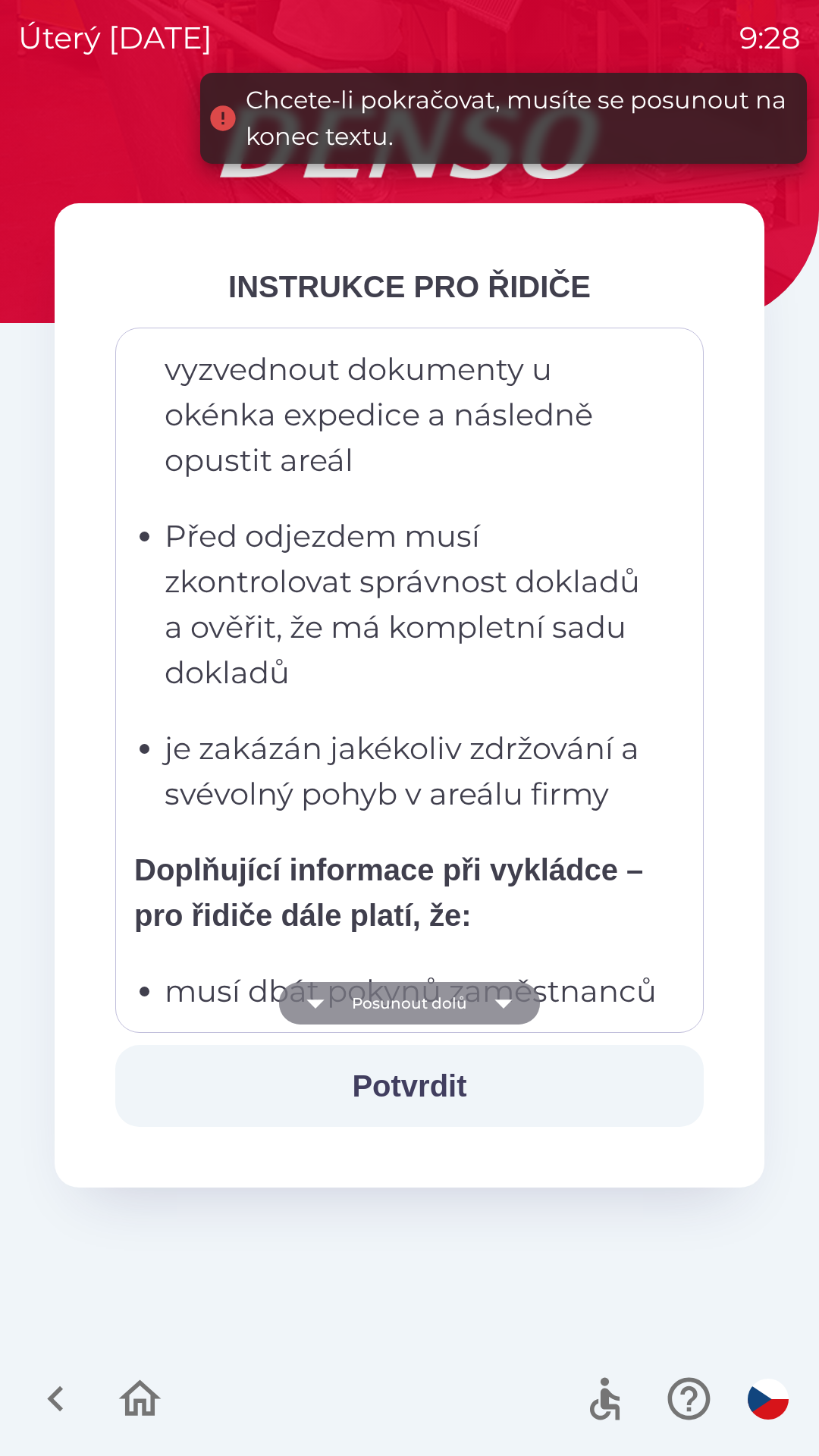
click at [517, 1002] on icon "button" at bounding box center [504, 1003] width 43 height 43
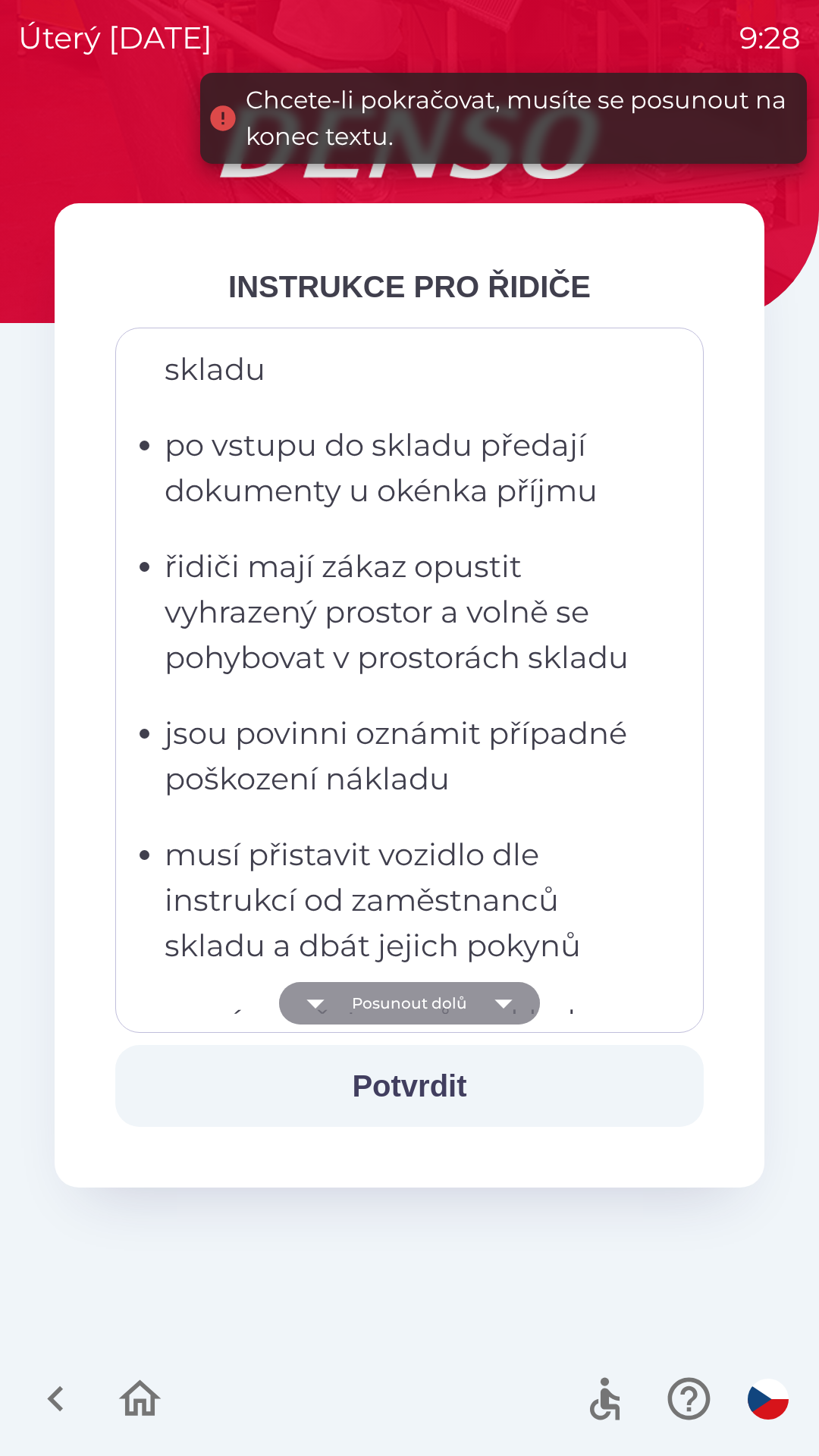
click at [517, 1000] on icon "button" at bounding box center [504, 1003] width 43 height 43
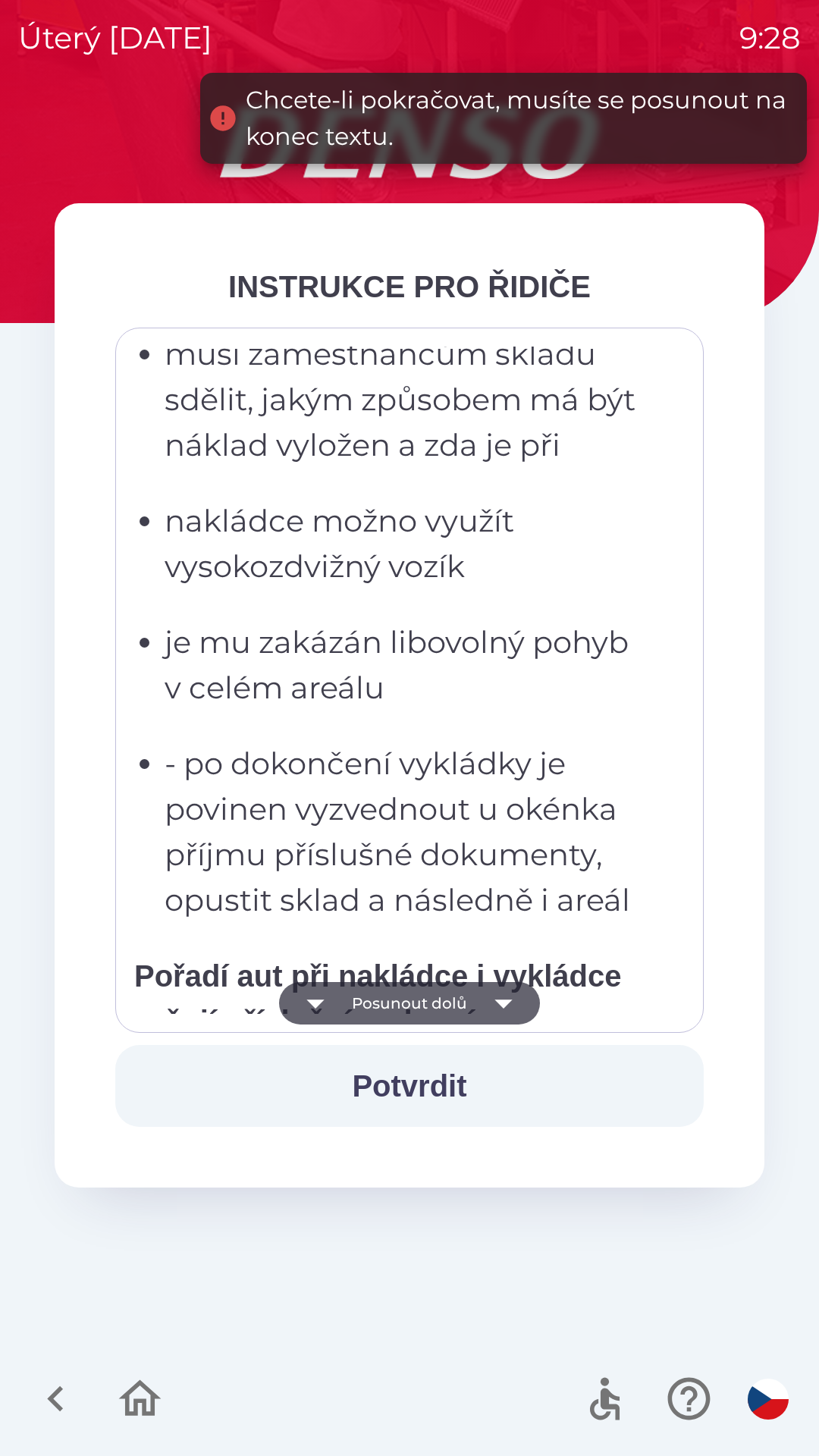
click at [511, 1001] on icon "button" at bounding box center [504, 1003] width 43 height 43
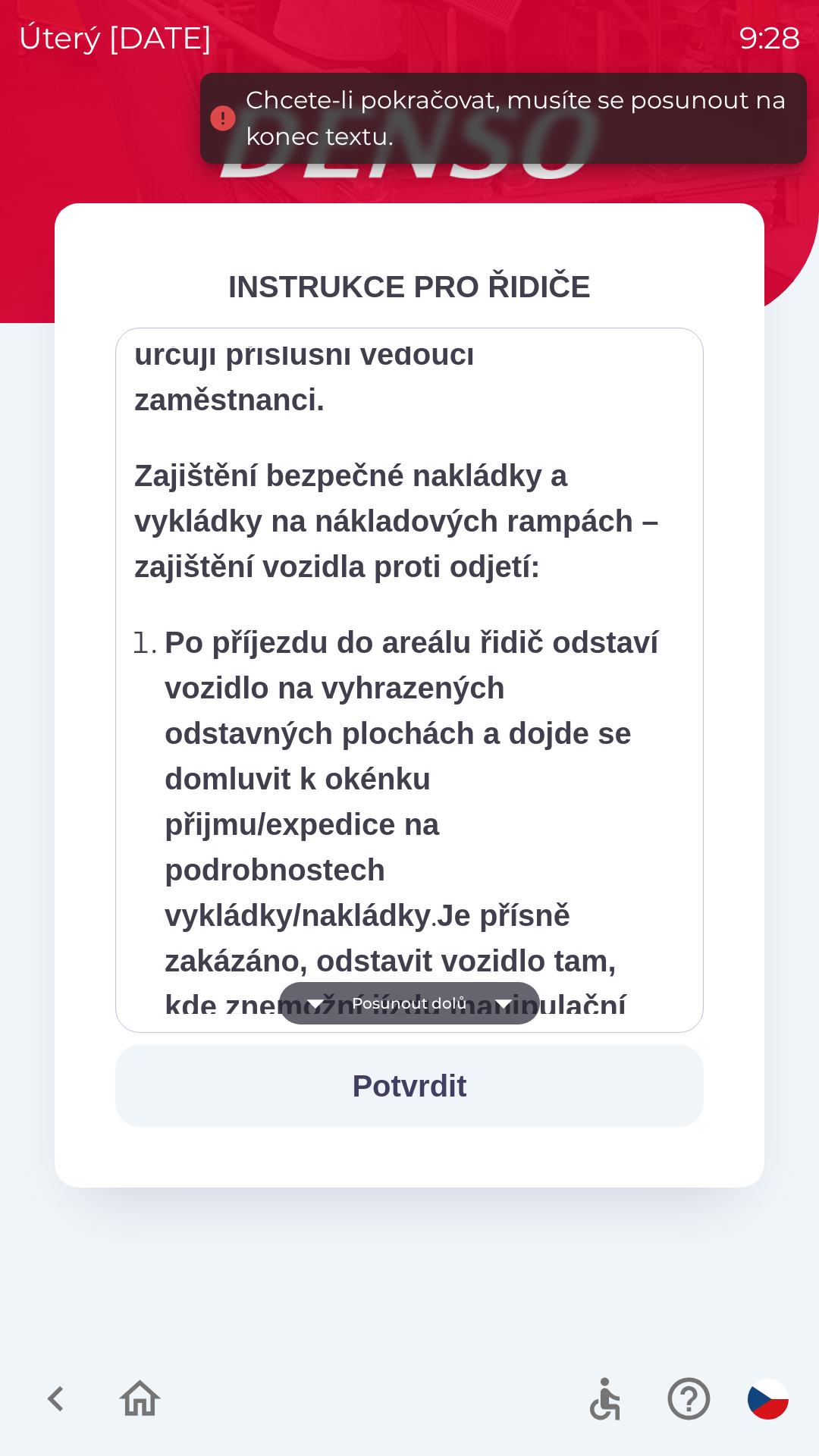
click at [515, 1001] on icon "button" at bounding box center [504, 1003] width 43 height 43
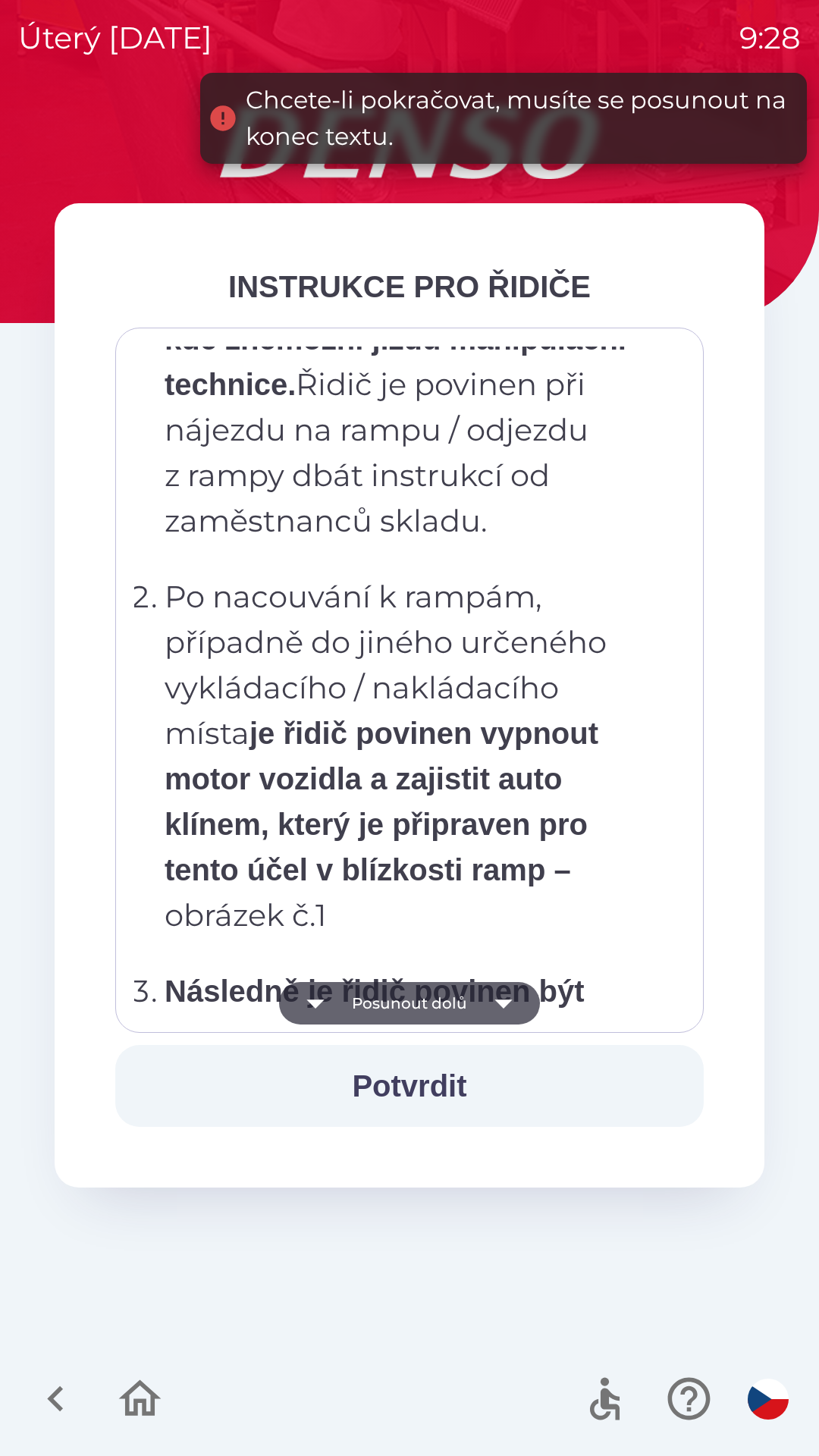
click at [511, 1013] on icon "button" at bounding box center [504, 1003] width 43 height 43
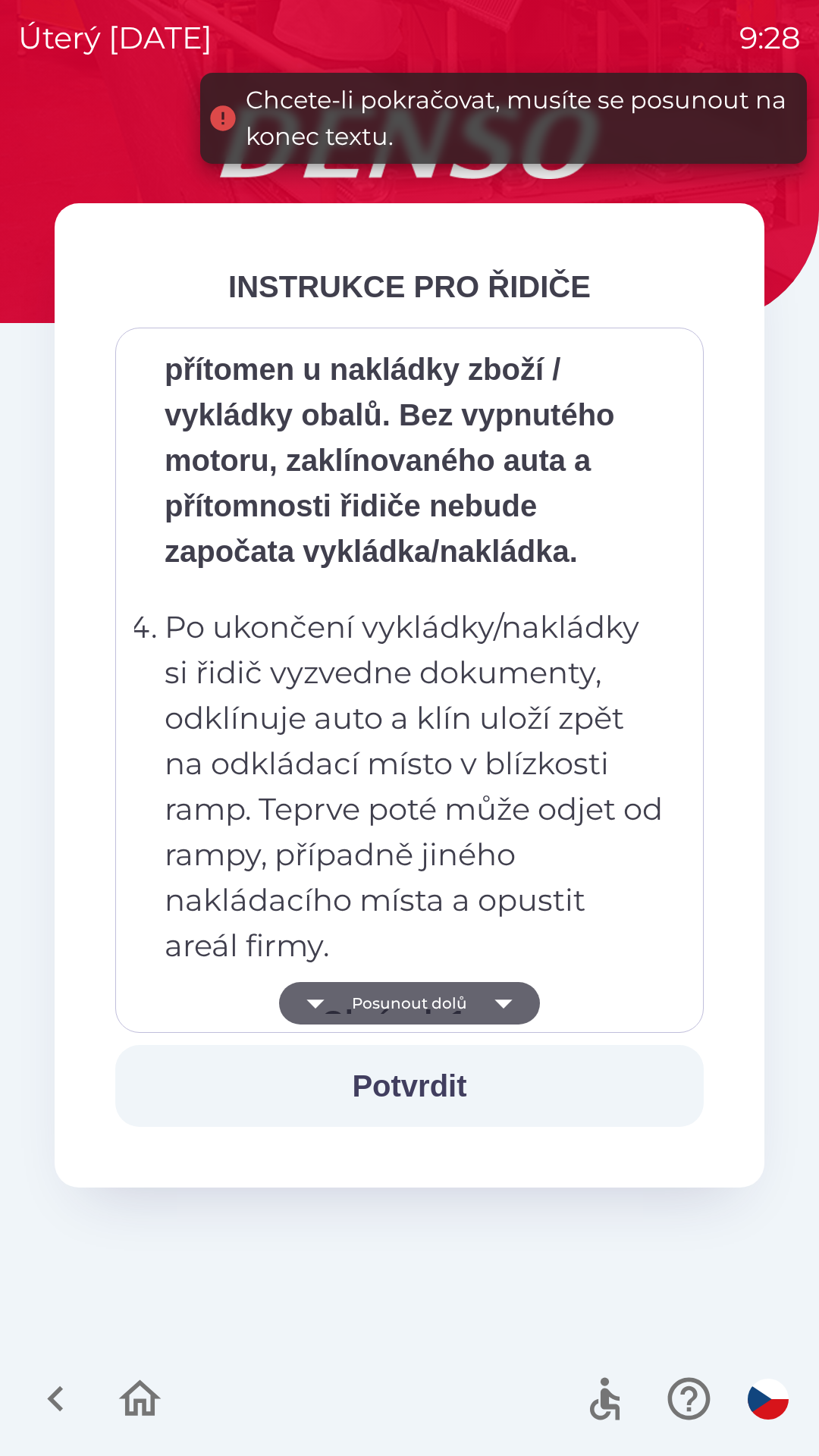
click at [520, 1010] on icon "button" at bounding box center [504, 1003] width 43 height 43
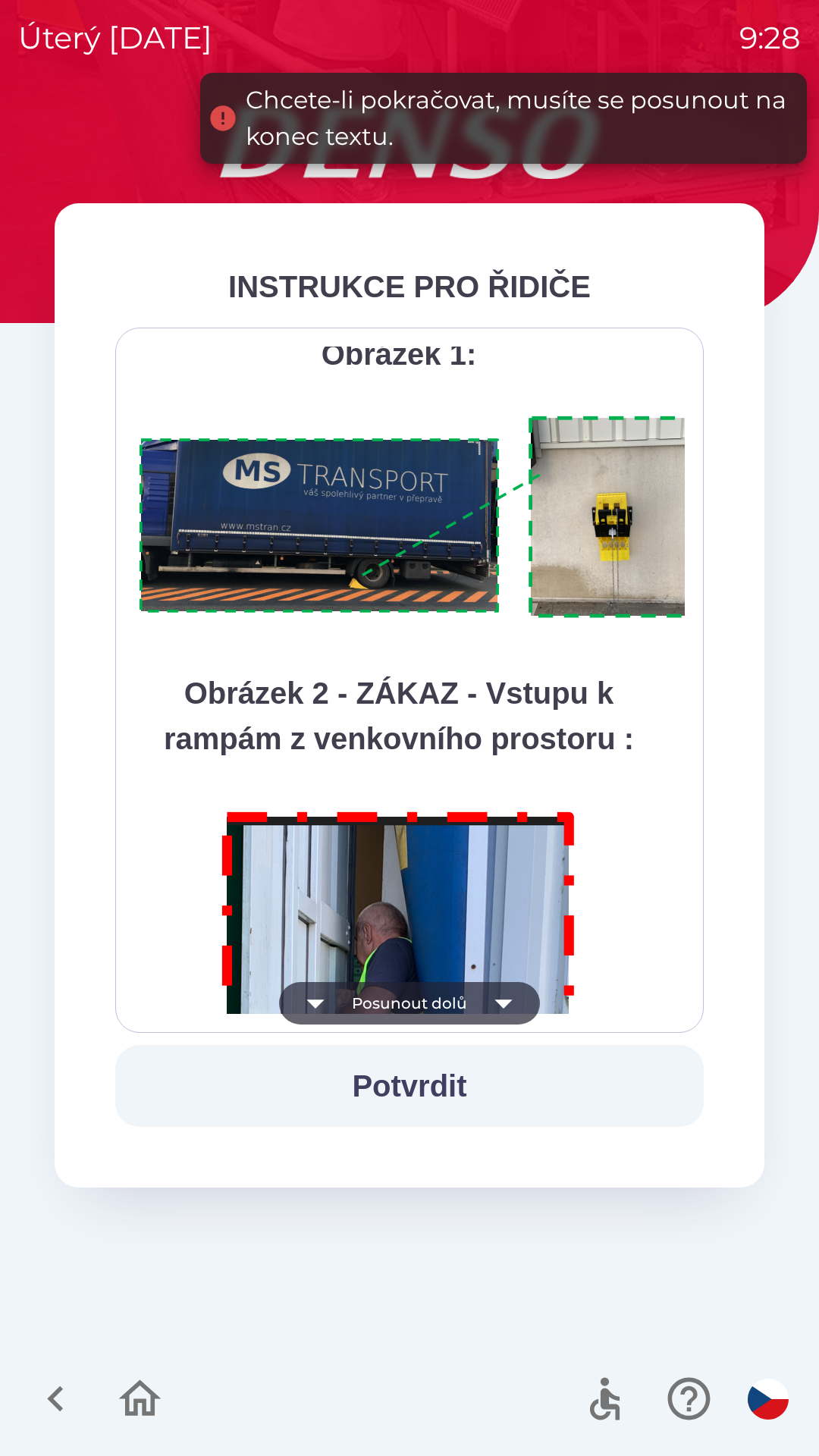
click at [520, 1007] on icon "button" at bounding box center [504, 1003] width 43 height 43
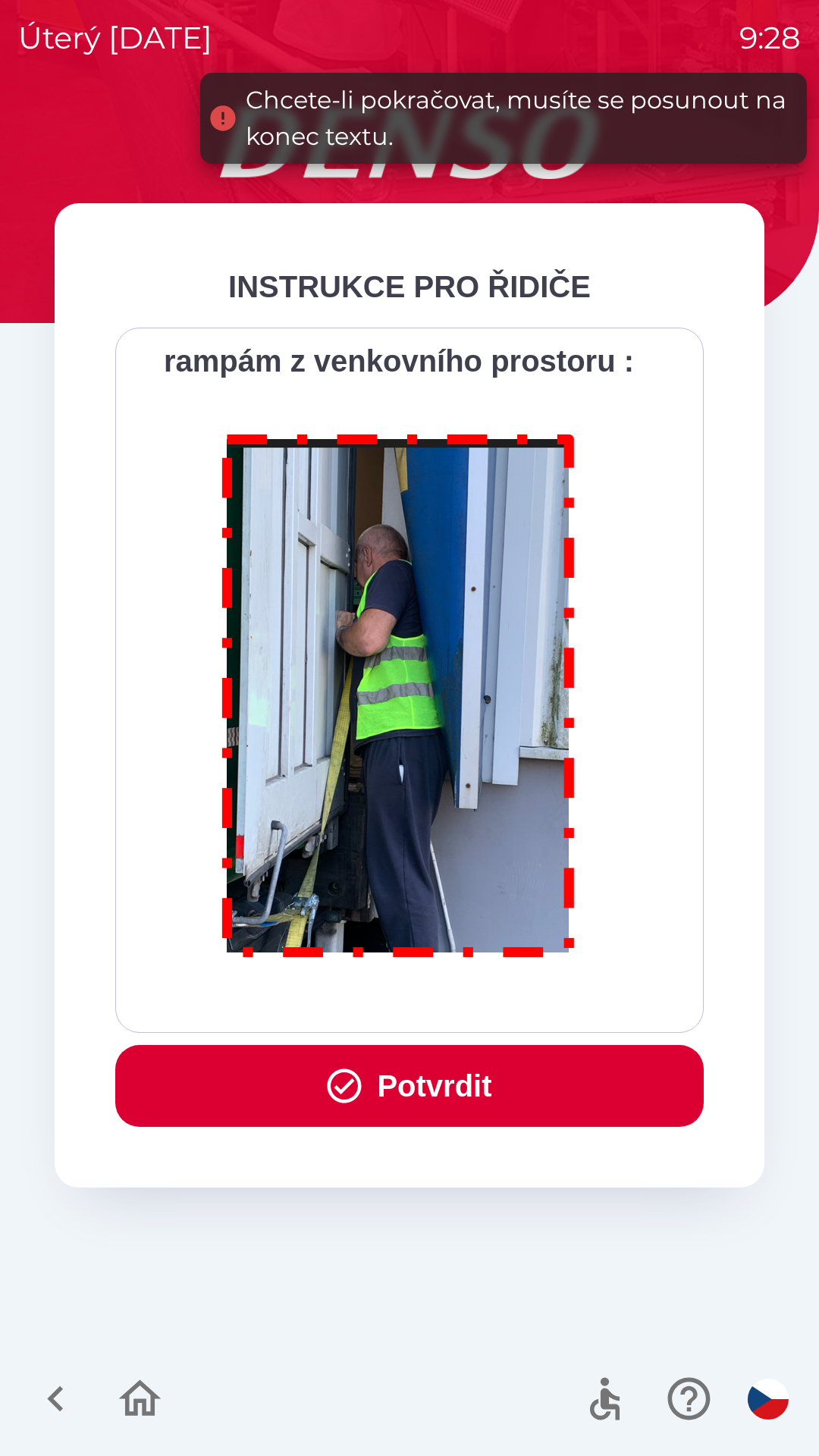
click at [519, 1002] on div "Všichni řidiči přijíždějící do skladu firmy DENSO CZECH s.r.o. jsou po průjezdu…" at bounding box center [410, 680] width 551 height 668
click at [517, 996] on div "Všichni řidiči přijíždějící do skladu firmy DENSO CZECH s.r.o. jsou po průjezdu…" at bounding box center [410, 680] width 551 height 668
click at [497, 1084] on button "Potvrdit" at bounding box center [410, 1086] width 589 height 82
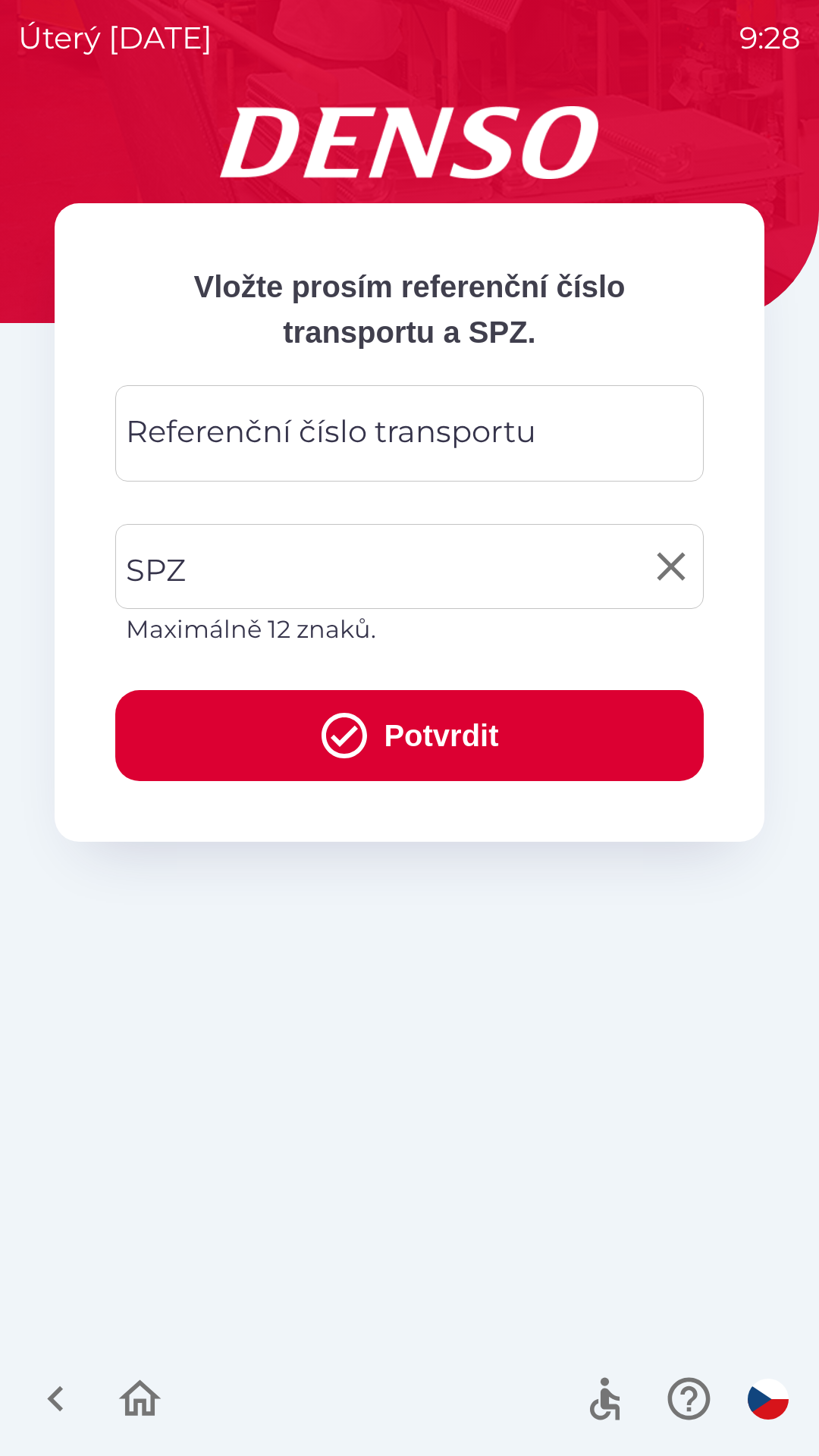
click at [309, 558] on input "SPZ" at bounding box center [398, 566] width 553 height 71
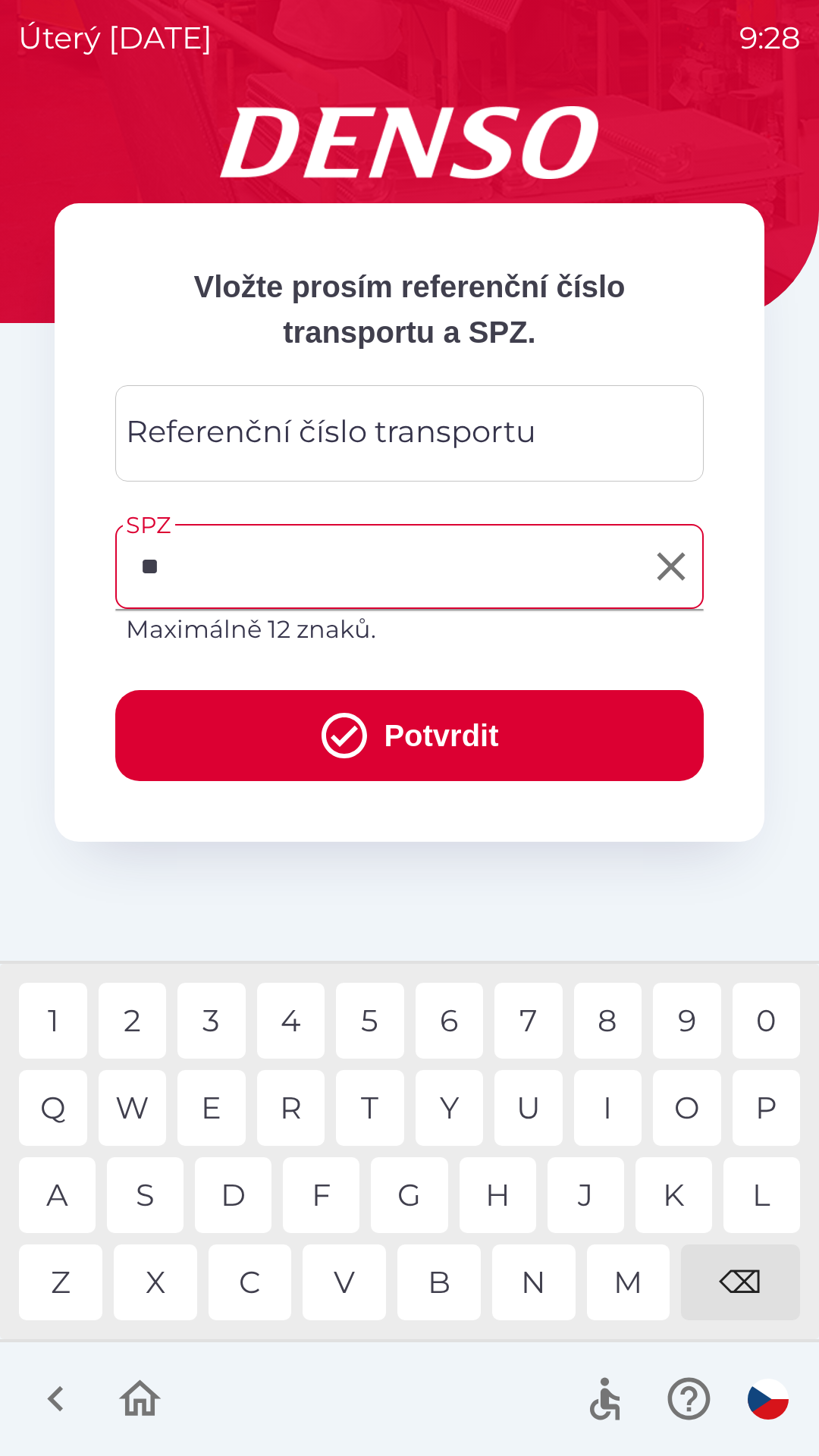
click at [76, 1191] on div "A" at bounding box center [57, 1194] width 76 height 75
click at [296, 1104] on div "R" at bounding box center [291, 1107] width 68 height 75
click at [363, 1010] on div "5" at bounding box center [370, 1020] width 68 height 75
type input "*******"
click at [434, 427] on div "Referenční číslo transportu Referenční číslo transportu" at bounding box center [410, 433] width 589 height 96
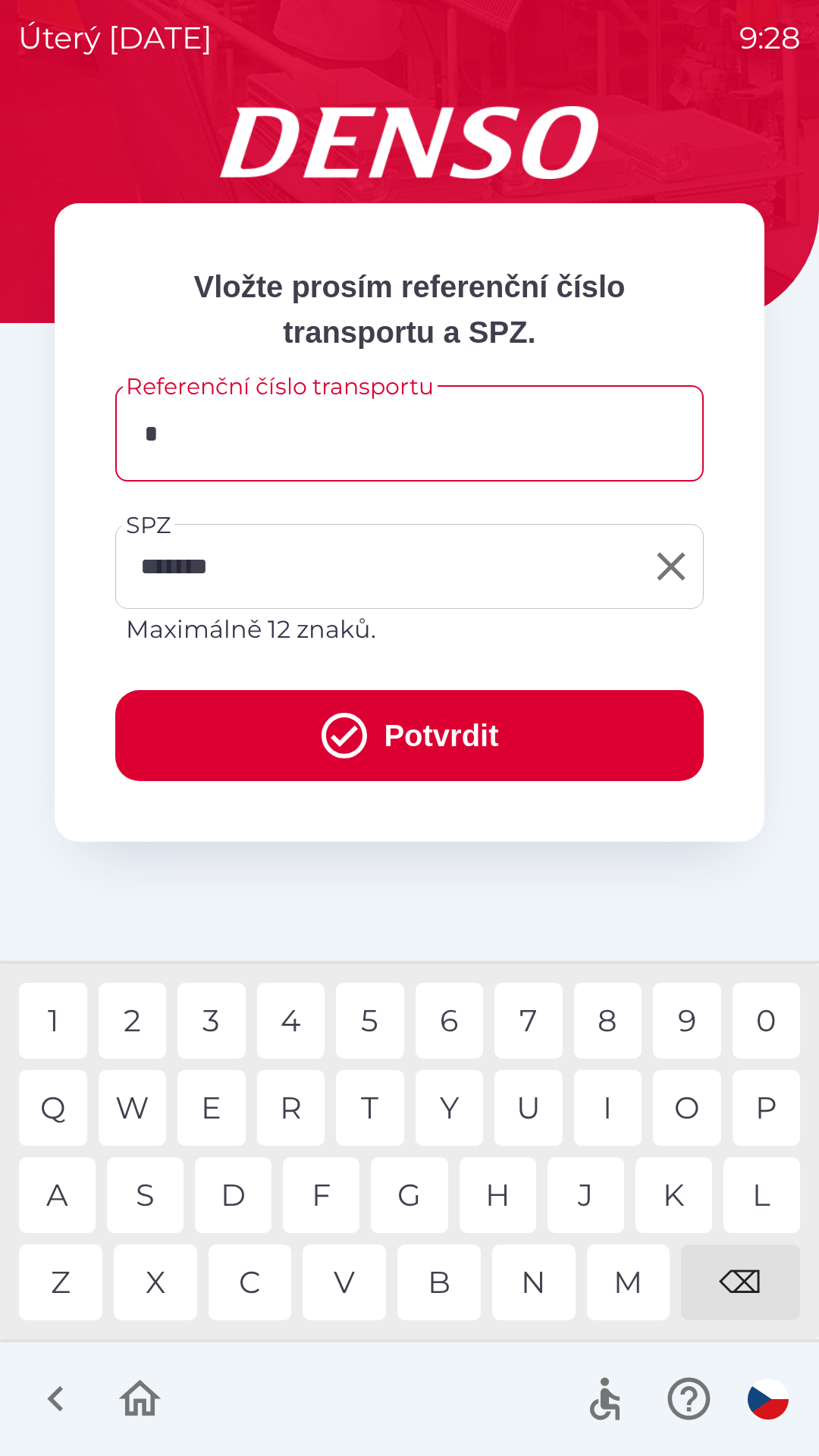
click at [499, 1195] on div "H" at bounding box center [498, 1194] width 76 height 75
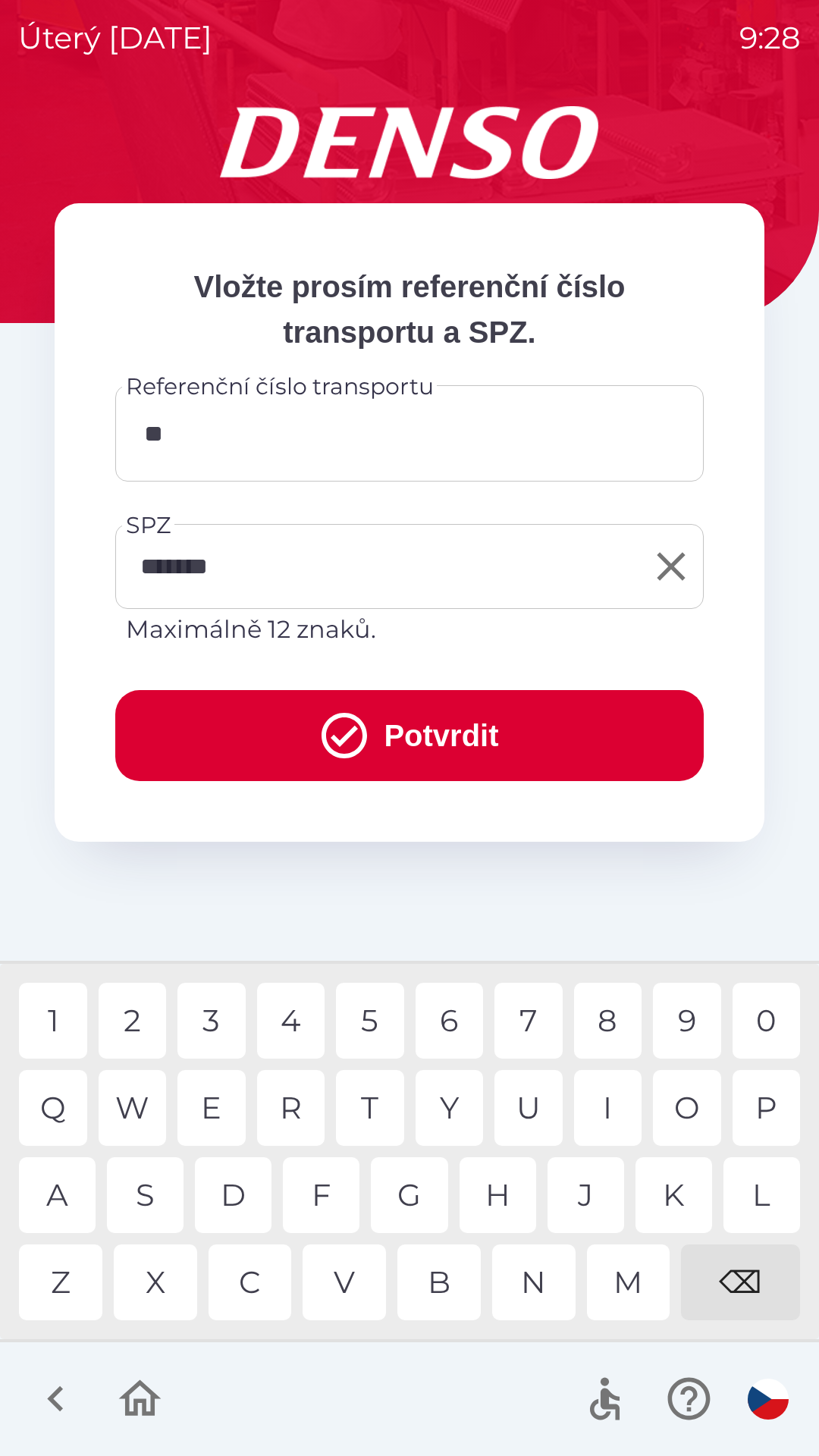
click at [612, 1276] on div "M" at bounding box center [629, 1281] width 83 height 75
click at [620, 1289] on div "M" at bounding box center [629, 1281] width 83 height 75
click at [526, 1111] on div "U" at bounding box center [529, 1107] width 68 height 75
click at [453, 1020] on div "6" at bounding box center [449, 1020] width 68 height 75
click at [749, 1024] on div "0" at bounding box center [767, 1020] width 68 height 75
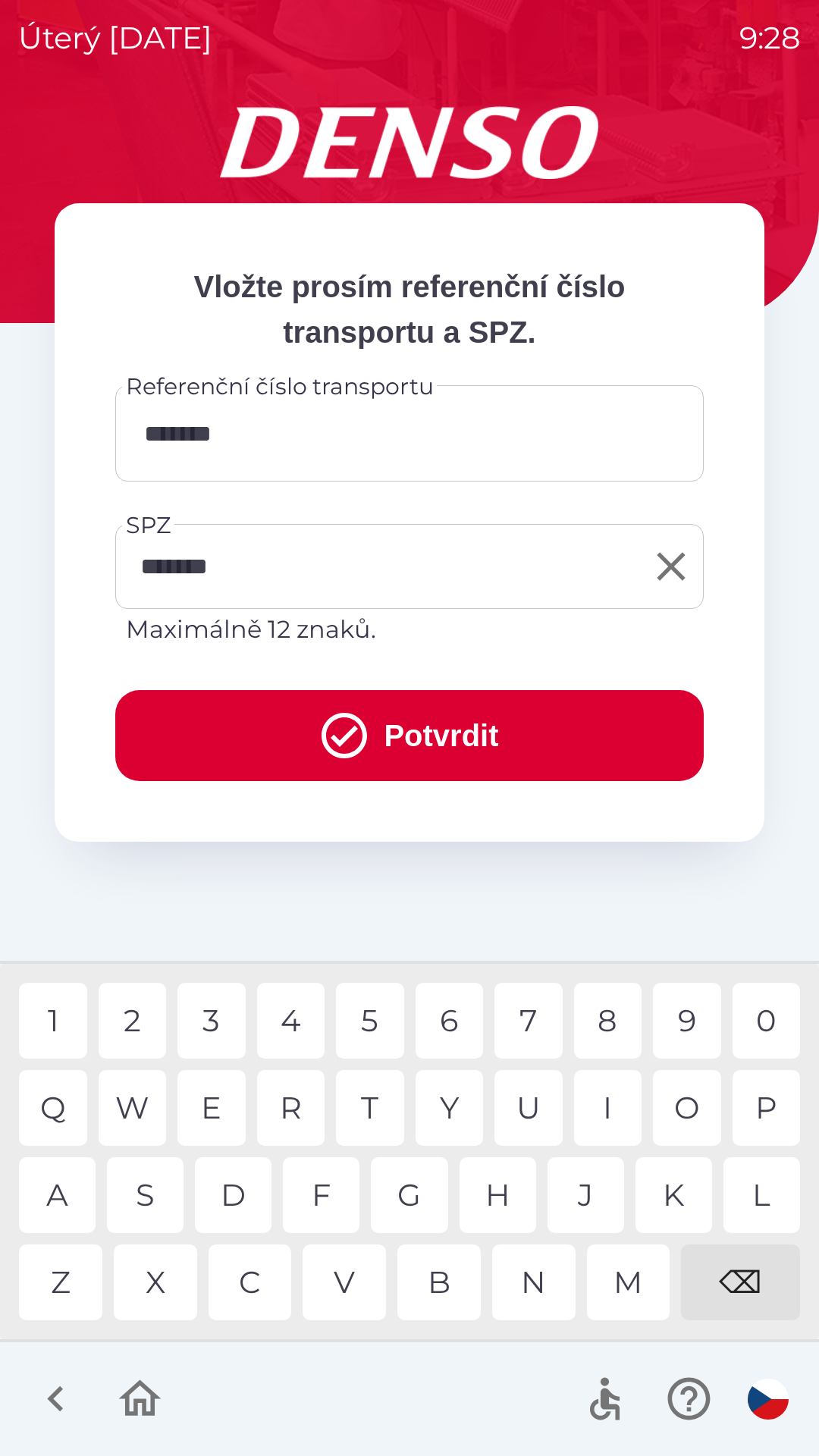
click at [369, 1020] on div "5" at bounding box center [370, 1020] width 68 height 75
click at [679, 1024] on div "9" at bounding box center [687, 1020] width 68 height 75
type input "**********"
click at [370, 727] on button "Potvrdit" at bounding box center [410, 735] width 589 height 91
